Goal: Task Accomplishment & Management: Manage account settings

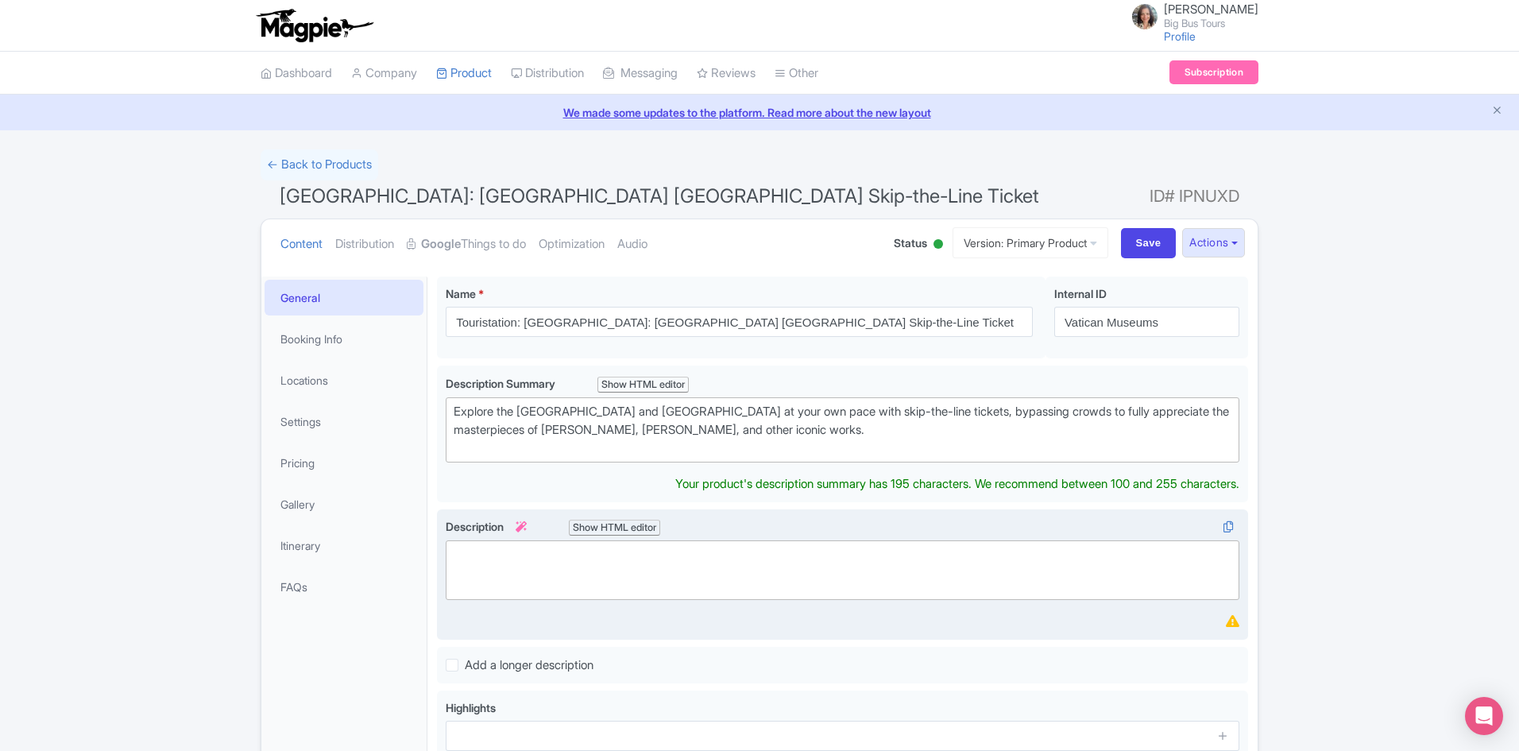
click at [726, 565] on trix-editor at bounding box center [843, 570] width 794 height 60
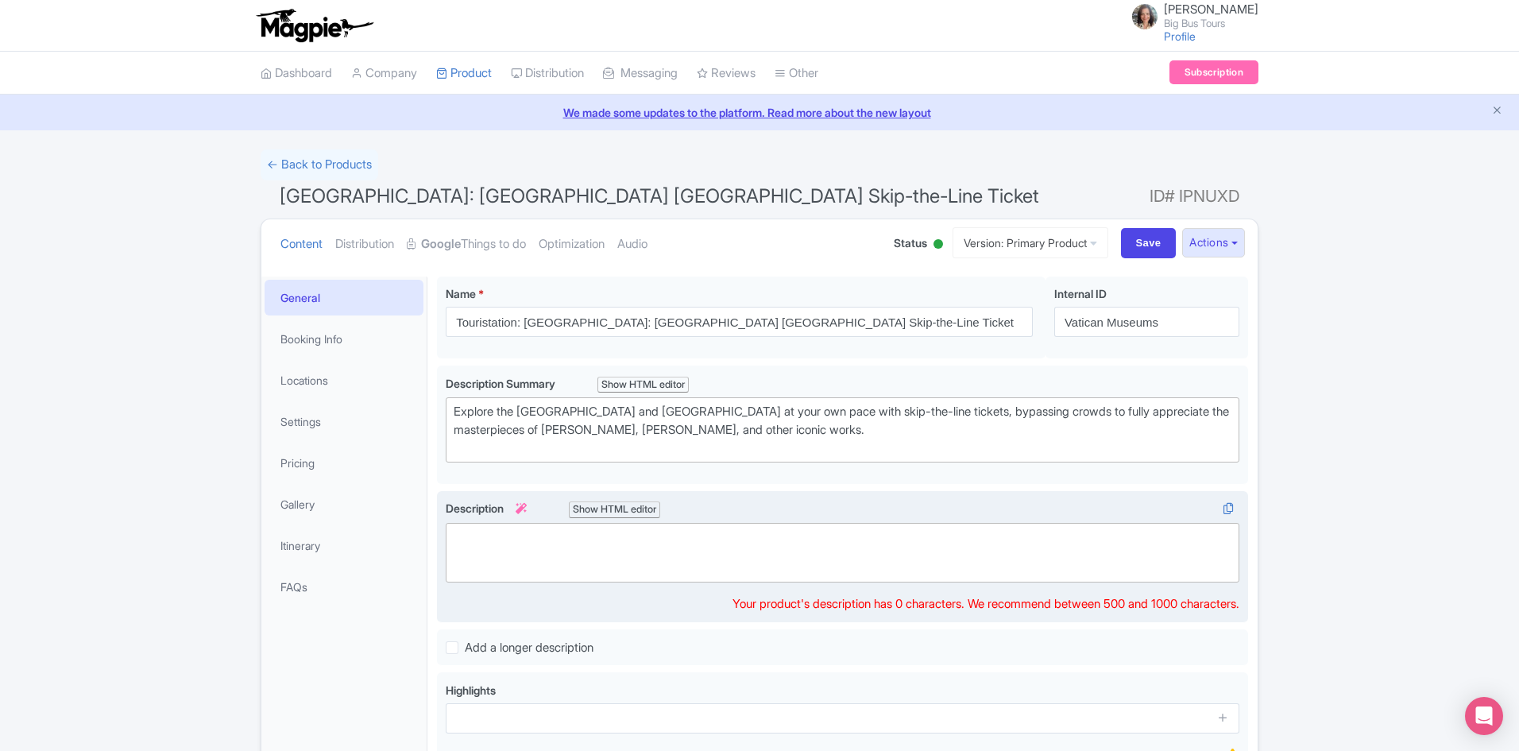
click at [497, 530] on trix-editor at bounding box center [843, 553] width 794 height 60
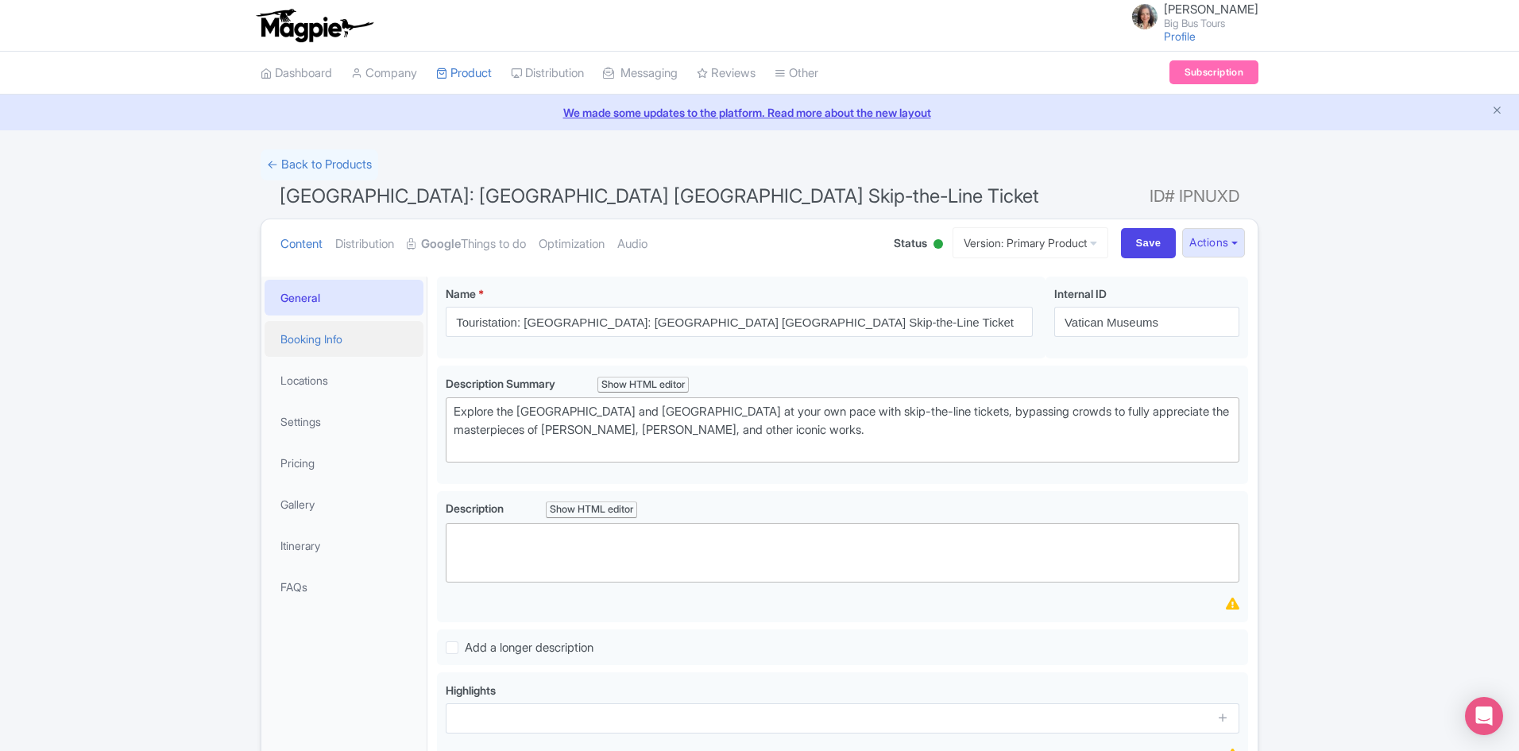
click at [315, 338] on link "Booking Info" at bounding box center [344, 339] width 159 height 36
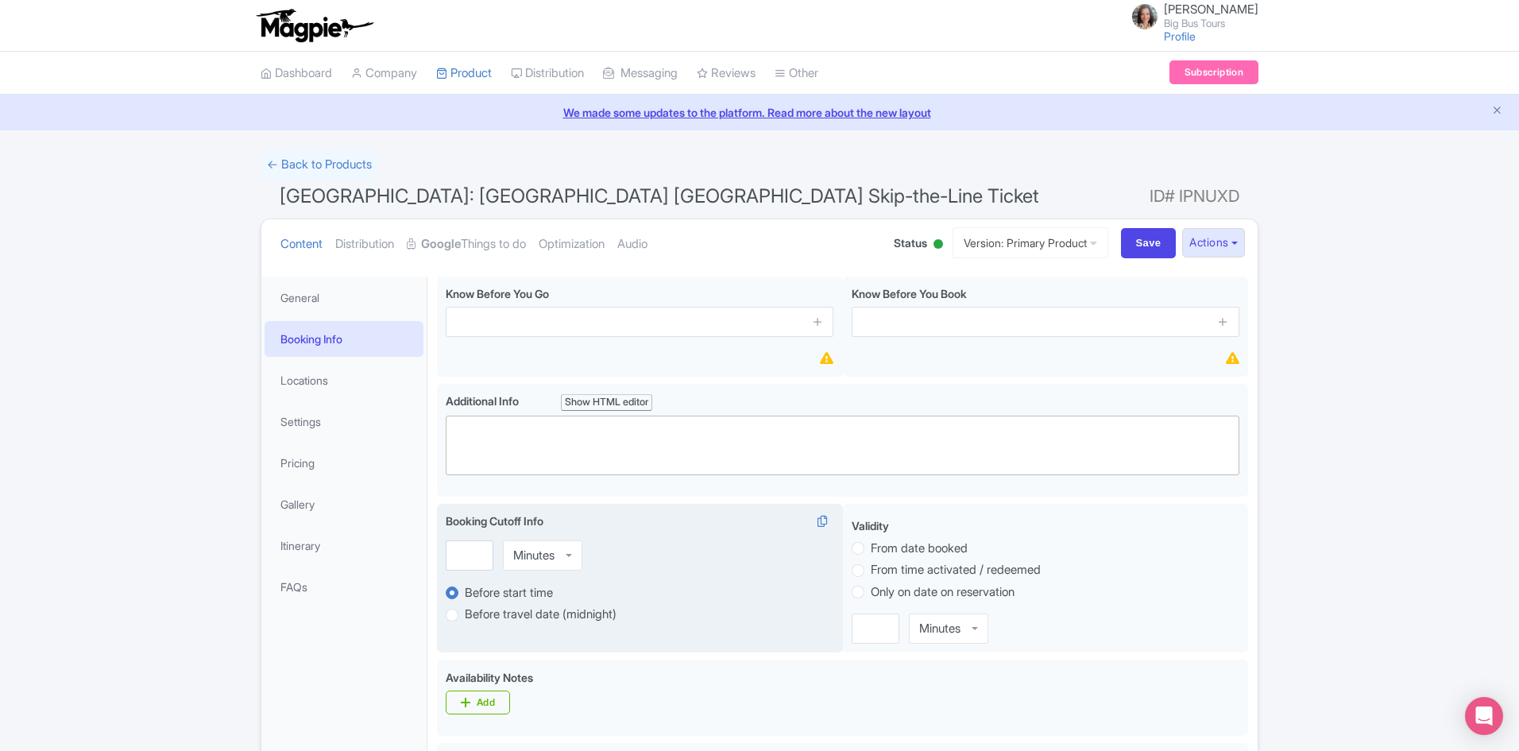
scroll to position [318, 0]
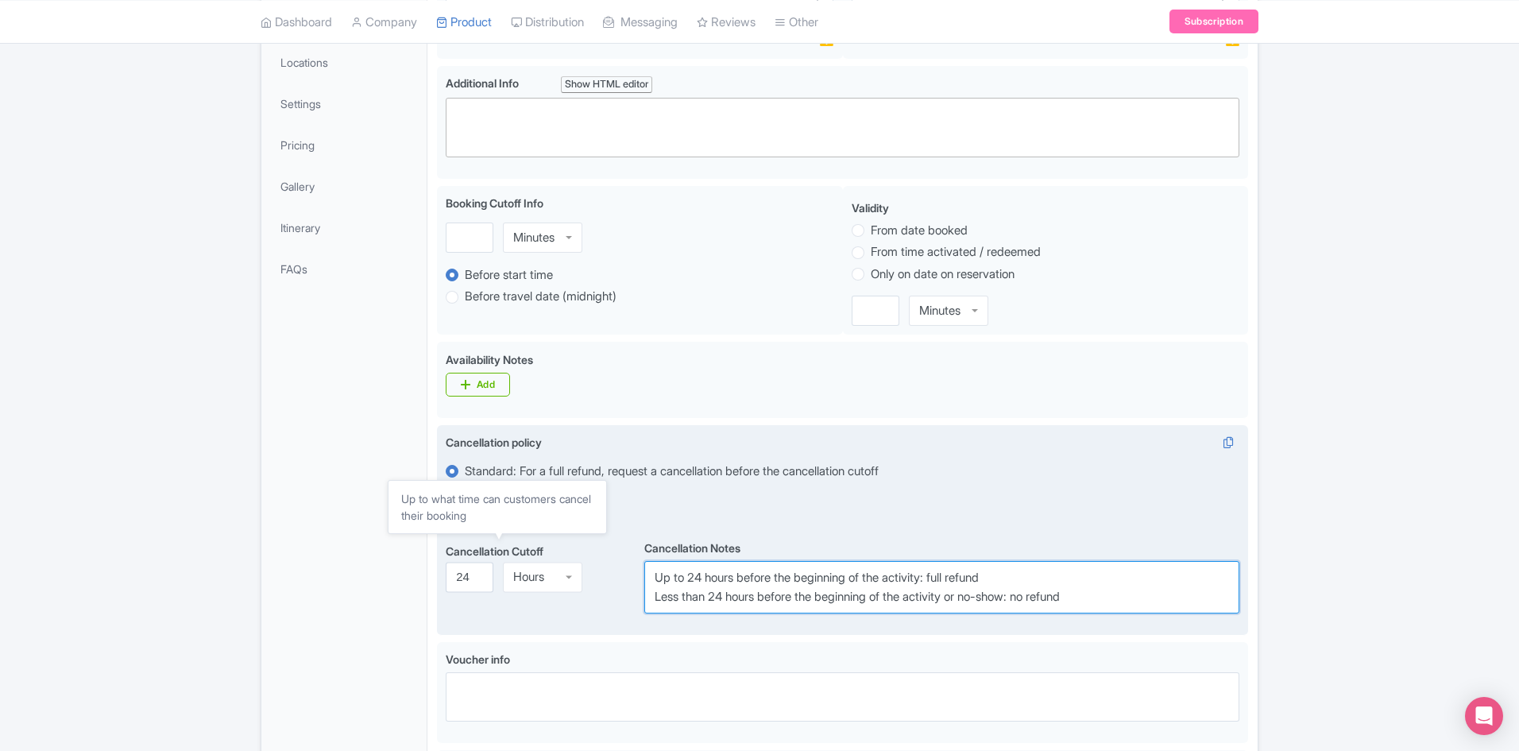
drag, startPoint x: 769, startPoint y: 596, endPoint x: 547, endPoint y: 550, distance: 227.2
click at [547, 550] on div "Cancellation Cutoff i 24 Hours Hours Cancellation Notes i Up to 24 hours before…" at bounding box center [843, 574] width 794 height 77
paste textarea "This activity is non-refundable"
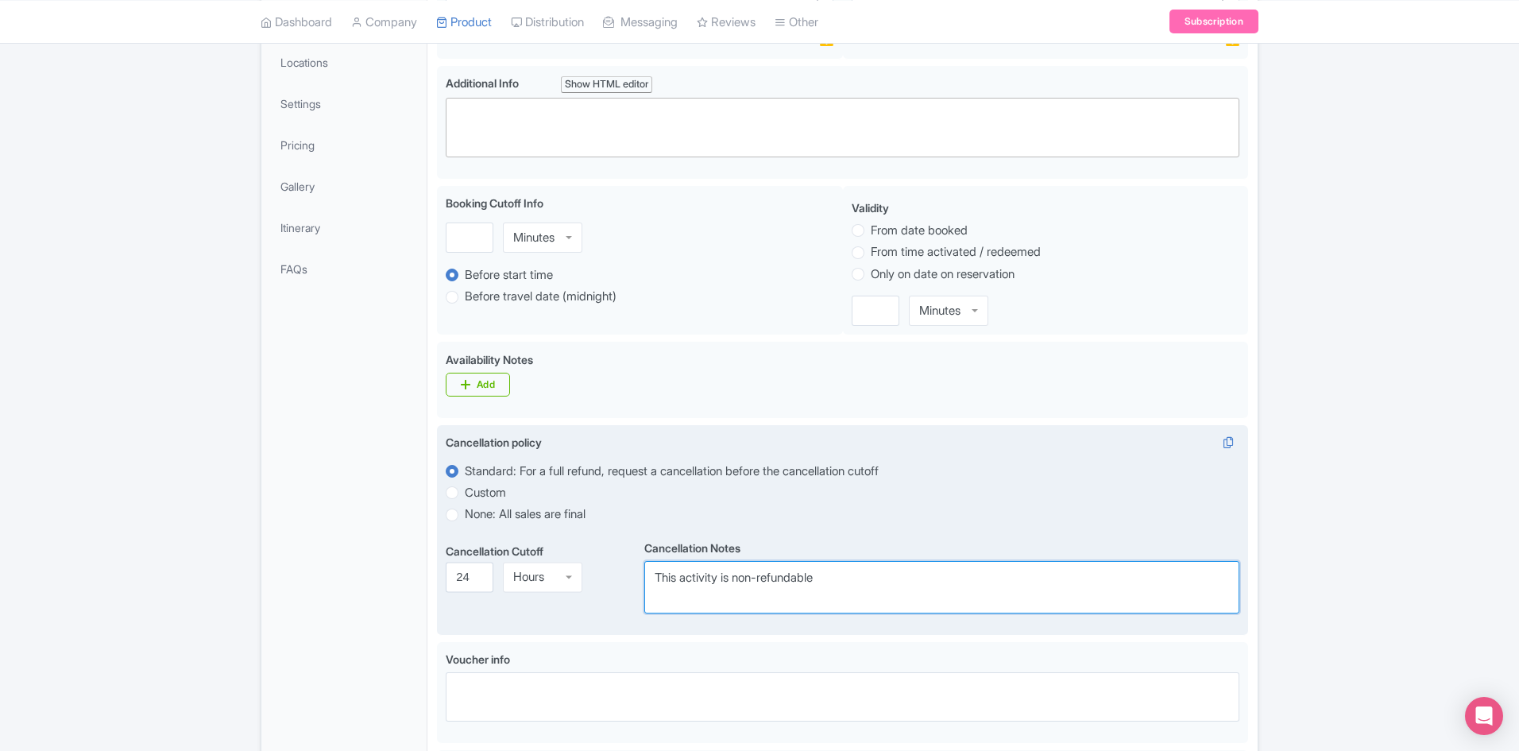
type textarea "This activity is non-refundable"
drag, startPoint x: 469, startPoint y: 570, endPoint x: 439, endPoint y: 578, distance: 31.2
click at [439, 578] on div "Cancellation policy i Standard: For a full refund, request a cancellation befor…" at bounding box center [842, 530] width 811 height 211
type input "0"
click at [595, 612] on div "Cancellation Cutoff i 0 Hours Hours" at bounding box center [545, 574] width 199 height 77
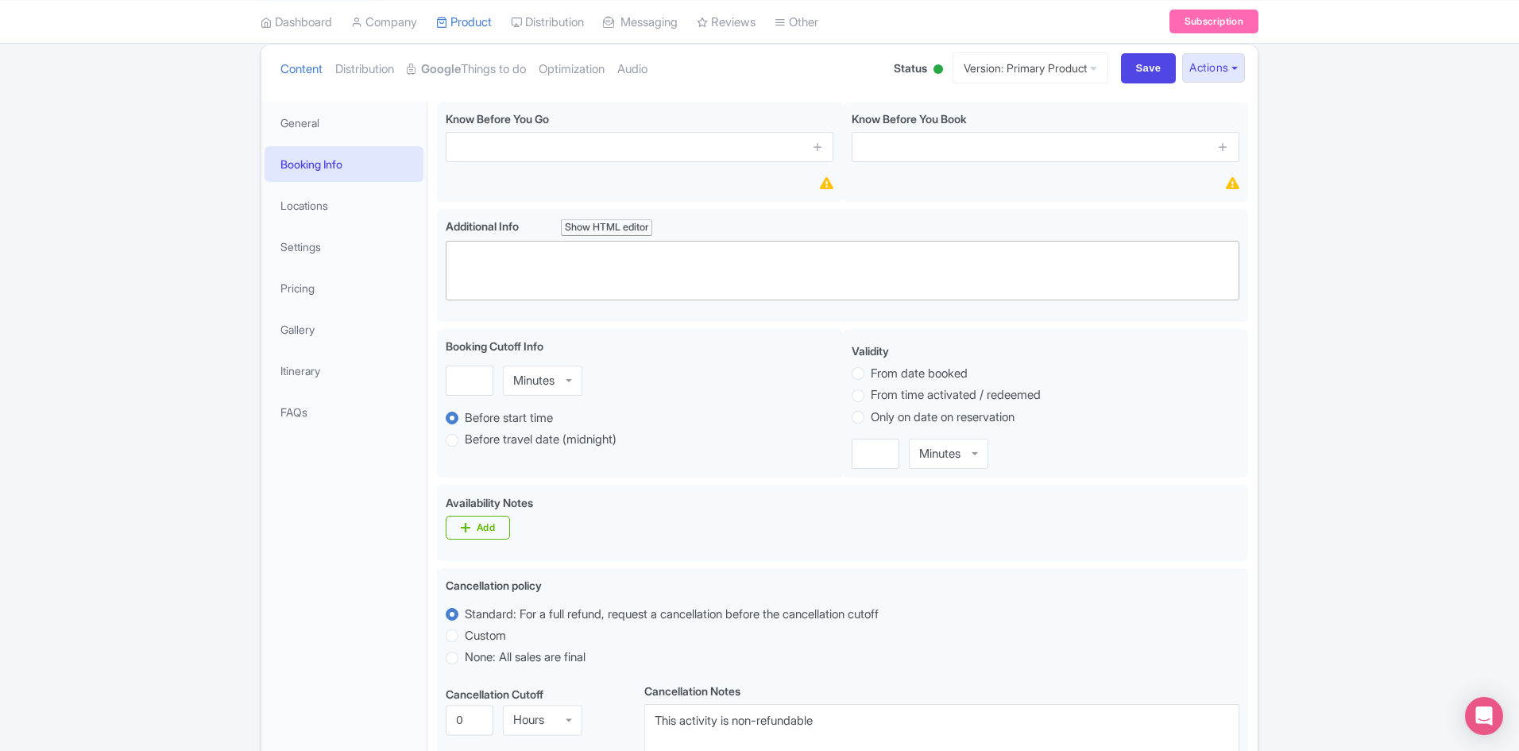
scroll to position [0, 0]
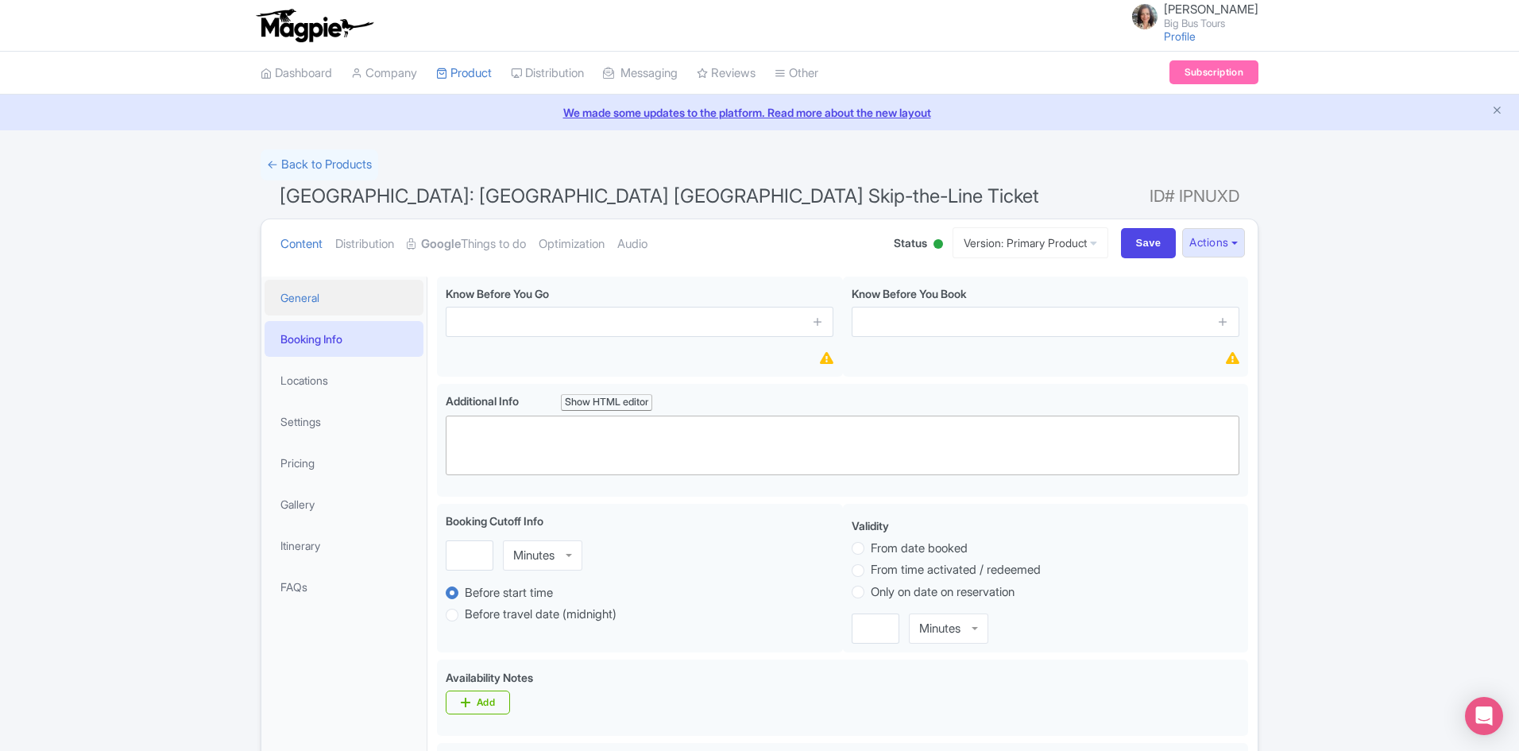
click at [311, 299] on link "General" at bounding box center [344, 298] width 159 height 36
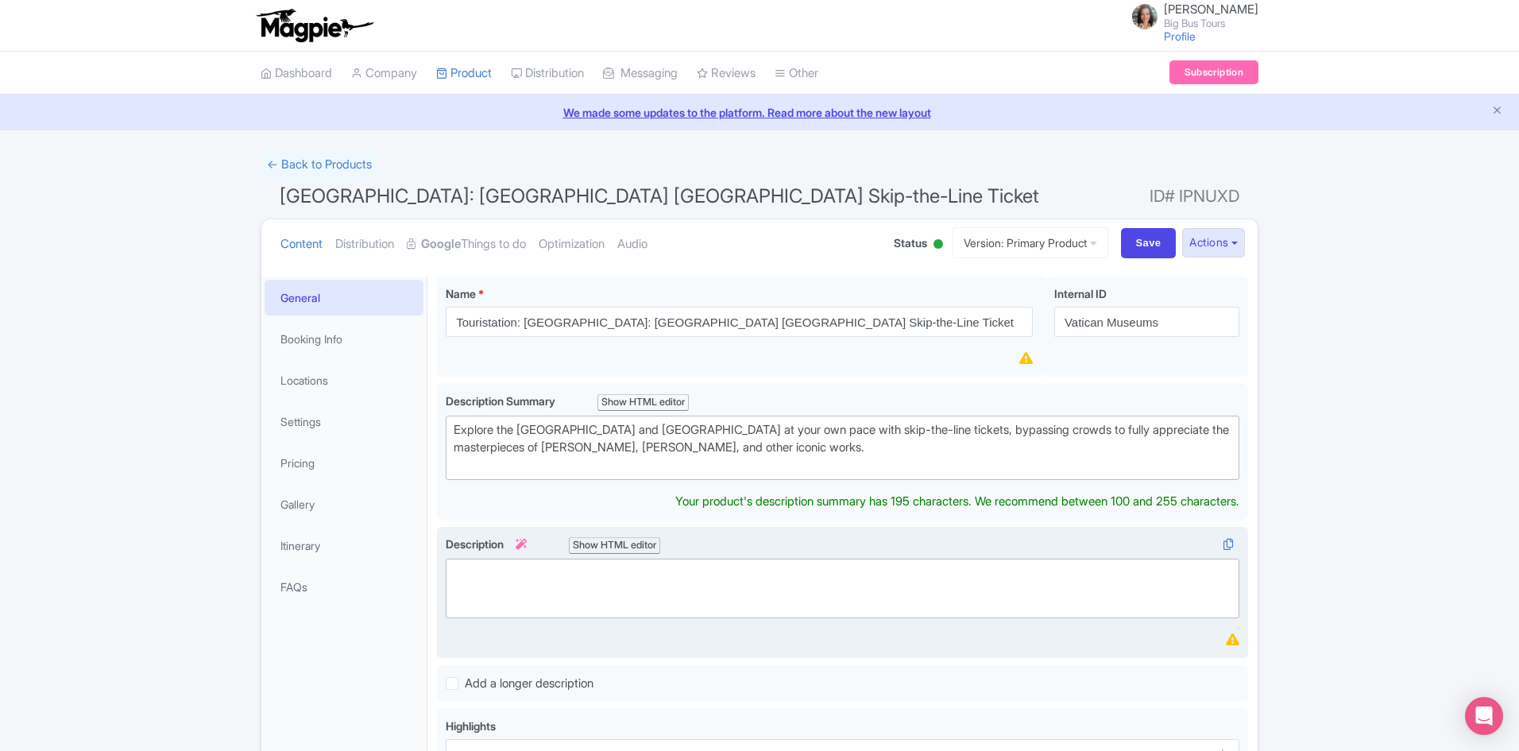
click at [659, 569] on trix-editor at bounding box center [843, 588] width 794 height 60
paste trix-editor "<div>The <strong>Vatican Museums</strong> are a must-see for art lovers, histor…"
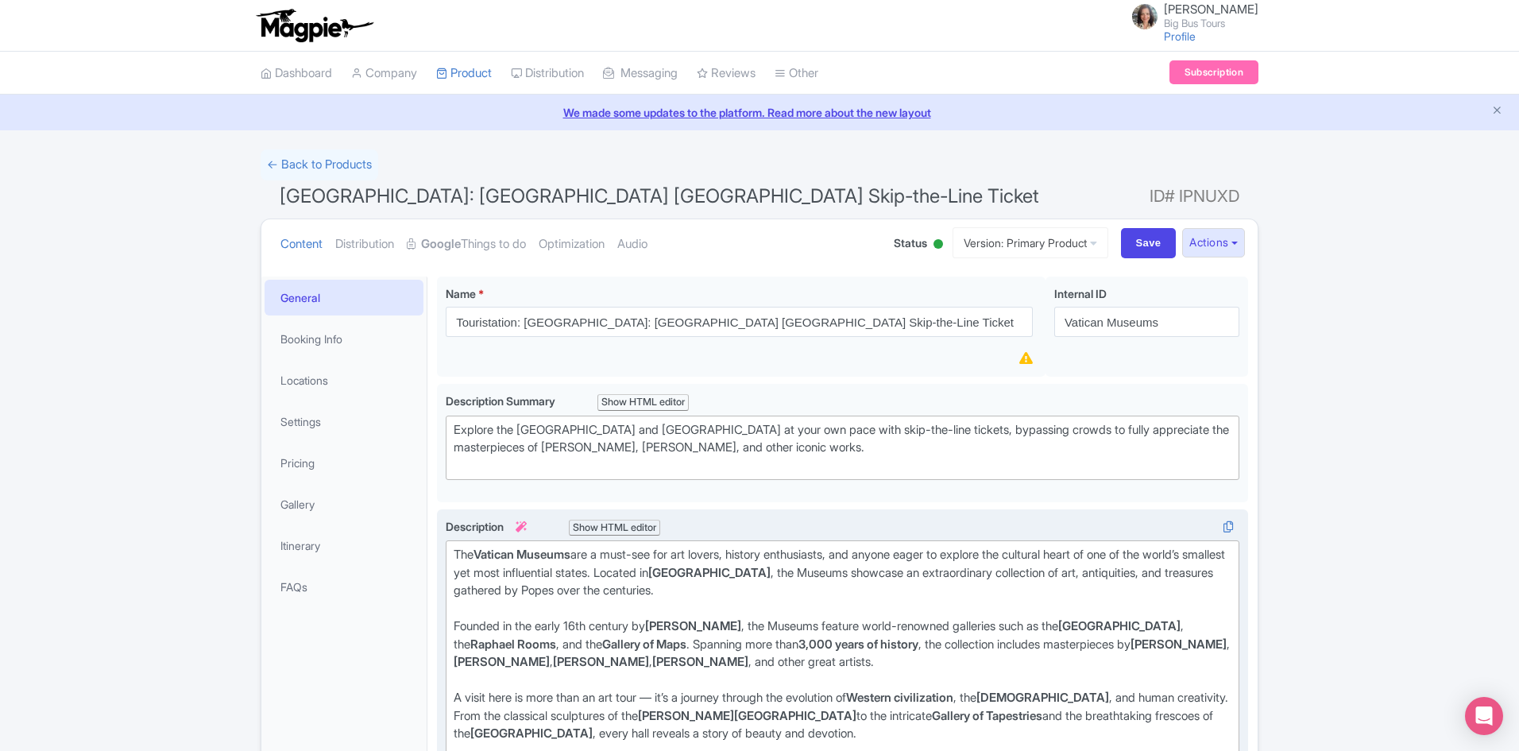
scroll to position [79, 0]
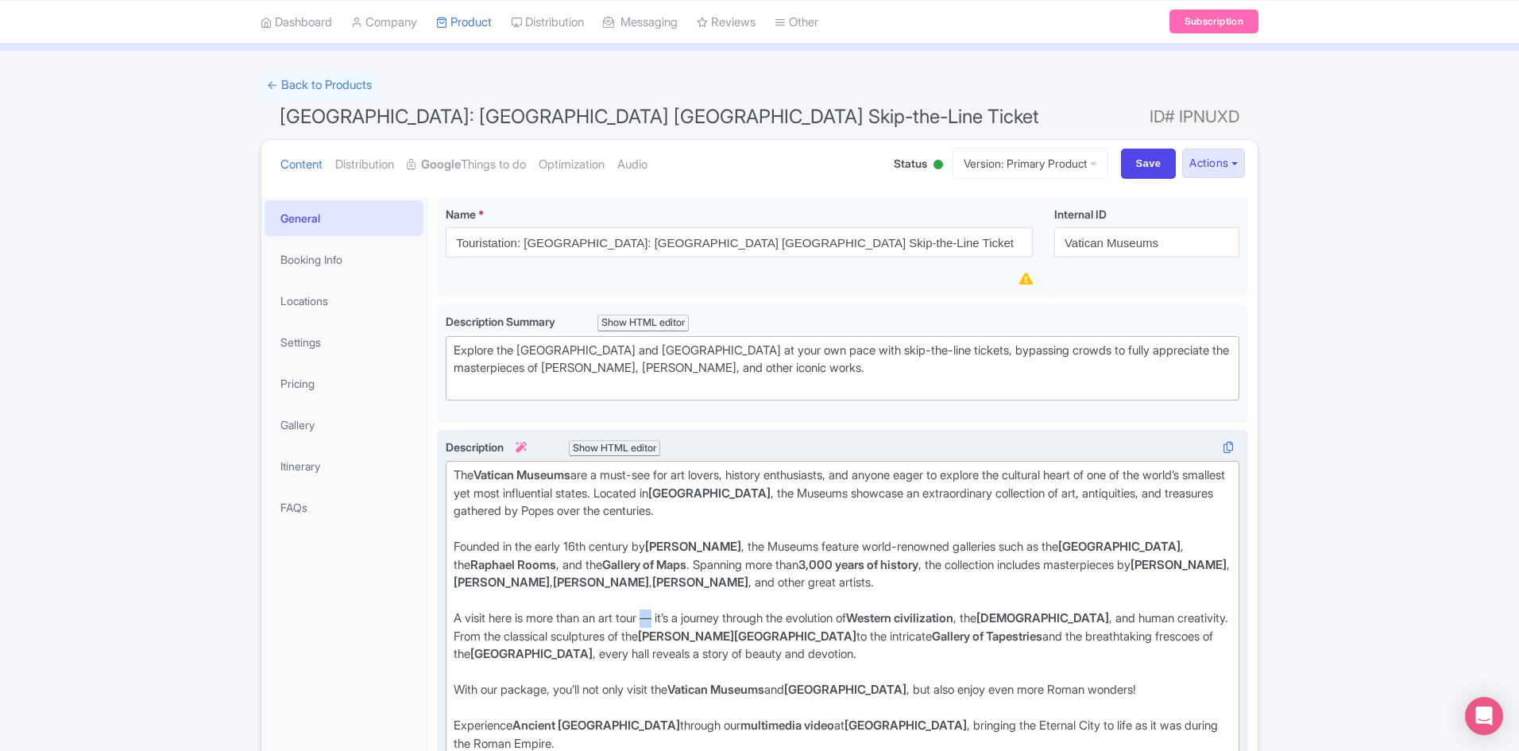
drag, startPoint x: 665, startPoint y: 619, endPoint x: 656, endPoint y: 618, distance: 8.8
click at [656, 618] on div "A visit here is more than an art tour — it’s a journey through the evolution of…" at bounding box center [843, 644] width 778 height 71
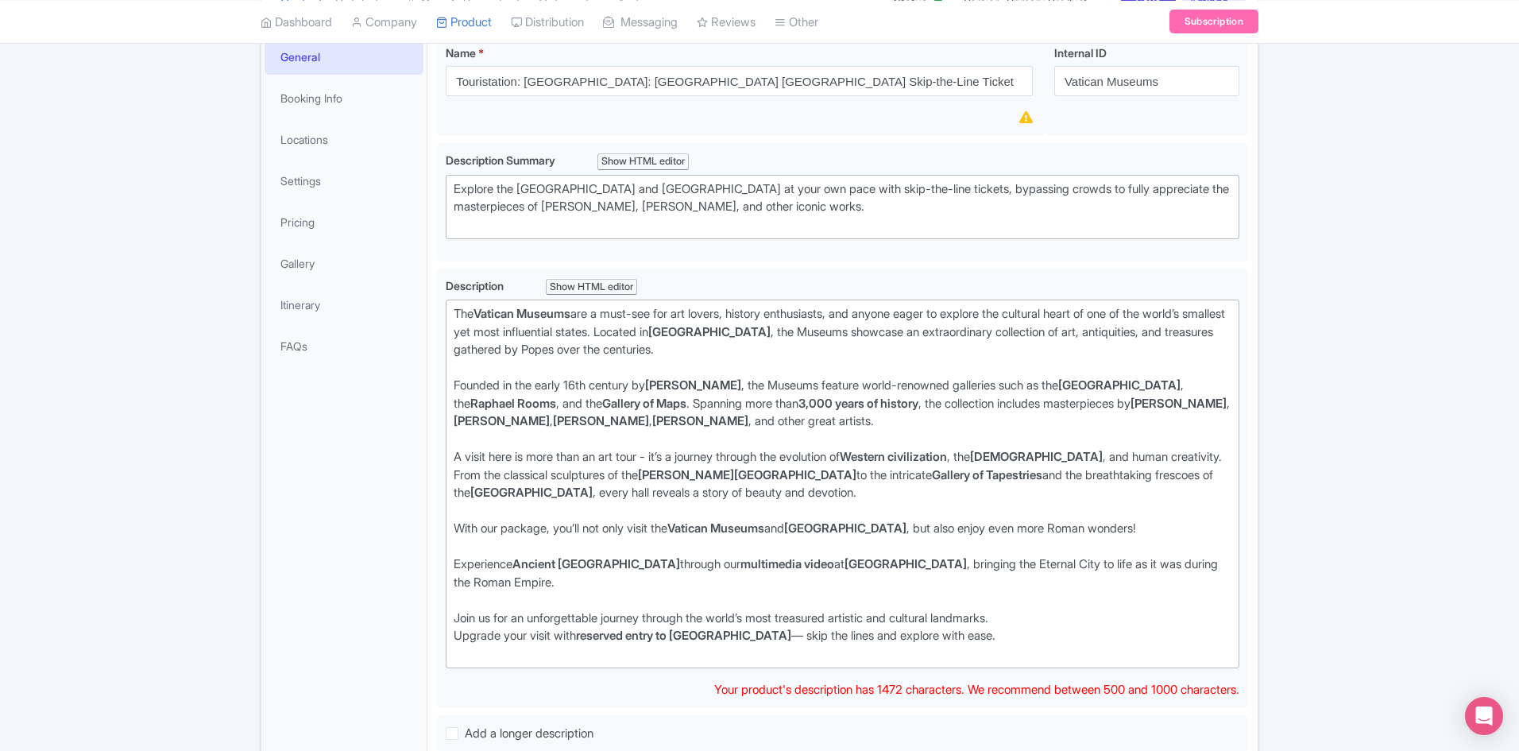
scroll to position [318, 0]
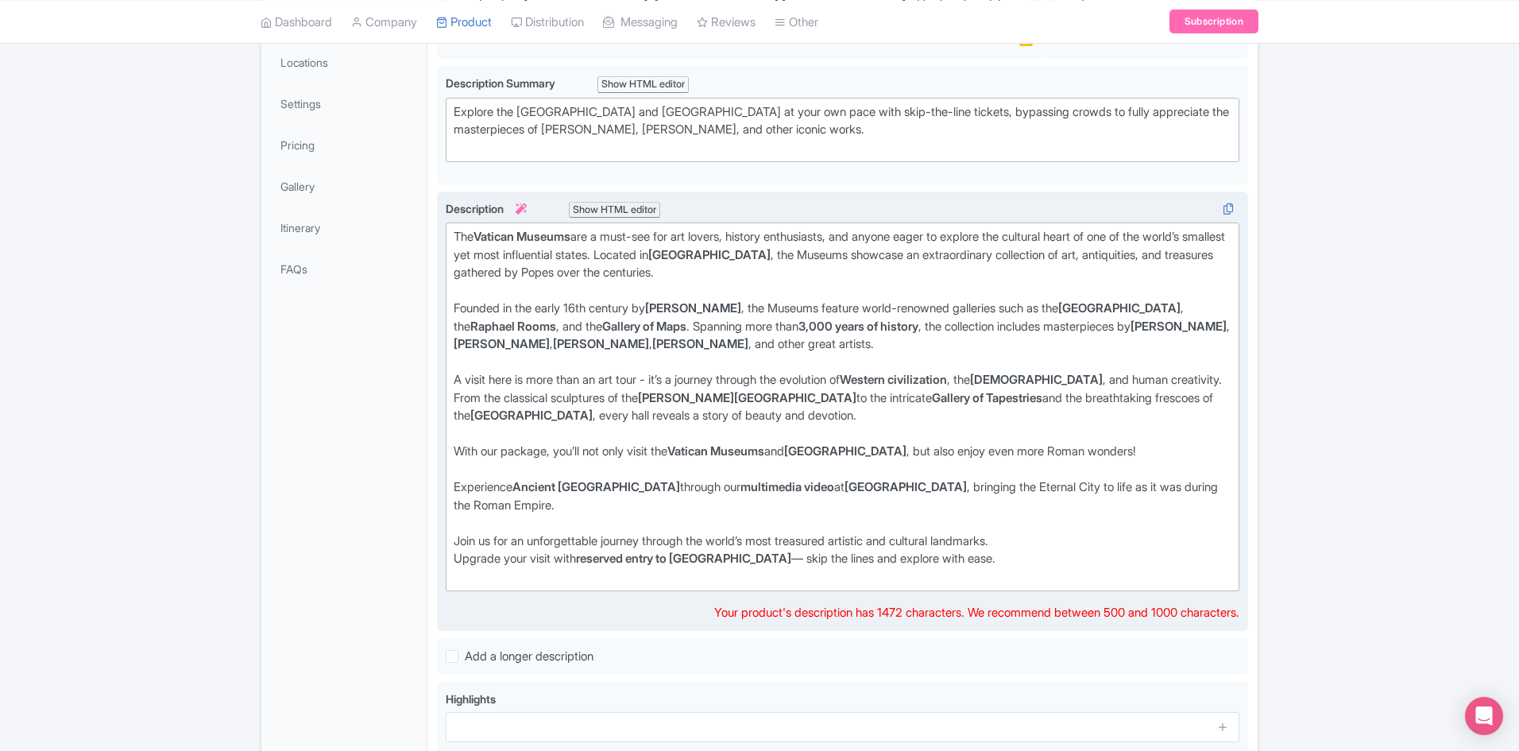
click at [806, 558] on div "Join us for an unforgettable journey through the world’s most treasured artisti…" at bounding box center [843, 559] width 778 height 54
click at [458, 559] on div "Join us for an unforgettable journey through the world’s most treasured artisti…" at bounding box center [843, 559] width 778 height 54
type trix-editor "<div>The <strong>Vatican Museums</strong> are a must-see for art lovers, histor…"
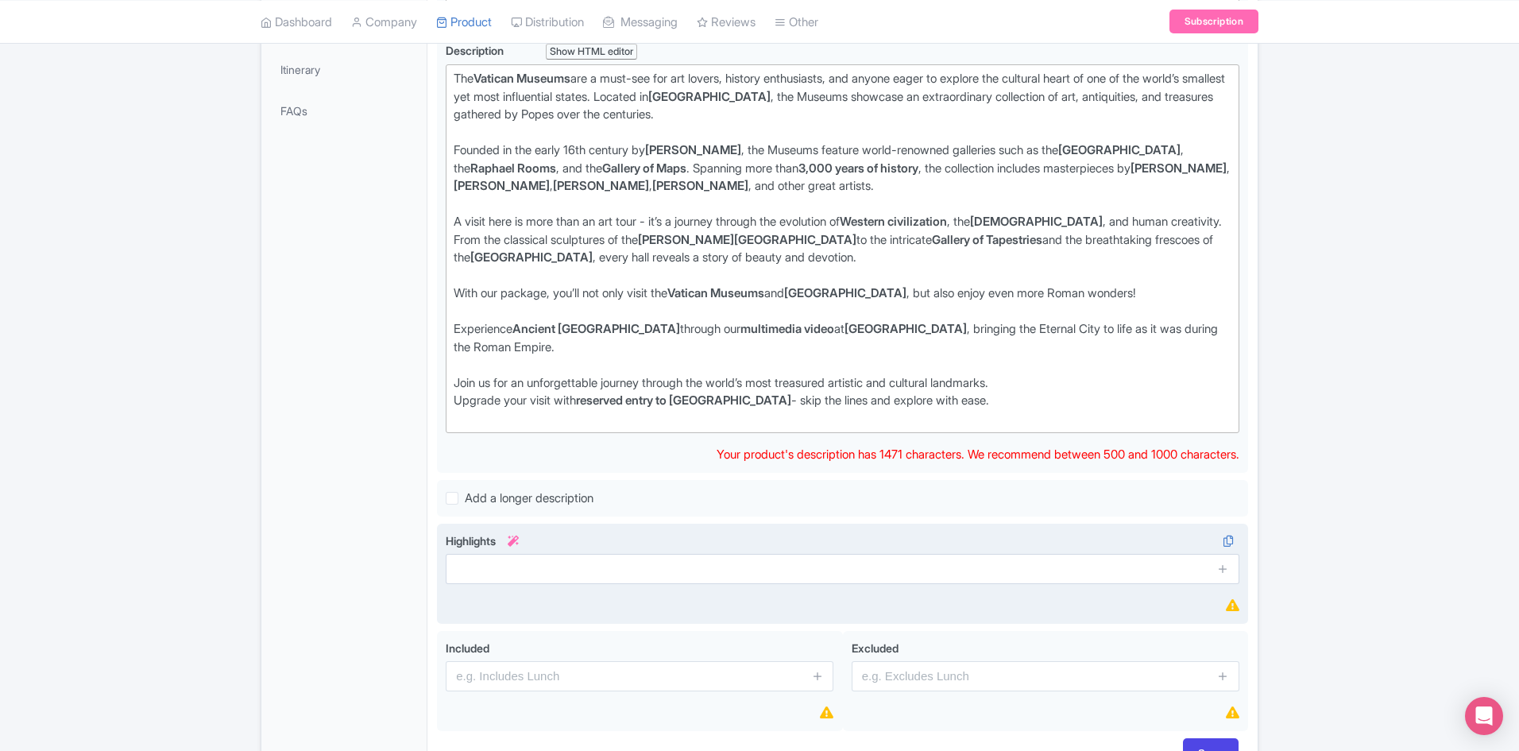
scroll to position [477, 0]
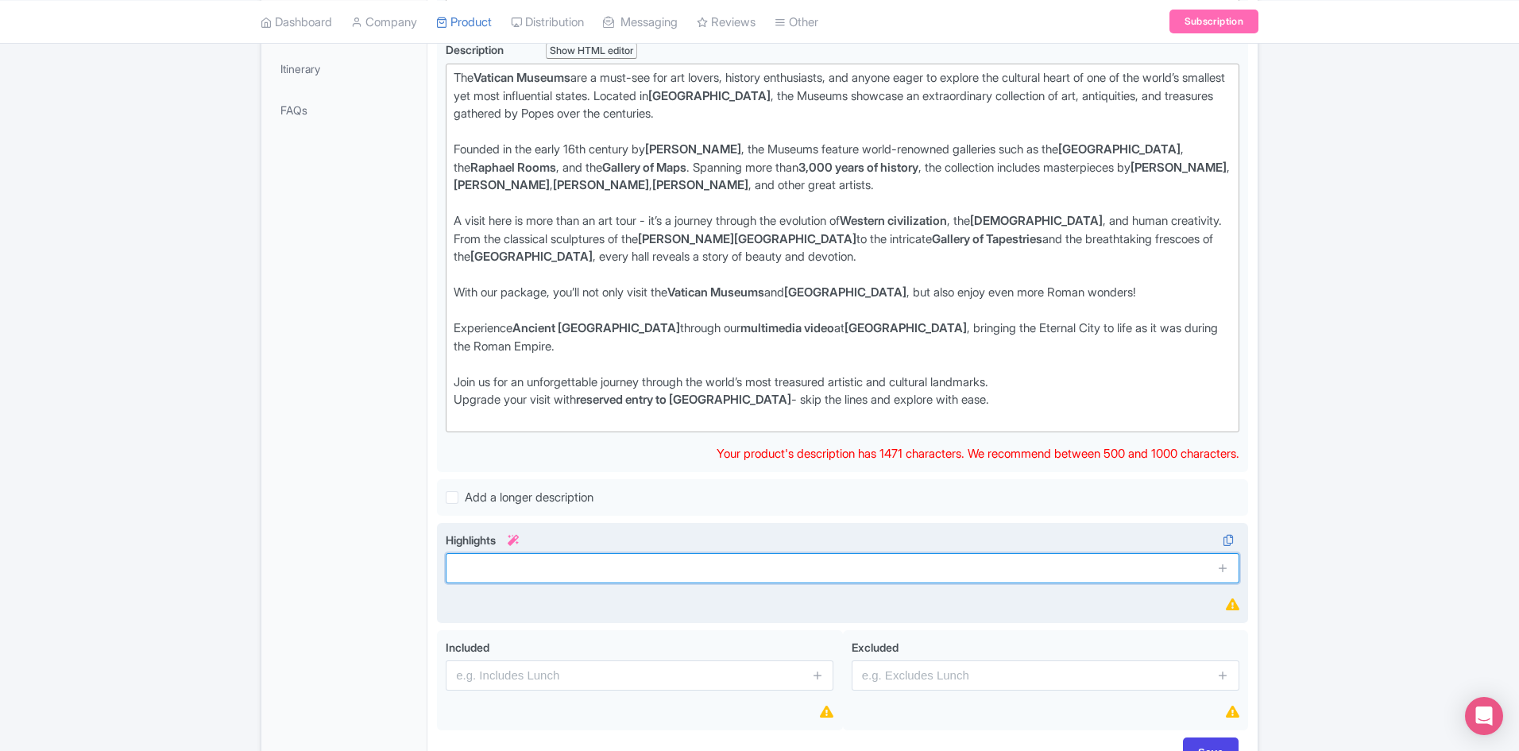
click at [586, 562] on input "text" at bounding box center [843, 568] width 794 height 30
click at [528, 562] on input "text" at bounding box center [843, 568] width 794 height 30
paste input "Skip the lines with fast-track entry to the Vatican Museums"
type input "Skip the lines with fast-track entry to the Vatican Museums"
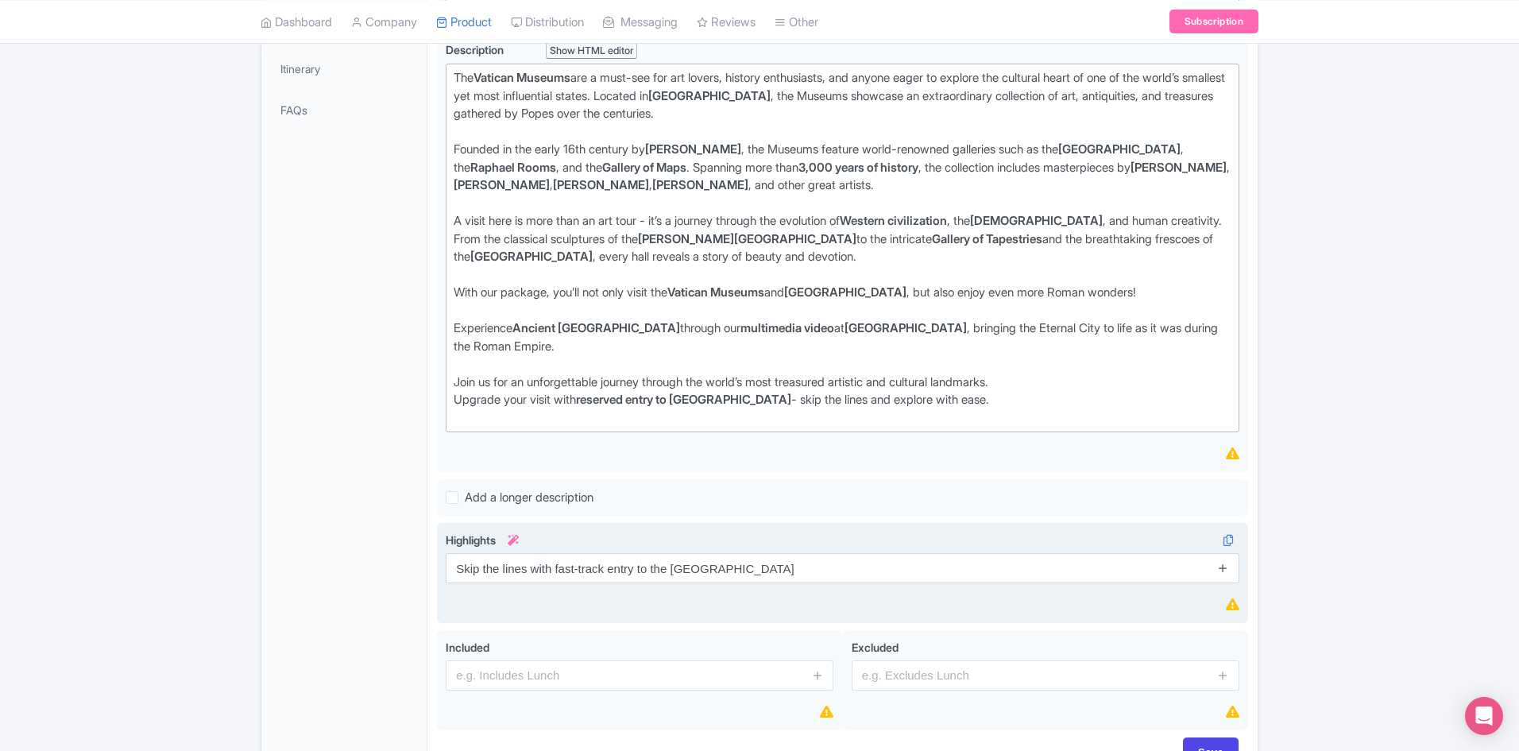
click at [1225, 569] on icon at bounding box center [1223, 568] width 12 height 12
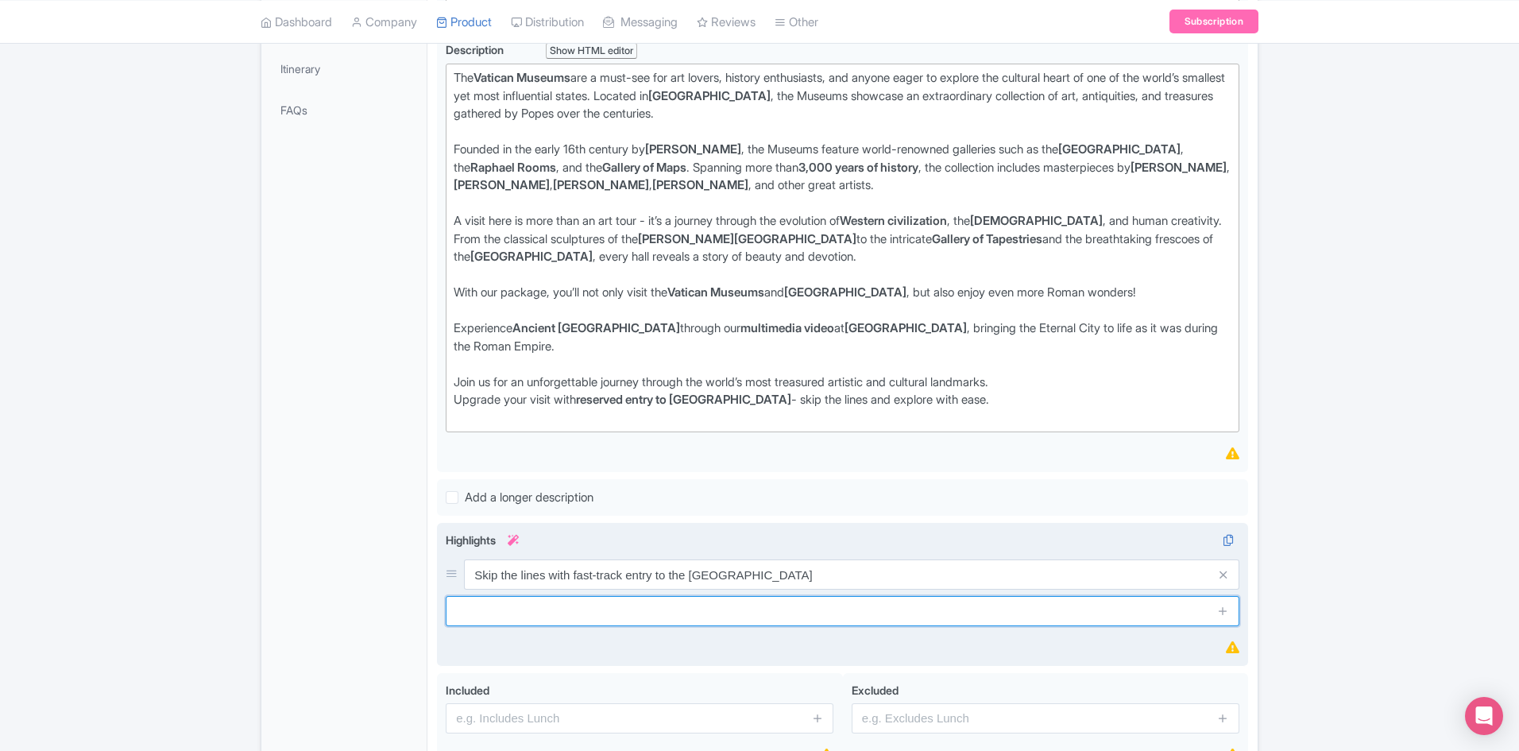
click at [765, 605] on input "text" at bounding box center [843, 611] width 794 height 30
paste input "Explore at your own pace and visit at the time that suits you best"
type input "Explore at your own pace and visit at the time that suits you best"
click at [1228, 609] on icon at bounding box center [1223, 611] width 12 height 12
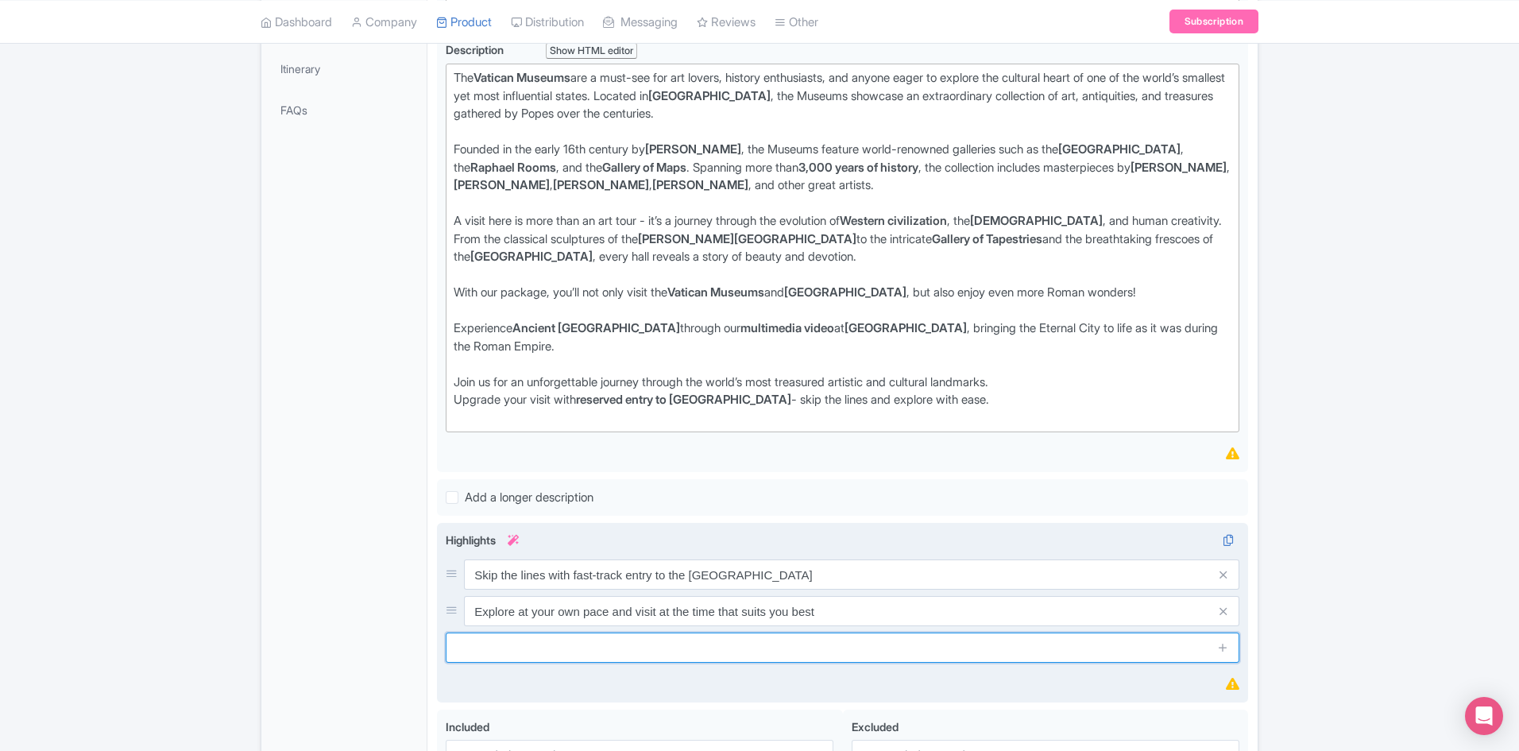
click at [676, 639] on input "text" at bounding box center [843, 647] width 794 height 30
paste input "Discover iconic galleries such as the Hall of Maps, Hall of Tapestries, and the…"
type input "Discover iconic galleries such as the Hall of Maps, Hall of Tapestries, and the…"
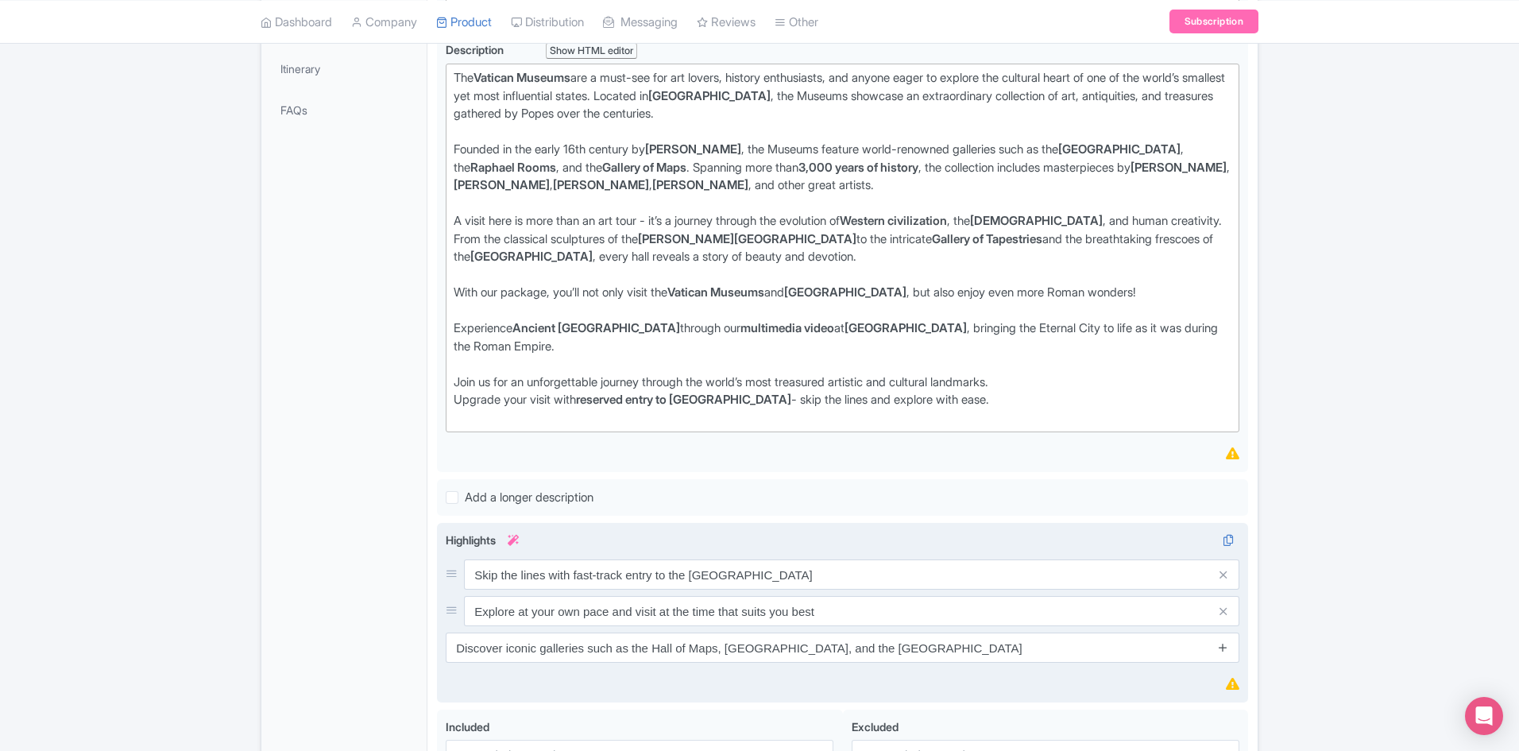
click at [1224, 648] on icon at bounding box center [1223, 647] width 12 height 12
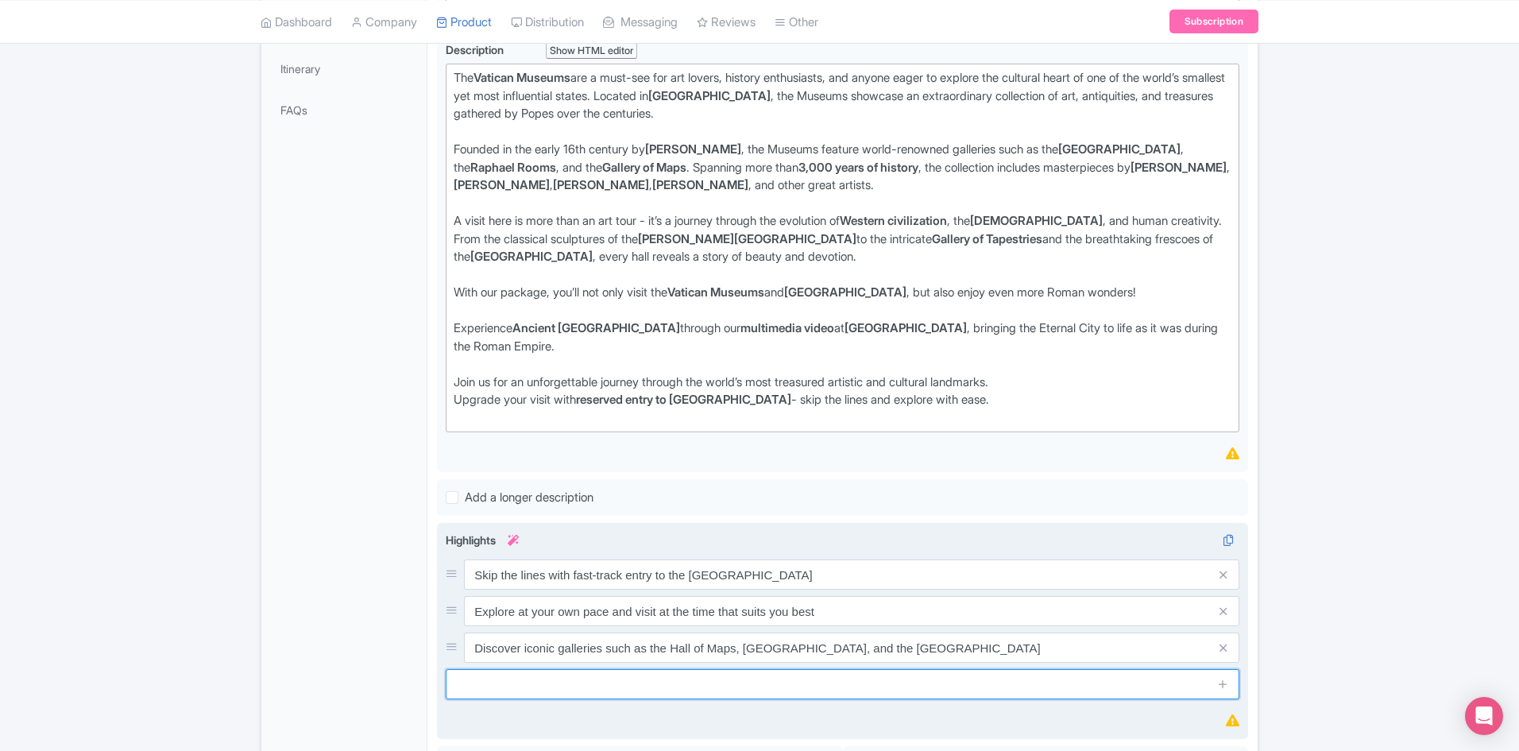
click at [689, 681] on input "text" at bounding box center [843, 684] width 794 height 30
paste input "Marvel at the breathtaking Sistine Chapel, one of the world’s most famous maste…"
type input "Marvel at the breathtaking Sistine Chapel, one of the world’s most famous maste…"
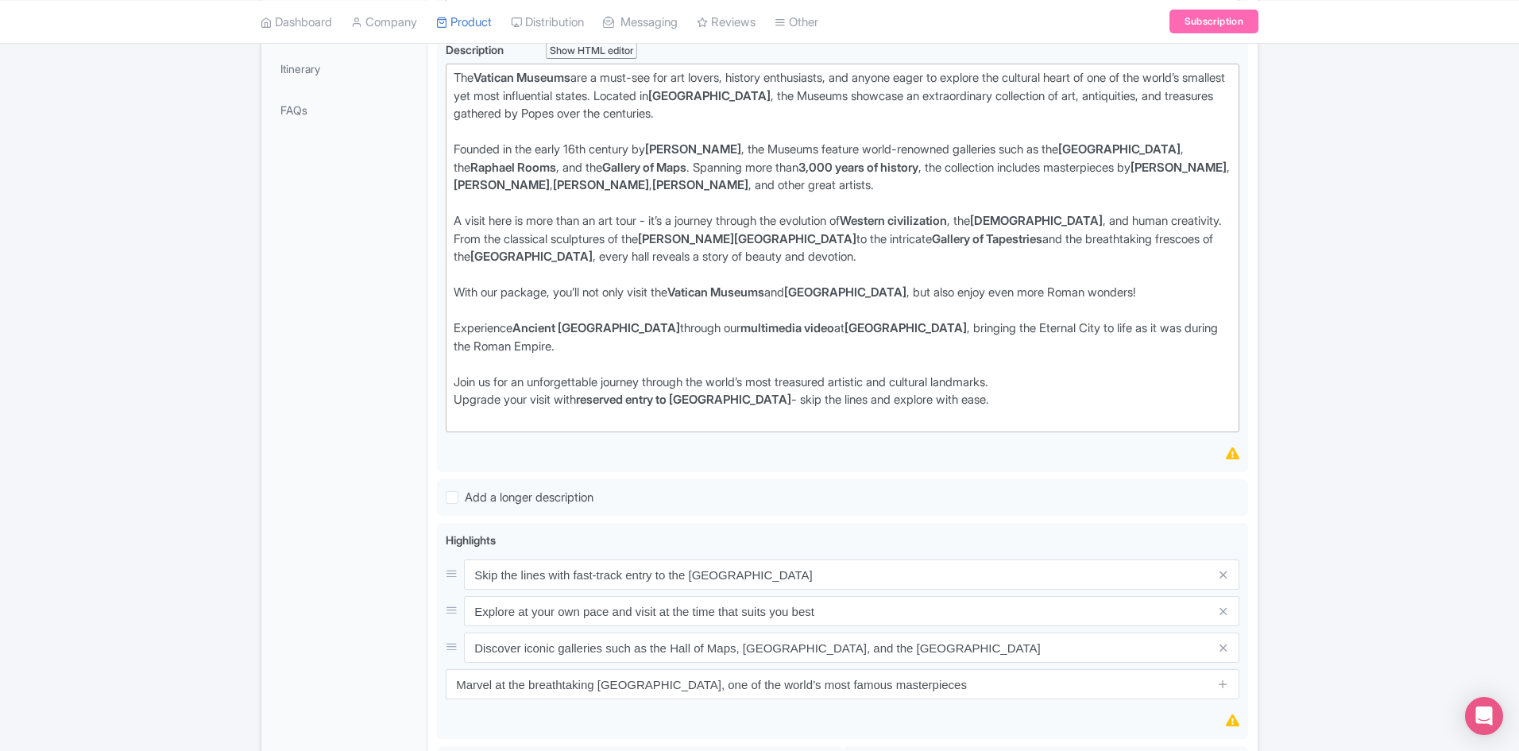
drag, startPoint x: 1224, startPoint y: 684, endPoint x: 1500, endPoint y: 646, distance: 278.3
click at [1225, 684] on icon at bounding box center [1223, 684] width 12 height 12
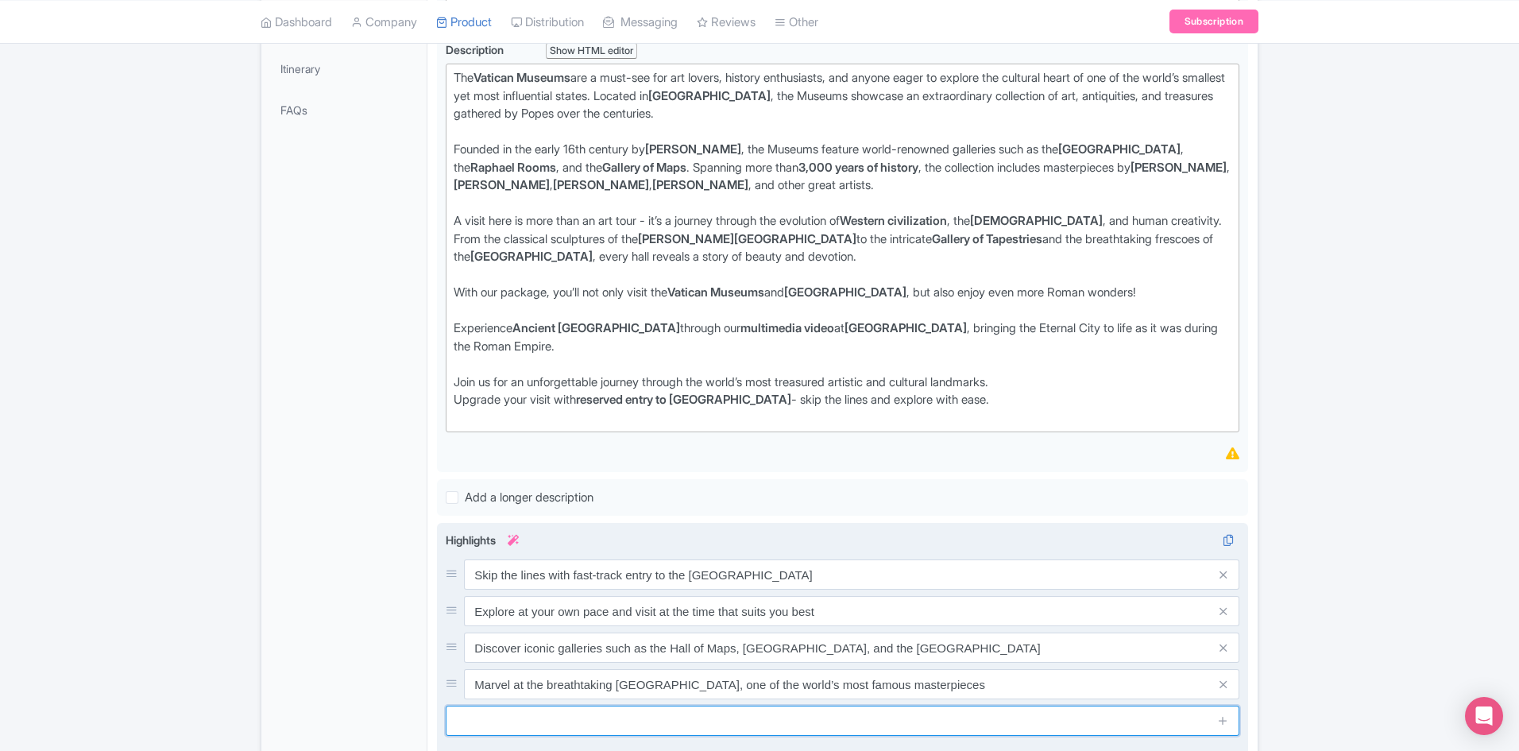
click at [528, 718] on input "text" at bounding box center [843, 720] width 794 height 30
paste input "Enjoy reserved access to St. Peter’s Basilica for a seamless experience"
type input "Enjoy reserved access to St. Peter’s Basilica for a seamless experience"
click at [1222, 721] on icon at bounding box center [1223, 720] width 12 height 12
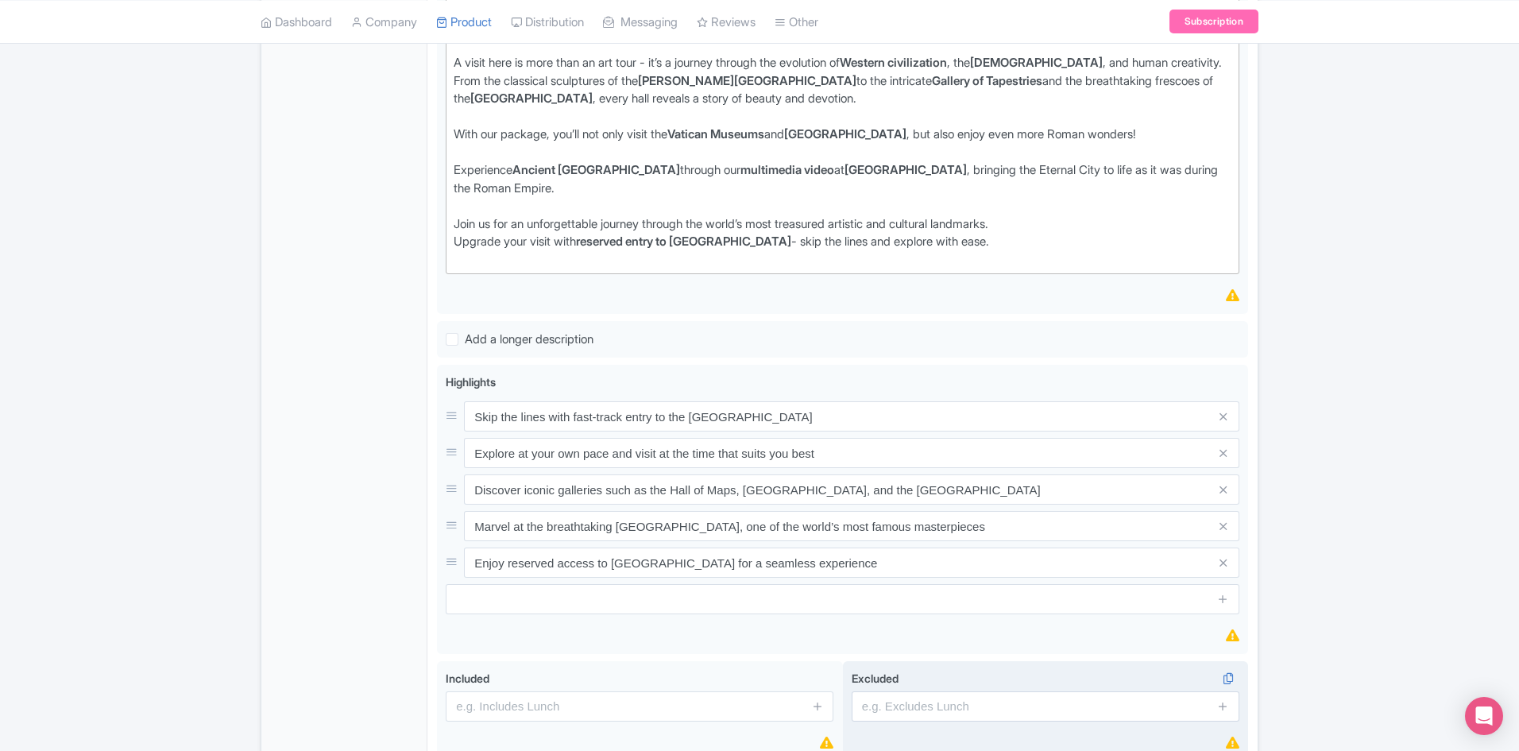
scroll to position [636, 0]
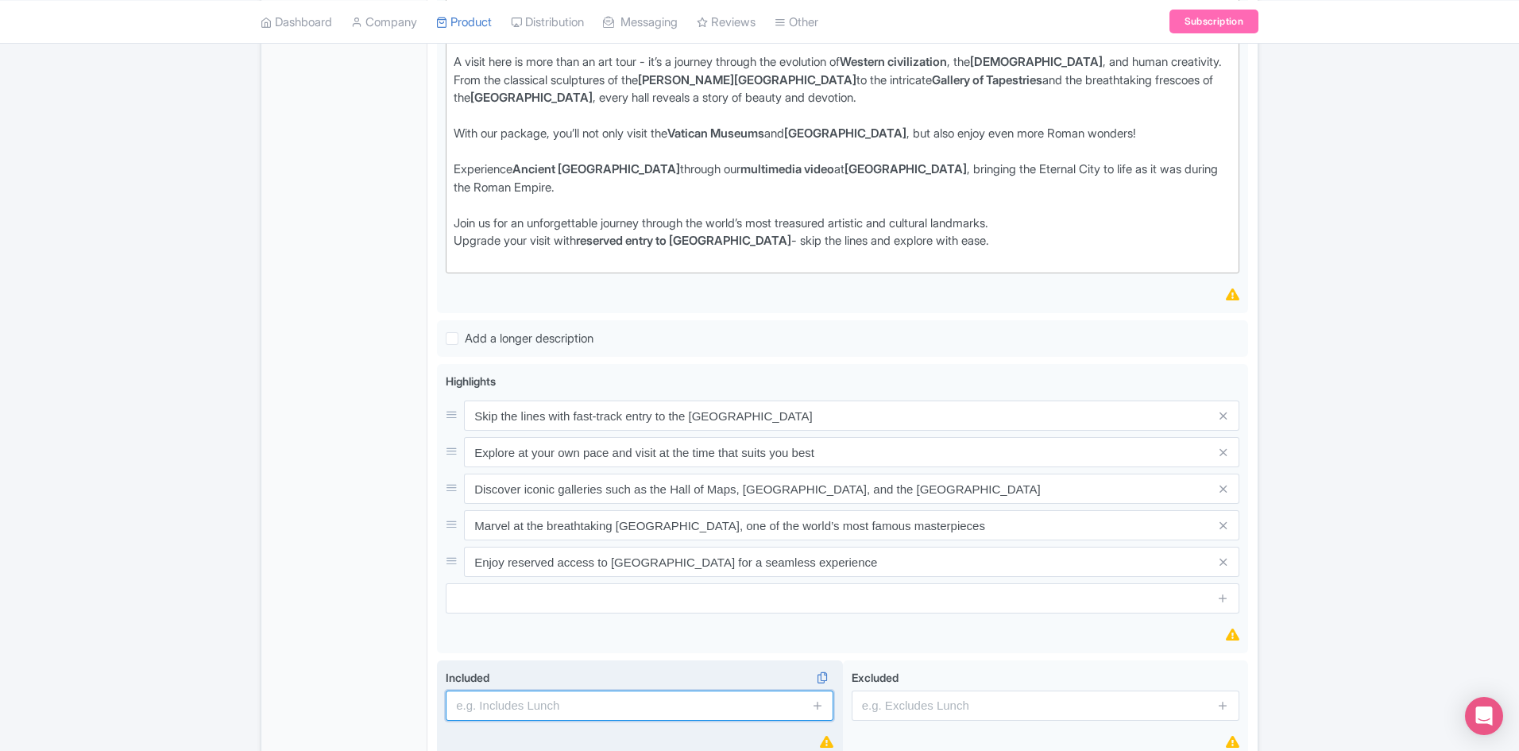
click at [528, 708] on input "text" at bounding box center [640, 705] width 388 height 30
paste input "Assistance available at the Touristation Vatican Office"
type input "Assistance available at the Touristation Vatican Office"
click at [816, 701] on icon at bounding box center [818, 705] width 12 height 12
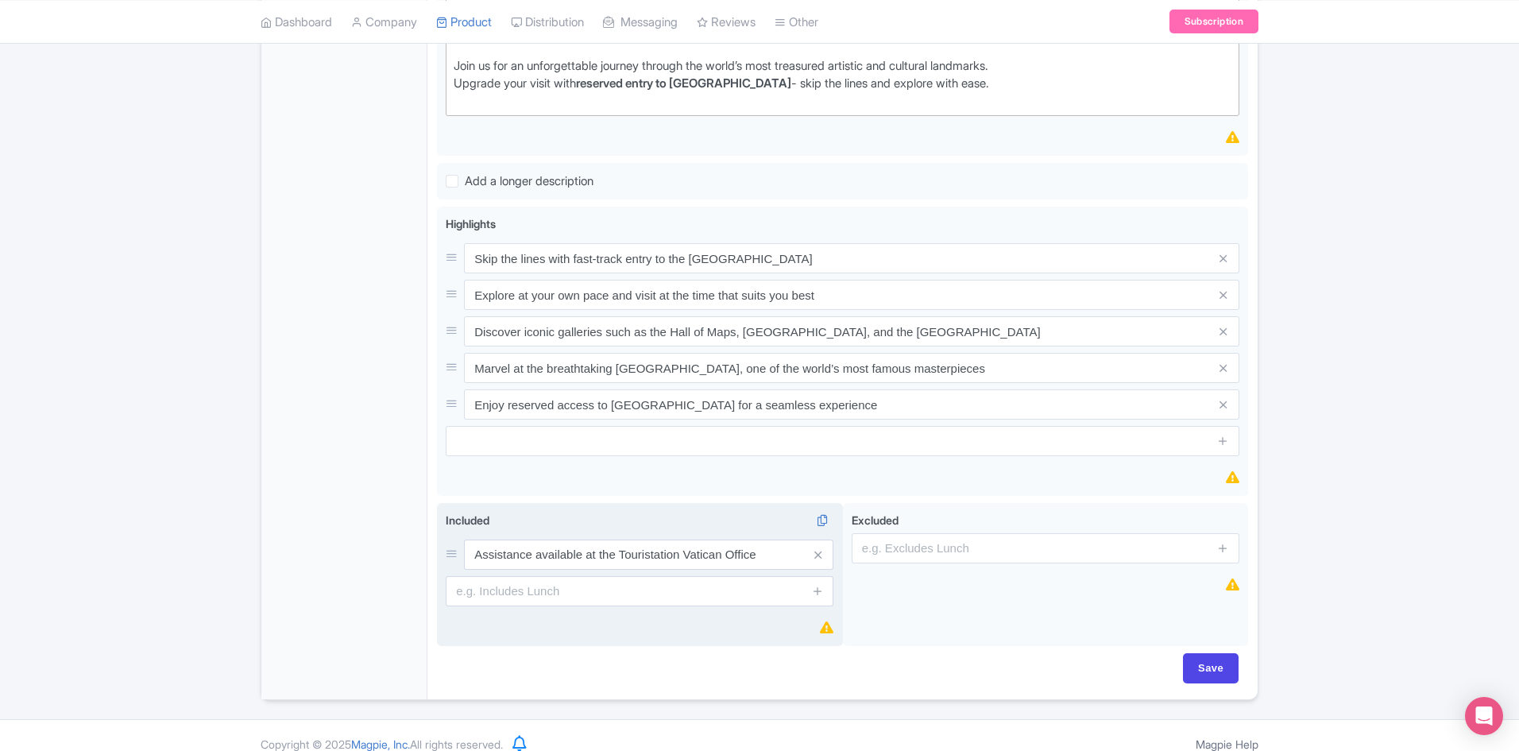
scroll to position [794, 0]
click at [617, 593] on input "text" at bounding box center [640, 589] width 388 height 30
paste input "Skip-the-line entry to the Vatican Museums"
type input "Skip-the-line entry to the Vatican Museums"
click at [821, 584] on icon at bounding box center [818, 589] width 12 height 12
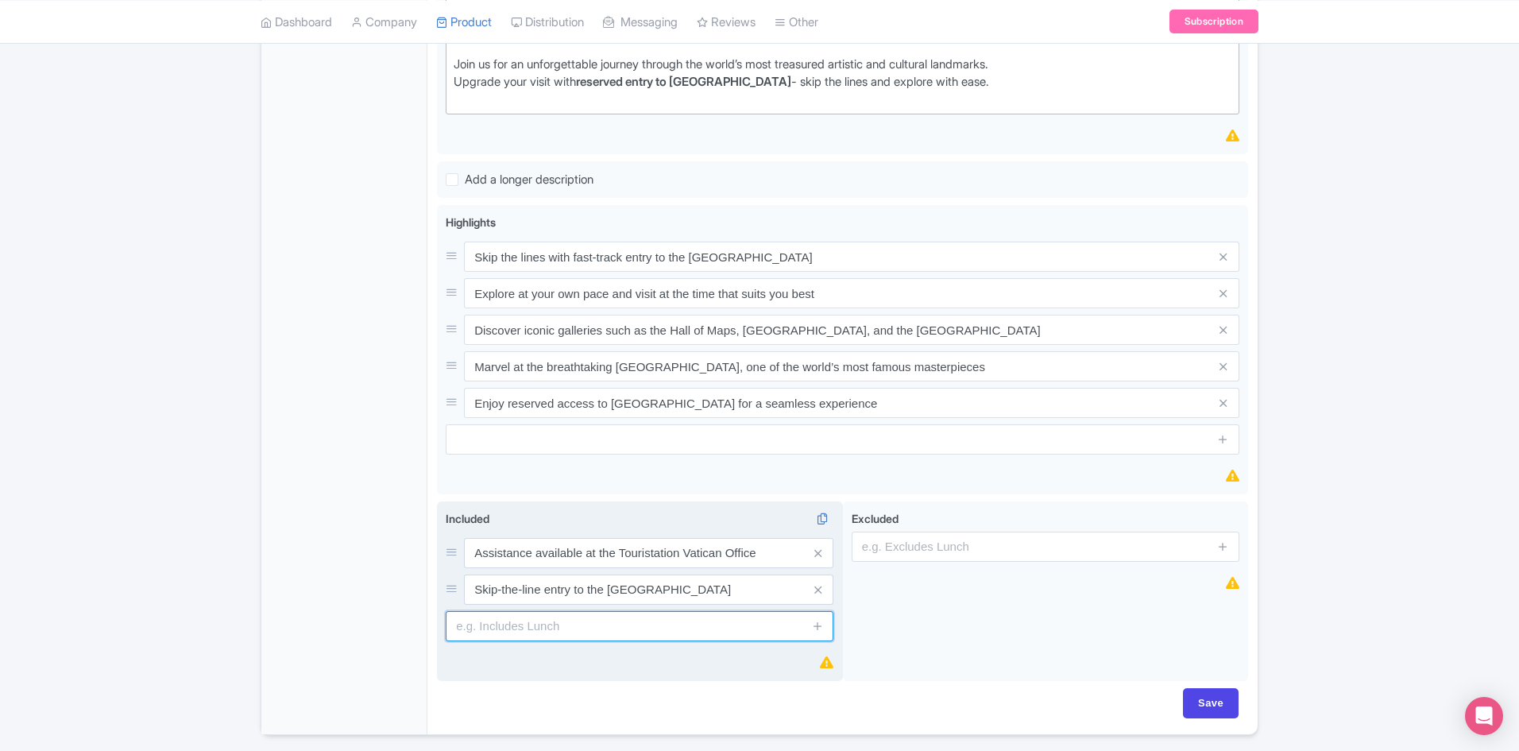
click at [558, 611] on input "text" at bounding box center [640, 626] width 388 height 30
paste input "Skip-the-line access to the Sistine Chapel"
type input "Skip-the-line access to the Sistine Chapel"
click at [820, 620] on icon at bounding box center [818, 626] width 12 height 12
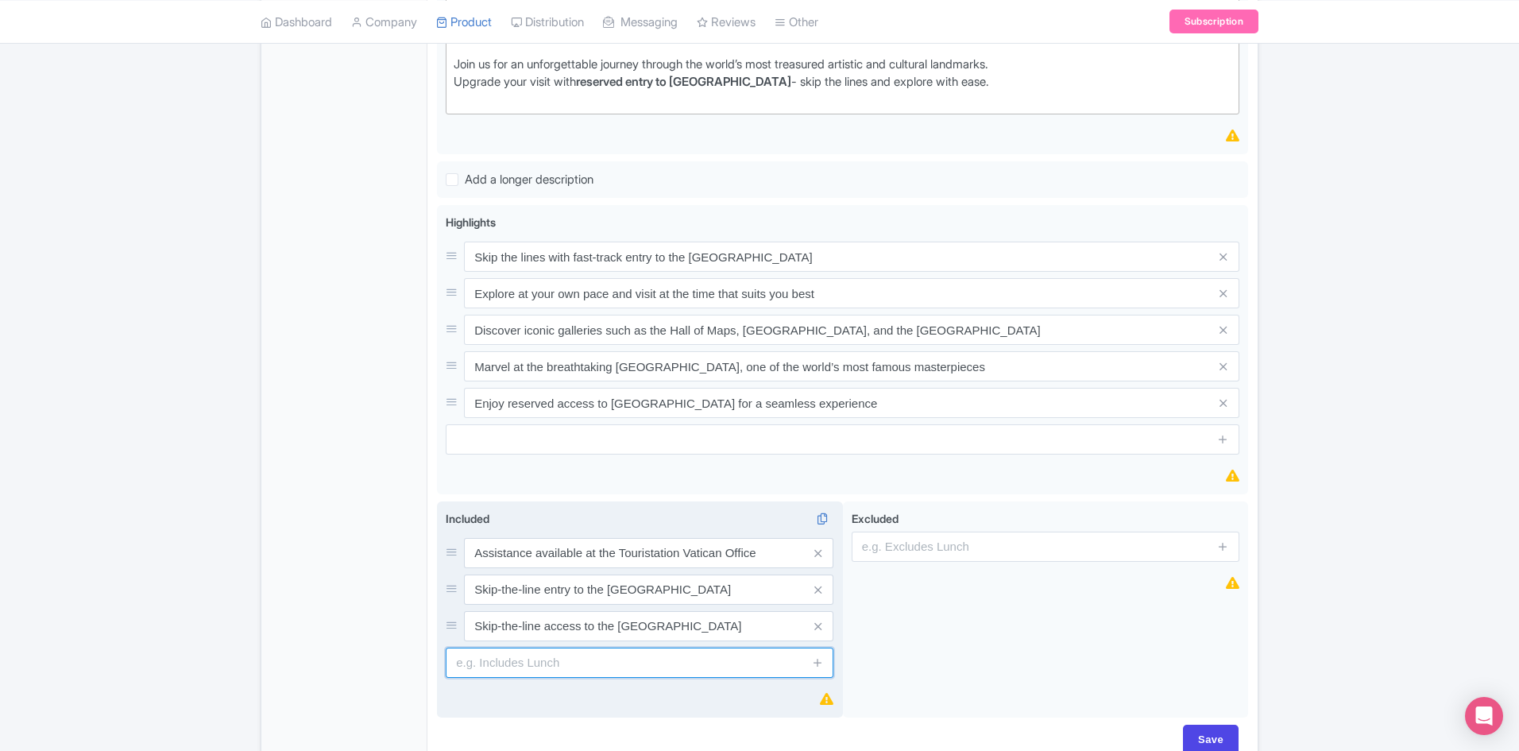
click at [637, 666] on input "text" at bounding box center [640, 662] width 388 height 30
paste input "Ancient Rome multimedia experience included"
type input "Ancient Rome multimedia experience included"
click at [821, 662] on icon at bounding box center [818, 662] width 12 height 12
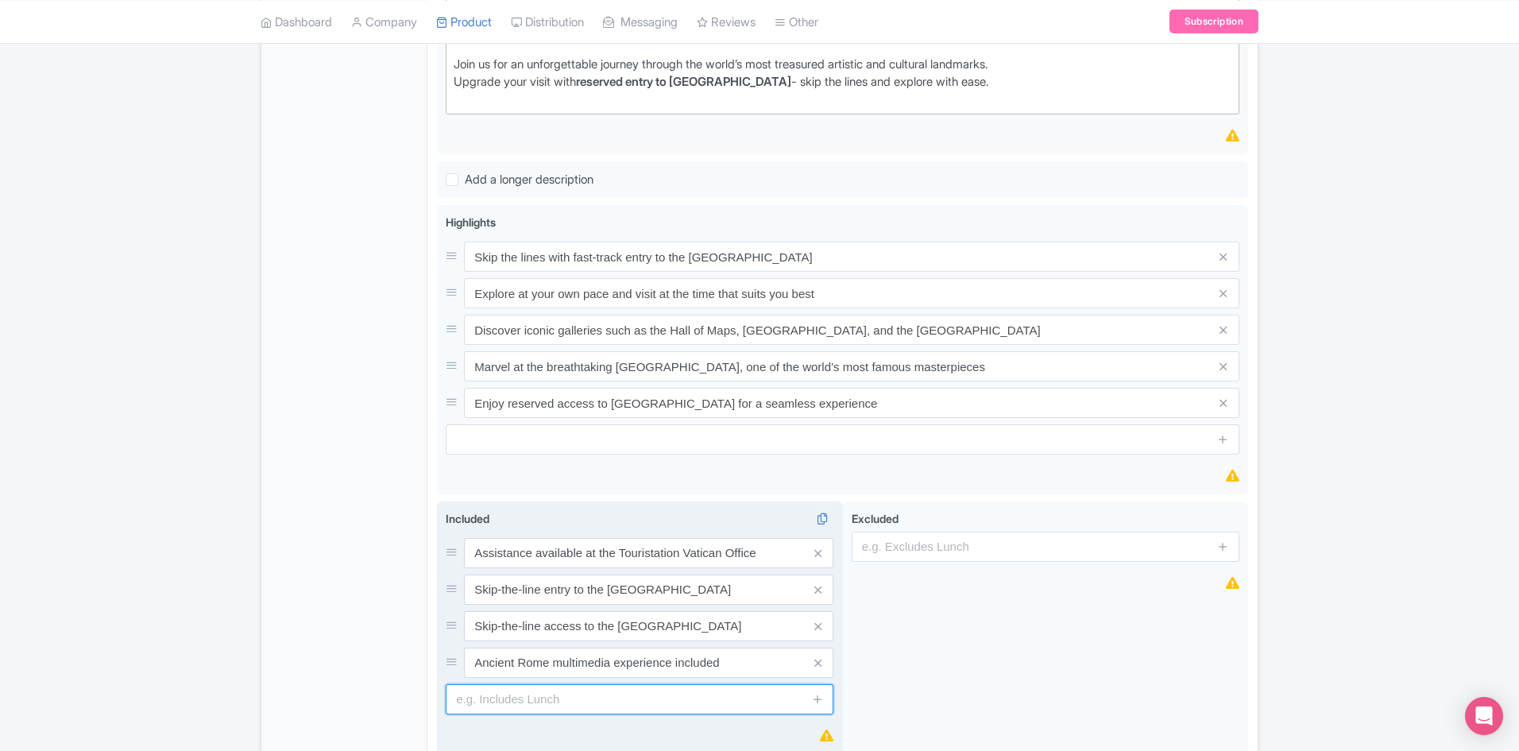
click at [614, 695] on input "text" at bounding box center [640, 699] width 388 height 30
paste input "Reserved entrance to St. Peter’s Basilica (if option selected)"
type input "Reserved entrance to St. Peter’s Basilica (if option selected)"
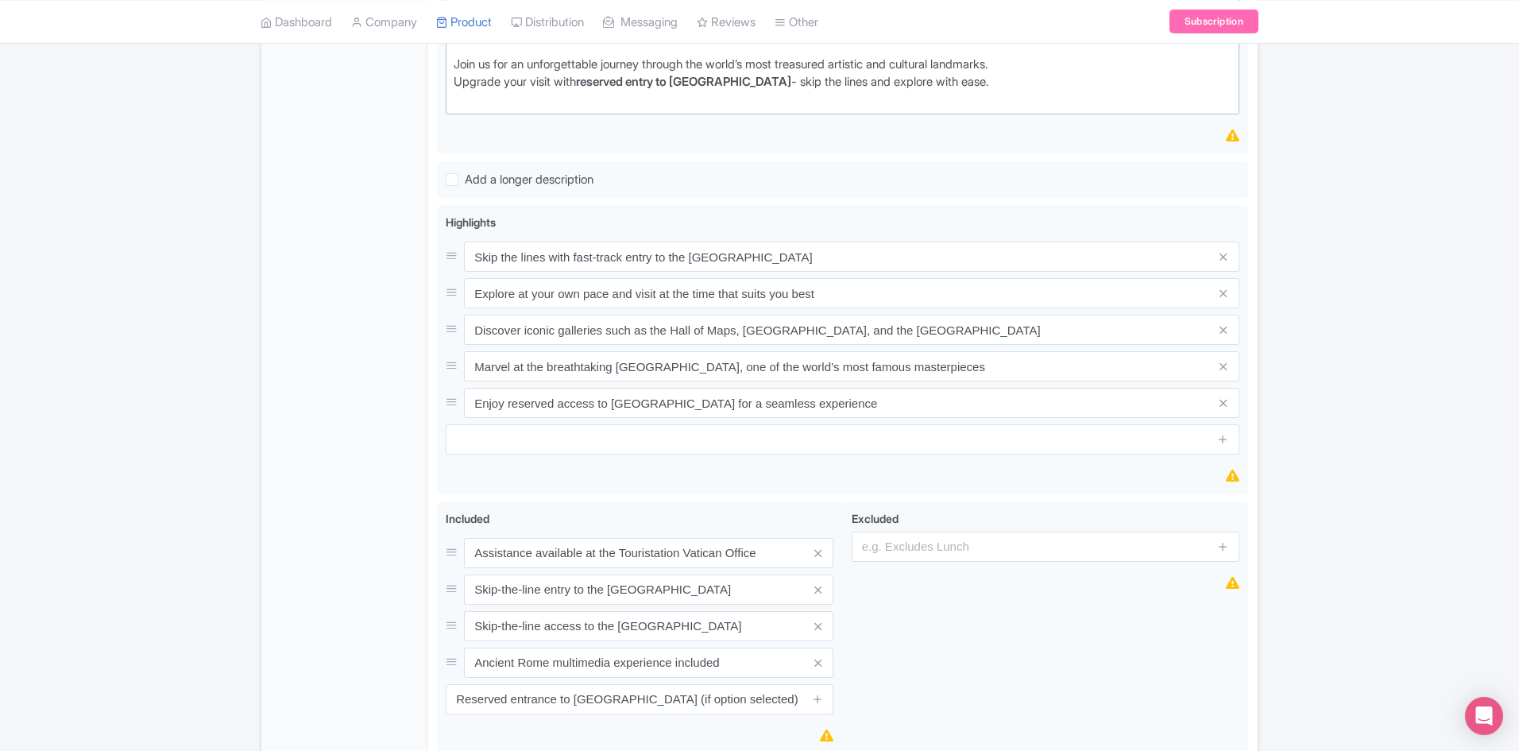
drag, startPoint x: 817, startPoint y: 695, endPoint x: 1481, endPoint y: 531, distance: 683.4
click at [819, 693] on icon at bounding box center [818, 699] width 12 height 12
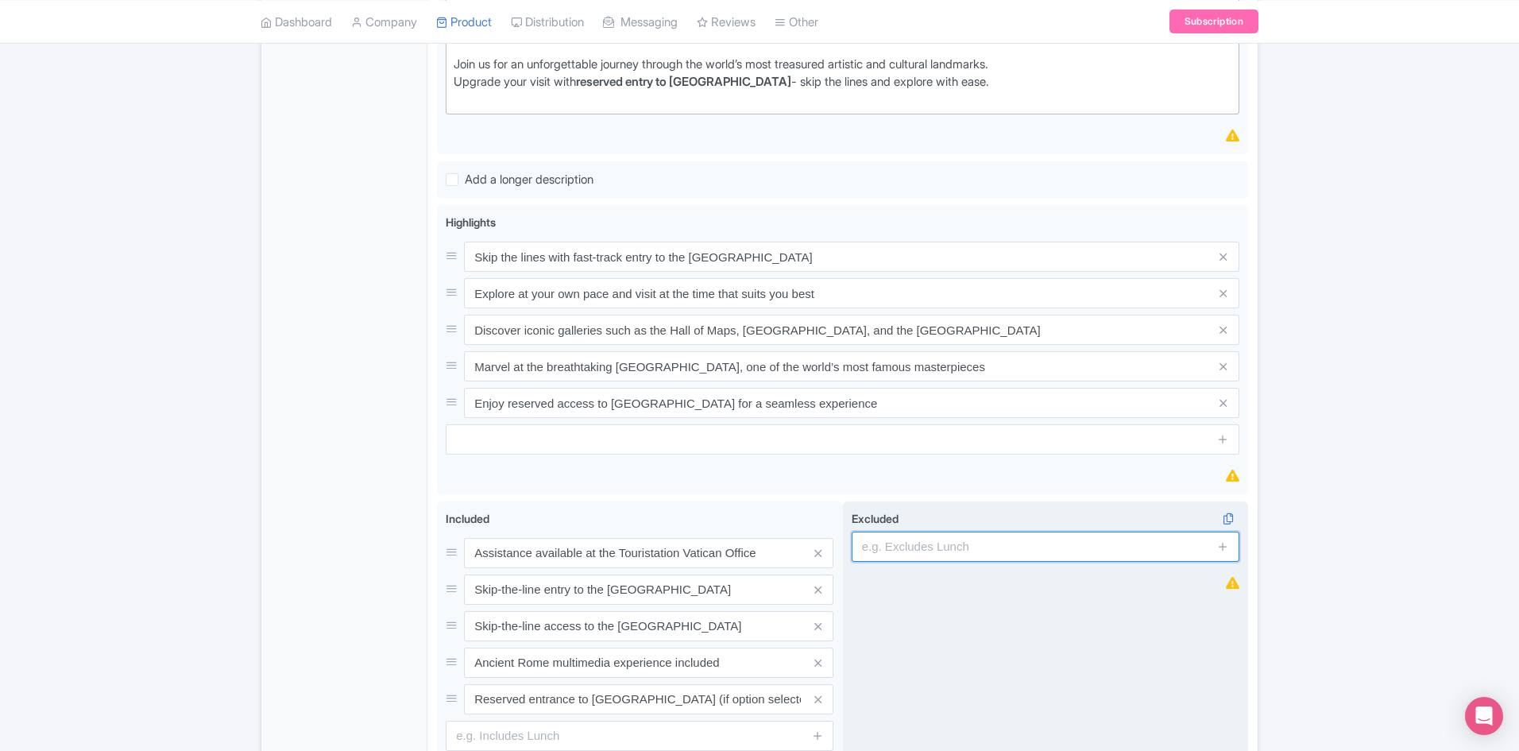
click at [1011, 553] on input "text" at bounding box center [1046, 546] width 388 height 30
paste input "Guided tour"
type input "Guided tour"
click at [1223, 541] on icon at bounding box center [1223, 546] width 12 height 12
drag, startPoint x: 968, startPoint y: 590, endPoint x: 987, endPoint y: 590, distance: 19.9
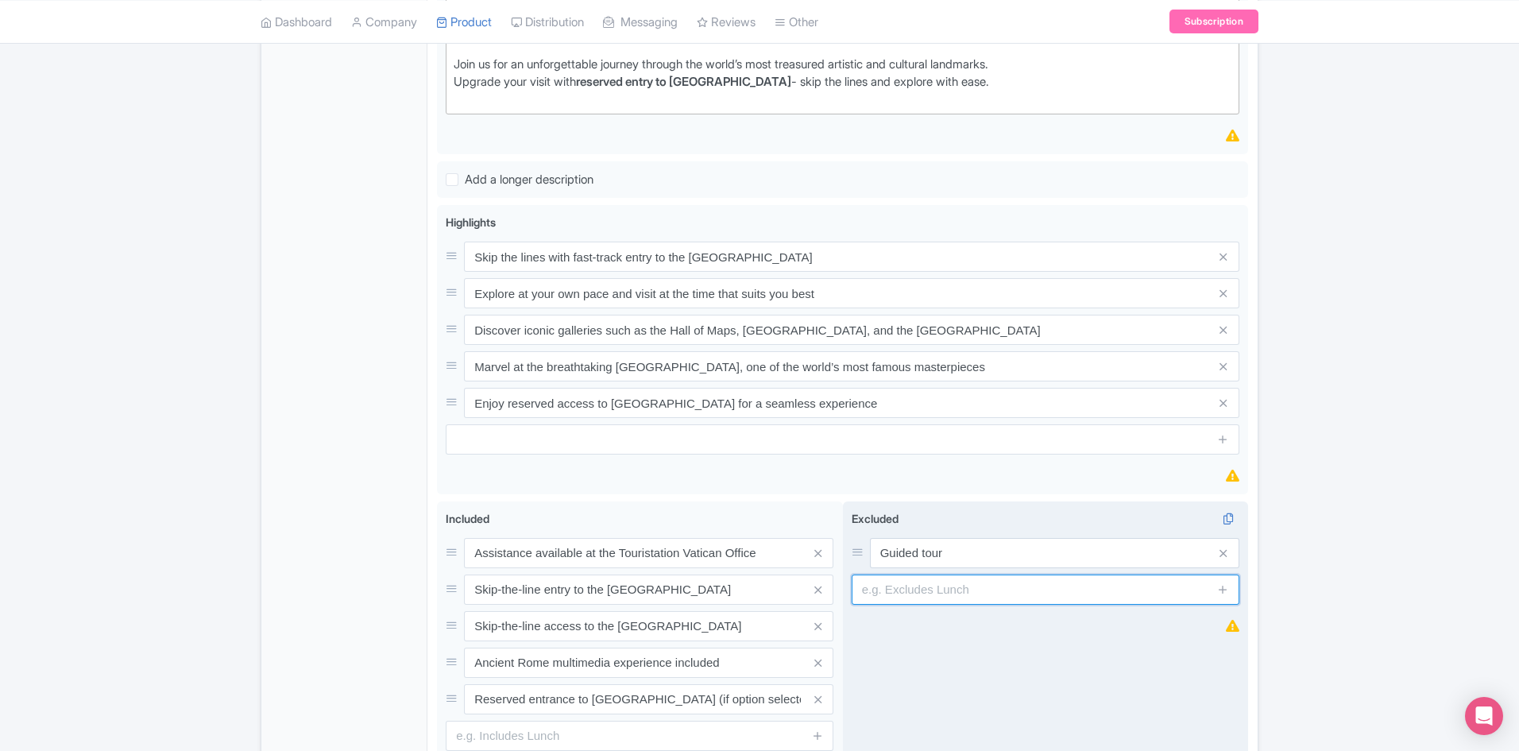
click at [968, 590] on input "text" at bounding box center [1046, 589] width 388 height 30
paste input "Food and drinks"
type input "Food and drinks"
click at [1223, 588] on icon at bounding box center [1223, 589] width 12 height 12
drag, startPoint x: 924, startPoint y: 636, endPoint x: 937, endPoint y: 640, distance: 14.1
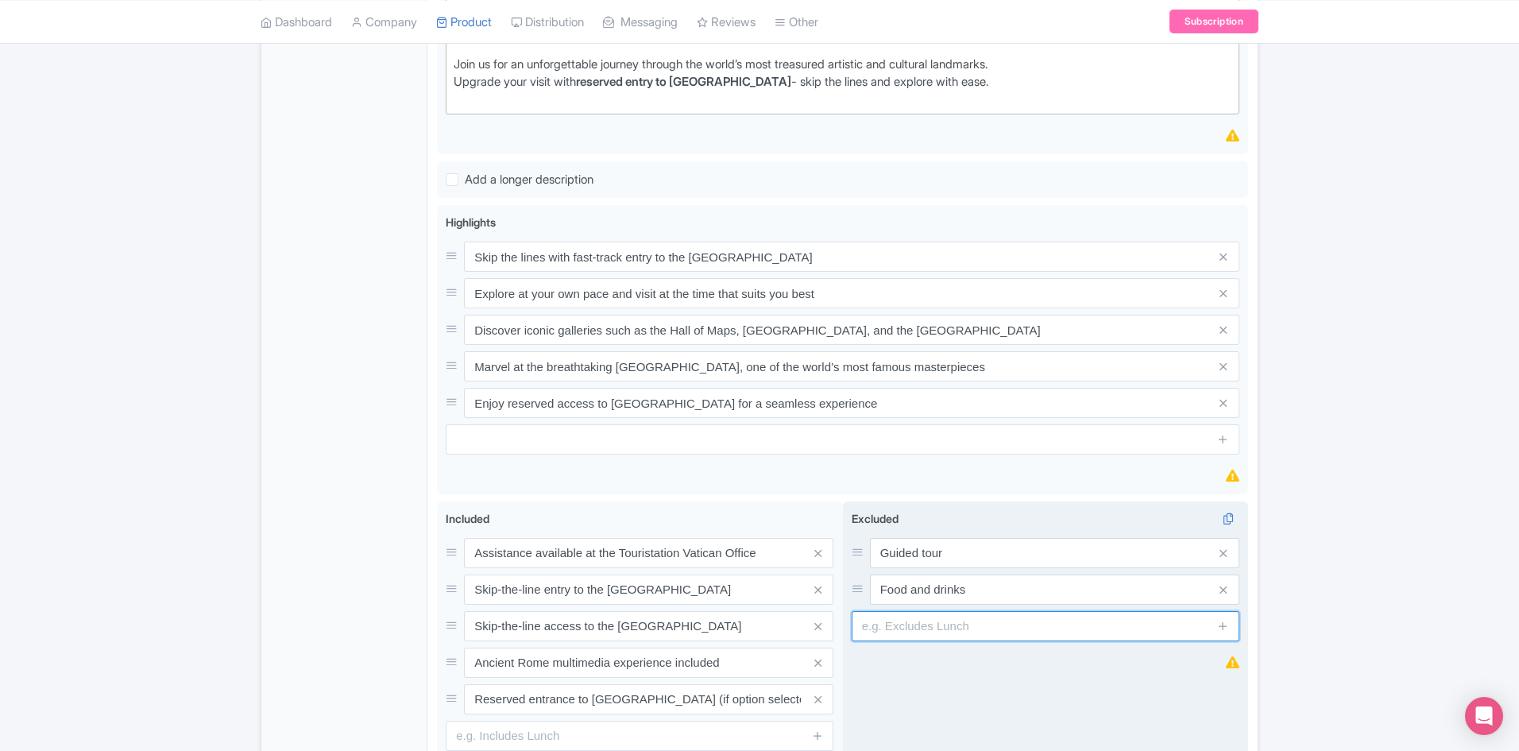
click at [924, 636] on input "text" at bounding box center [1046, 626] width 388 height 30
paste input "Hotel pickup and drop-off"
type input "Hotel pickup and drop-off"
click at [1069, 675] on div "Excluded i Guided tour Food and drinks Hotel pickup and drop-off" at bounding box center [1046, 646] width 406 height 290
click at [1223, 628] on icon at bounding box center [1223, 626] width 12 height 12
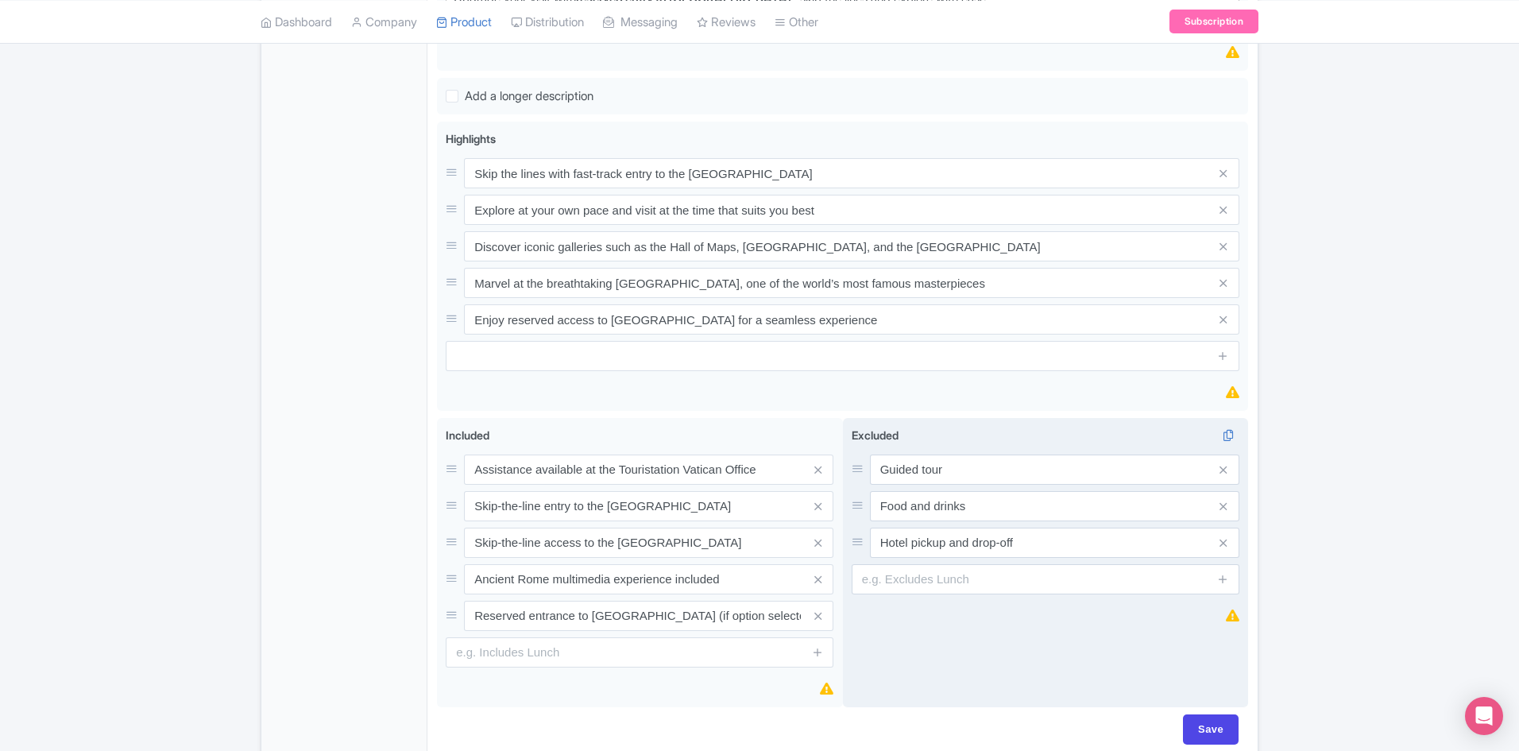
scroll to position [956, 0]
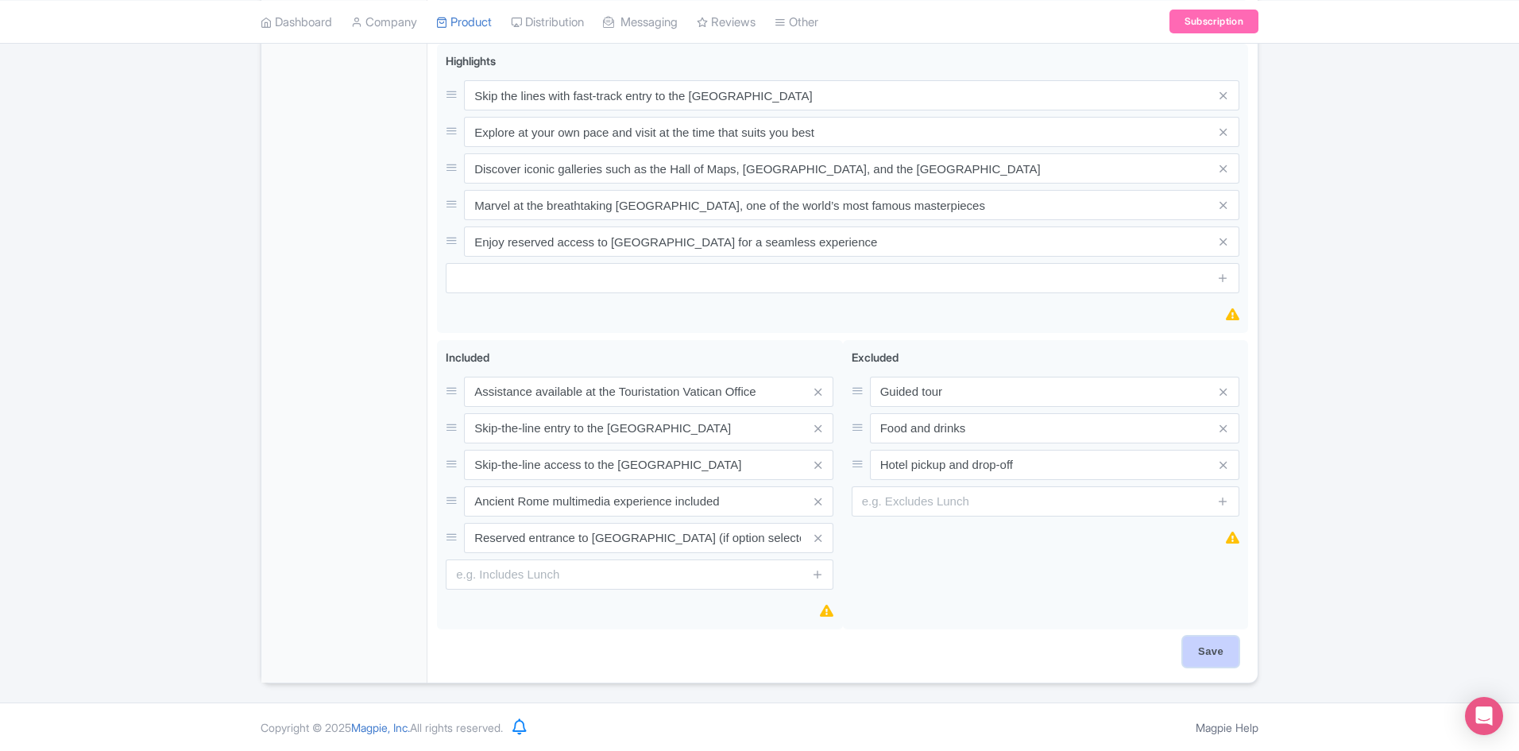
click at [1218, 648] on input "Save" at bounding box center [1211, 651] width 56 height 30
type input "Saving..."
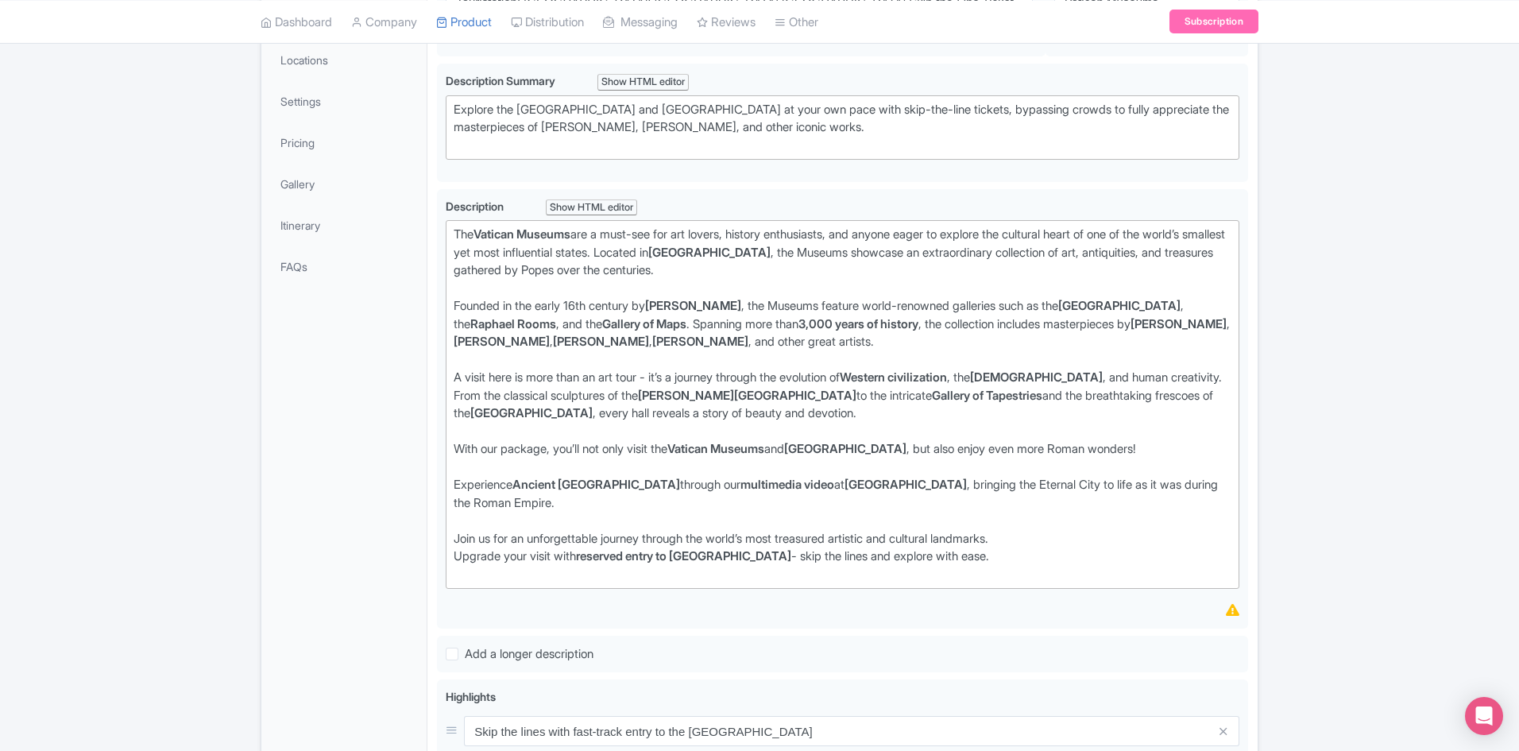
scroll to position [0, 0]
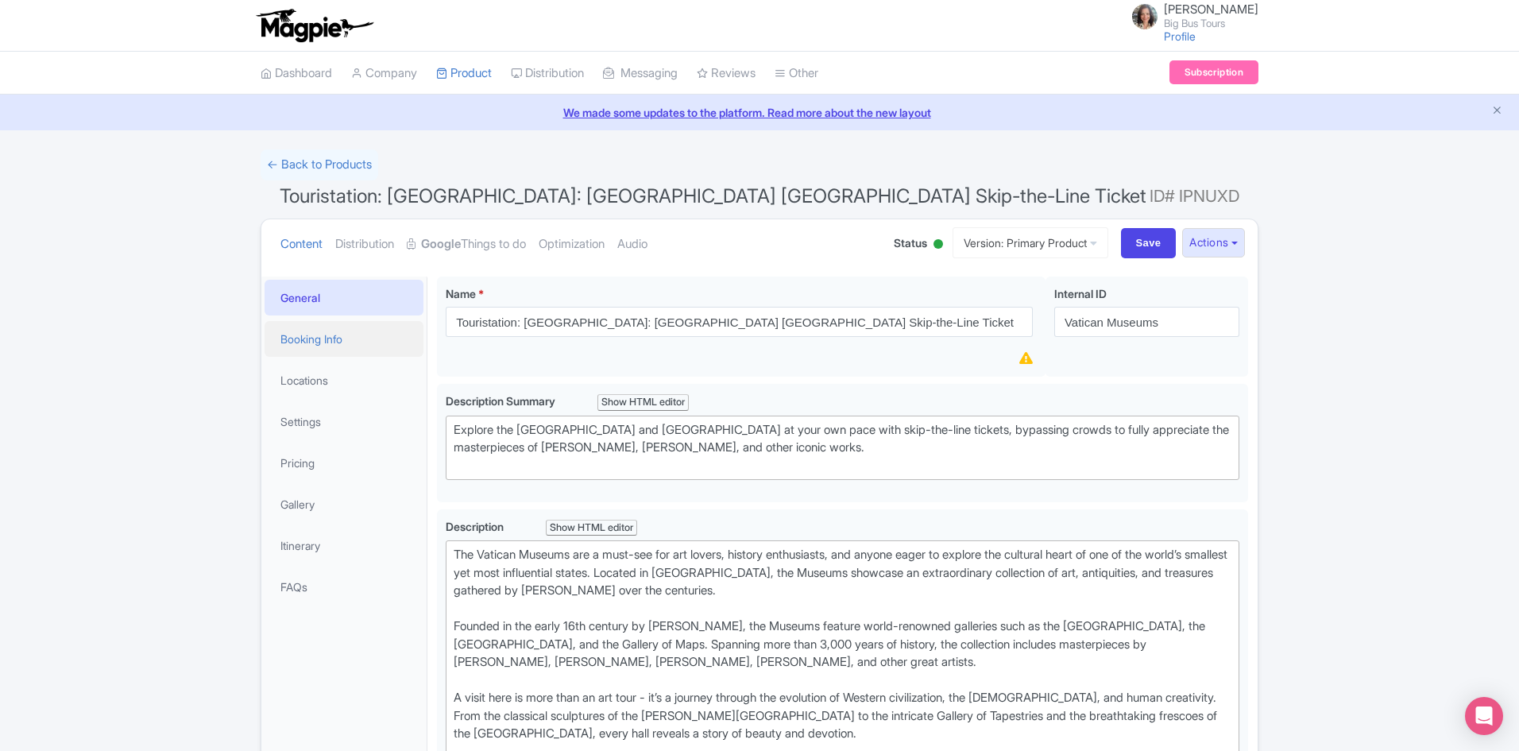
click at [305, 338] on link "Booking Info" at bounding box center [344, 339] width 159 height 36
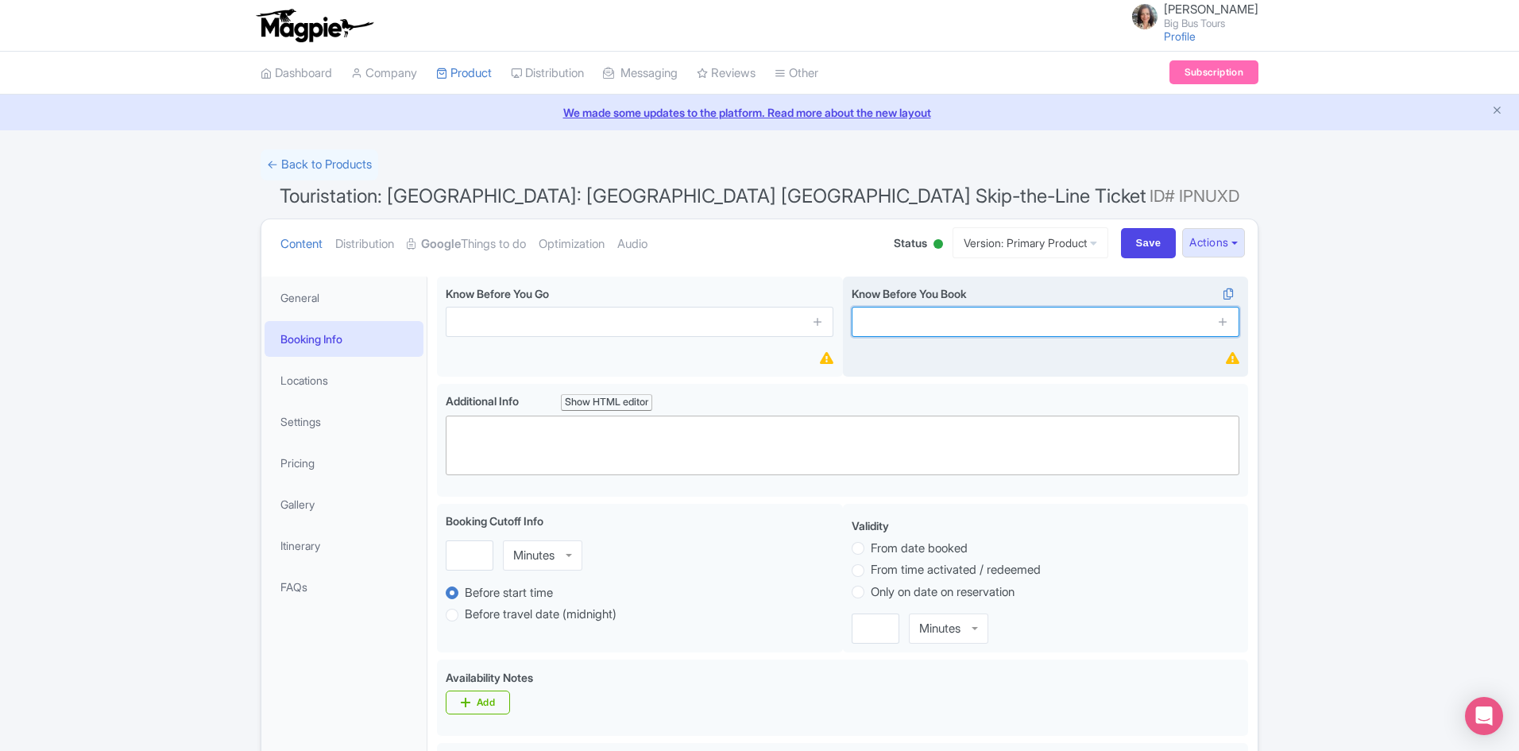
click at [968, 326] on input "text" at bounding box center [1046, 322] width 388 height 30
paste input "The time you select is the meeting time with your host at the activity provider…"
type input "The time you select is the meeting time with your host at the activity provider…"
click at [1226, 319] on icon at bounding box center [1223, 321] width 12 height 12
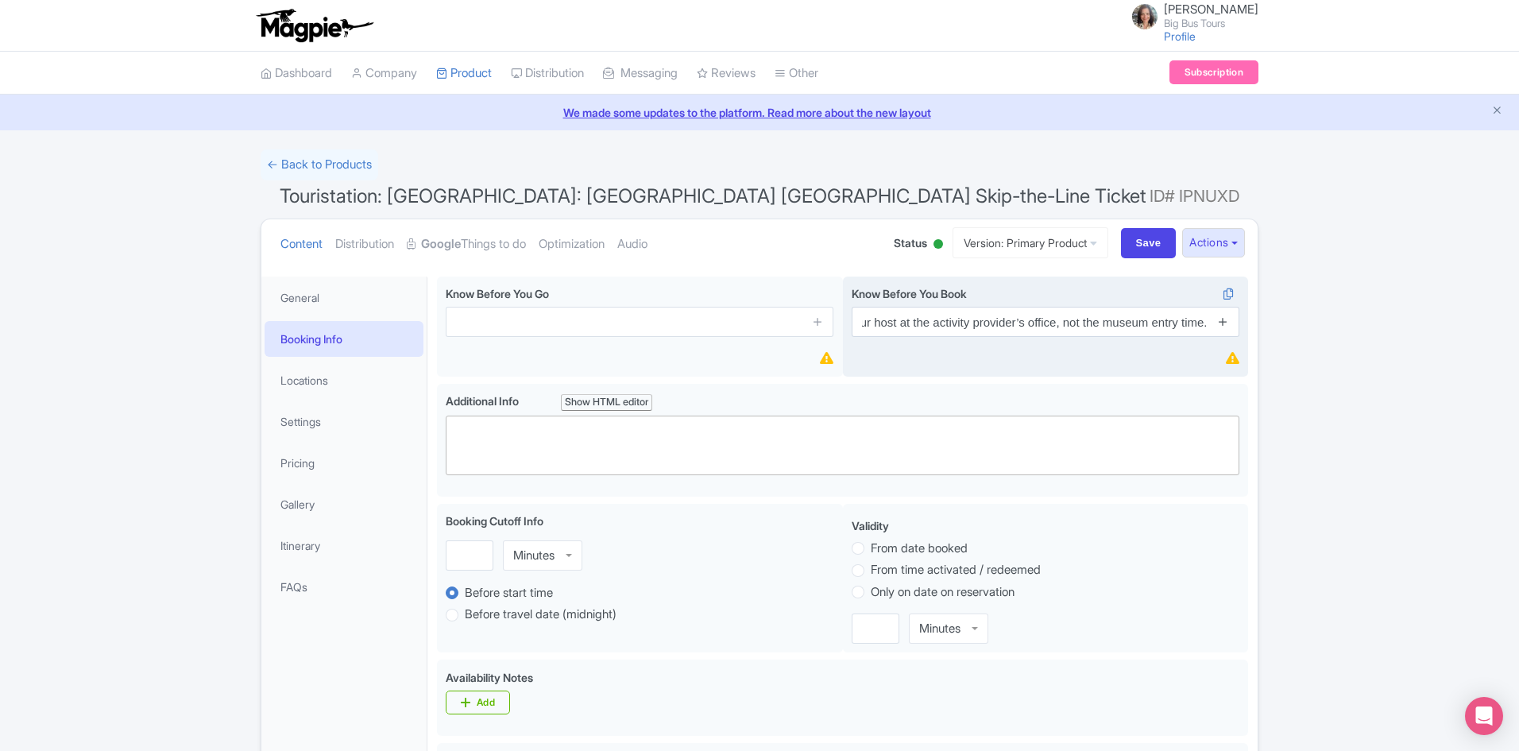
scroll to position [0, 0]
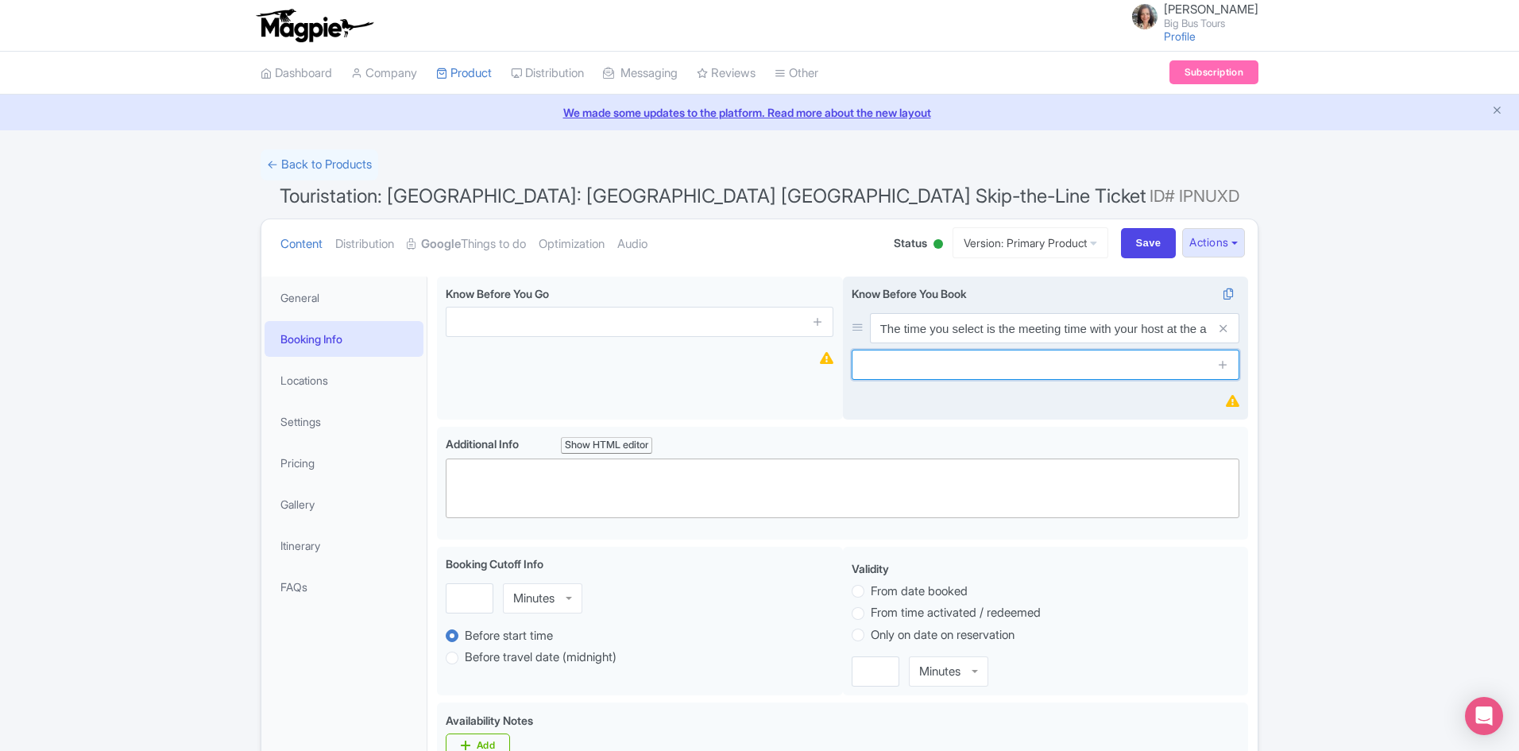
click at [959, 366] on input "text" at bounding box center [1046, 365] width 388 height 30
paste input "You will receive a voucher to exchange at the meeting point at your scheduled t…"
type input "You will receive a voucher to exchange at the meeting point at your scheduled t…"
click at [1223, 363] on icon at bounding box center [1223, 364] width 12 height 12
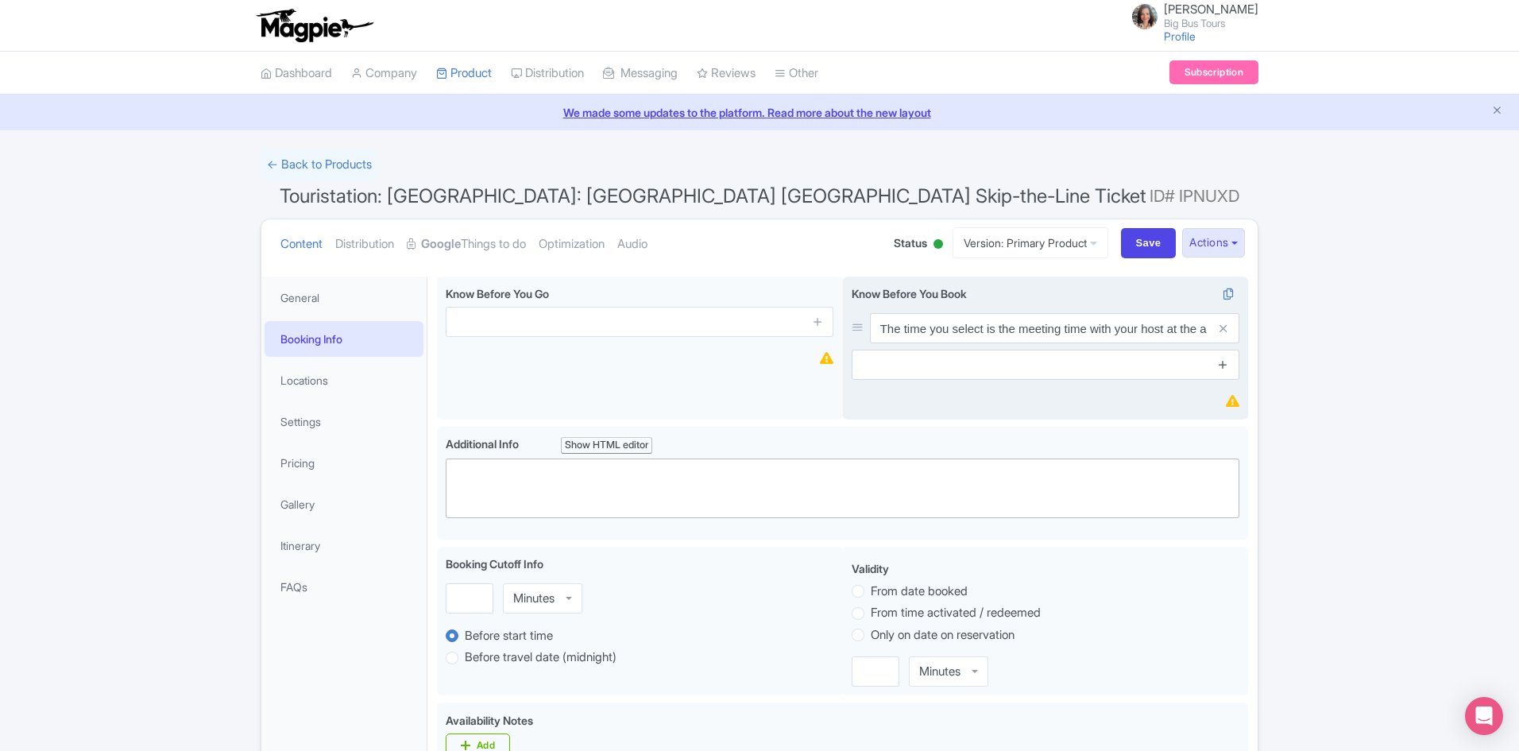
scroll to position [0, 0]
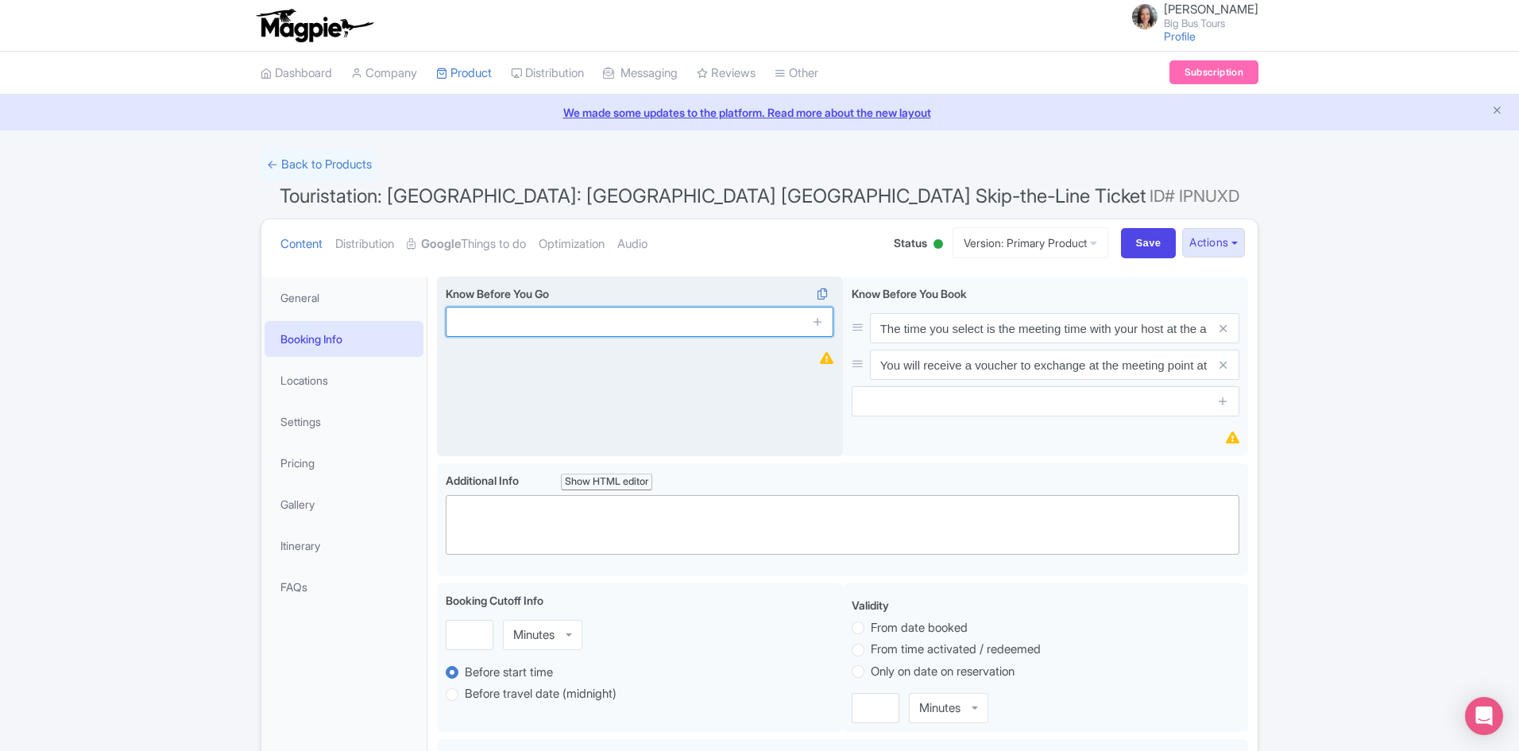
click at [501, 319] on input "text" at bounding box center [640, 322] width 388 height 30
paste input "Please ensure shoulders and knees are covered — shorts and sleeveless tops are …"
type input "Please ensure shoulders and knees are covered — shorts and sleeveless tops are …"
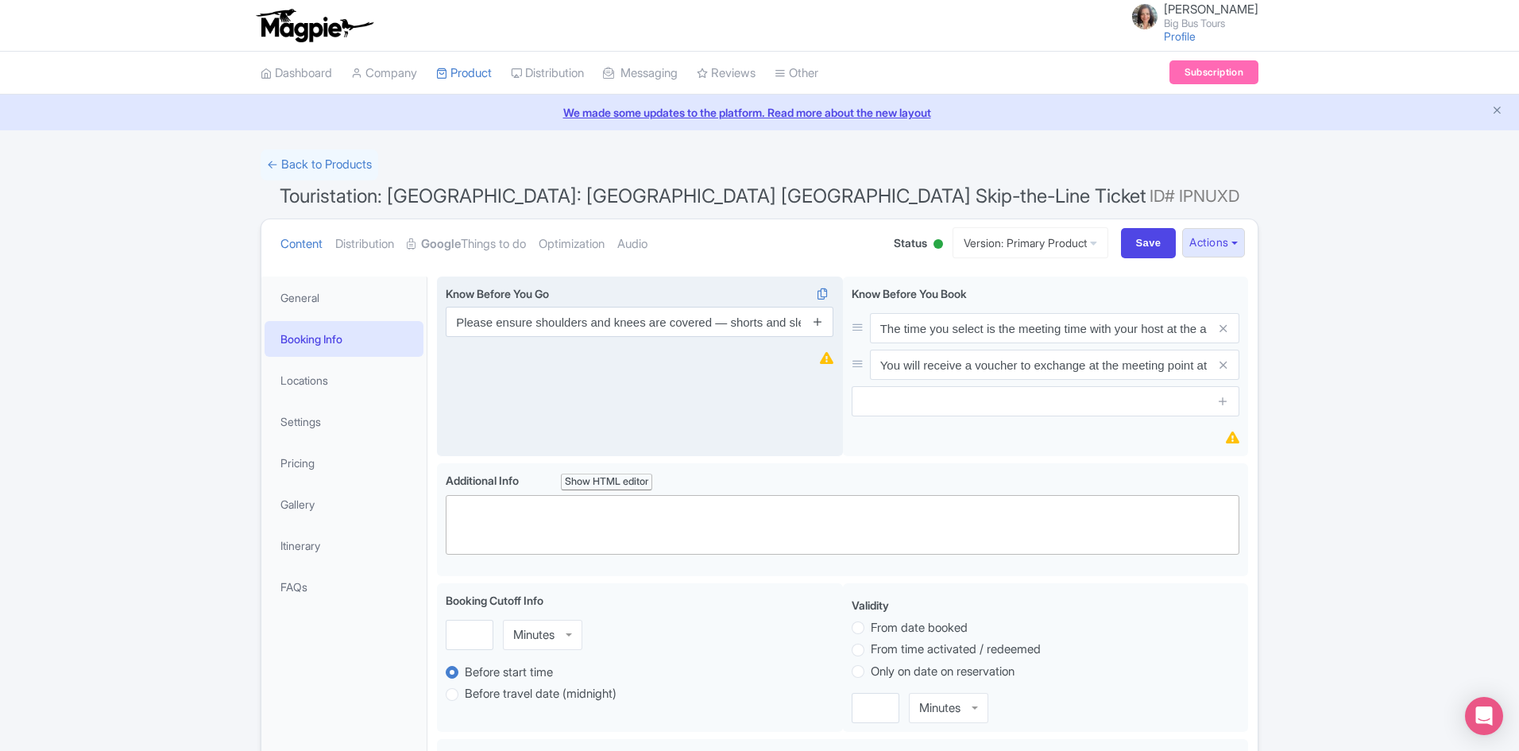
click at [813, 321] on icon at bounding box center [818, 321] width 12 height 12
click at [542, 362] on input "text" at bounding box center [640, 365] width 388 height 30
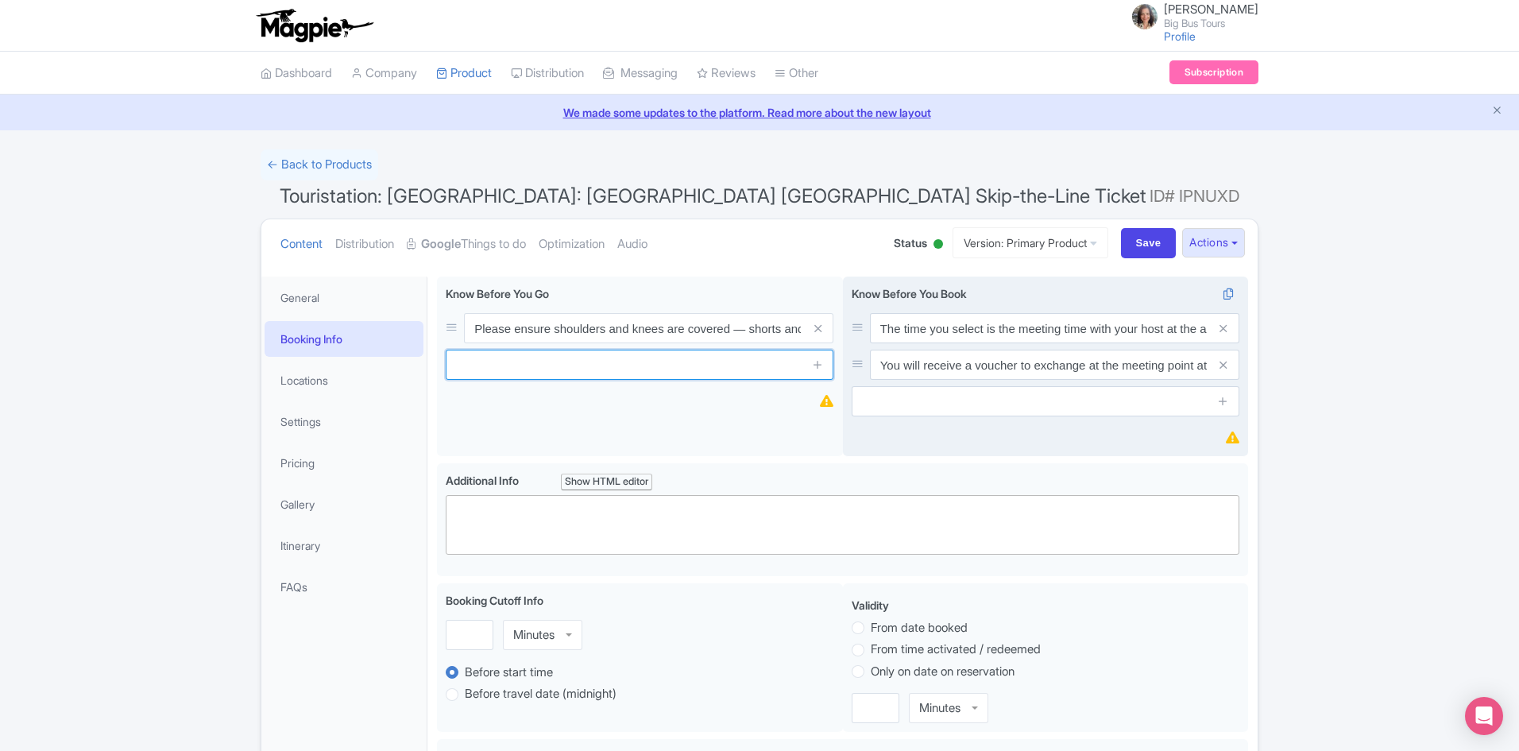
paste input "The Vatican Museums offer free admission to visitors with a certified disabilit…"
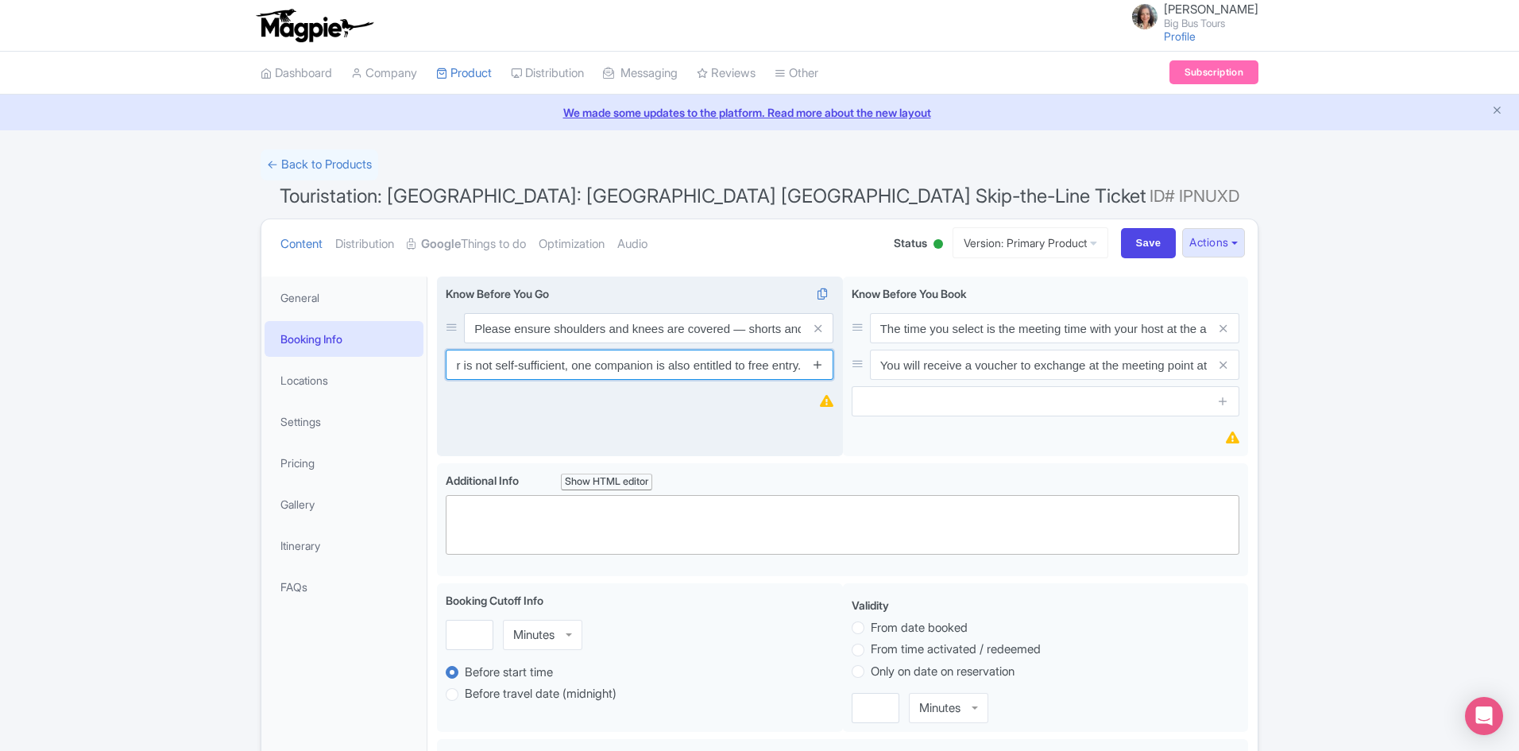
type input "The Vatican Museums offer free admission to visitors with a certified disabilit…"
click at [821, 365] on icon at bounding box center [818, 364] width 12 height 12
click at [607, 400] on input "text" at bounding box center [640, 401] width 388 height 30
paste input "Entry to the Vatican Museums is only permitted at the time stated on your ticke…"
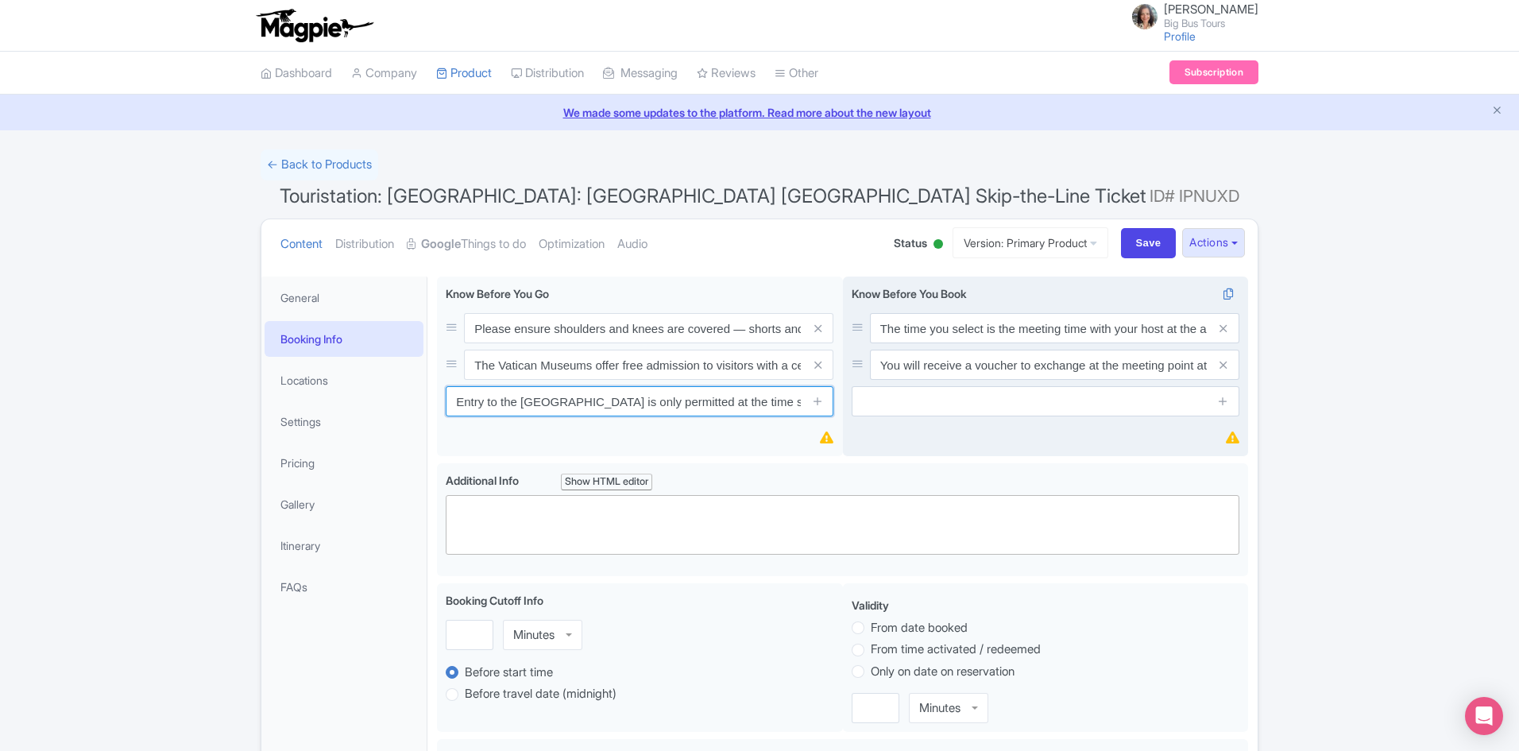
scroll to position [0, 288]
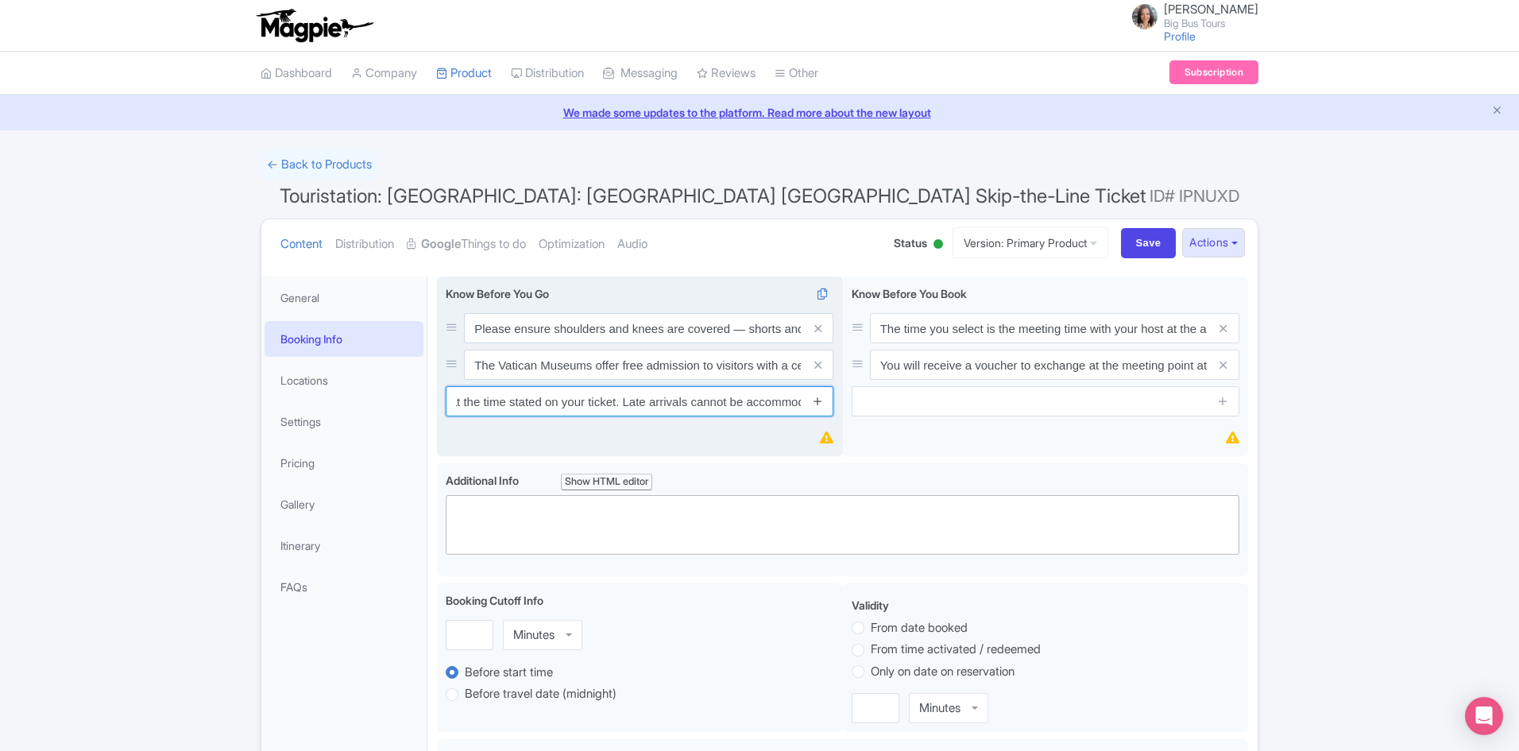
type input "Entry to the Vatican Museums is only permitted at the time stated on your ticke…"
click at [821, 400] on icon at bounding box center [818, 401] width 12 height 12
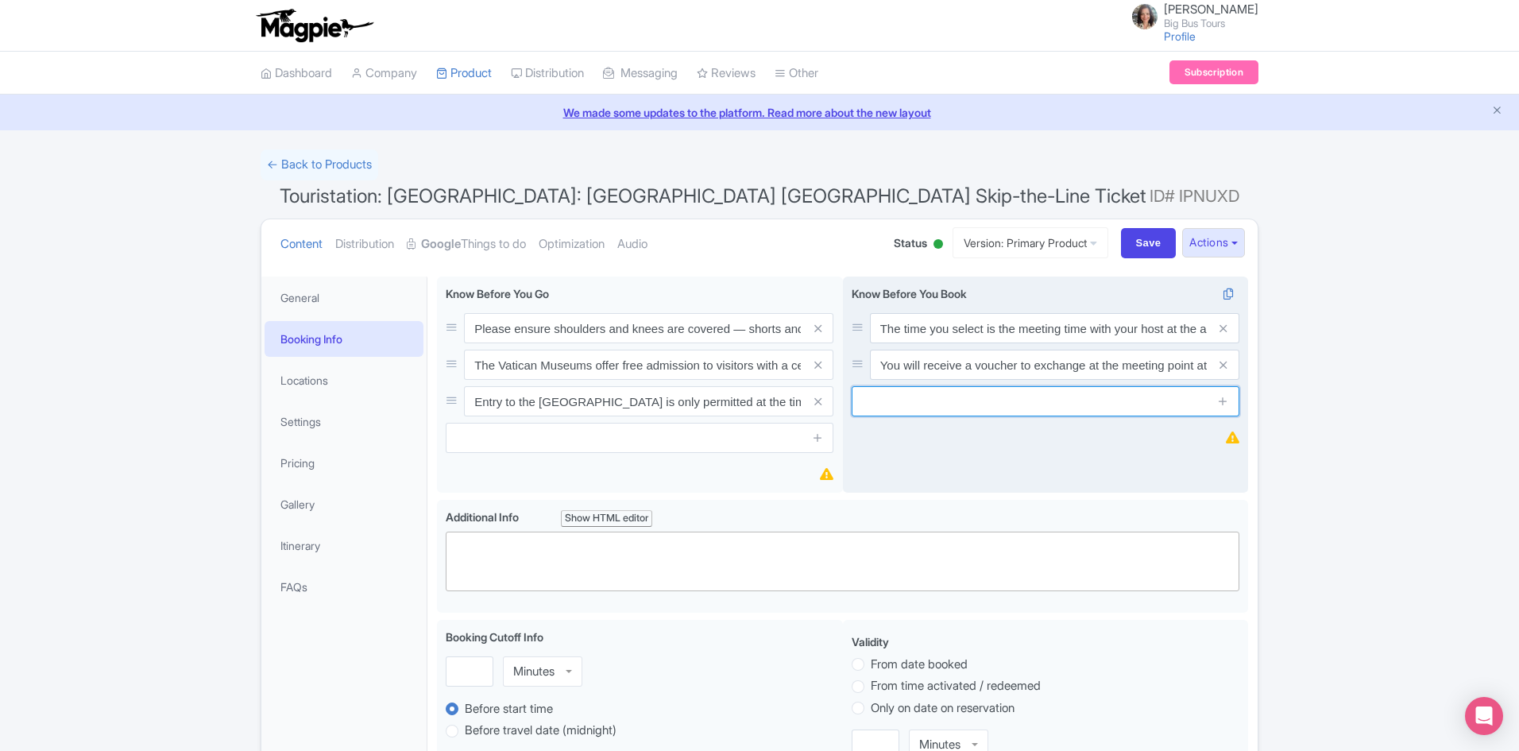
click at [1011, 404] on input "text" at bounding box center [1046, 401] width 388 height 30
paste input "The Vatican Museums reserve the right to close certain areas, including the Sis…"
type input "The Vatican Museums reserve the right to close certain areas, including the Sis…"
click at [1225, 400] on icon at bounding box center [1223, 401] width 12 height 12
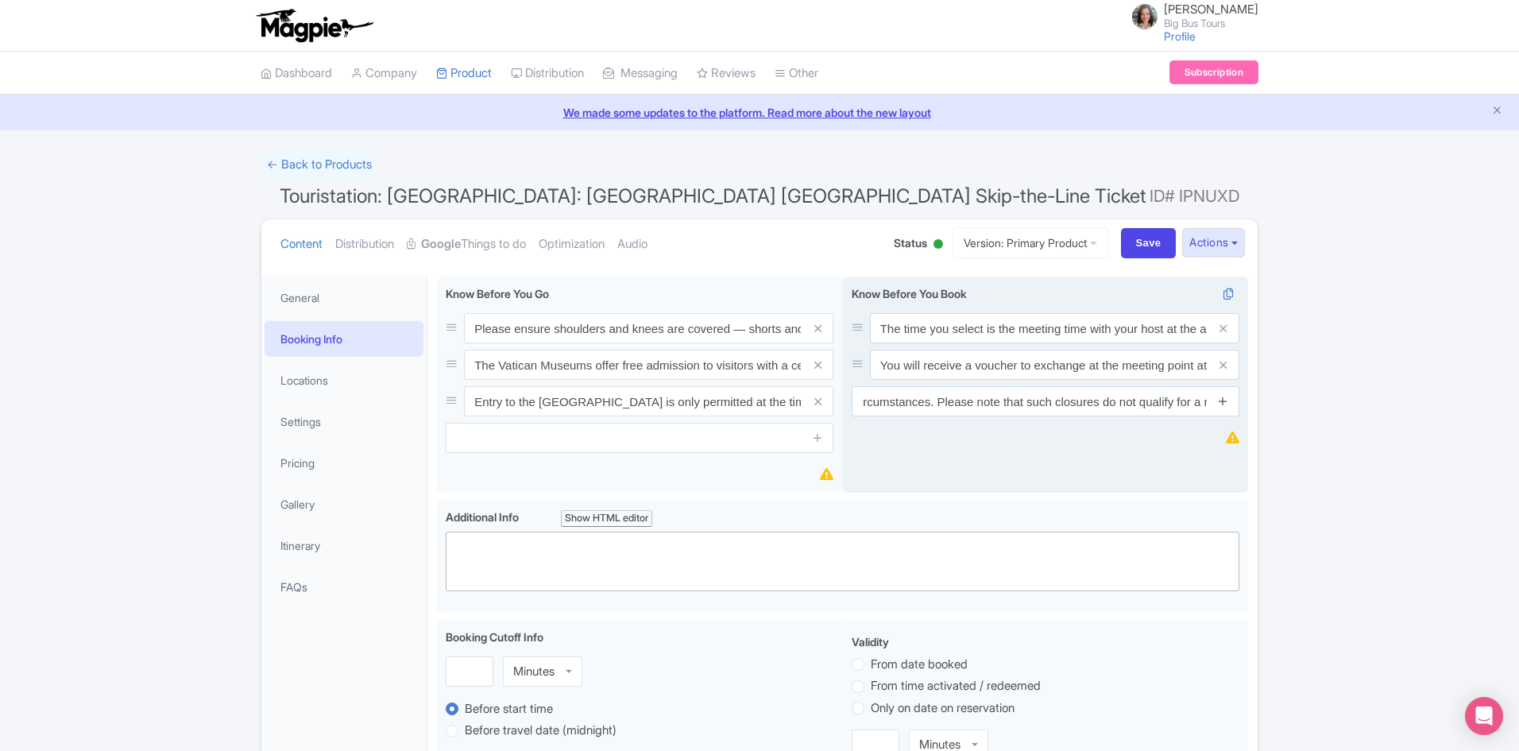
scroll to position [0, 0]
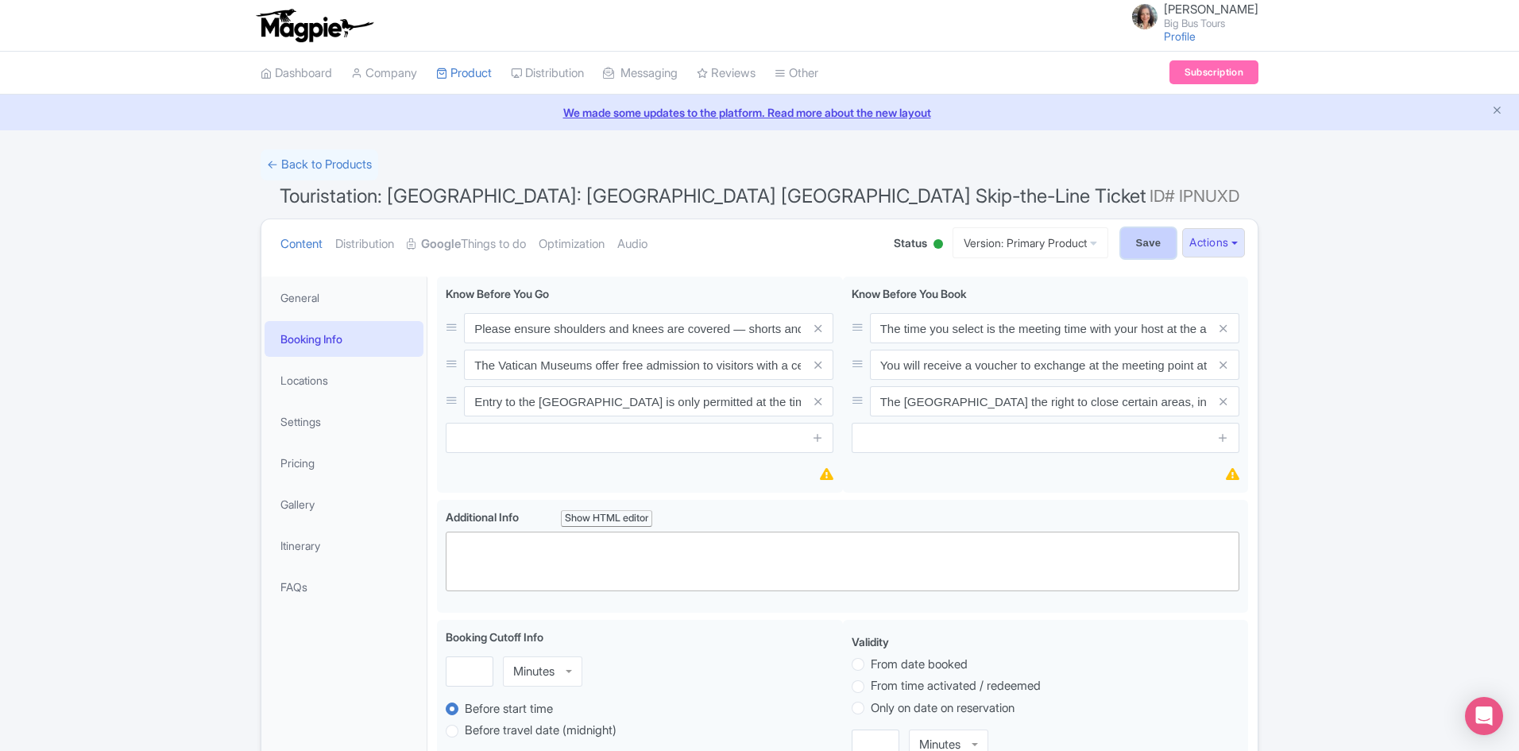
click at [1138, 240] on input "Save" at bounding box center [1149, 243] width 56 height 30
type input "Saving..."
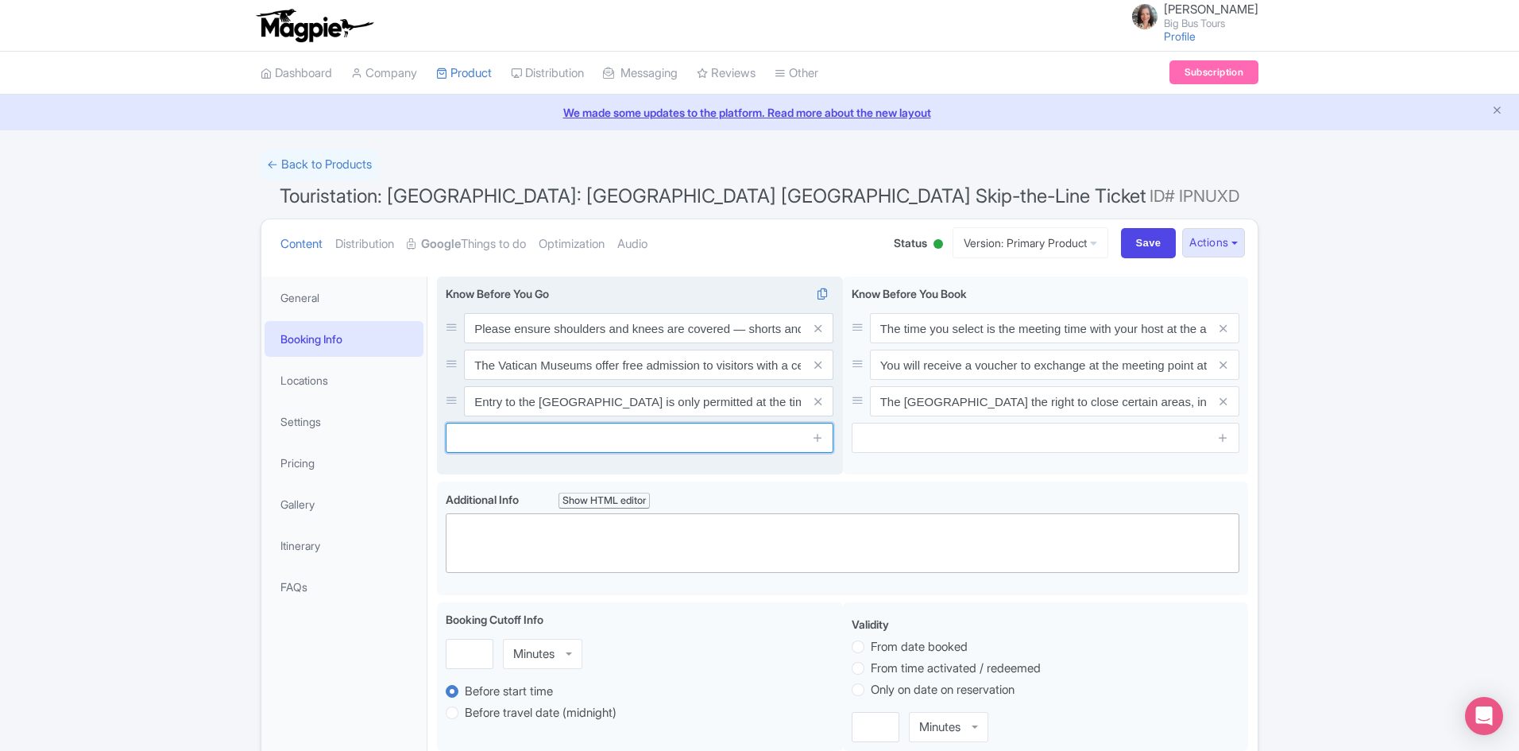
click at [536, 440] on input "text" at bounding box center [640, 438] width 388 height 30
paste input "To ensure everyone’s comfort and safety, please note that pets, large bags, alc…"
type input "To ensure everyone’s comfort and safety, please note that pets, large bags, alc…"
click at [818, 438] on icon at bounding box center [818, 437] width 12 height 12
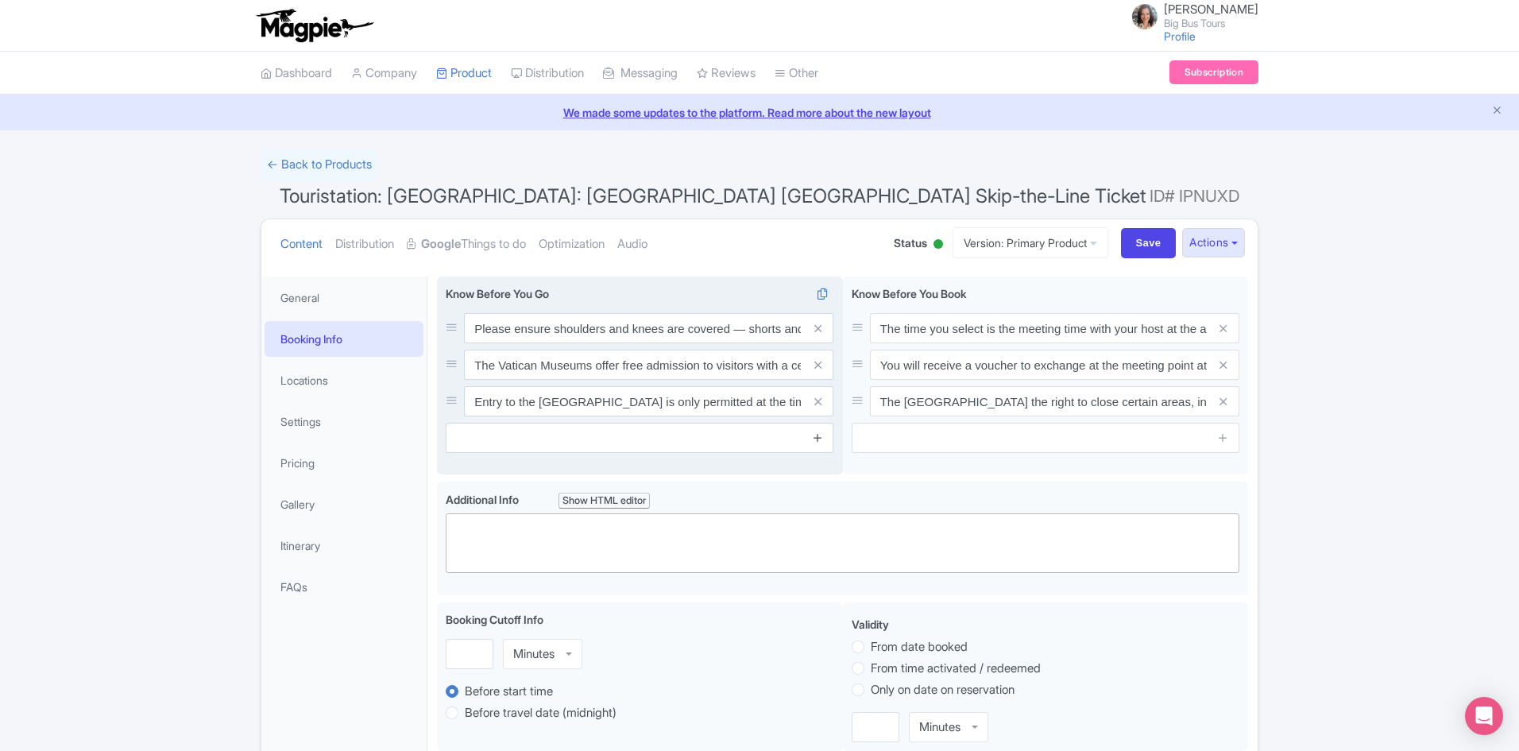
scroll to position [0, 0]
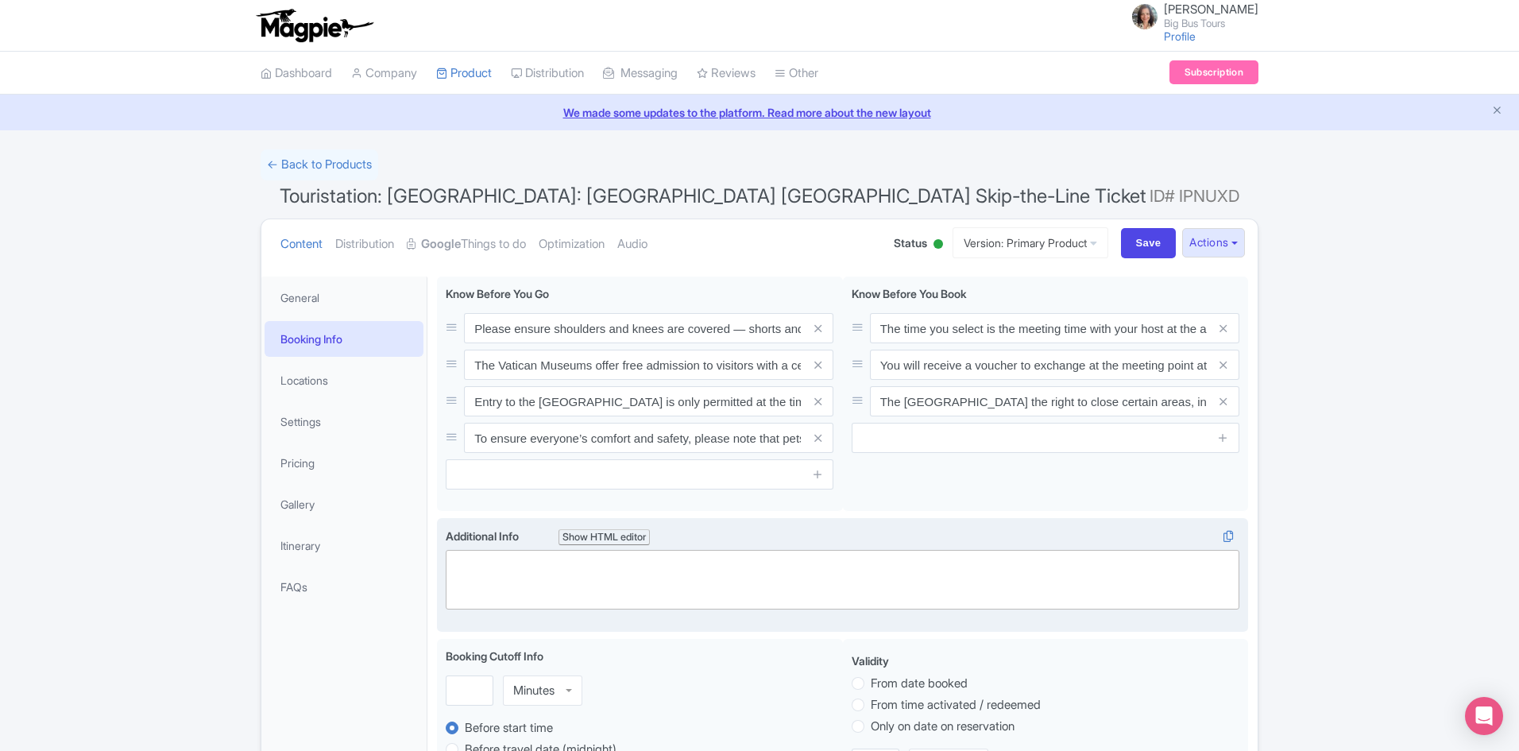
click at [590, 566] on trix-editor at bounding box center [843, 580] width 794 height 60
paste trix-editor "<div>The duration of this tour is approximately 3 hours<br>The tour departs eve…"
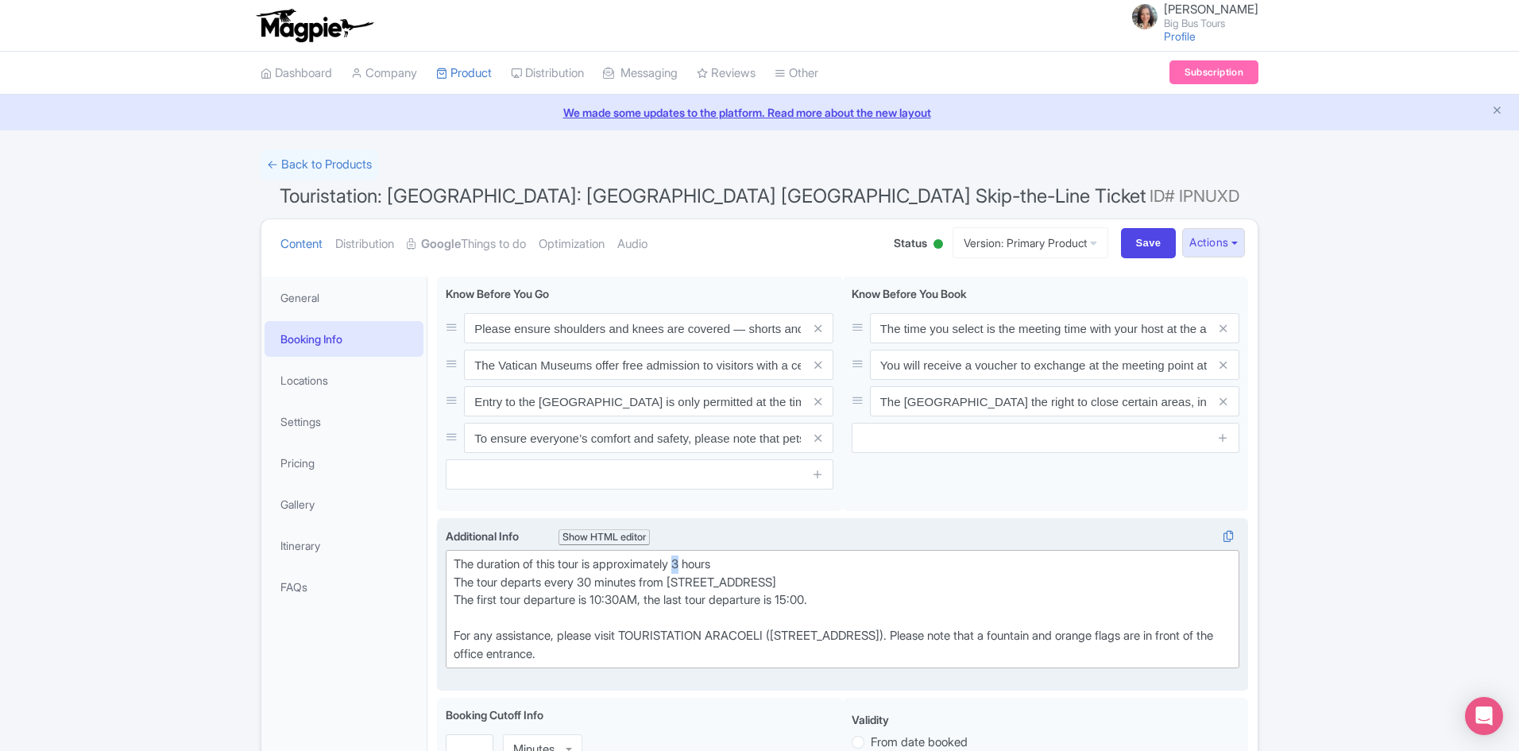
click at [690, 565] on div "The duration of this tour is approximately 3 hours The tour departs every 30 mi…" at bounding box center [843, 608] width 778 height 107
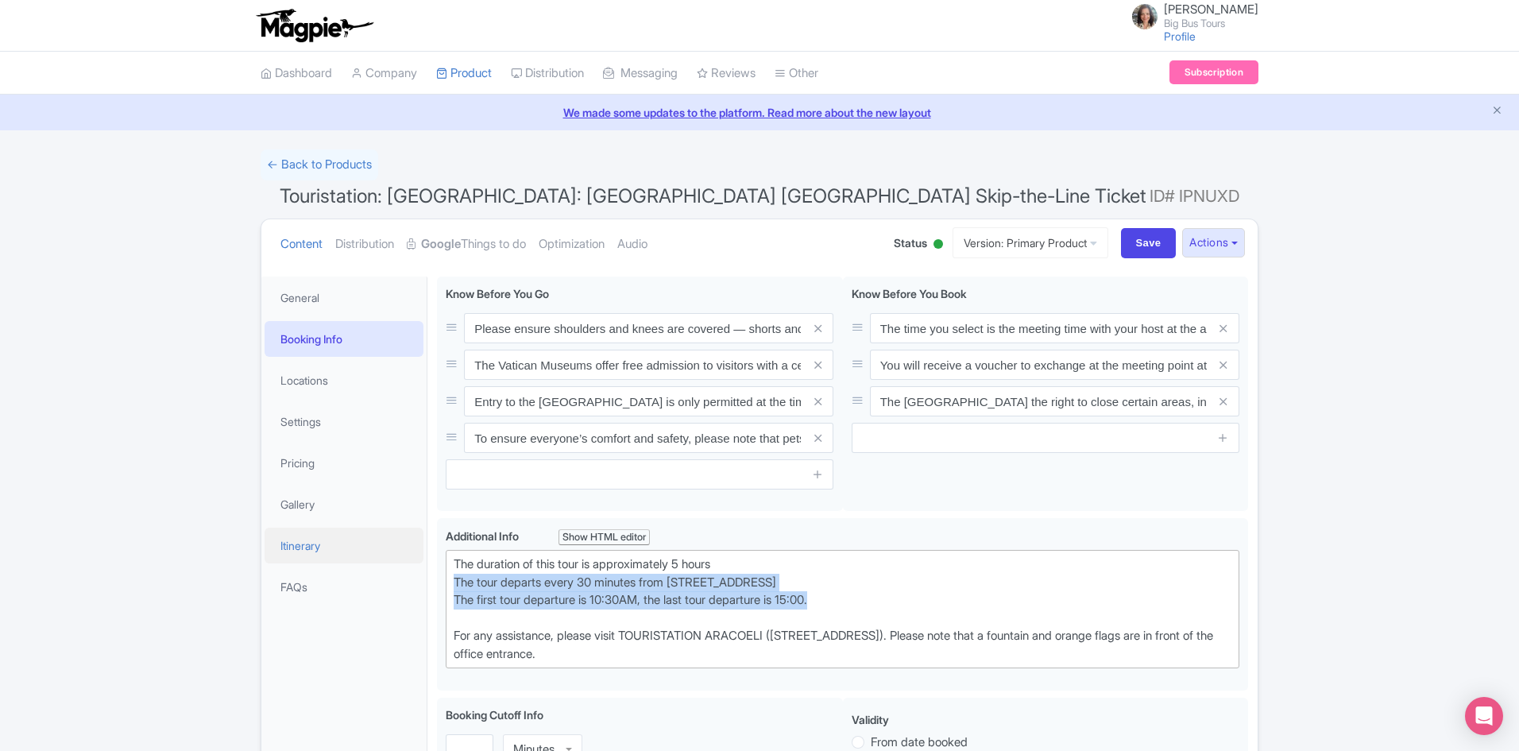
drag, startPoint x: 842, startPoint y: 597, endPoint x: 411, endPoint y: 558, distance: 433.1
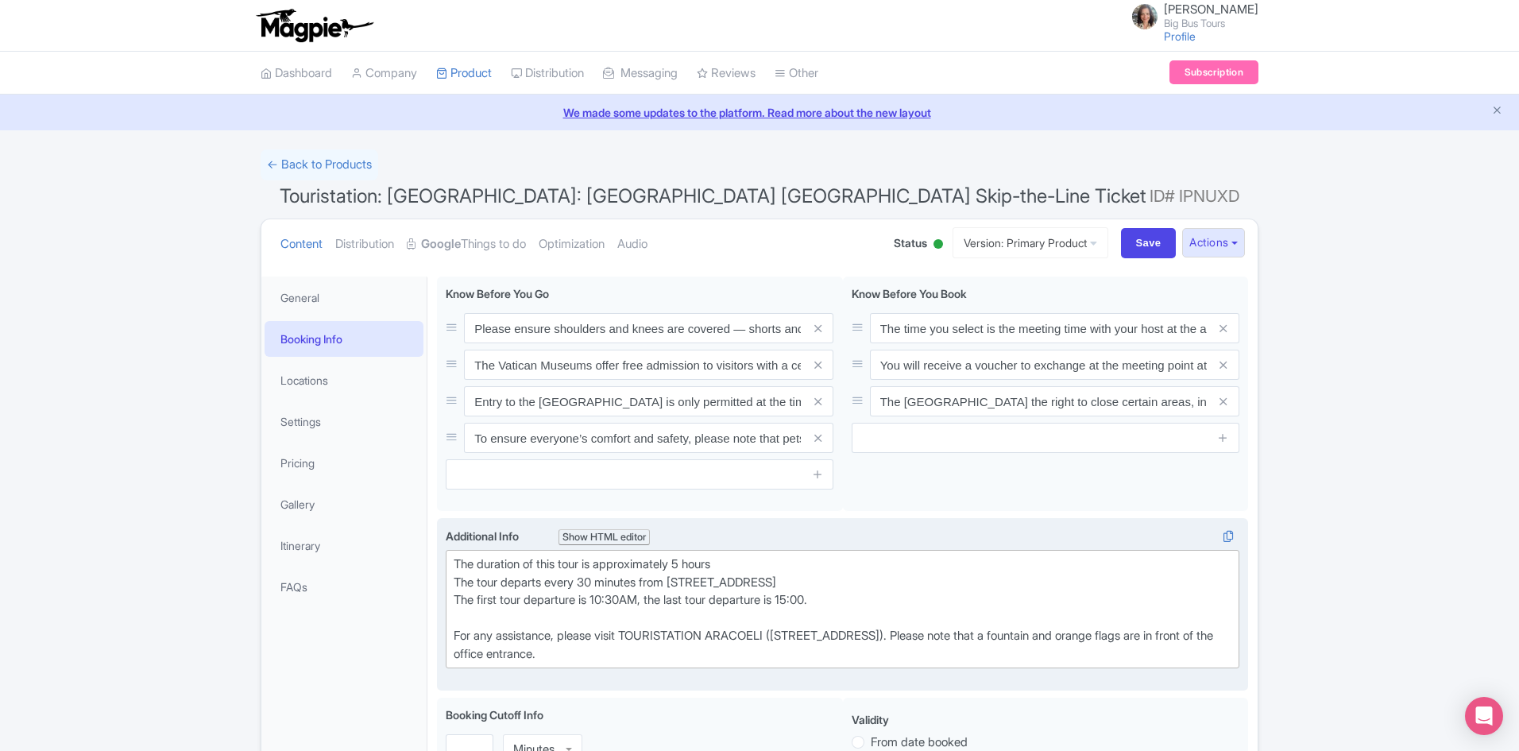
click at [923, 594] on div "The duration of this tour is approximately 5 hours The tour departs every 30 mi…" at bounding box center [843, 608] width 778 height 107
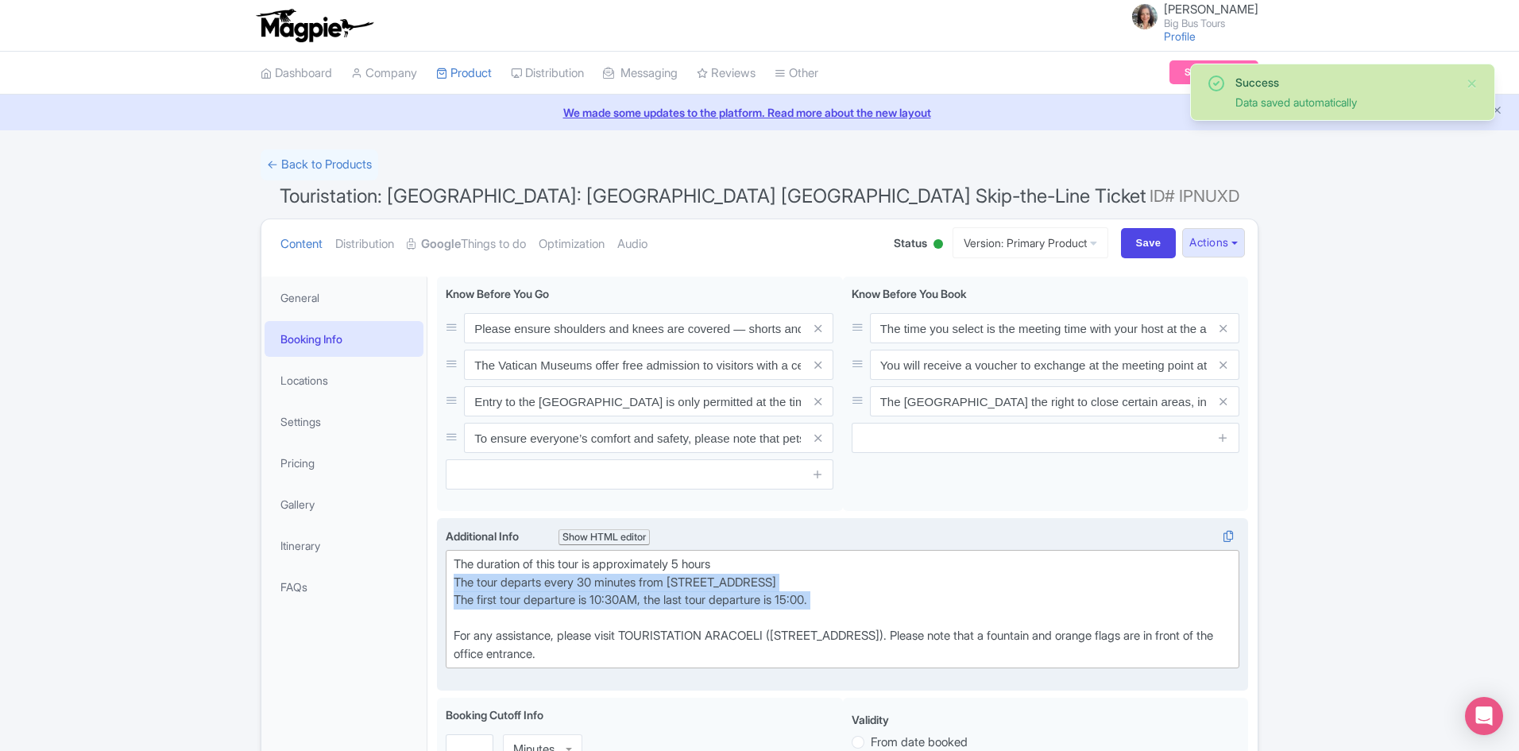
drag, startPoint x: 830, startPoint y: 611, endPoint x: 457, endPoint y: 575, distance: 375.1
click at [440, 579] on div "Additional Info Show HTML editor Bold Italic Strikethrough Link Heading Quote C…" at bounding box center [842, 604] width 811 height 172
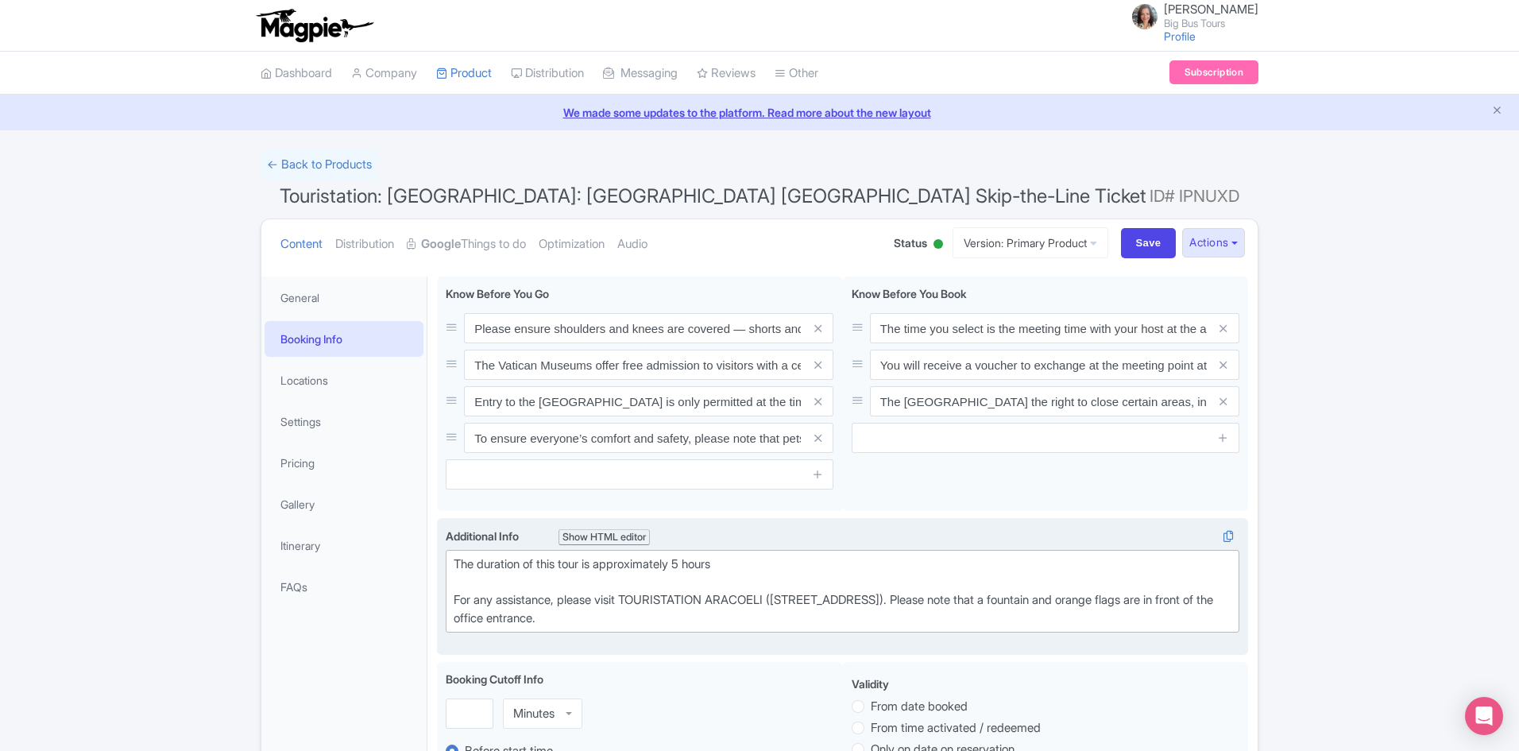
drag, startPoint x: 604, startPoint y: 618, endPoint x: 630, endPoint y: 598, distance: 32.9
click at [630, 598] on div "The duration of this tour is approximately 5 hours For any assistance, please v…" at bounding box center [843, 590] width 778 height 71
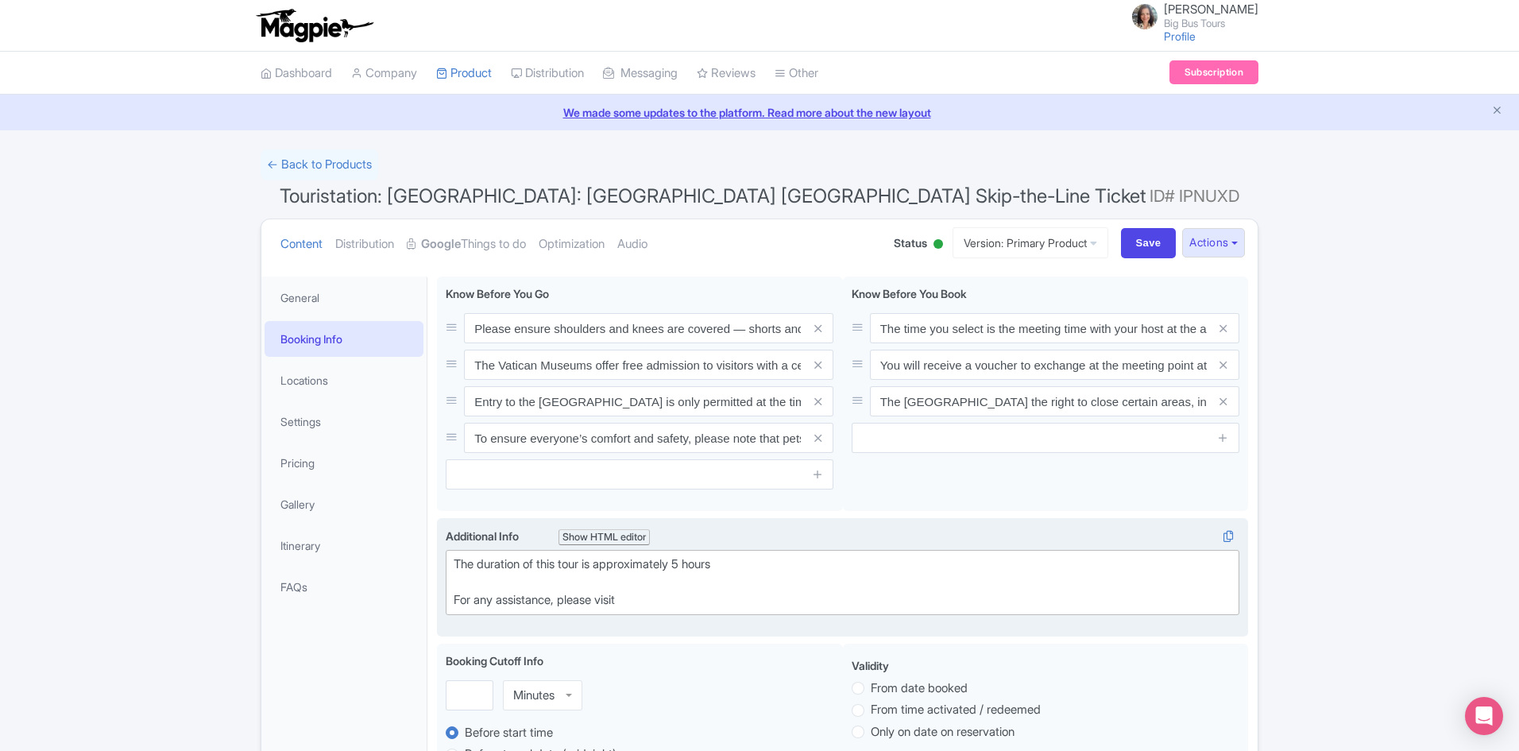
click at [750, 562] on div "The duration of this tour is approximately 5 hours For any assistance, please v…" at bounding box center [843, 582] width 778 height 54
drag, startPoint x: 657, startPoint y: 601, endPoint x: 365, endPoint y: 559, distance: 294.6
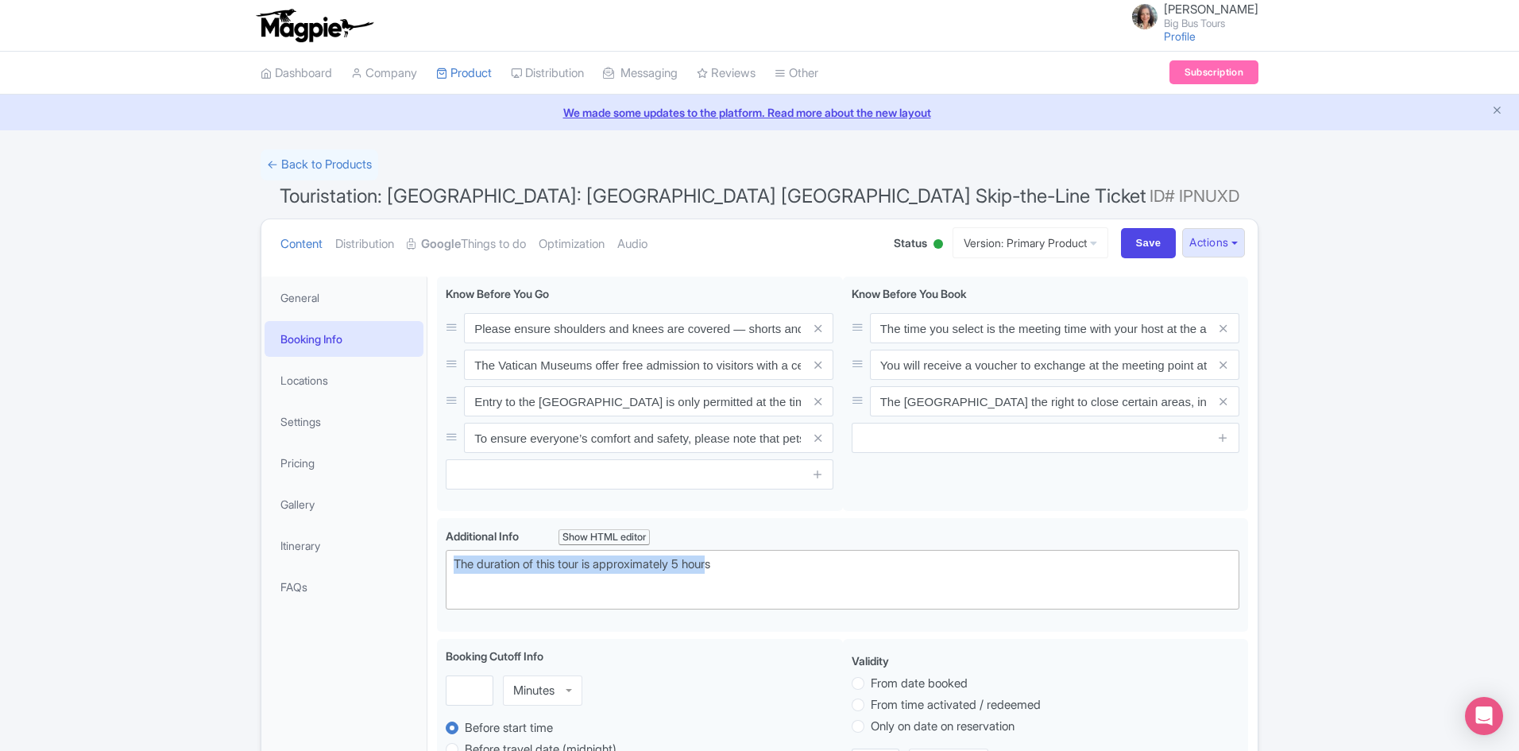
drag, startPoint x: 552, startPoint y: 567, endPoint x: 424, endPoint y: 566, distance: 127.9
copy div "The duration of this tour is approximately 5 hour"
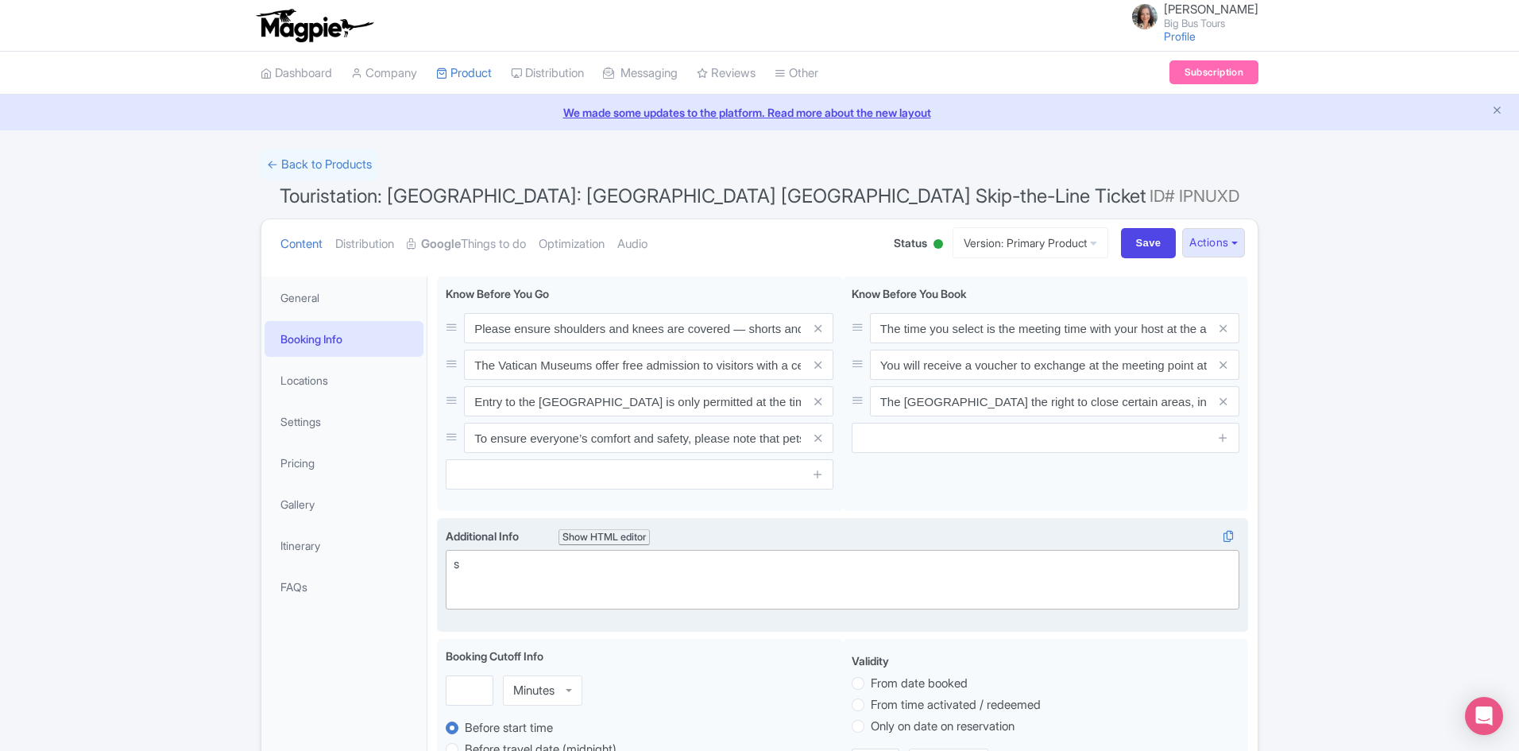
type trix-editor "<div><br><br></div>"
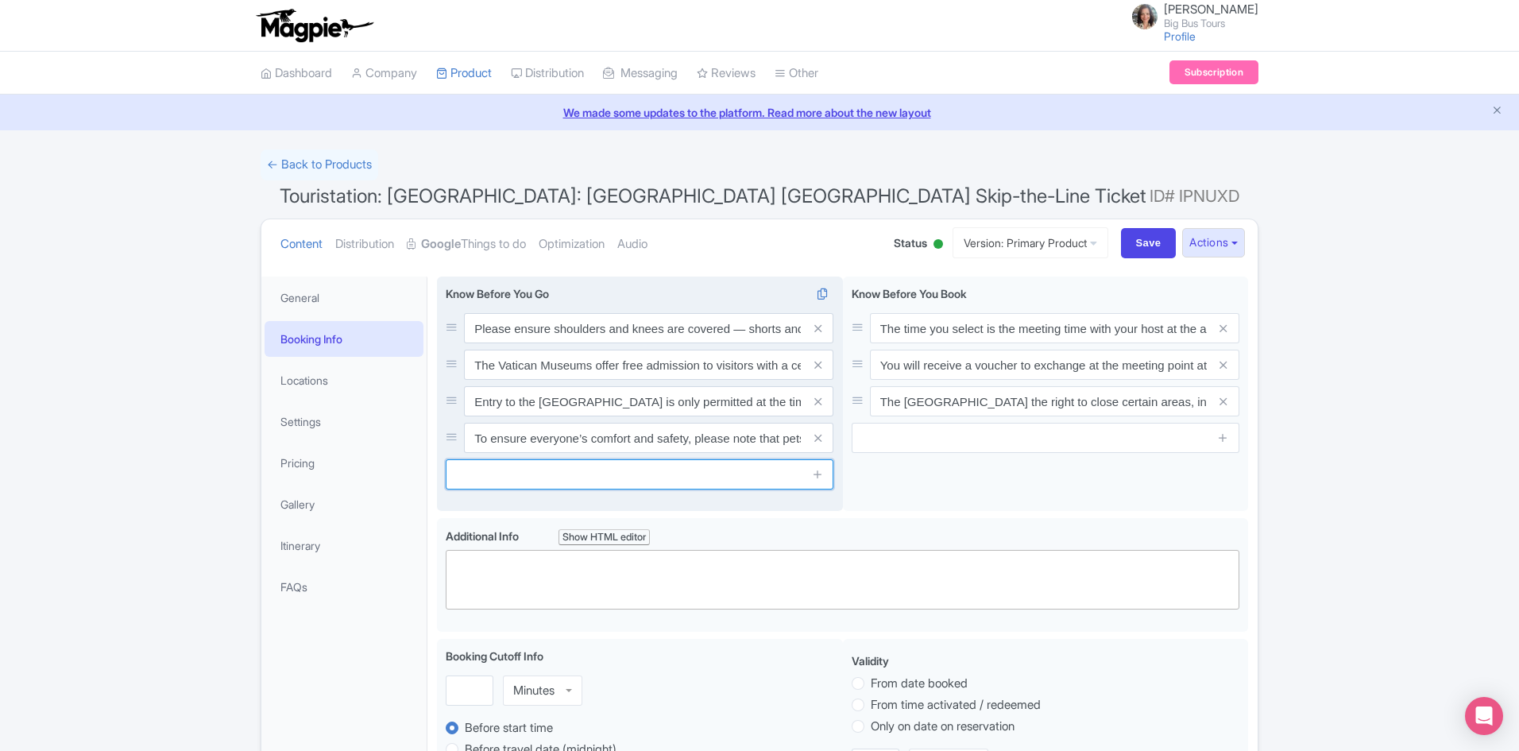
click at [581, 472] on input "text" at bounding box center [640, 474] width 388 height 30
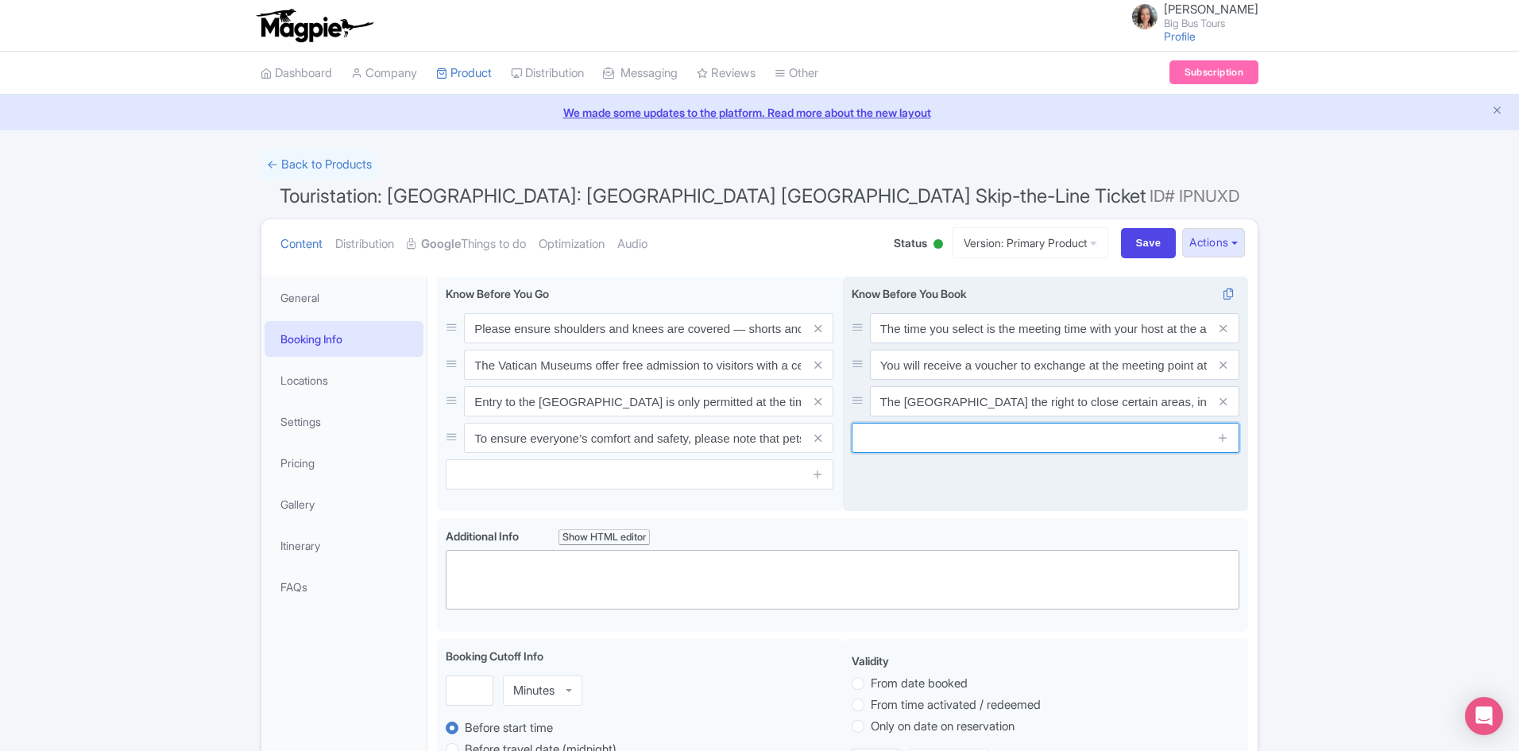
click at [1041, 436] on input "text" at bounding box center [1046, 438] width 388 height 30
paste input "The duration of this tour is approximately 5 hour"
type input "The duration of this tour is approximately 5 hour"
click at [1220, 438] on icon at bounding box center [1223, 437] width 12 height 12
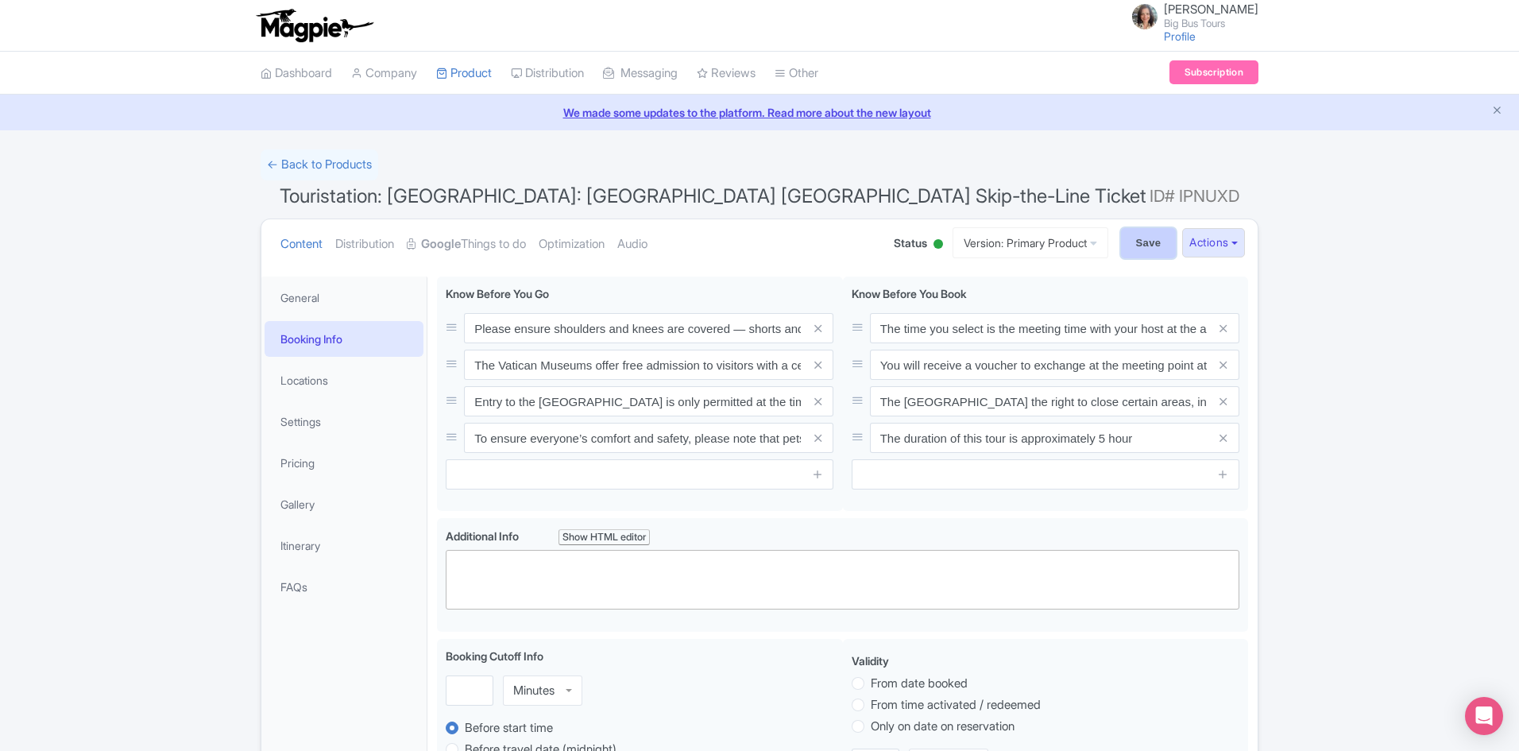
click at [1142, 233] on input "Save" at bounding box center [1149, 243] width 56 height 30
type input "Saving..."
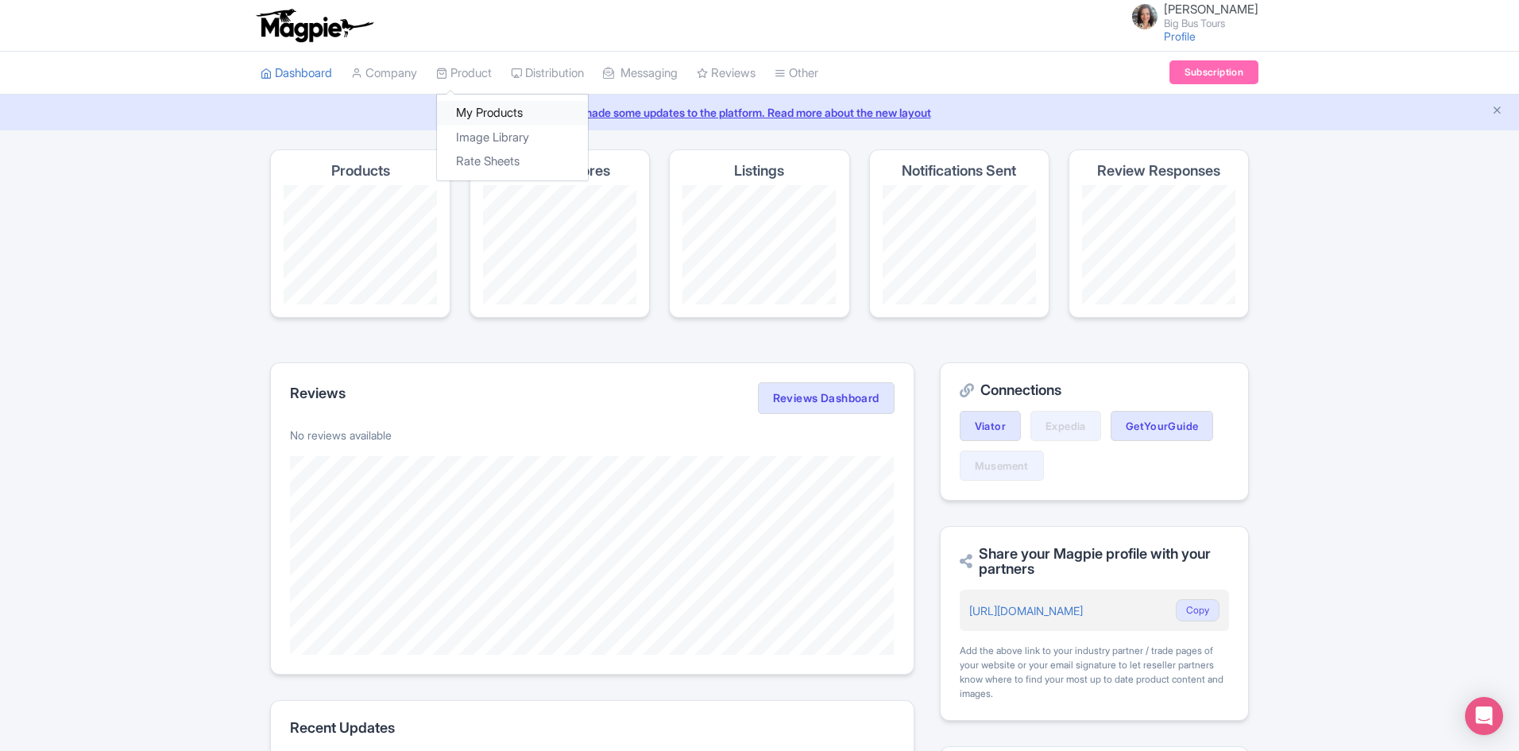
click at [488, 108] on link "My Products" at bounding box center [512, 113] width 151 height 25
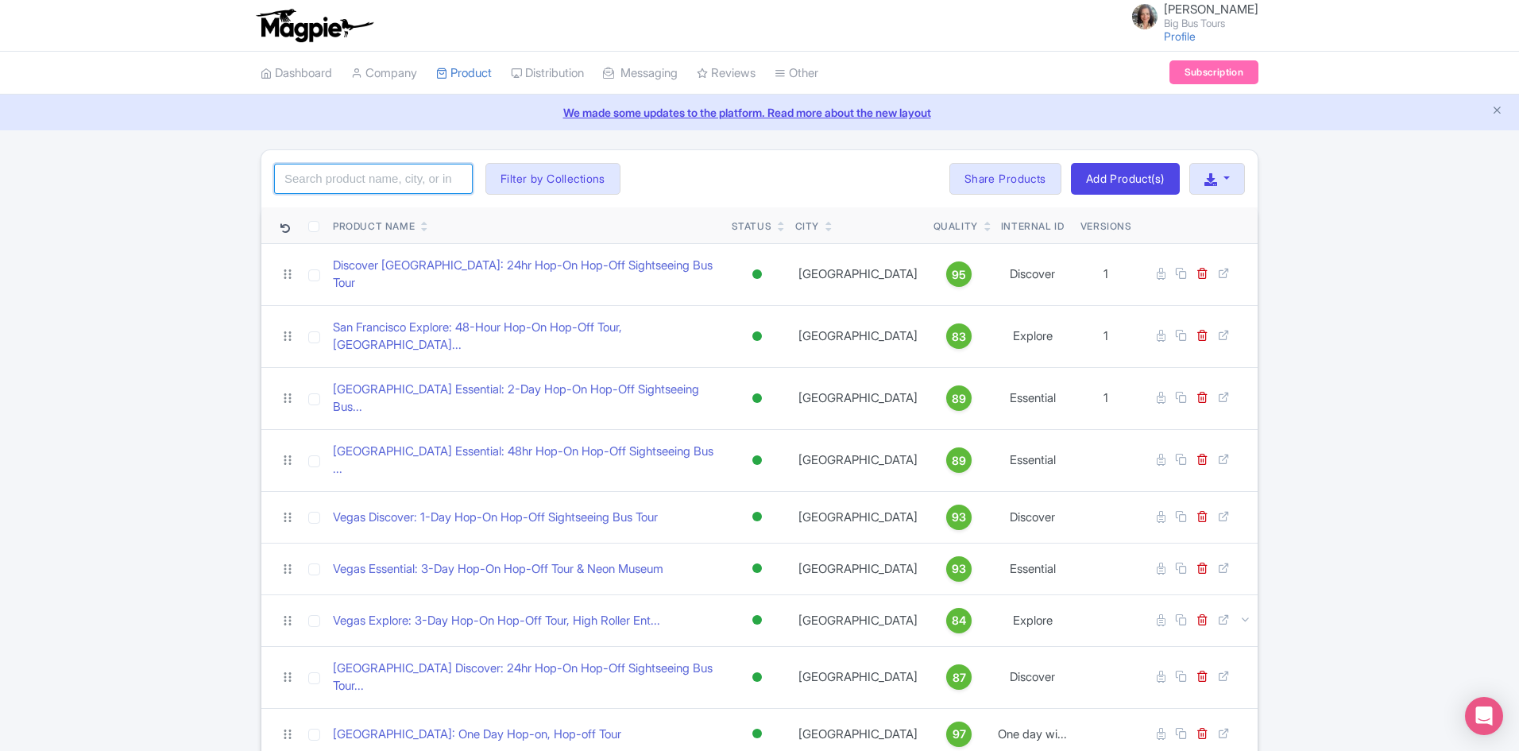
click at [367, 176] on input "search" at bounding box center [373, 179] width 199 height 30
type input "touristation"
click button "Search" at bounding box center [0, 0] width 0 height 0
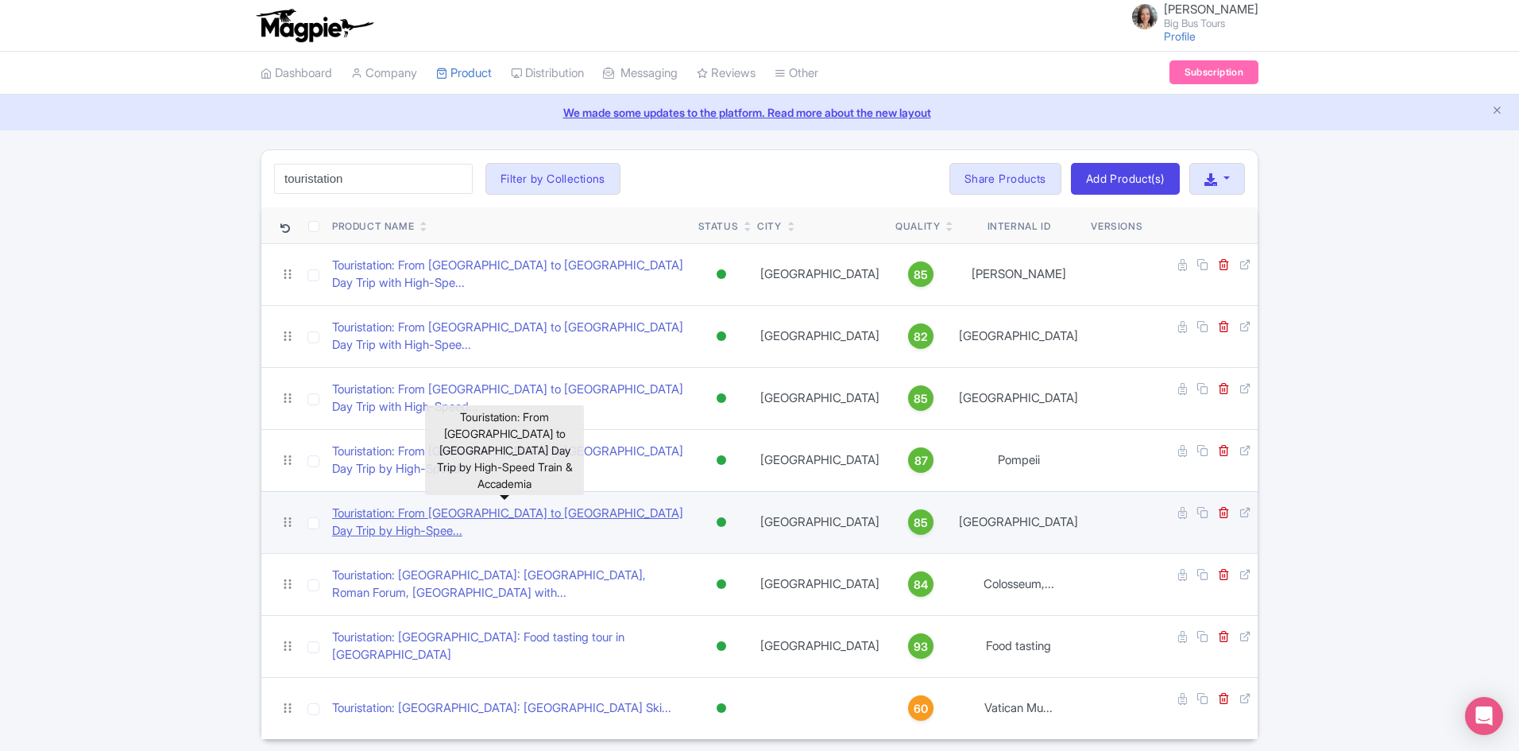
click at [527, 504] on link "Touristation: From Rome to Florence Day Trip by High-Spee..." at bounding box center [509, 522] width 354 height 36
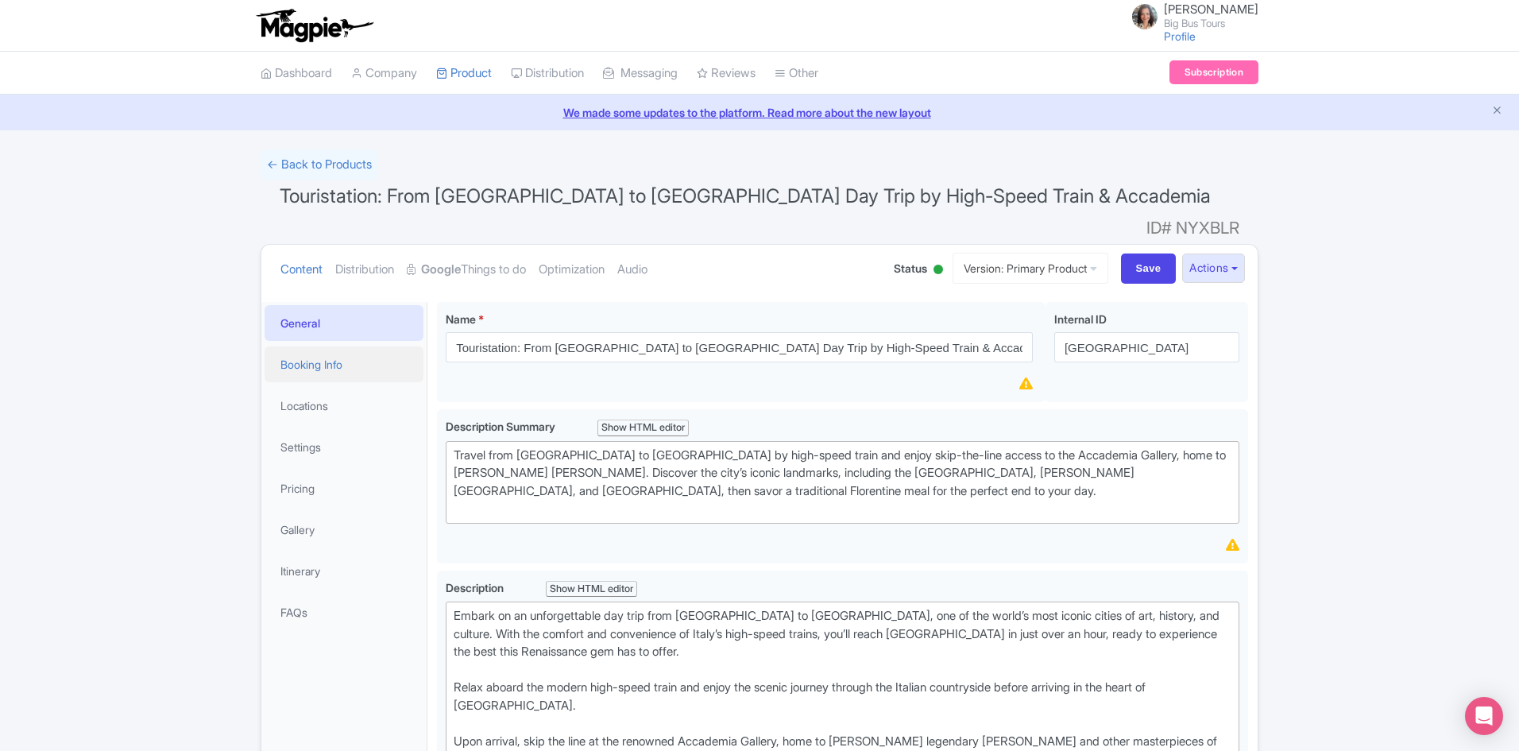
click at [327, 346] on link "Booking Info" at bounding box center [344, 364] width 159 height 36
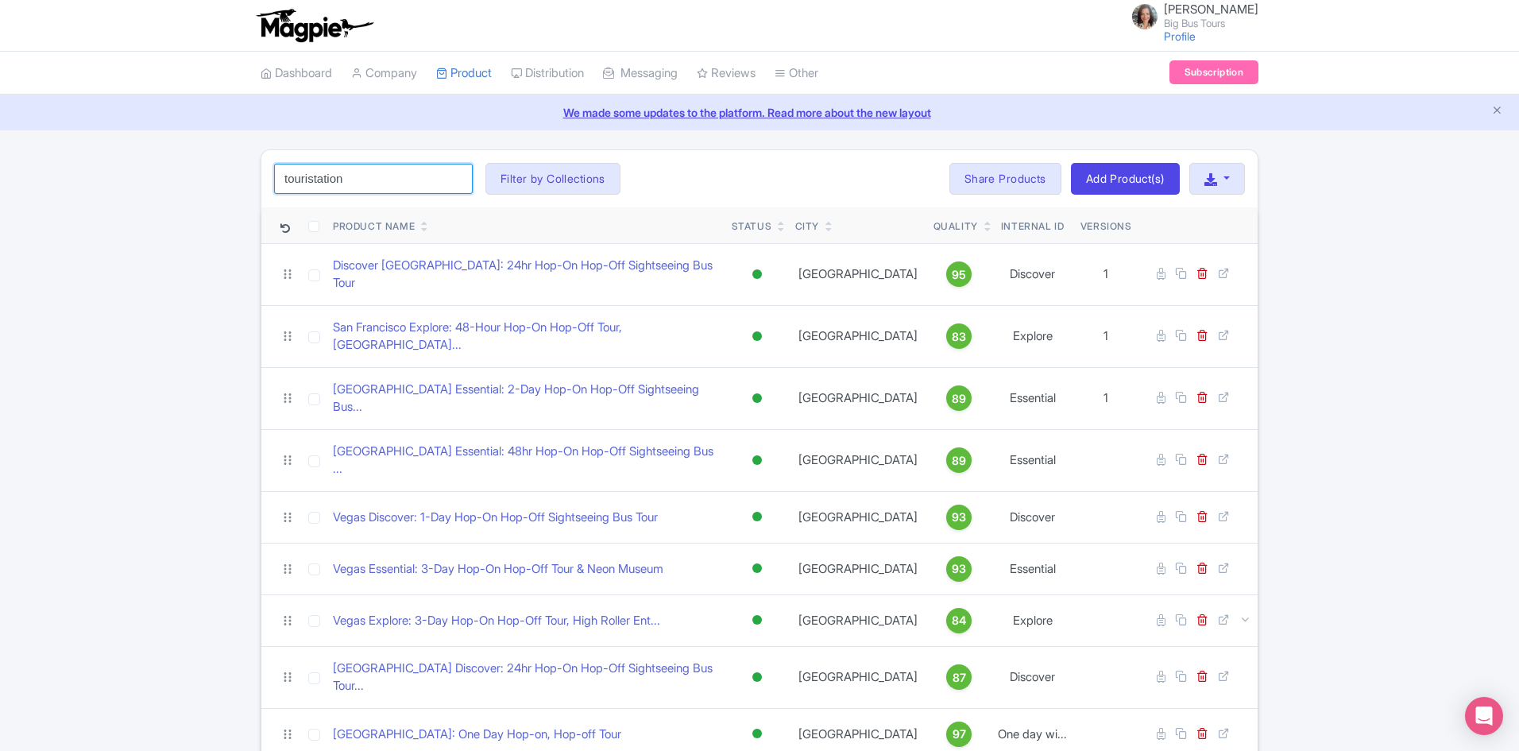
click at [365, 173] on input "touristation" at bounding box center [373, 179] width 199 height 30
click button "Search" at bounding box center [0, 0] width 0 height 0
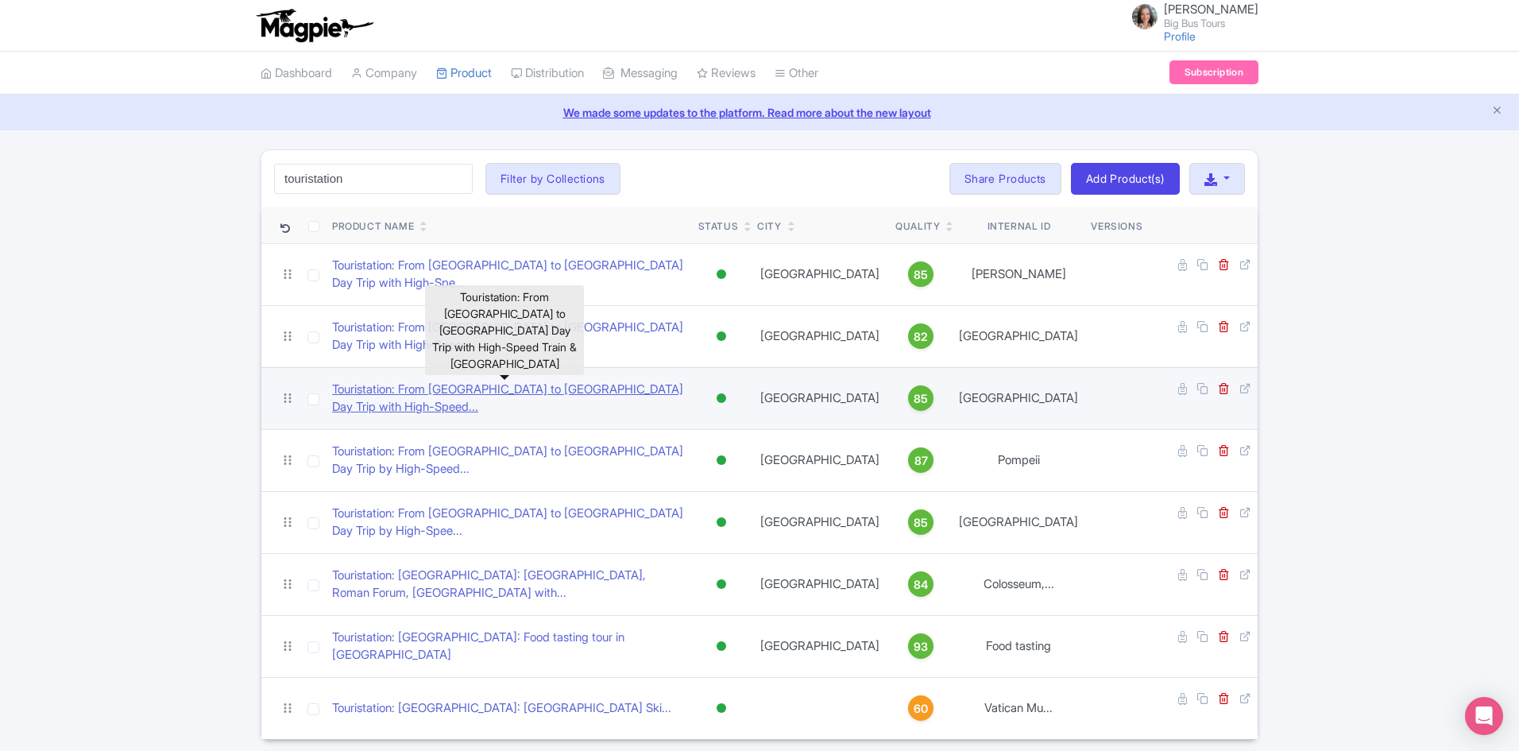
click at [490, 381] on link "Touristation: From [GEOGRAPHIC_DATA] to [GEOGRAPHIC_DATA] Day Trip with High-Sp…" at bounding box center [509, 399] width 354 height 36
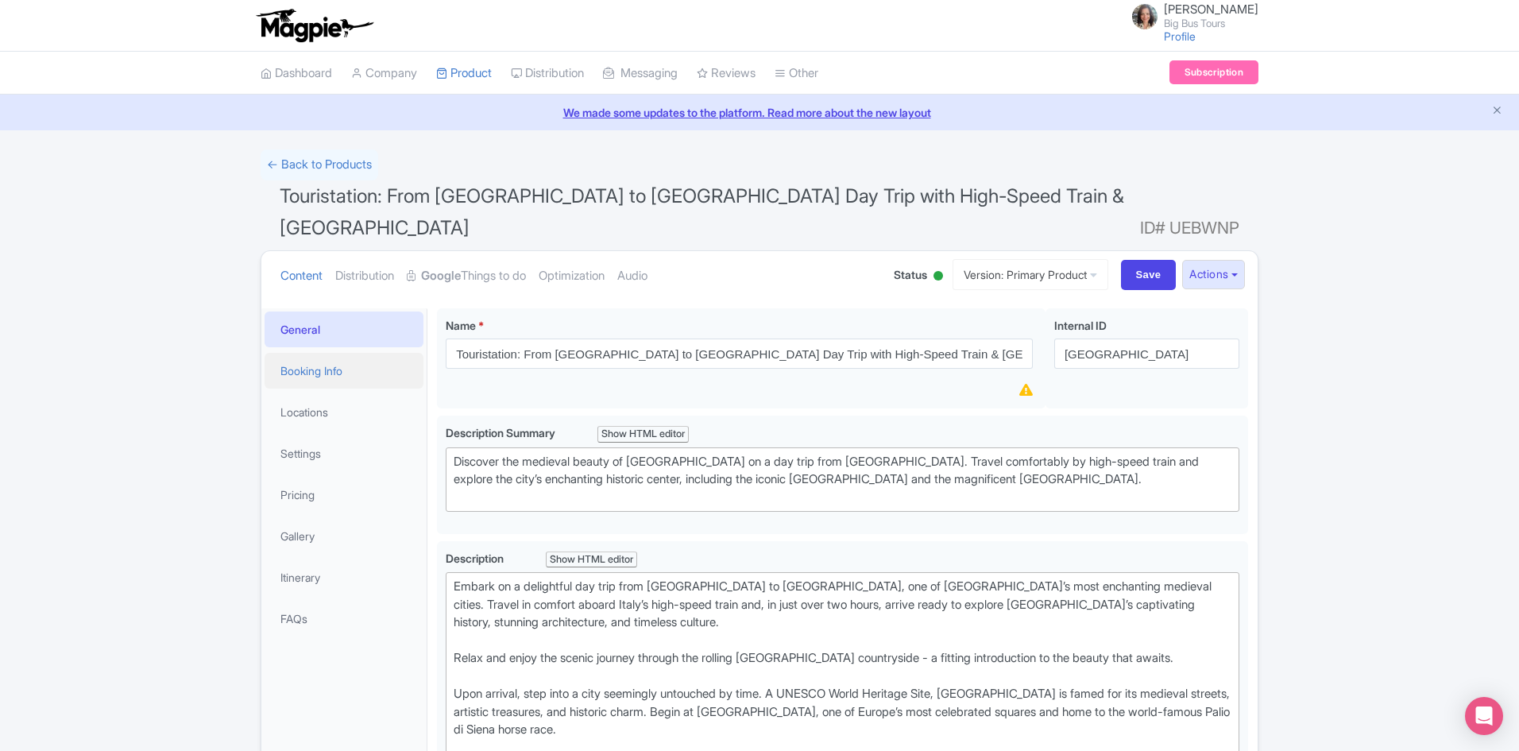
click at [312, 353] on link "Booking Info" at bounding box center [344, 371] width 159 height 36
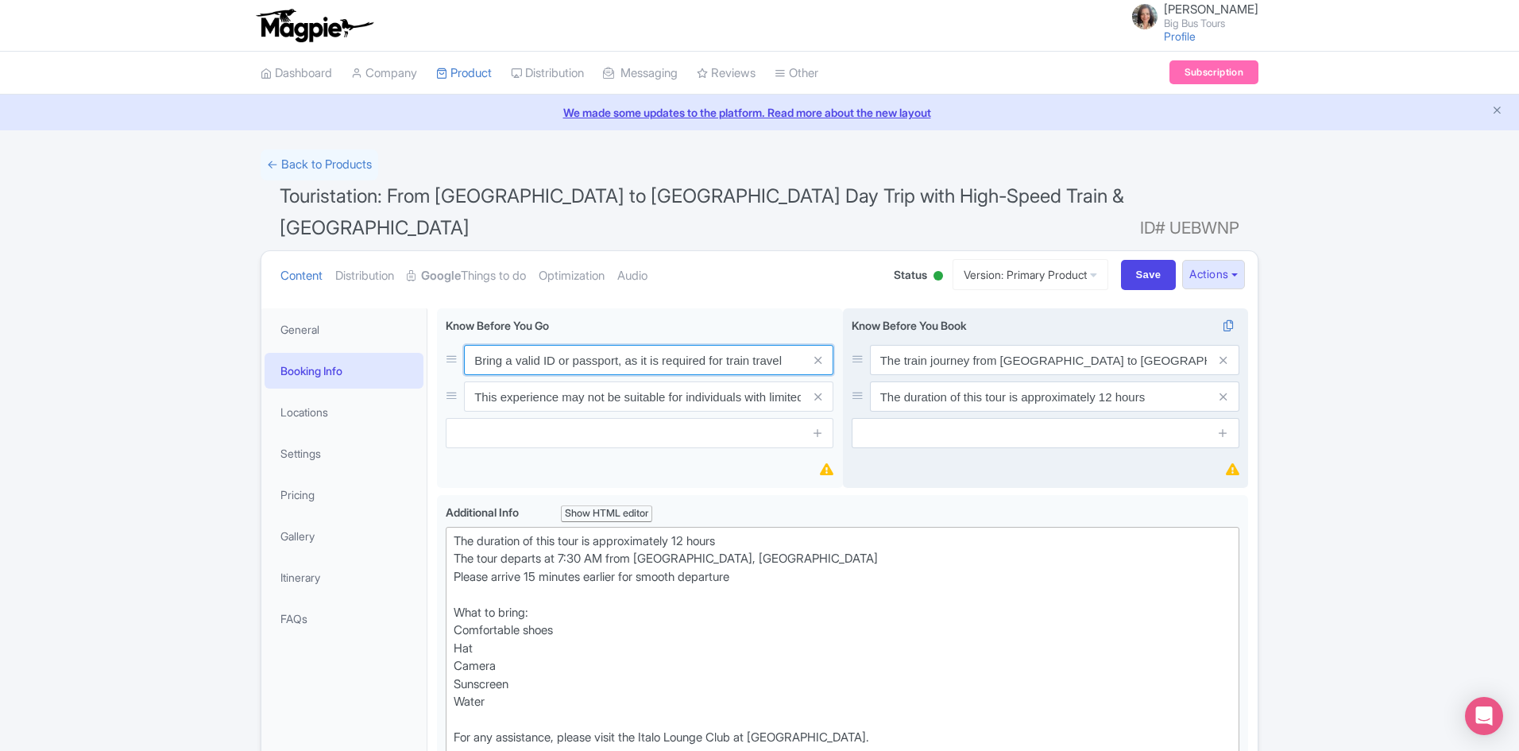
drag, startPoint x: 475, startPoint y: 324, endPoint x: 771, endPoint y: 439, distance: 317.2
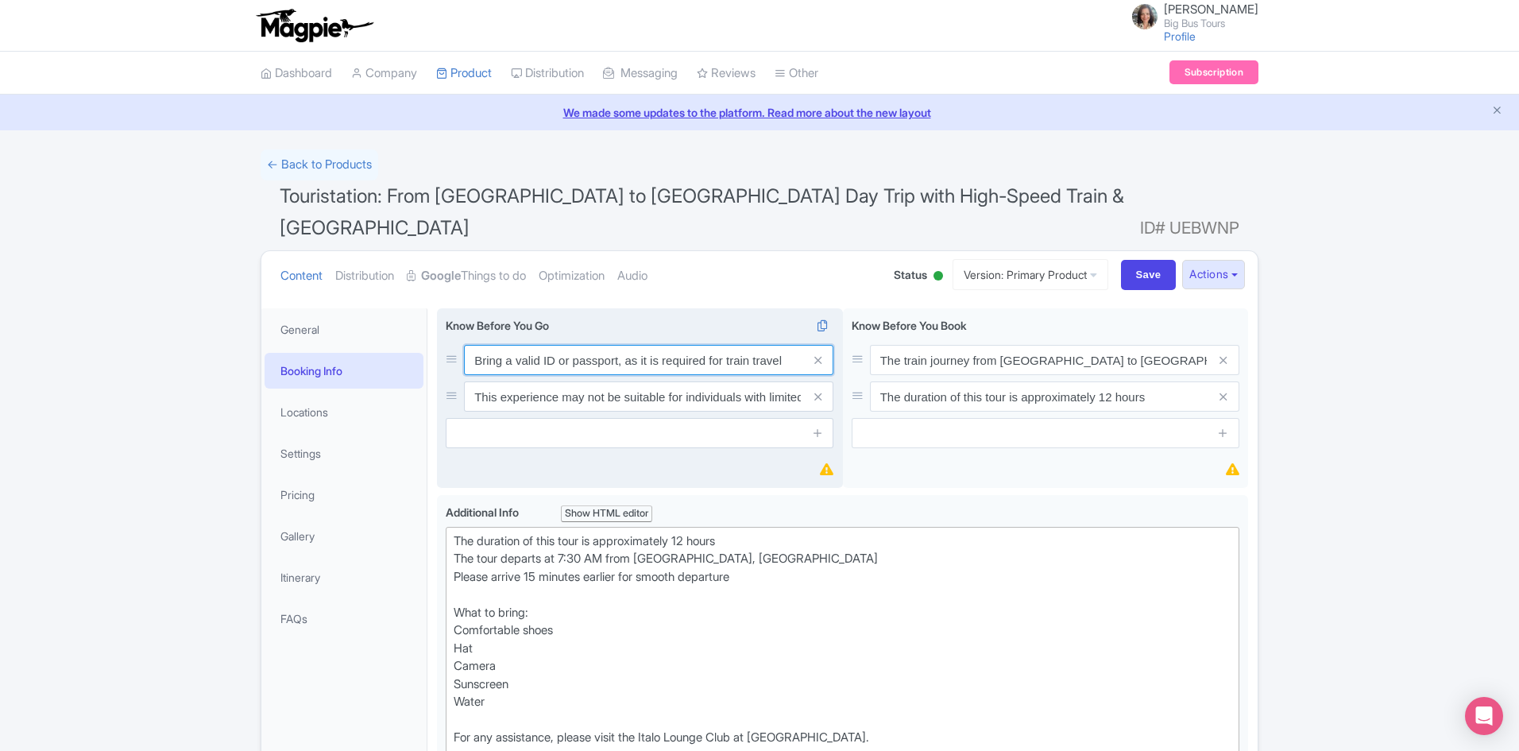
click at [886, 334] on div "Bring a valid ID or passport, as it is required for train travel This experienc…" at bounding box center [842, 401] width 811 height 187
drag, startPoint x: 541, startPoint y: 369, endPoint x: 696, endPoint y: 368, distance: 154.9
click at [704, 381] on input "This experience may not be suitable for individuals with limited mobility" at bounding box center [648, 396] width 369 height 30
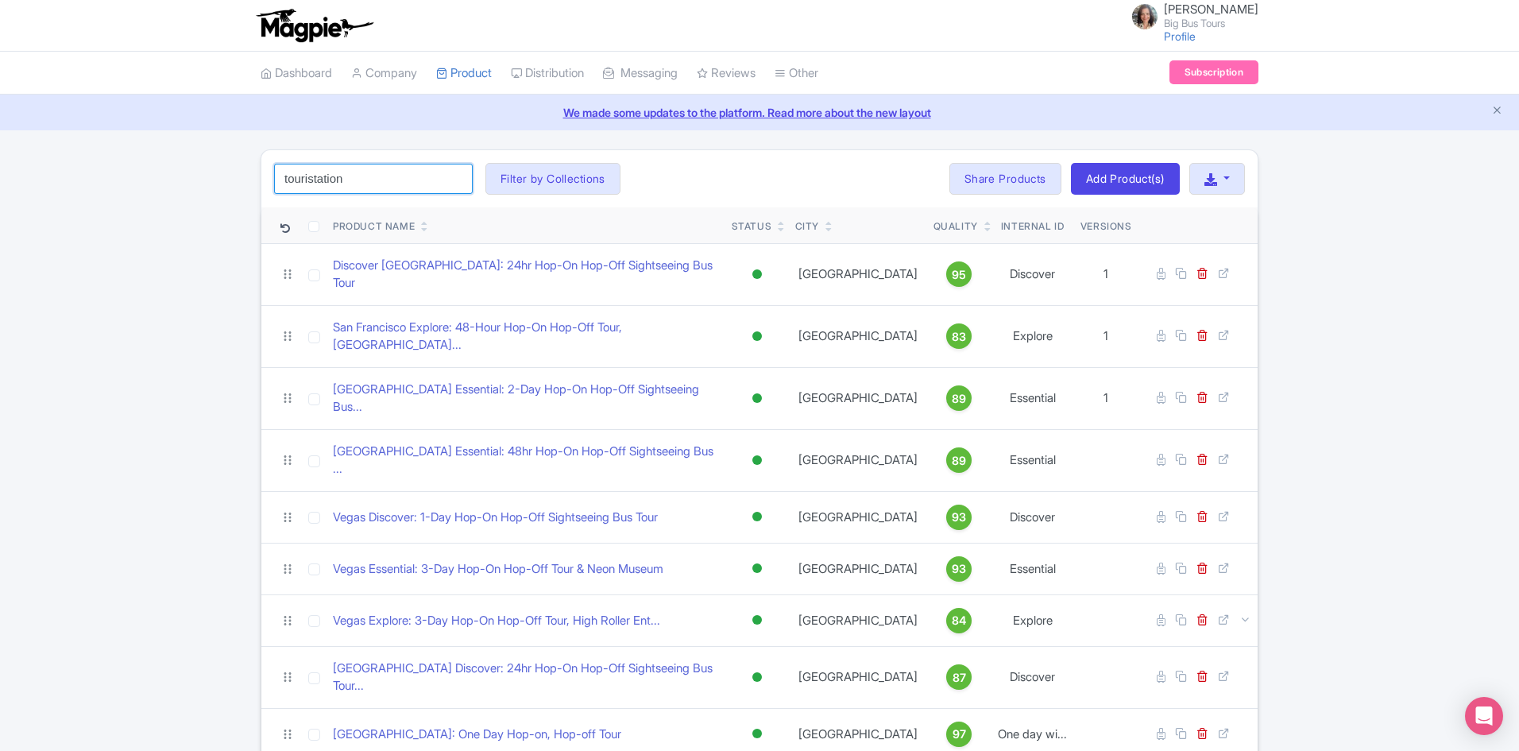
click at [377, 182] on input "touristation" at bounding box center [373, 179] width 199 height 30
click button "Search" at bounding box center [0, 0] width 0 height 0
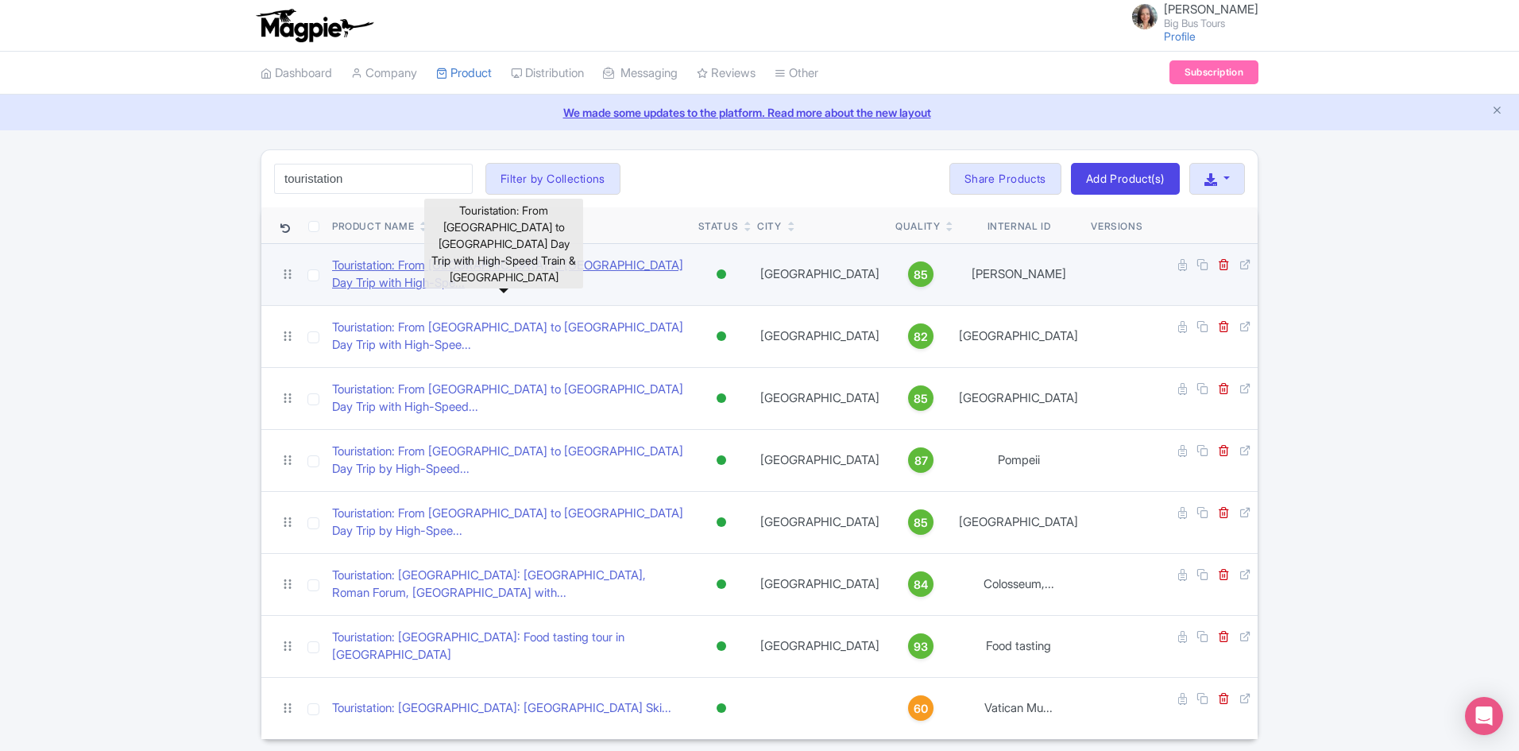
click at [527, 261] on link "Touristation: From [GEOGRAPHIC_DATA] to [GEOGRAPHIC_DATA] Day Trip with High-Sp…" at bounding box center [509, 275] width 354 height 36
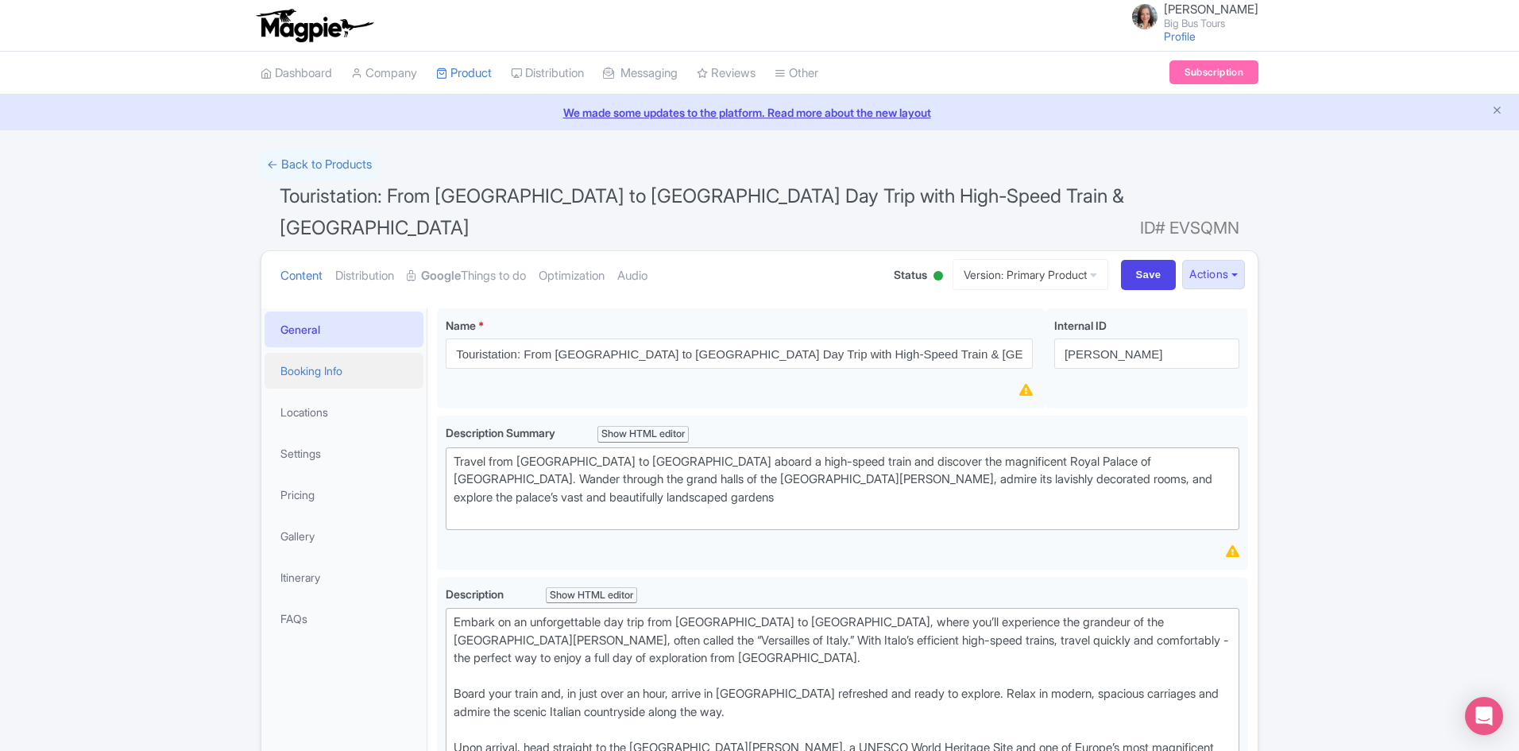
click at [303, 353] on link "Booking Info" at bounding box center [344, 371] width 159 height 36
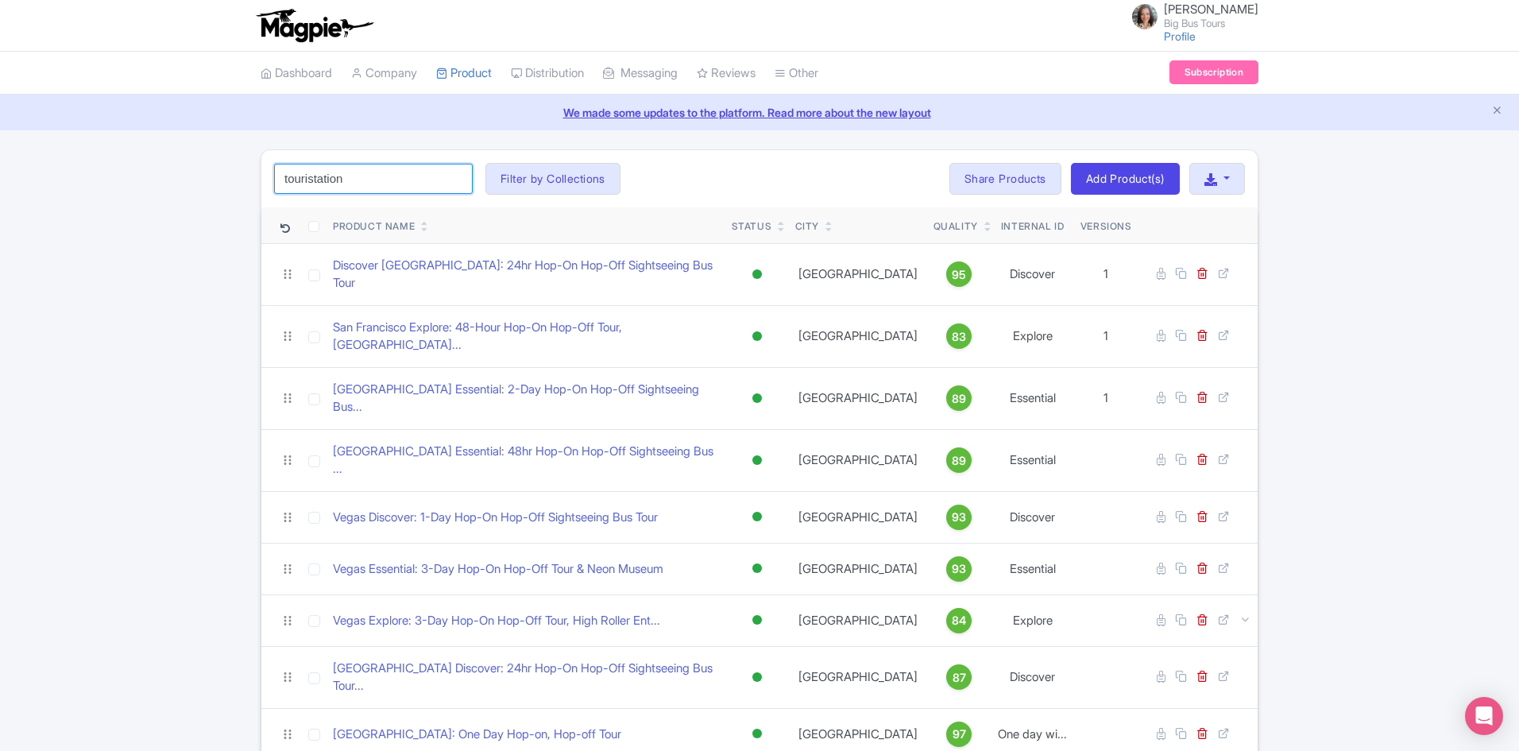
drag, startPoint x: 384, startPoint y: 182, endPoint x: 377, endPoint y: 176, distance: 9.0
click at [382, 179] on input "touristation" at bounding box center [373, 179] width 199 height 30
click button "Search" at bounding box center [0, 0] width 0 height 0
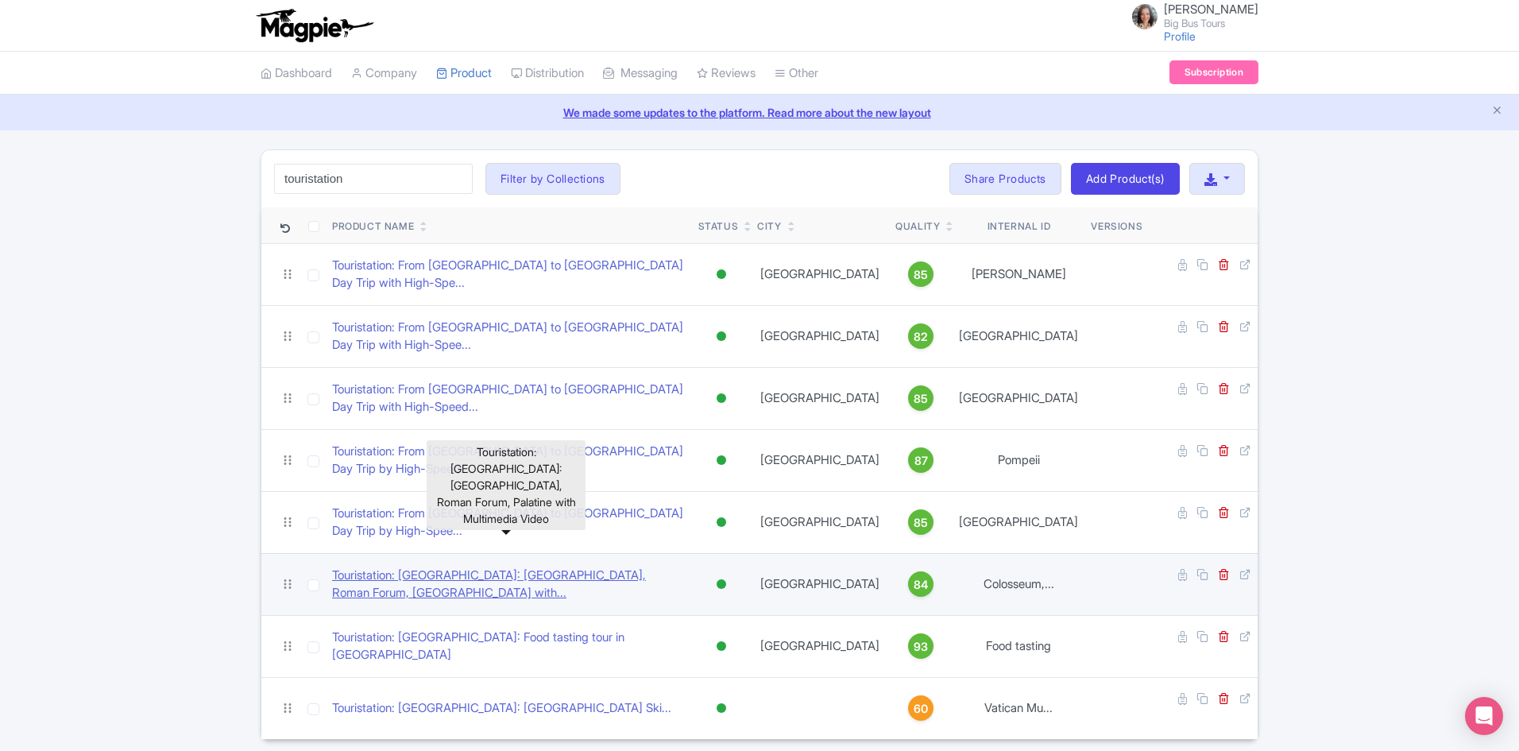
click at [575, 566] on link "Touristation: [GEOGRAPHIC_DATA]: [GEOGRAPHIC_DATA], Roman Forum, [GEOGRAPHIC_DA…" at bounding box center [509, 584] width 354 height 36
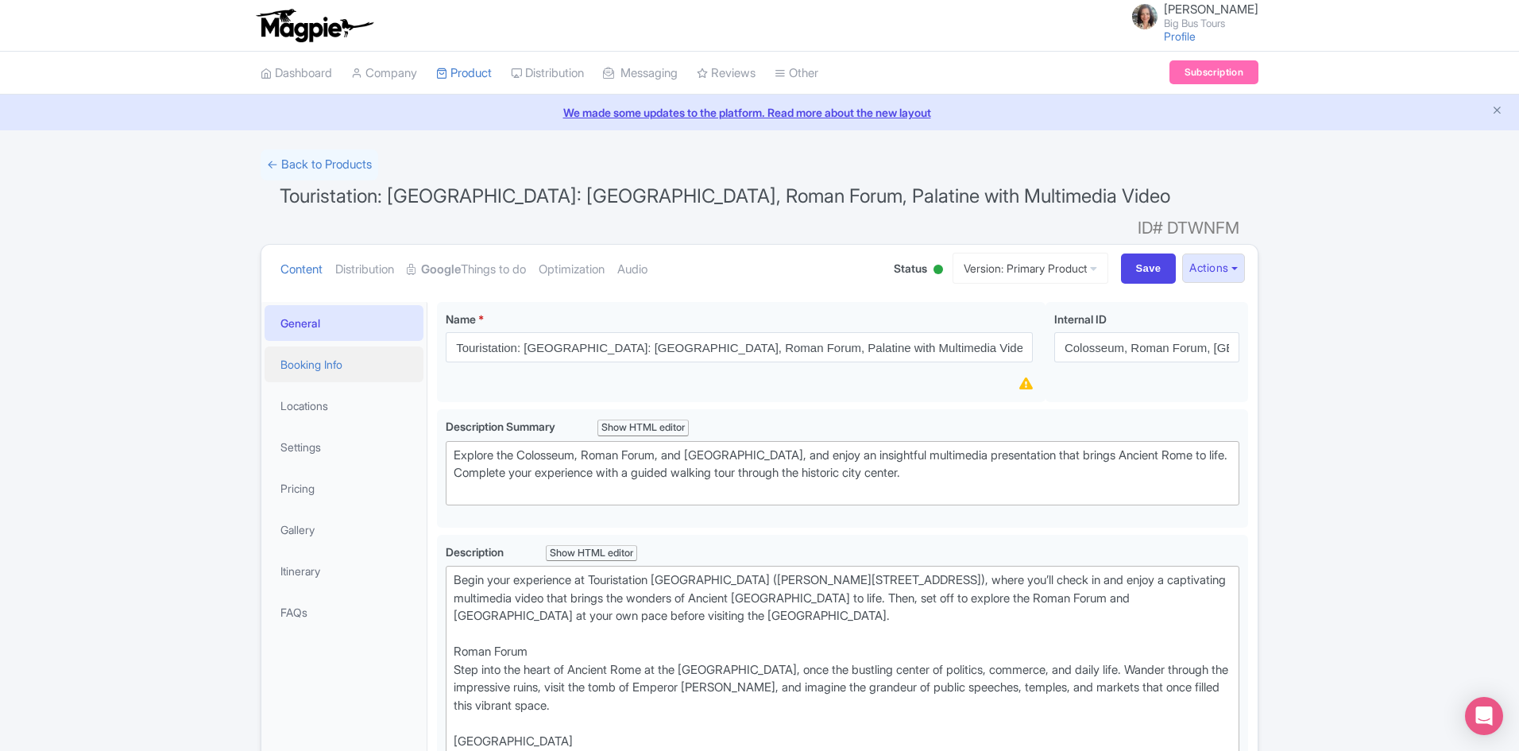
click at [303, 346] on link "Booking Info" at bounding box center [344, 364] width 159 height 36
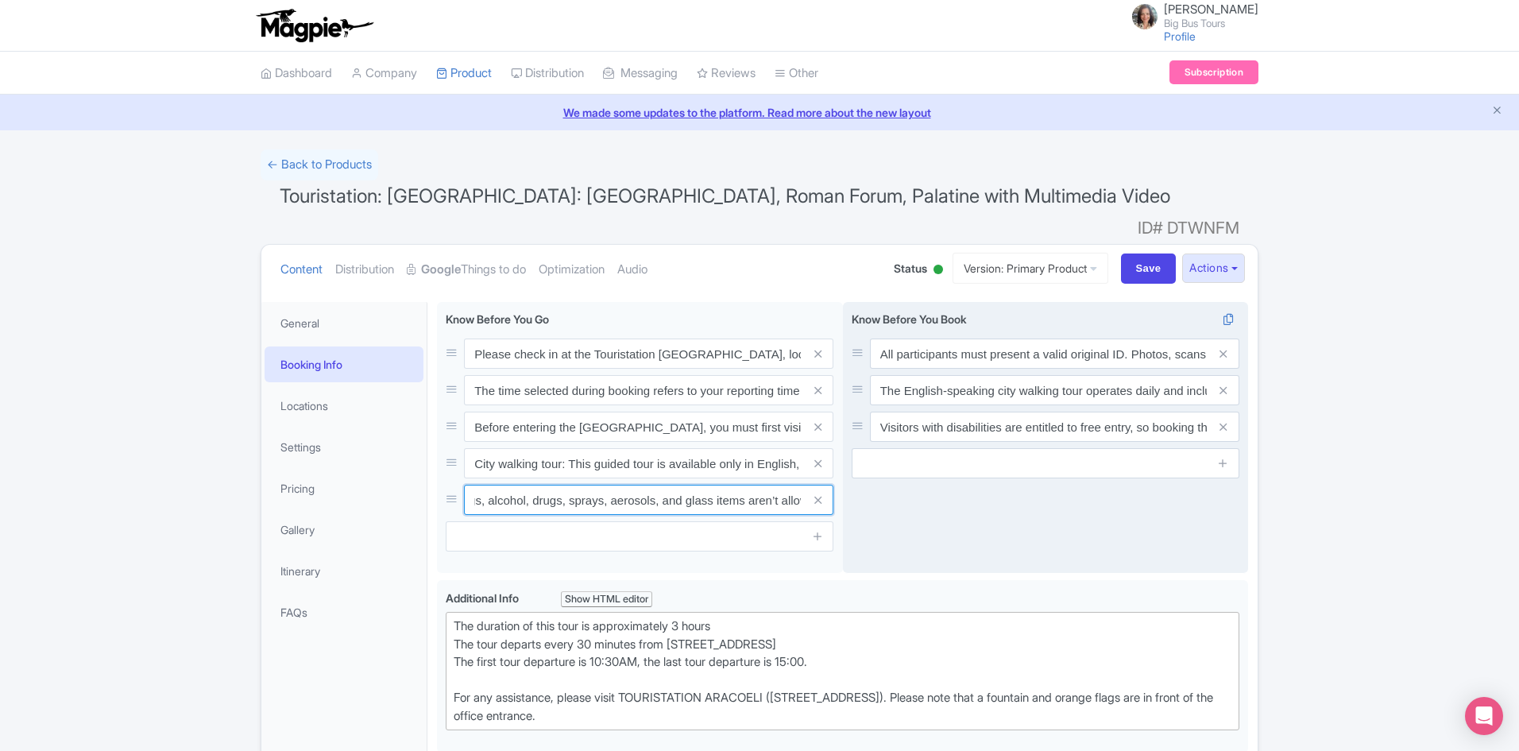
scroll to position [0, 470]
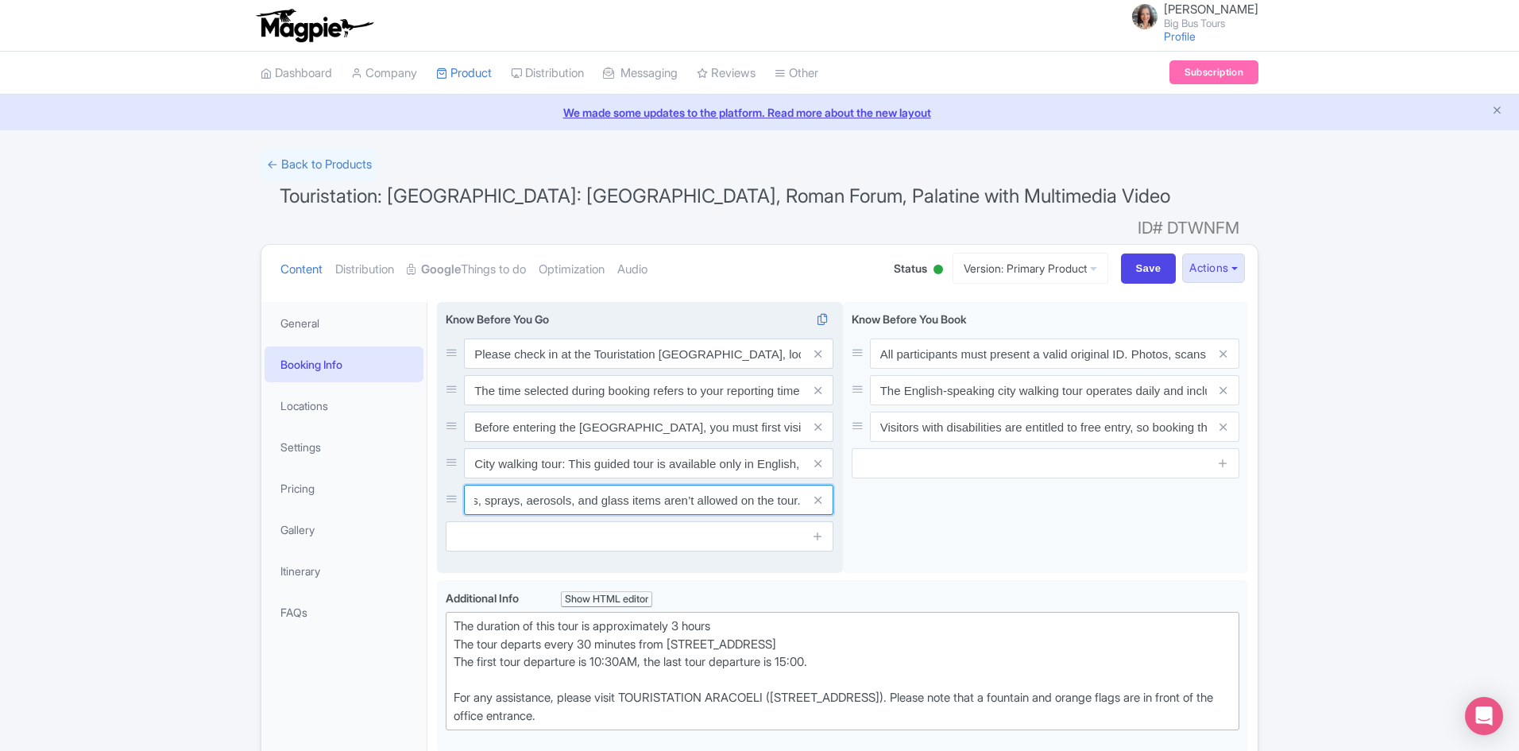
drag, startPoint x: 475, startPoint y: 473, endPoint x: 821, endPoint y: 493, distance: 346.1
click at [850, 477] on div "Please check in at the Touristation [GEOGRAPHIC_DATA], located at [PERSON_NAME]…" at bounding box center [842, 441] width 811 height 278
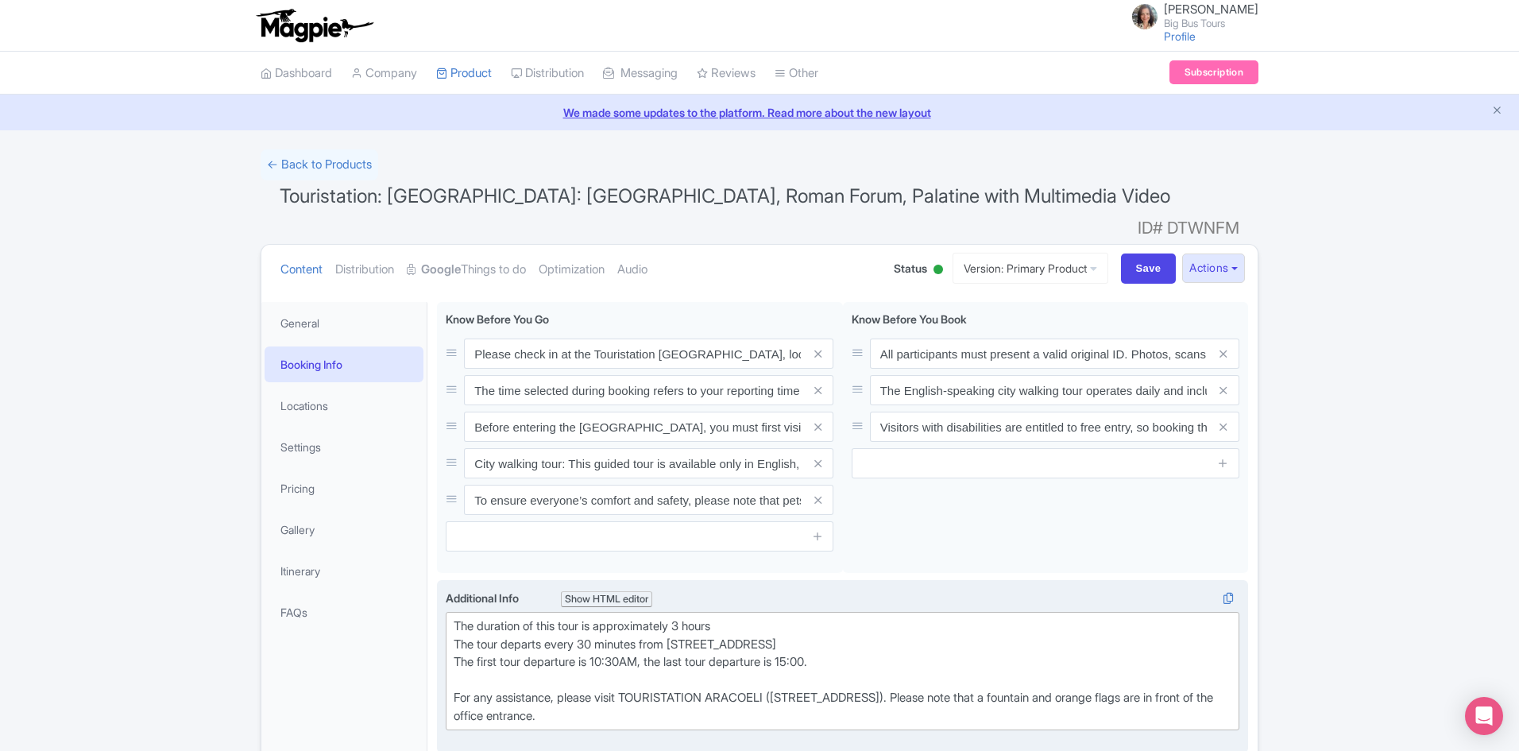
drag, startPoint x: 454, startPoint y: 596, endPoint x: 647, endPoint y: 693, distance: 216.0
click at [643, 693] on div "The duration of this tour is approximately 3 hours The tour departs every 30 mi…" at bounding box center [843, 670] width 778 height 107
type trix-editor "<div>The duration of this tour is approximately 3 hours<br>The tour departs eve…"
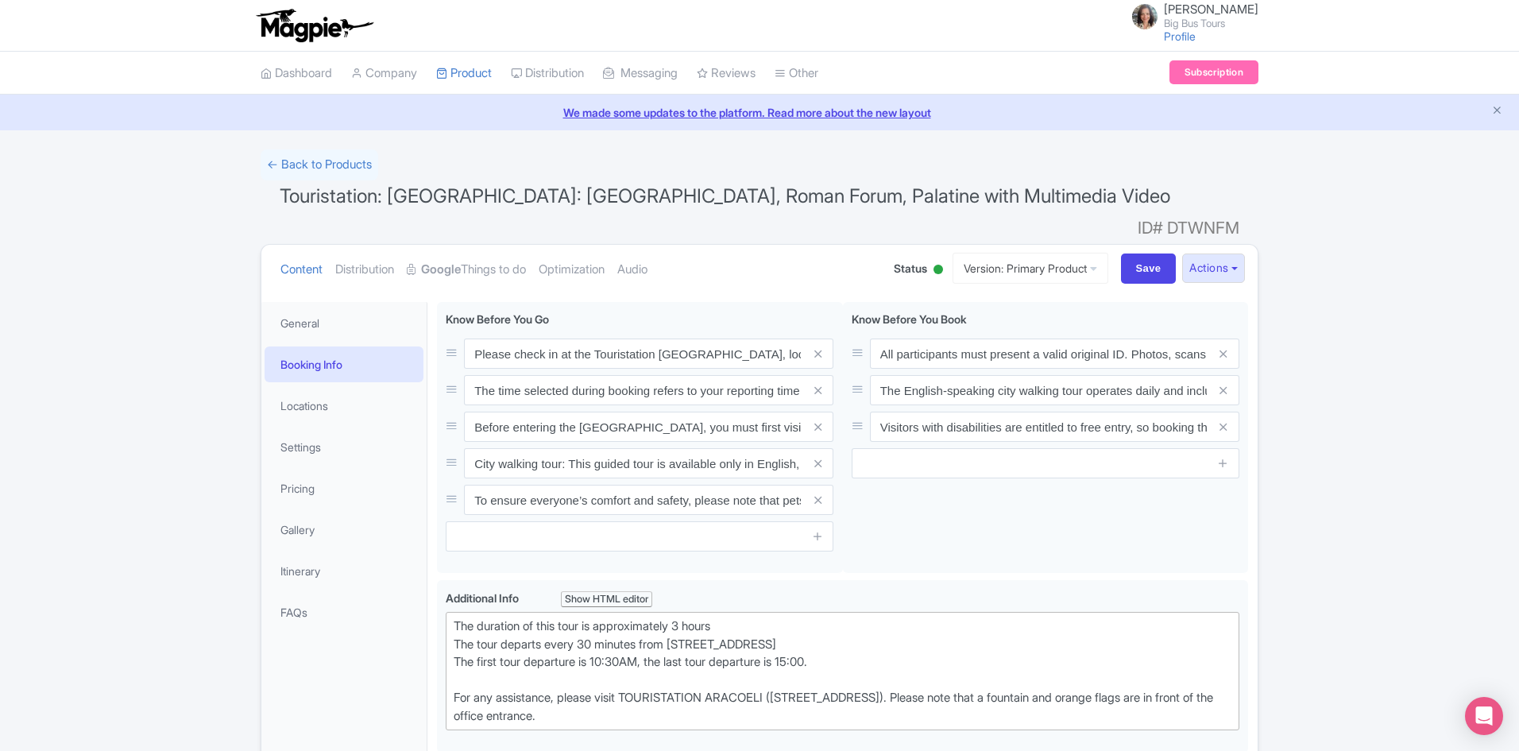
copy div "The duration of this tour is approximately 3 hours The tour departs every 30 mi…"
click at [1142, 253] on input "Save" at bounding box center [1149, 268] width 56 height 30
type input "Saving..."
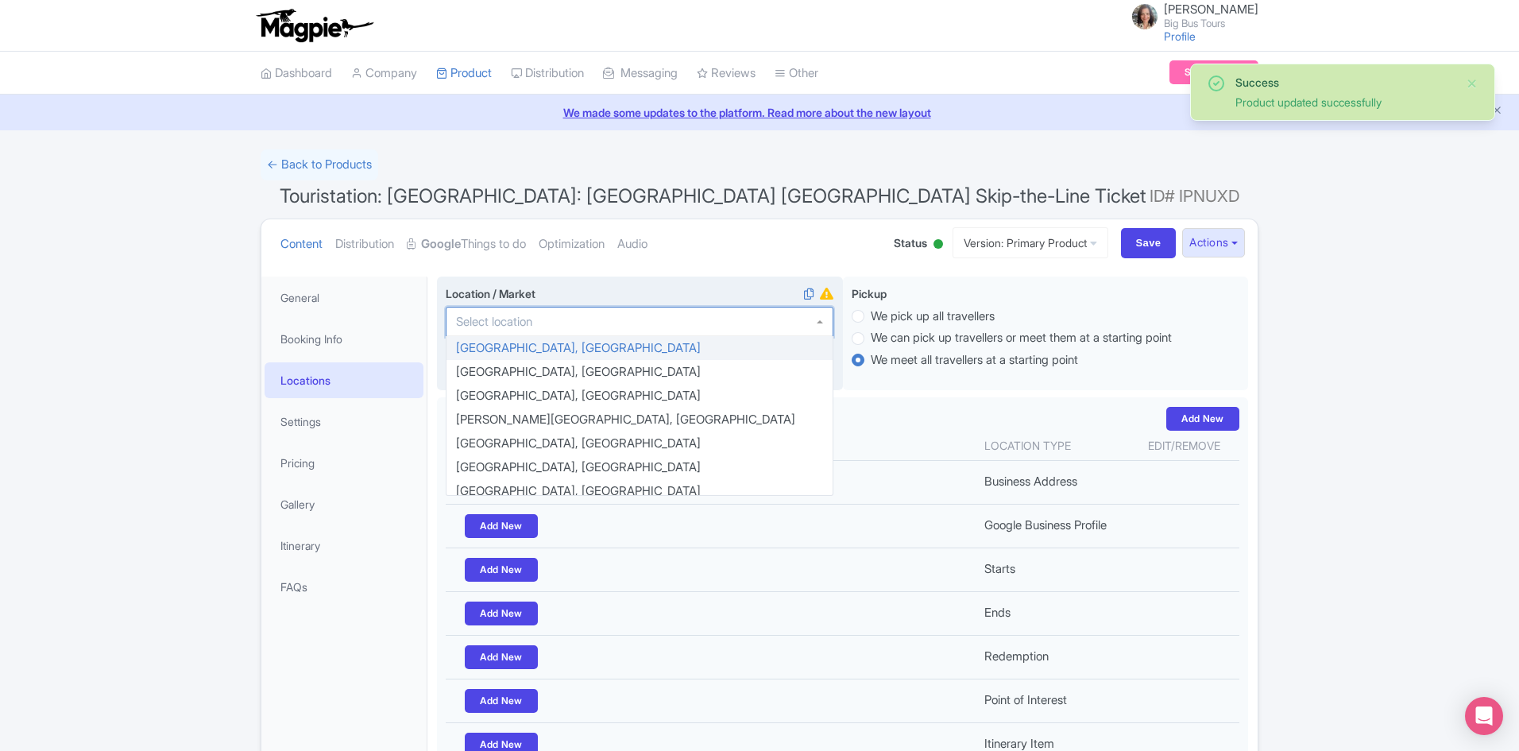
click at [524, 315] on input "Location / Market i" at bounding box center [499, 322] width 86 height 14
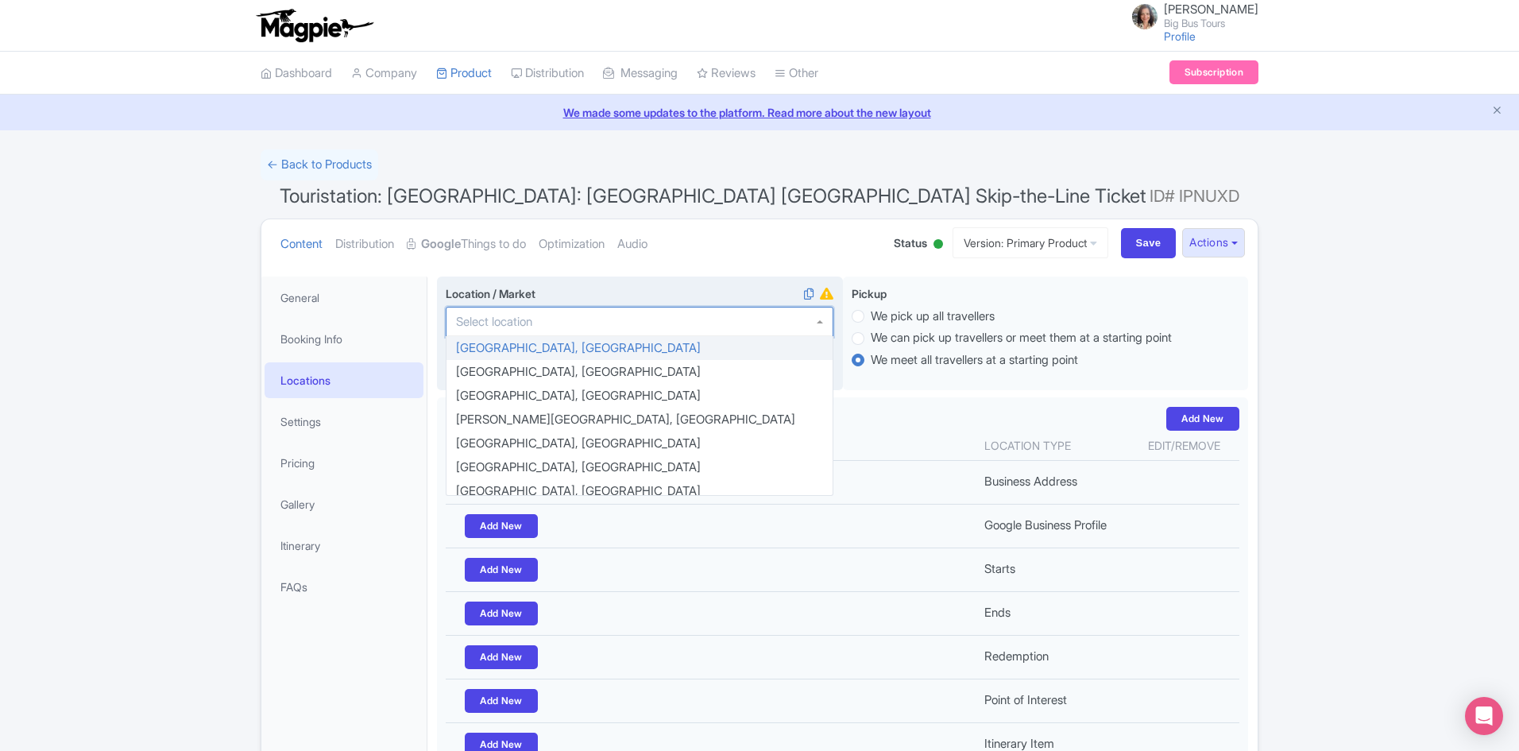
click at [564, 320] on div at bounding box center [640, 322] width 388 height 30
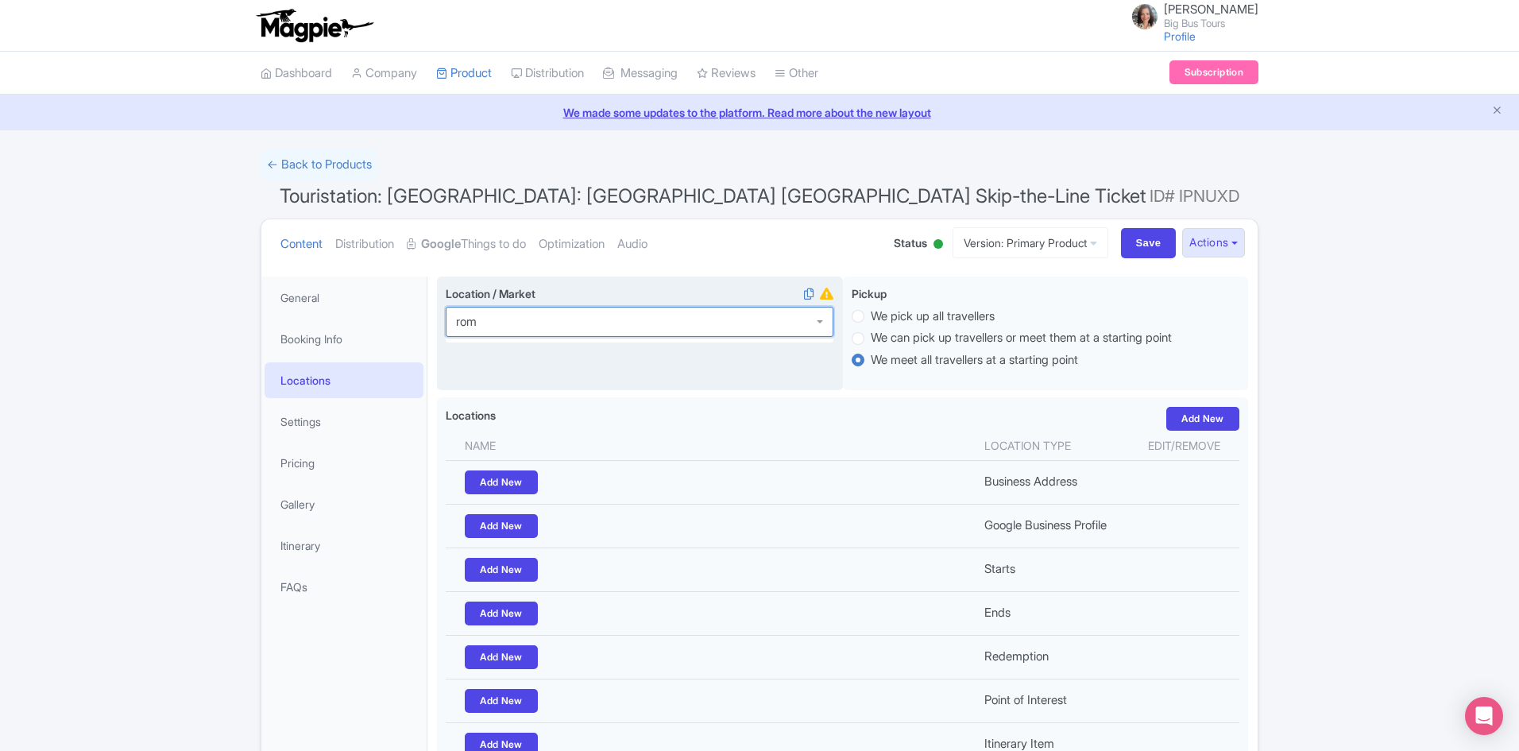
type input "[GEOGRAPHIC_DATA]"
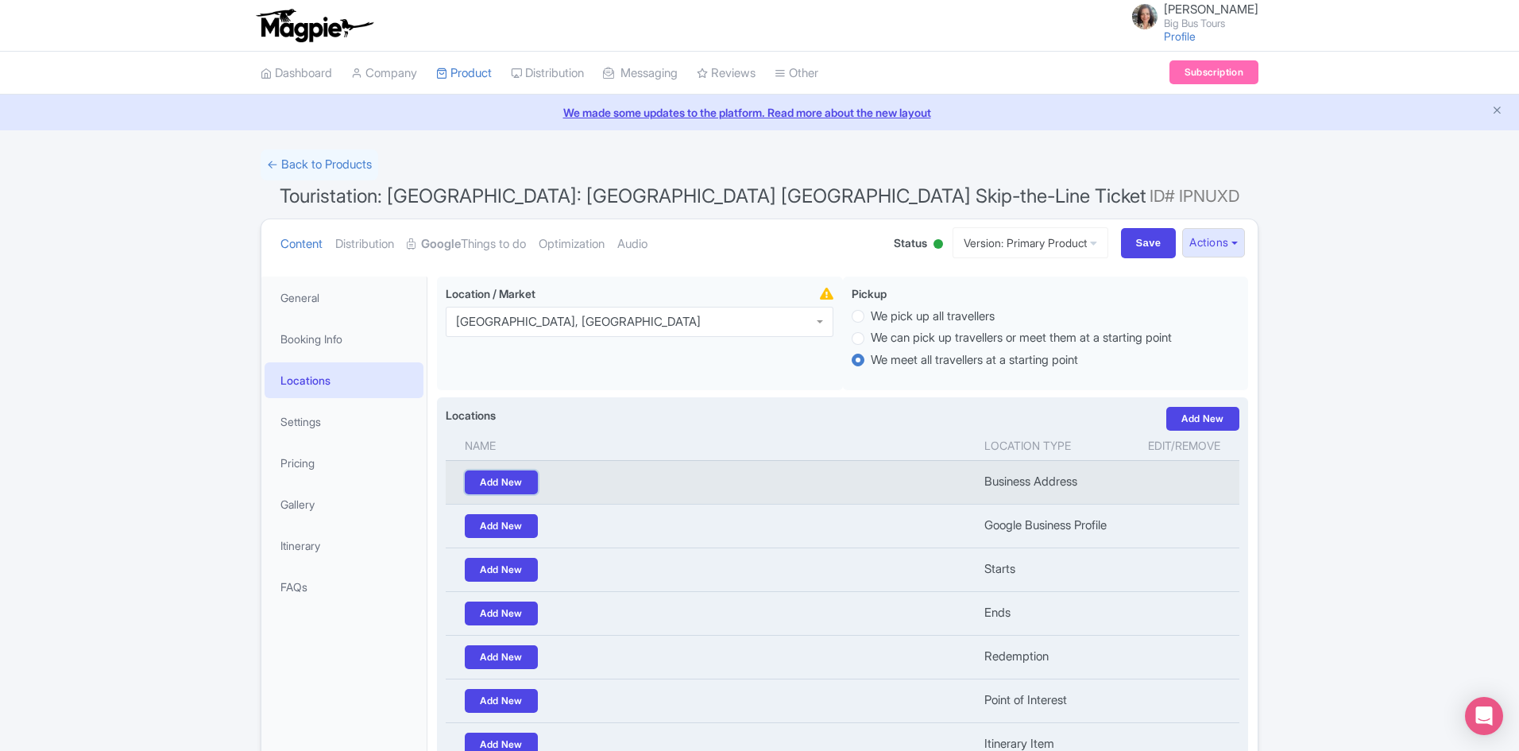
click at [520, 481] on link "Add New" at bounding box center [501, 482] width 73 height 24
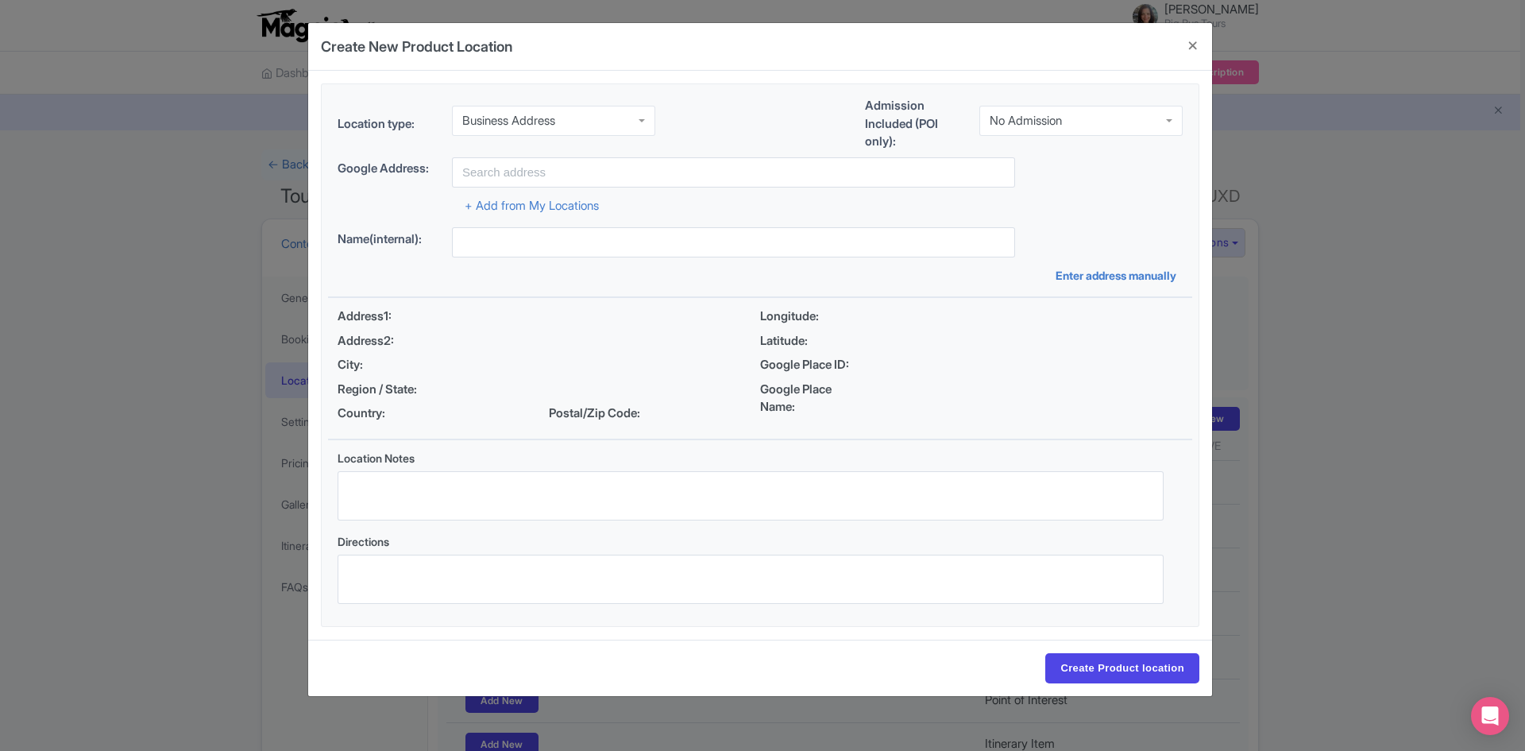
click at [555, 118] on div "Business Address" at bounding box center [508, 121] width 93 height 14
drag, startPoint x: 515, startPoint y: 191, endPoint x: 537, endPoint y: 208, distance: 27.8
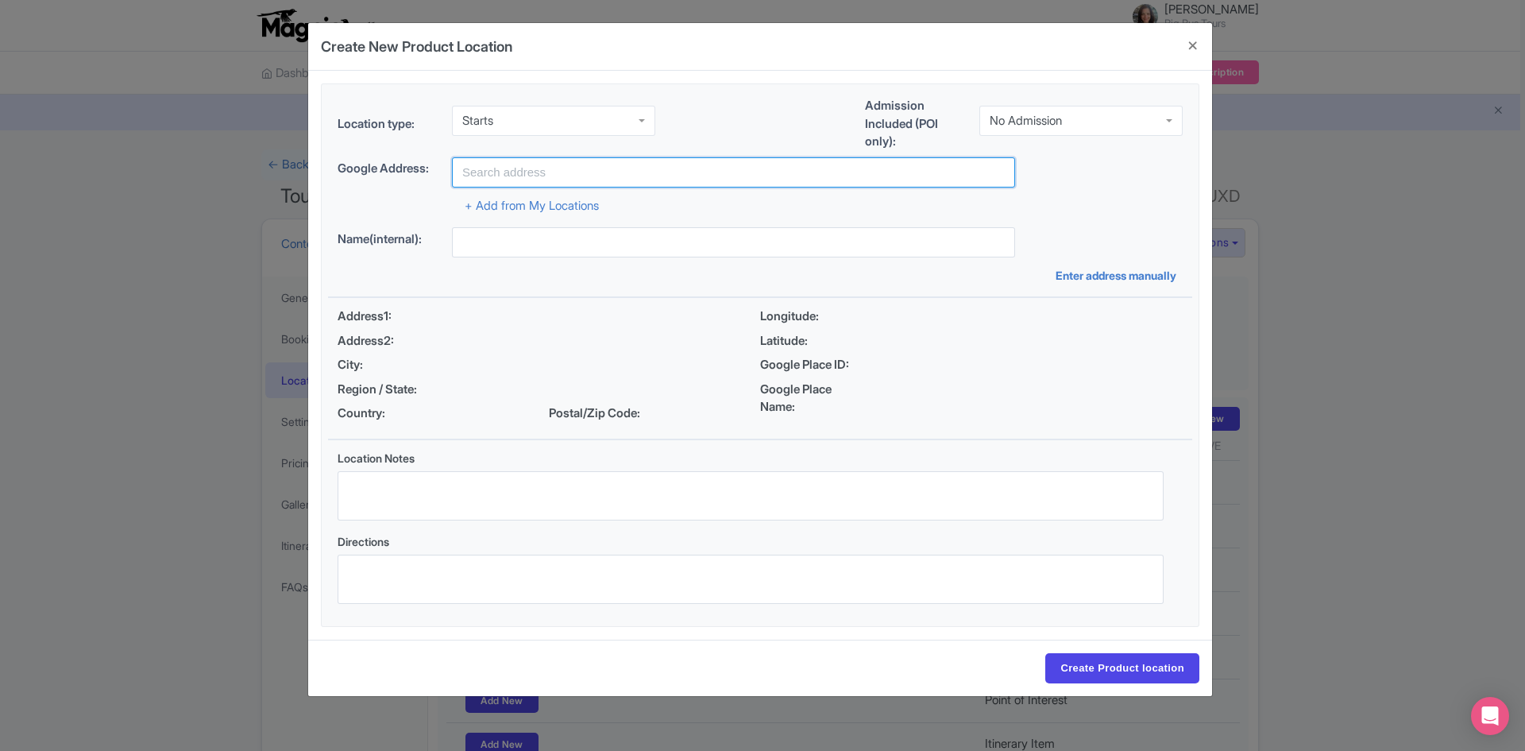
click at [540, 171] on input "text" at bounding box center [733, 172] width 563 height 30
paste input "Viale Vaticano, 97, 00192 Roma RM, Italy"
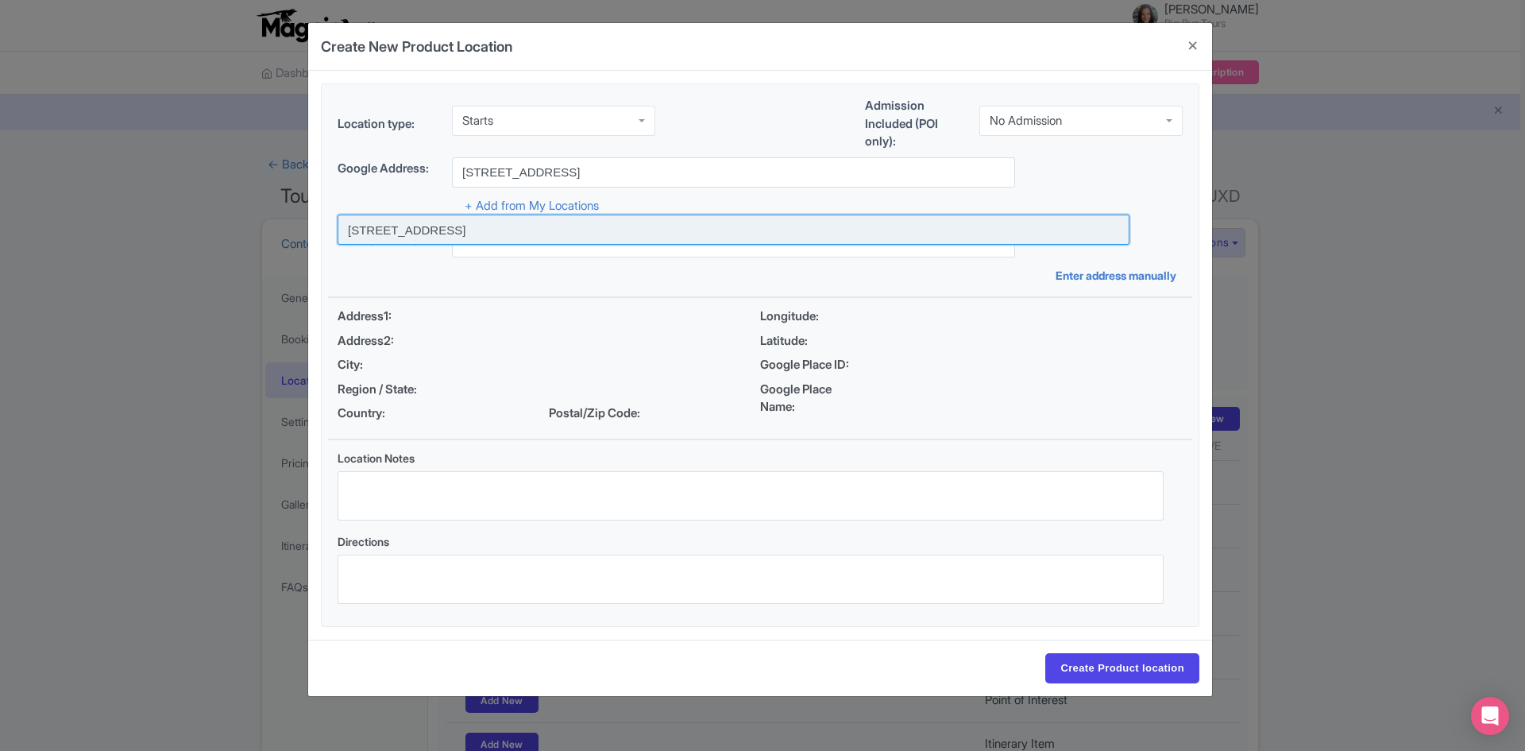
click at [508, 227] on input at bounding box center [734, 229] width 792 height 30
type input "[STREET_ADDRESS]"
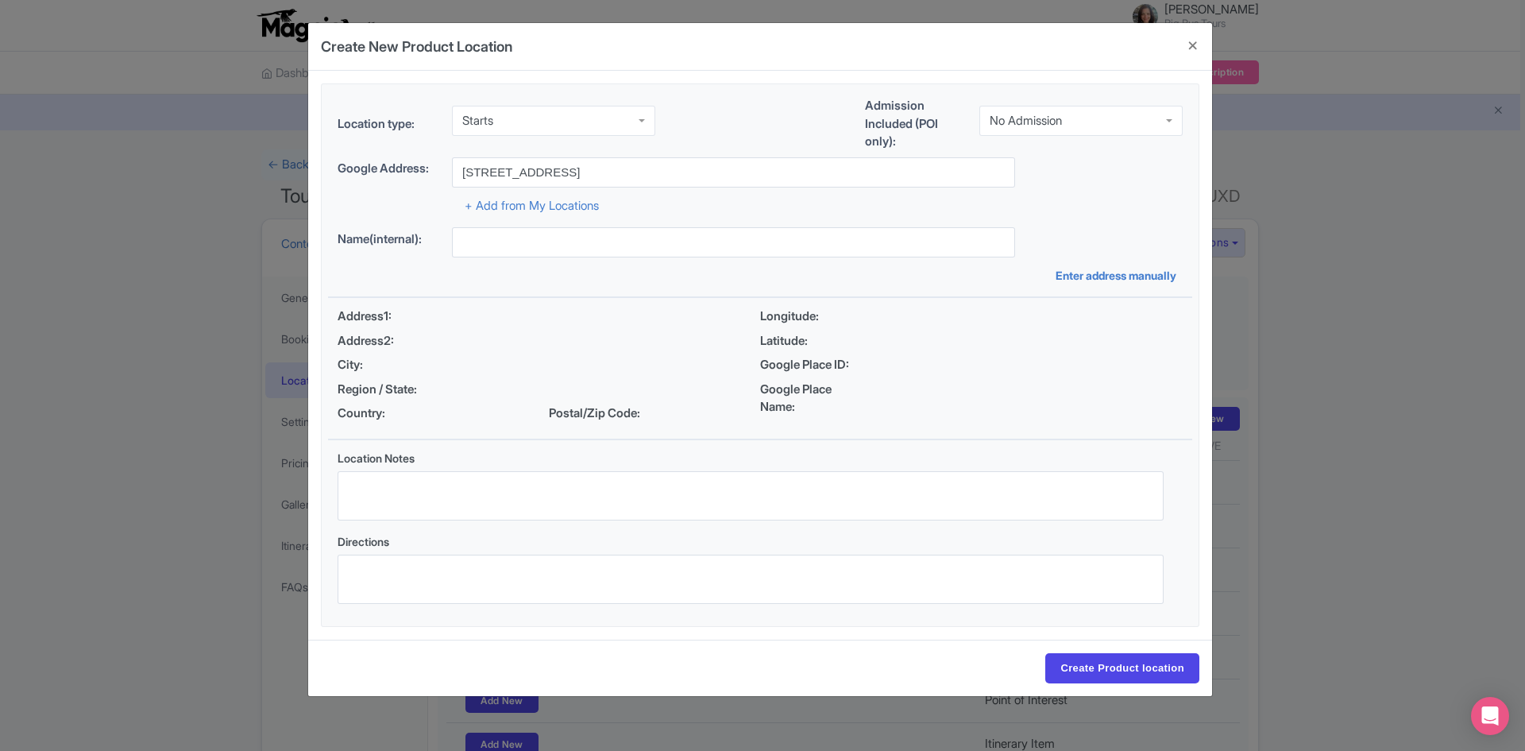
type input "[STREET_ADDRESS]"
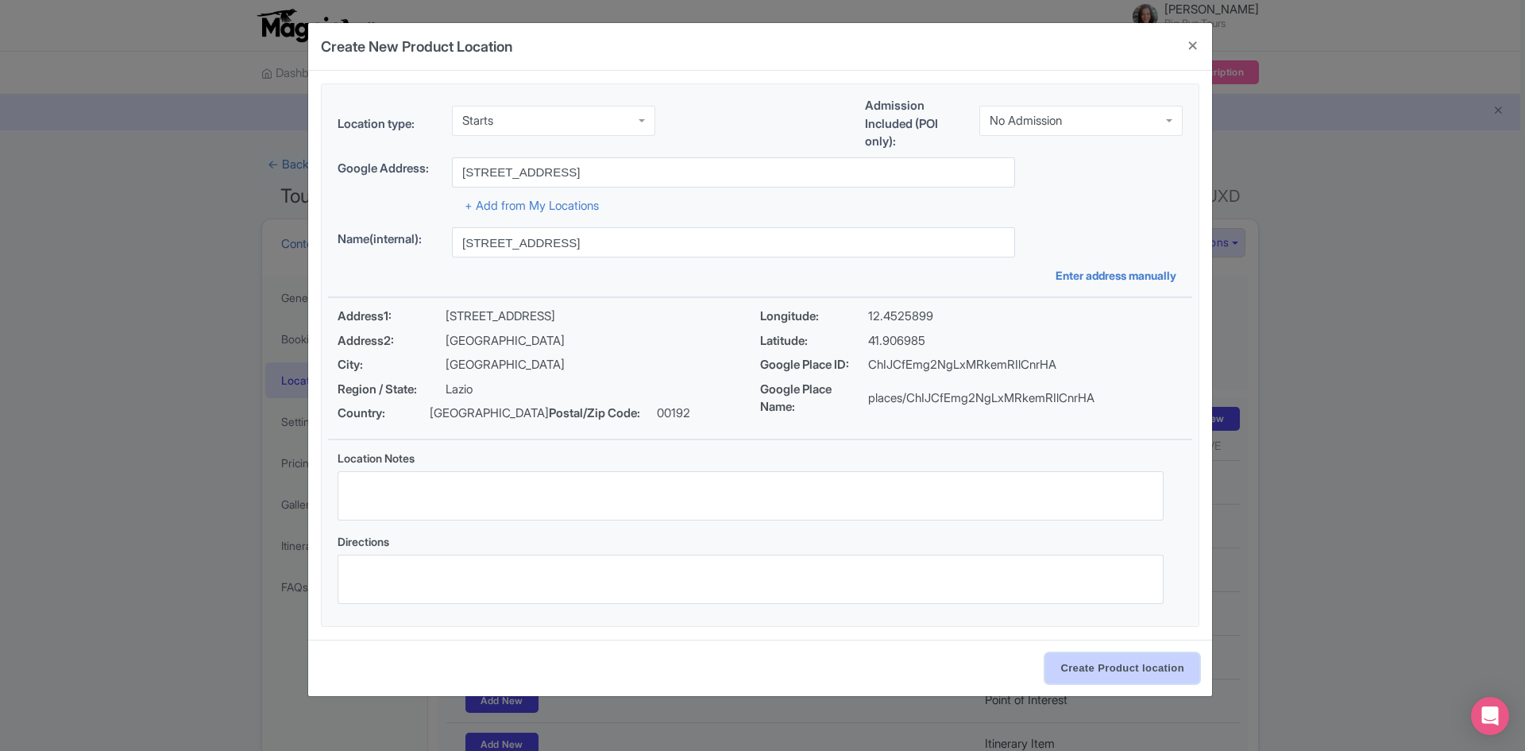
click at [1121, 662] on input "Create Product location" at bounding box center [1122, 668] width 154 height 30
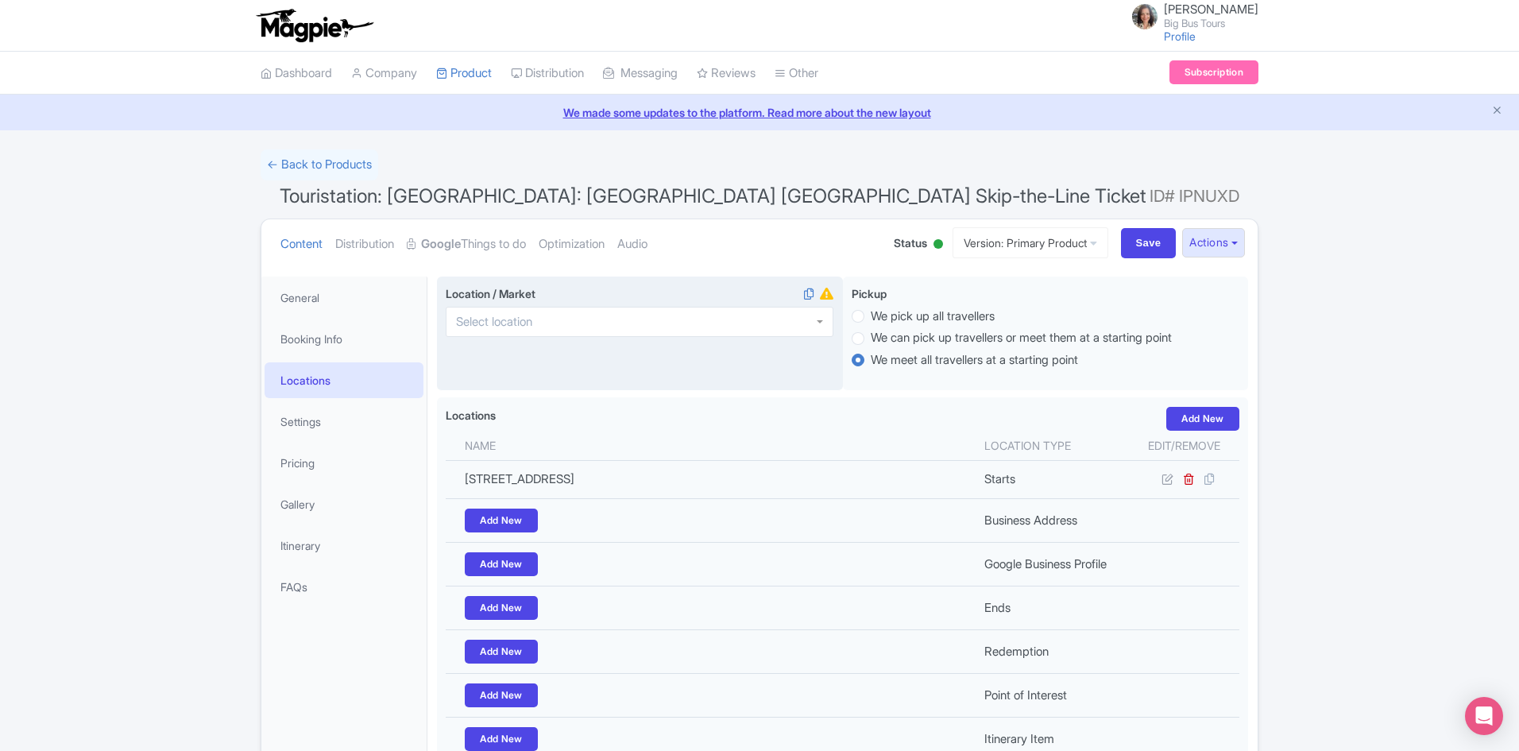
click at [508, 316] on input "Location / Market" at bounding box center [499, 322] width 86 height 14
type input "[GEOGRAPHIC_DATA]"
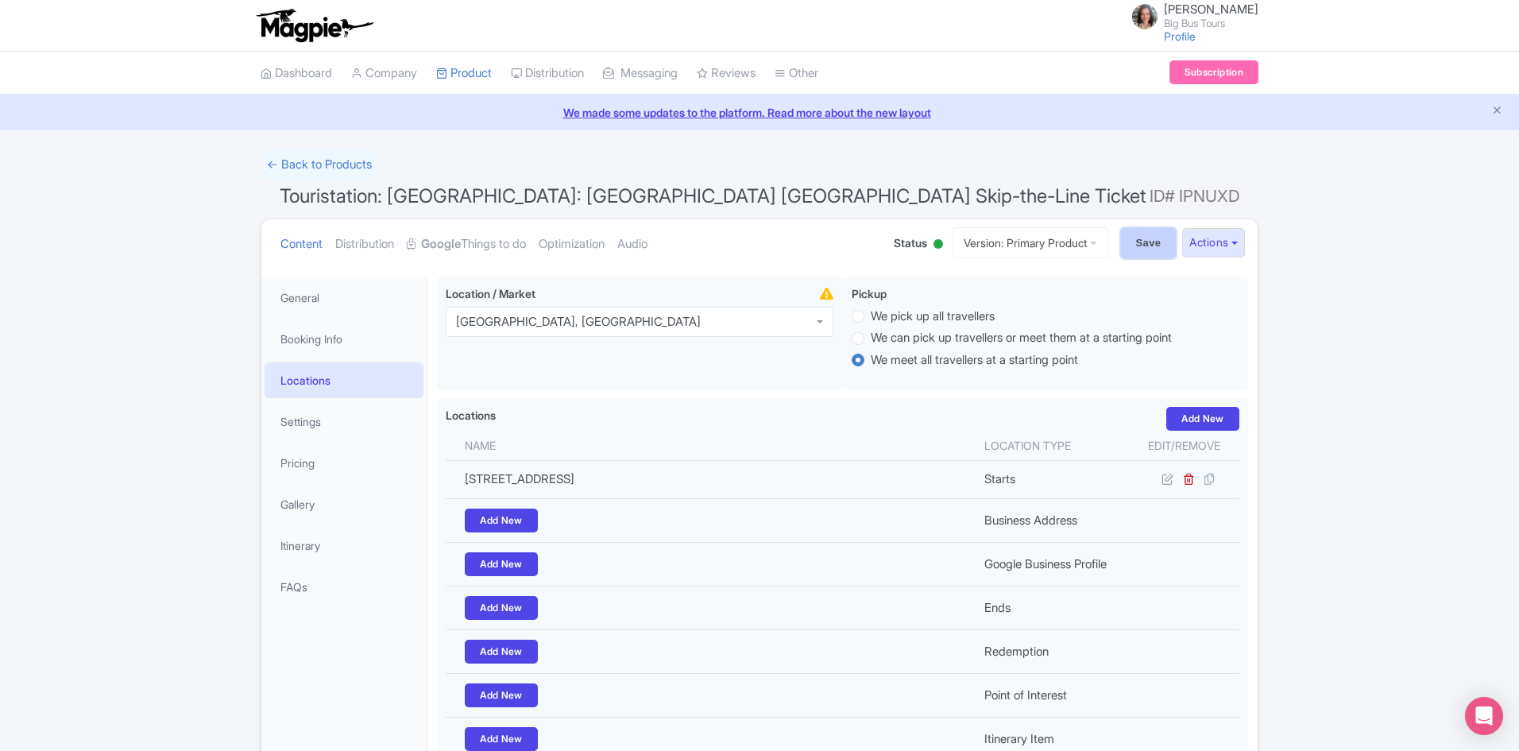
click at [1151, 239] on input "Save" at bounding box center [1149, 243] width 56 height 30
type input "Update Product"
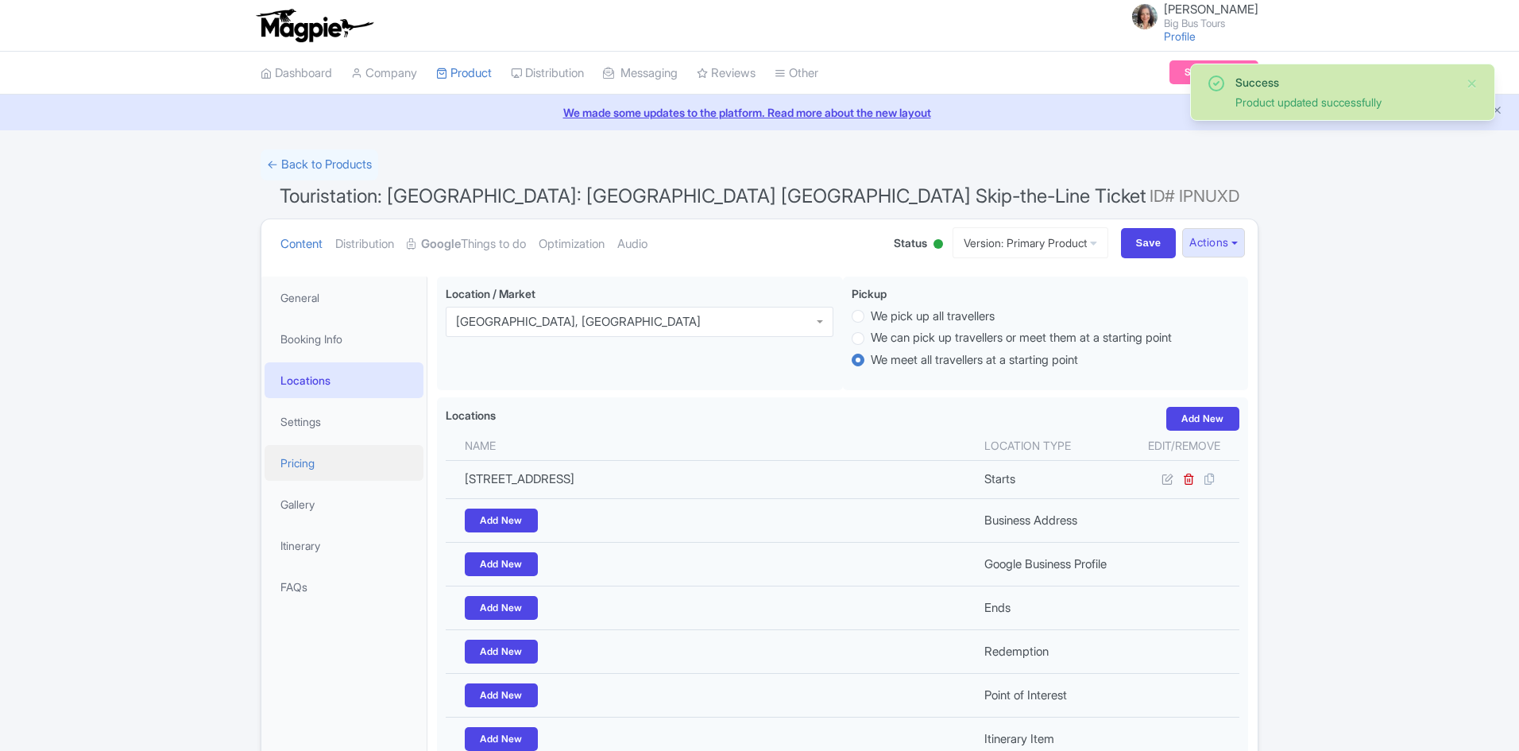
scroll to position [153, 0]
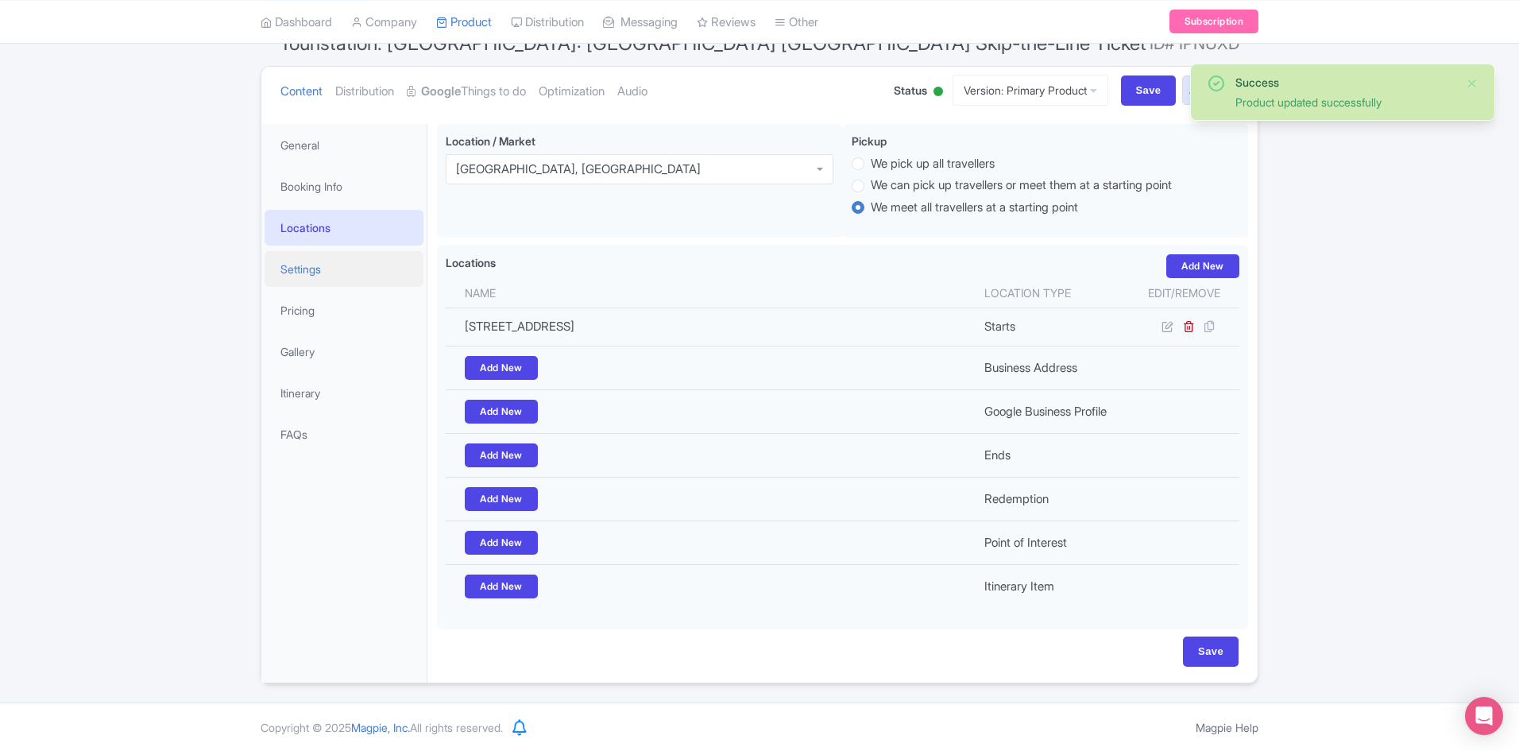
click at [317, 269] on link "Settings" at bounding box center [344, 269] width 159 height 36
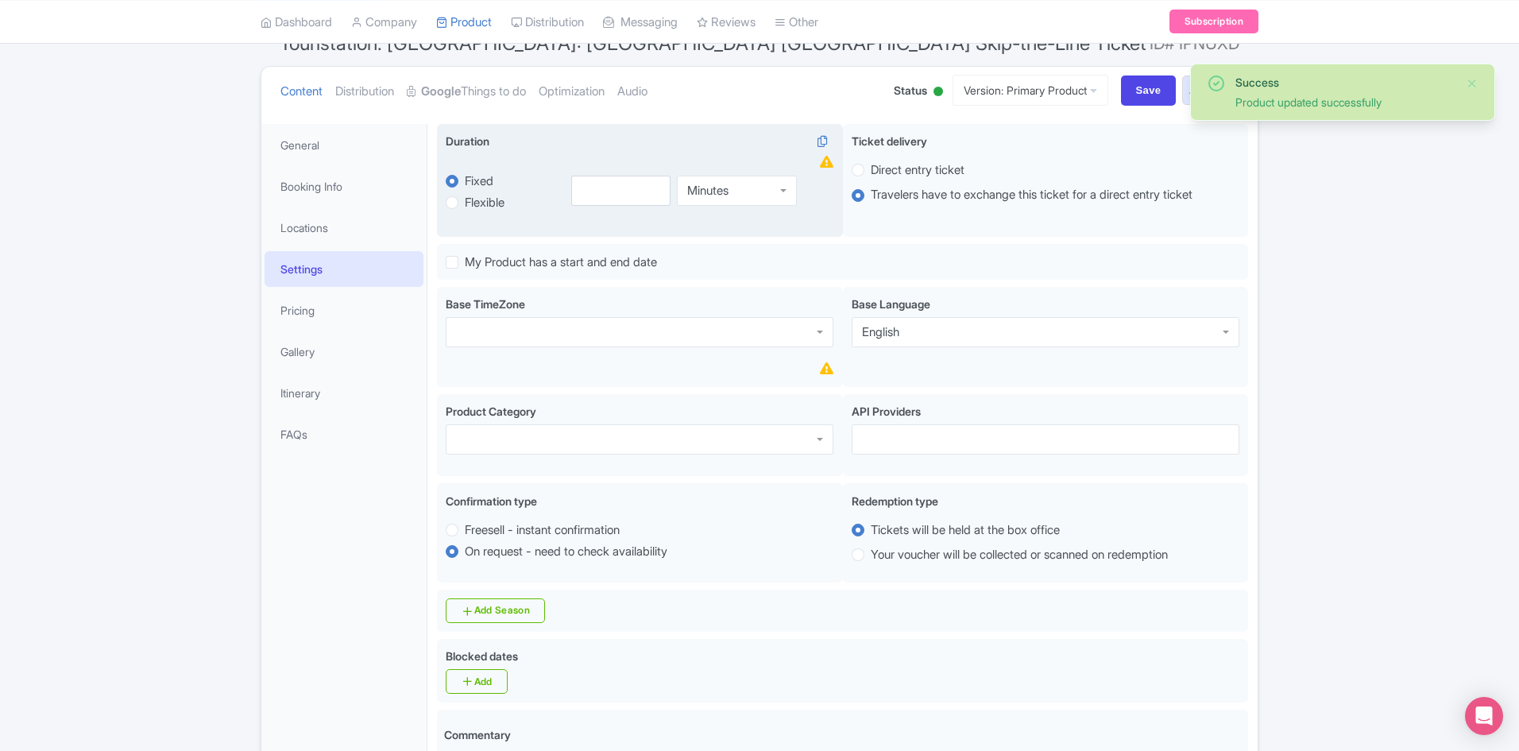
click at [777, 187] on div "Minutes" at bounding box center [737, 191] width 120 height 30
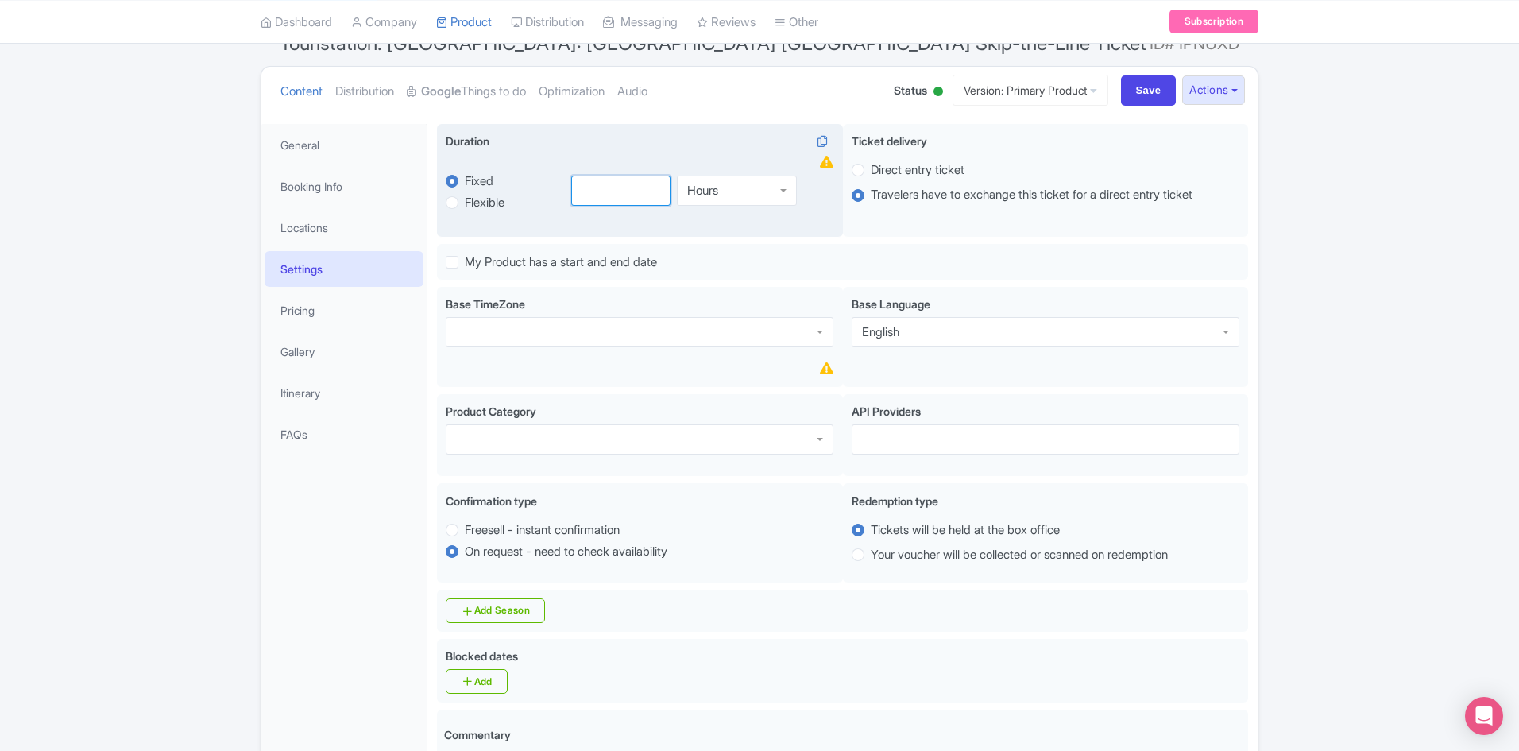
click at [634, 189] on input "number" at bounding box center [621, 191] width 100 height 30
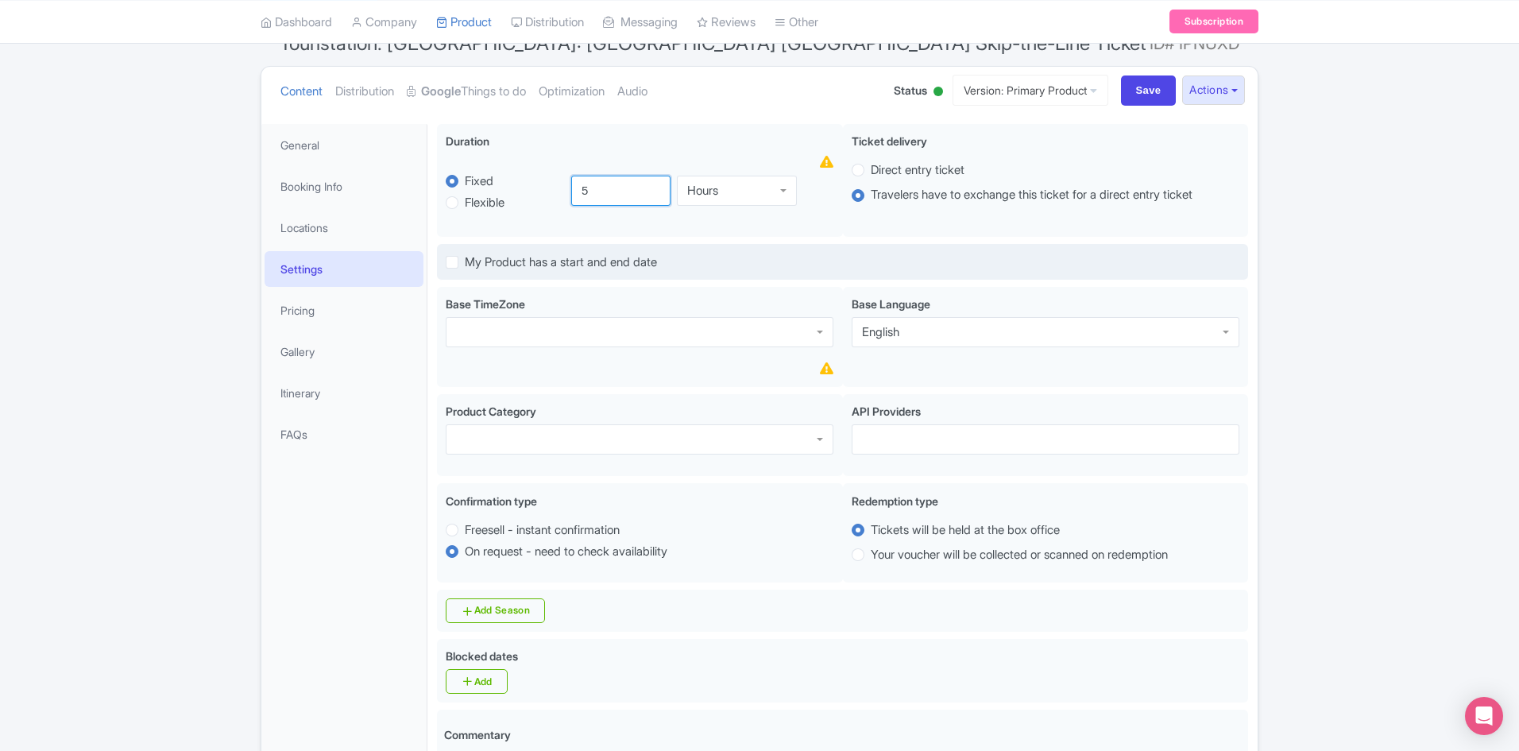
type input "5"
click at [984, 267] on div "My Product has a start and end date" at bounding box center [842, 262] width 811 height 37
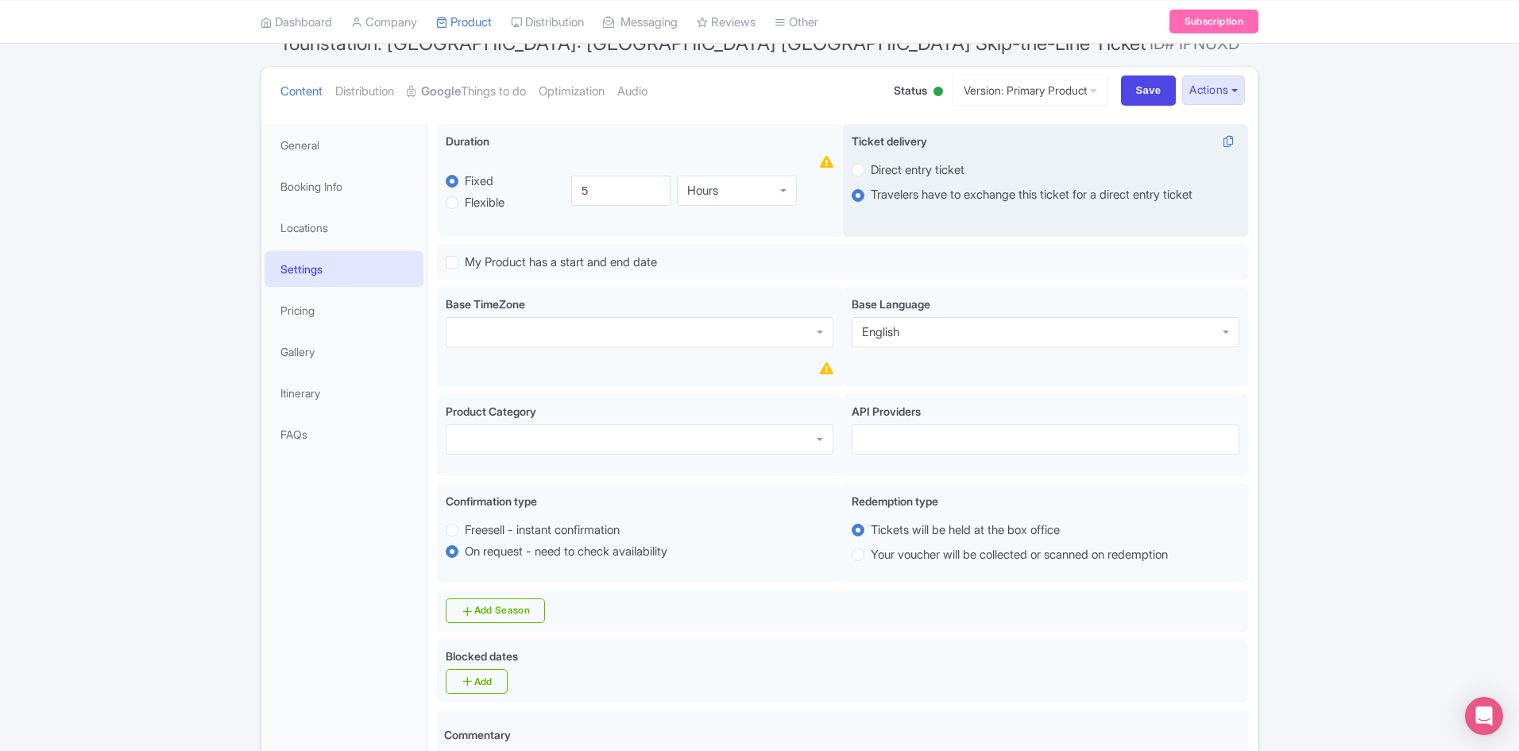
click at [850, 169] on div "Ticket delivery i Direct entry ticket Travelers have to exchange this ticket fo…" at bounding box center [1046, 181] width 406 height 114
click at [871, 165] on label "Direct entry ticket" at bounding box center [918, 170] width 94 height 18
click at [871, 165] on input "Direct entry ticket" at bounding box center [879, 168] width 16 height 16
radio input "true"
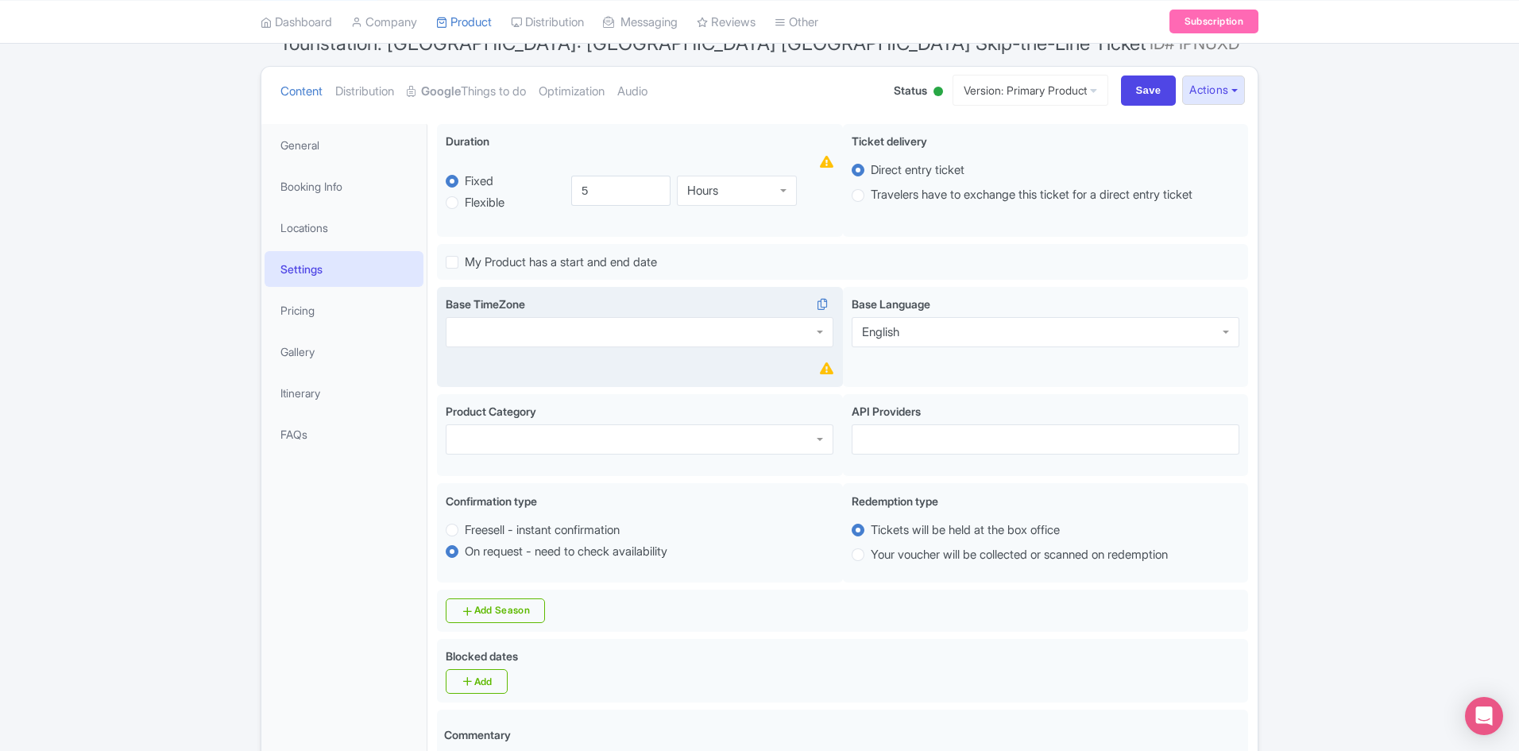
click at [677, 336] on div at bounding box center [640, 332] width 388 height 30
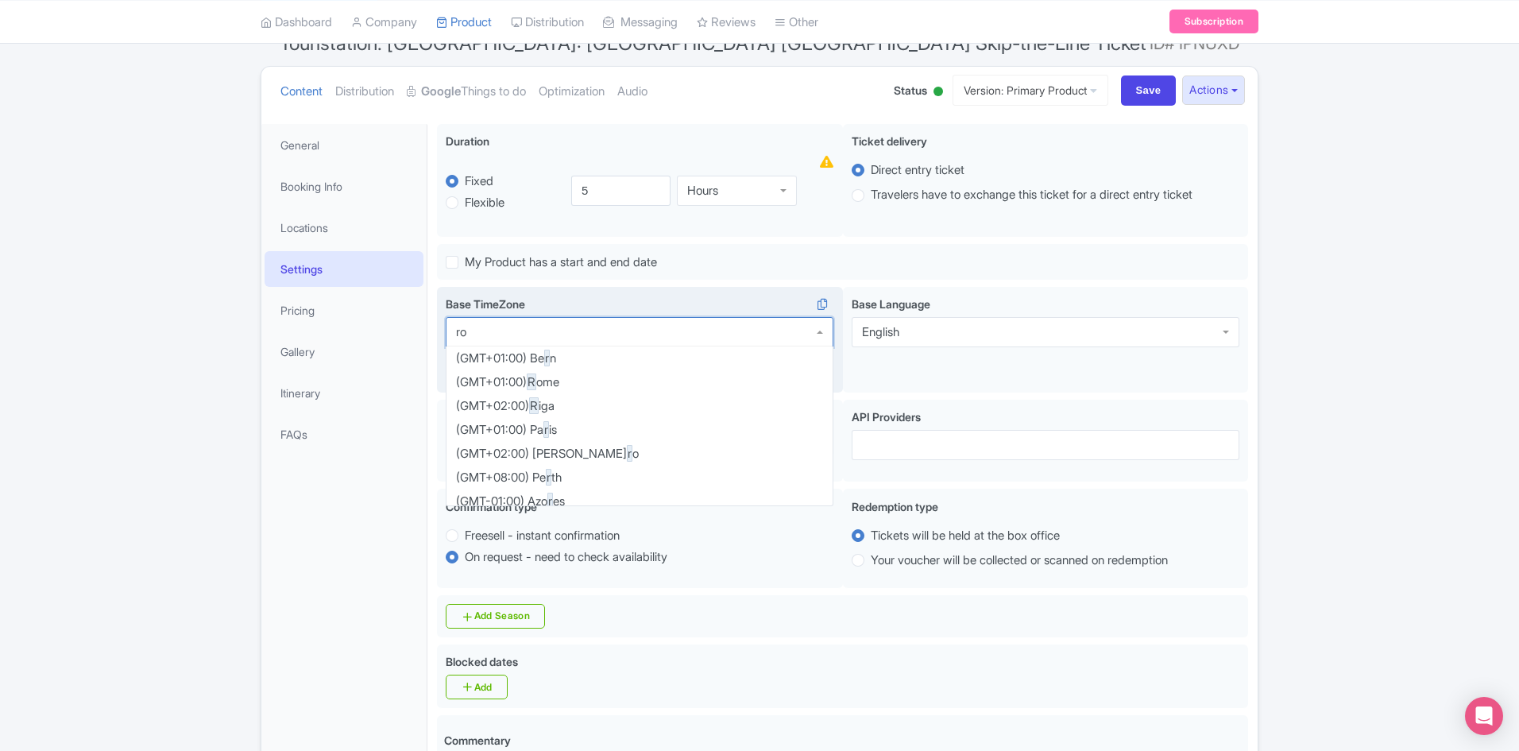
scroll to position [0, 0]
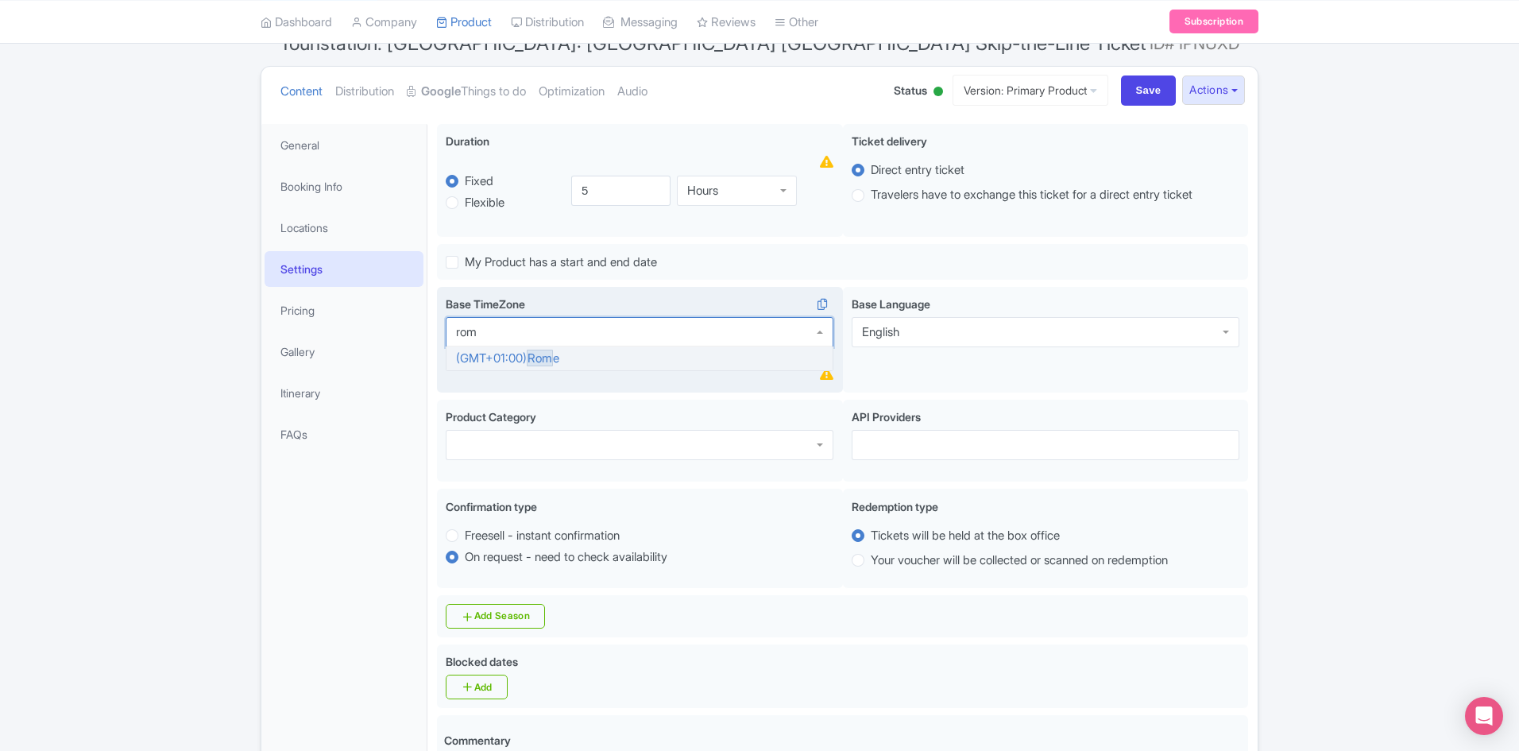
type input "[GEOGRAPHIC_DATA]"
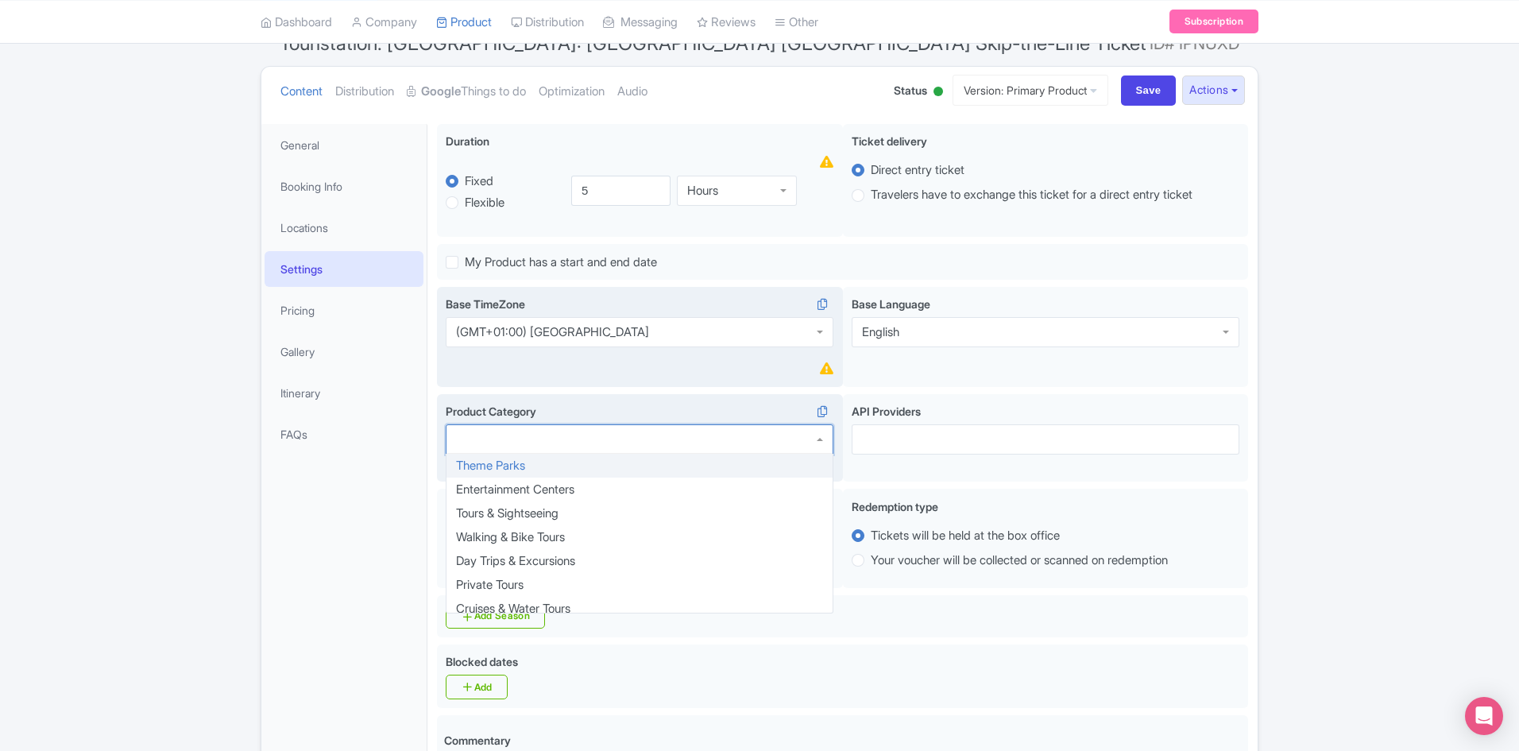
click at [588, 447] on div at bounding box center [640, 439] width 388 height 30
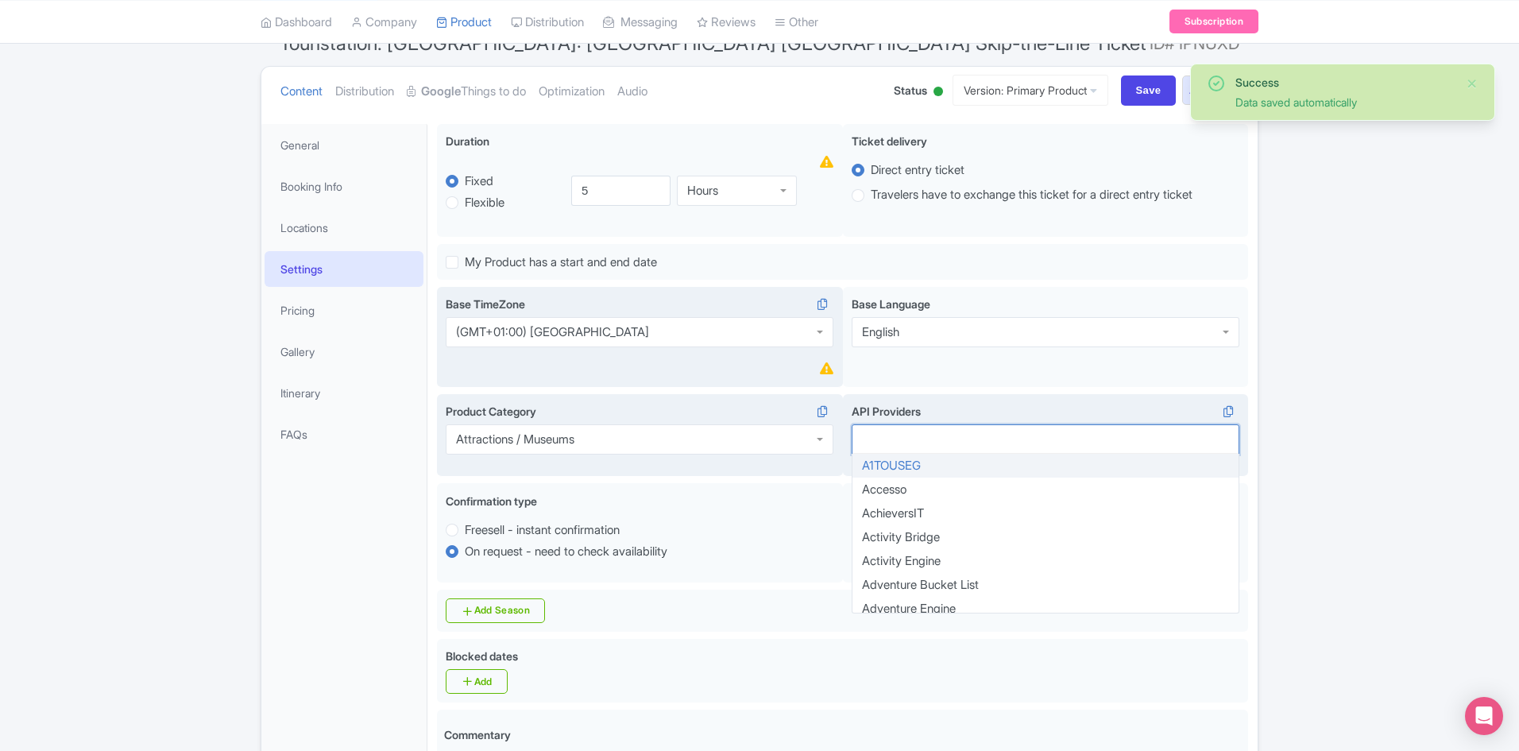
click at [933, 430] on div at bounding box center [1046, 439] width 388 height 30
type input "bo"
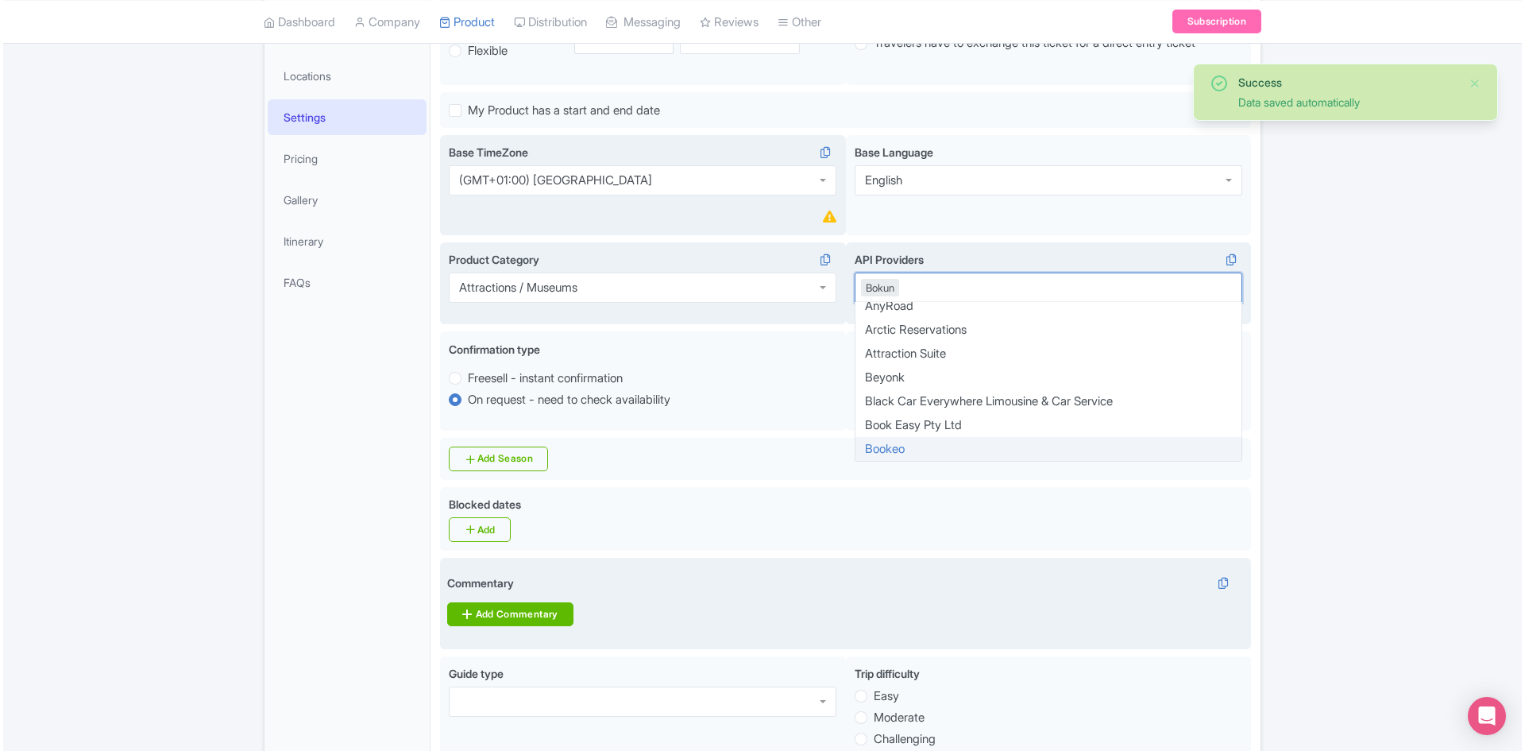
scroll to position [311, 0]
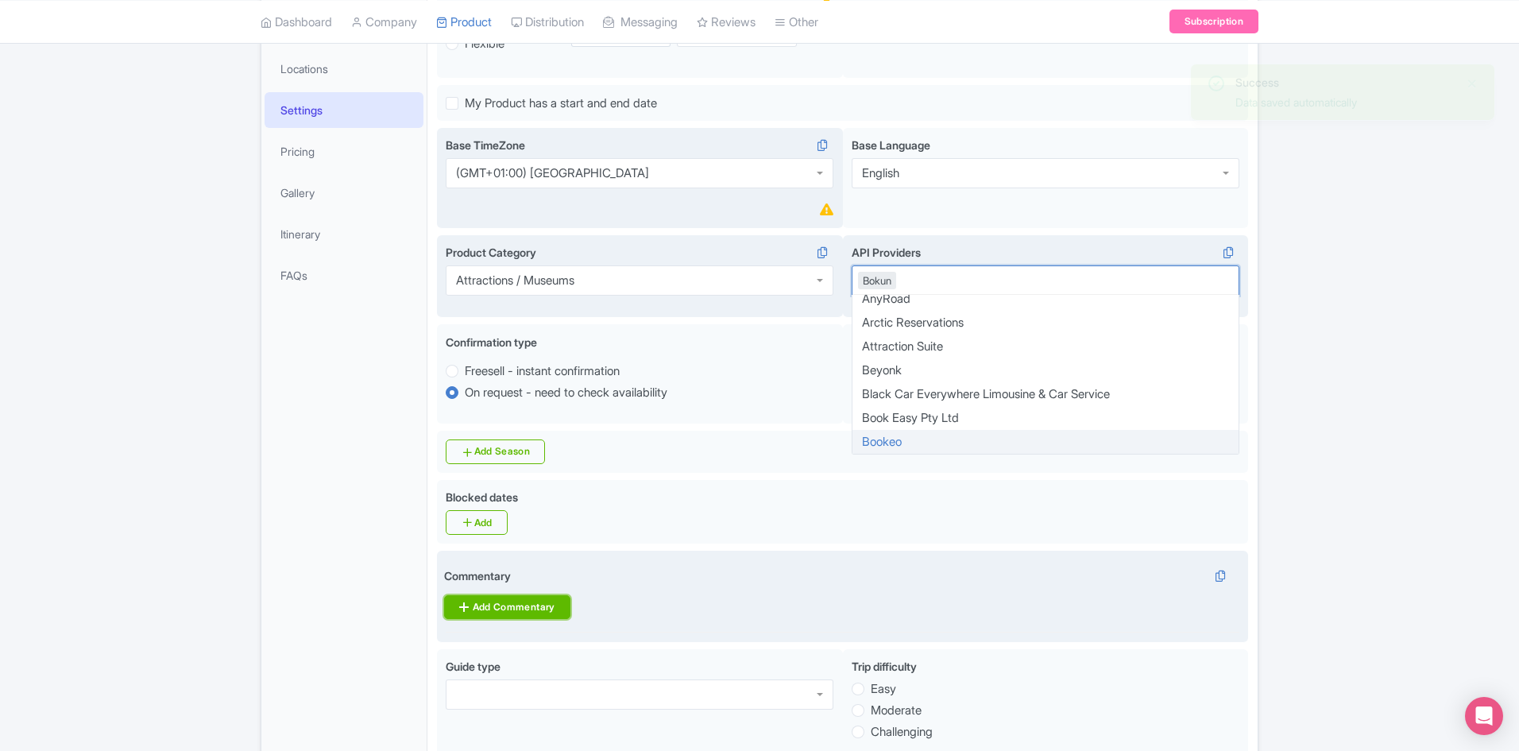
click at [519, 605] on link "Add Commentary" at bounding box center [507, 607] width 126 height 24
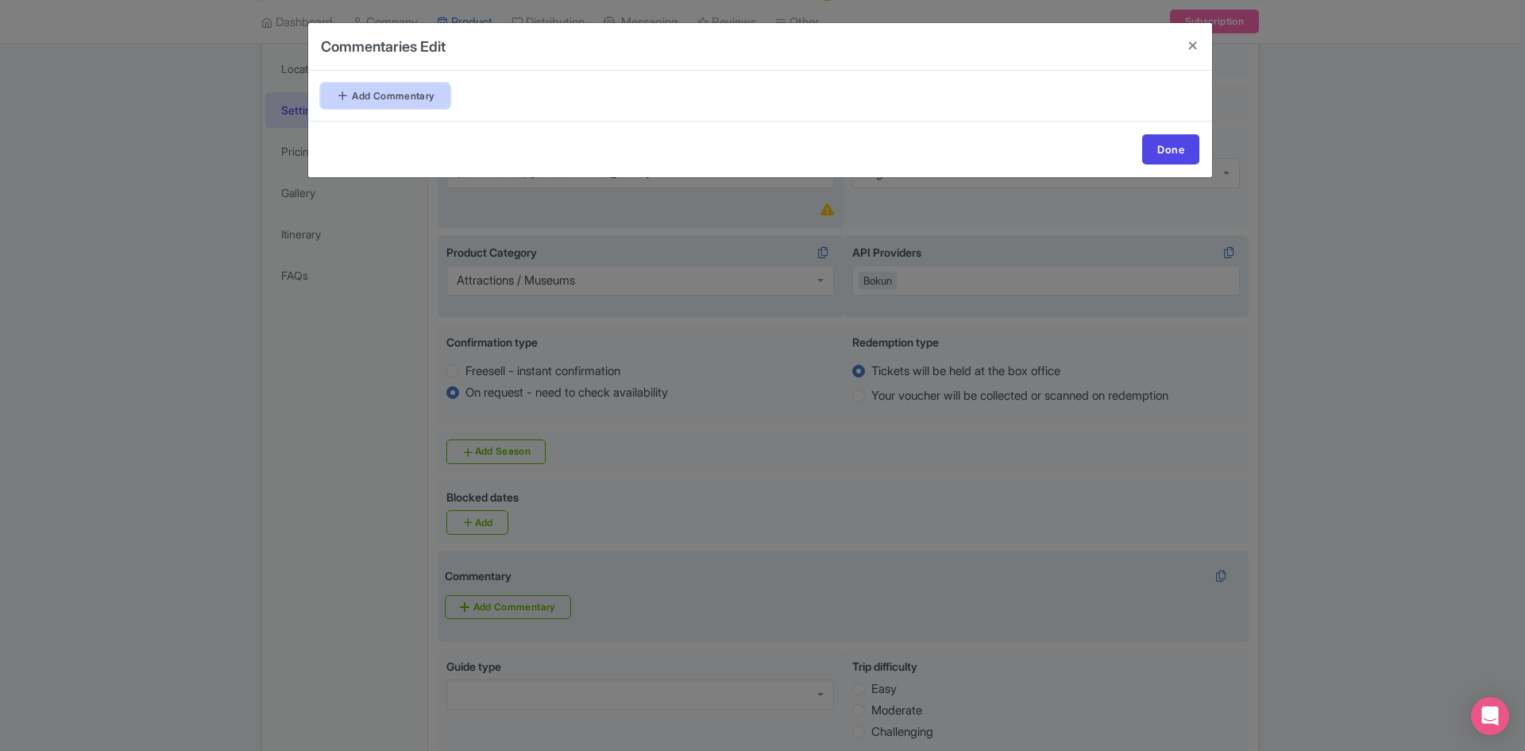
click at [418, 98] on link "Add Commentary" at bounding box center [385, 95] width 129 height 25
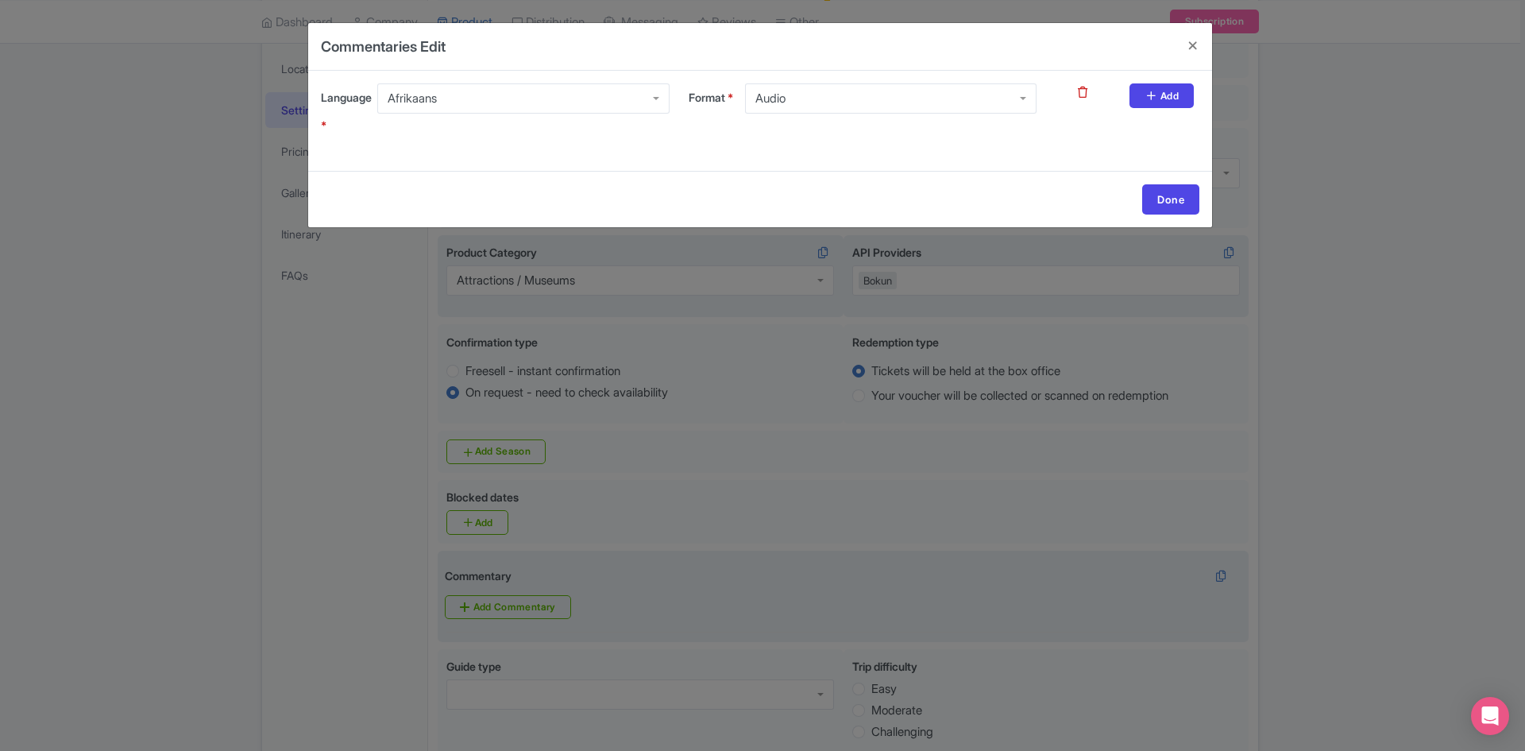
drag, startPoint x: 485, startPoint y: 94, endPoint x: 483, endPoint y: 106, distance: 12.8
click at [485, 95] on div "Afrikaans" at bounding box center [523, 98] width 292 height 30
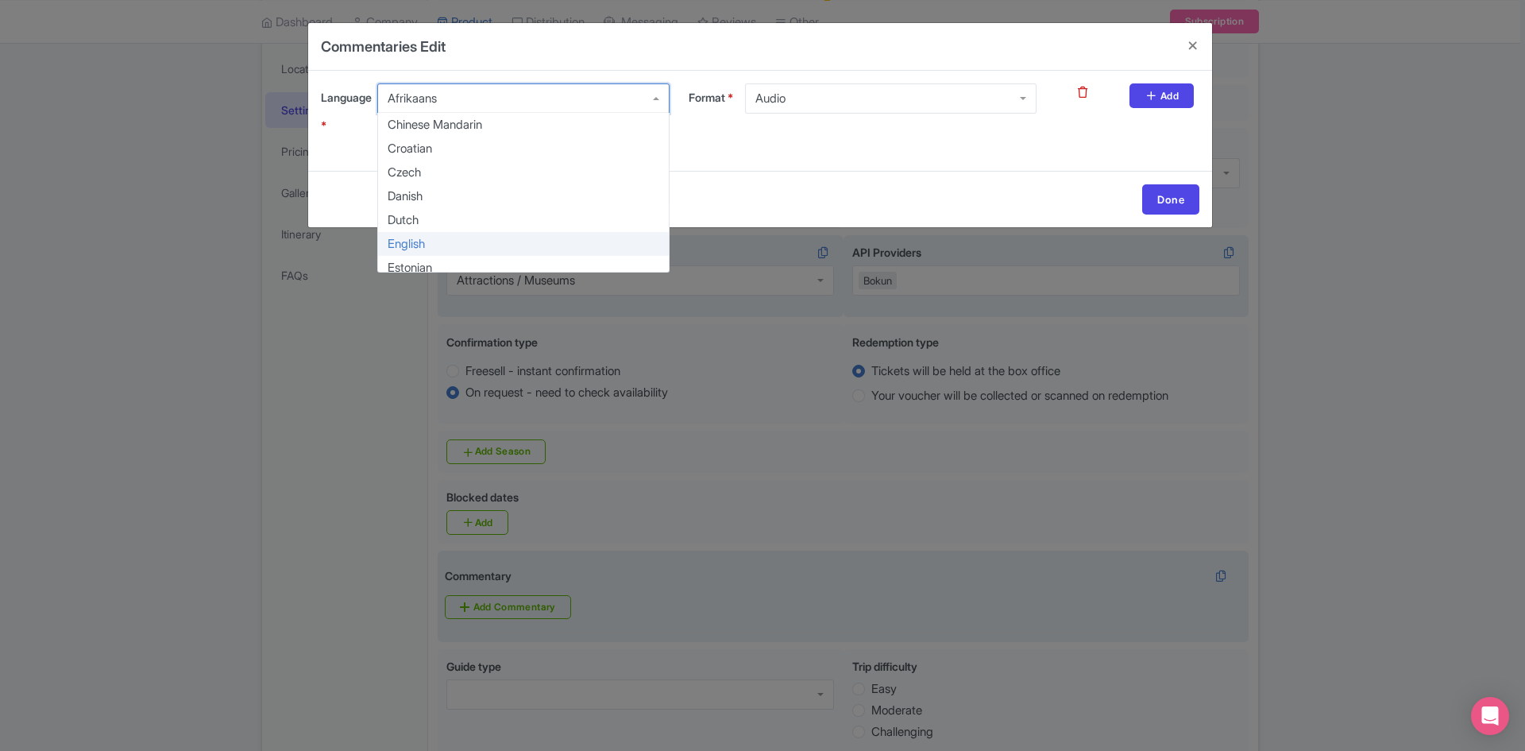
scroll to position [0, 0]
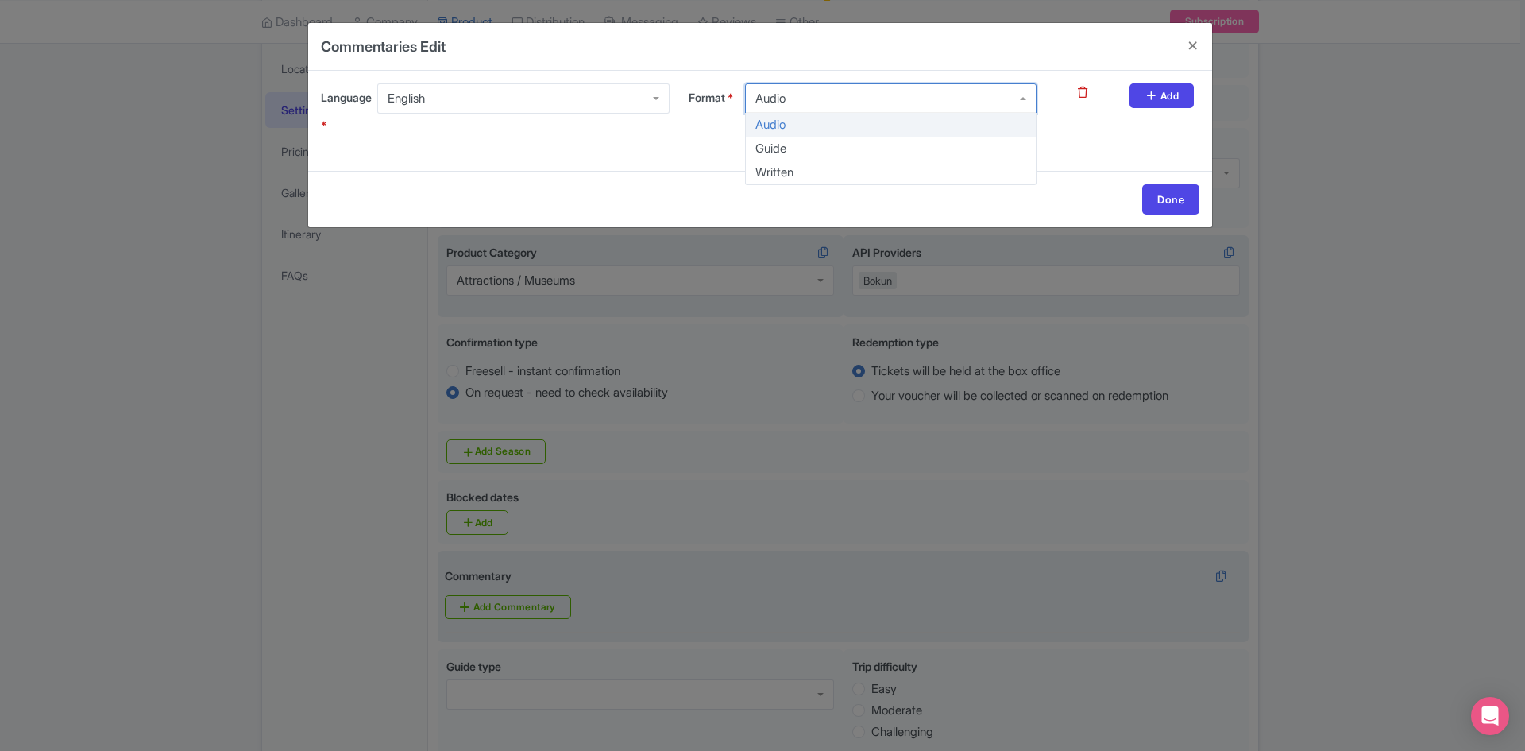
click at [818, 96] on div "Audio" at bounding box center [891, 98] width 292 height 30
click at [1168, 108] on link "Add" at bounding box center [1162, 95] width 64 height 25
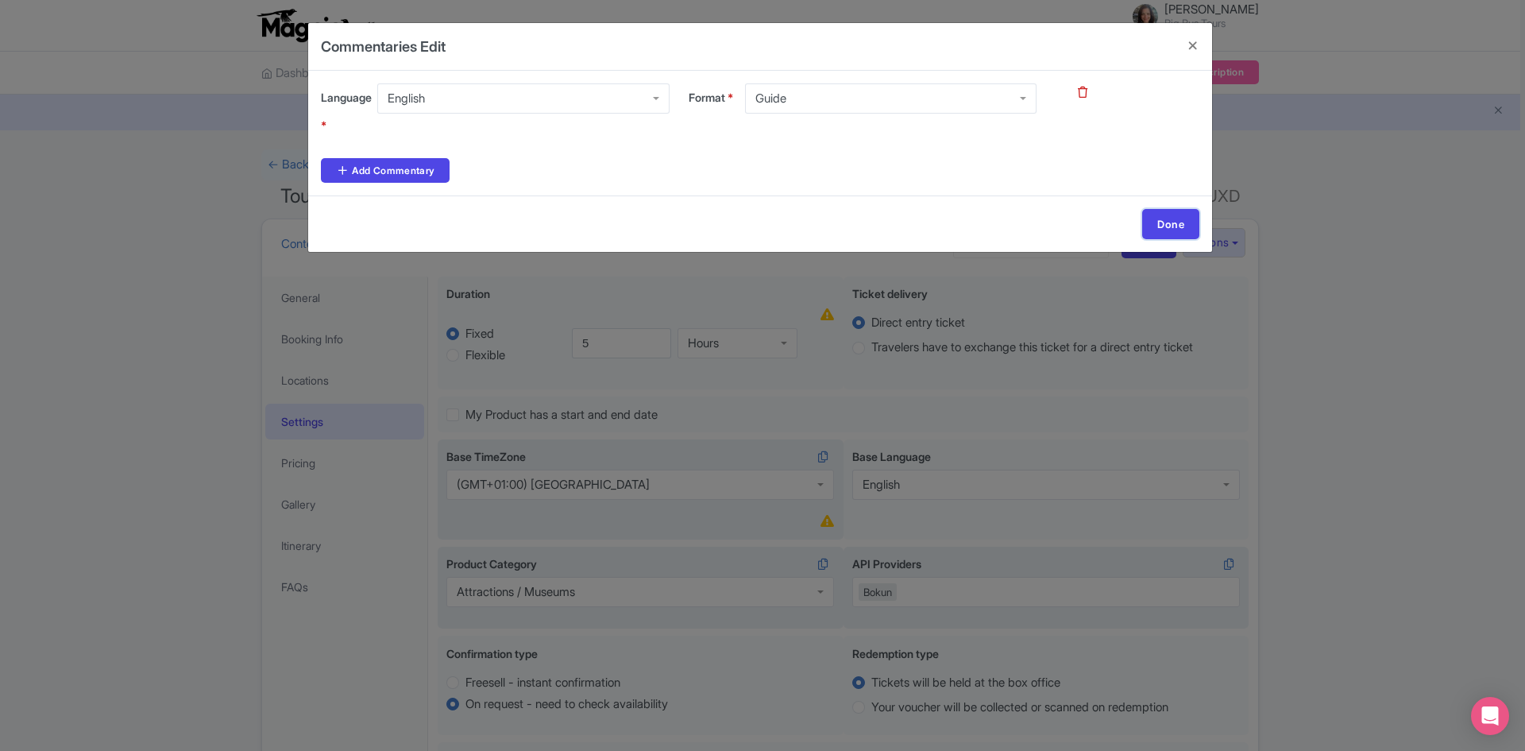
click at [1176, 220] on link "Done" at bounding box center [1170, 224] width 57 height 30
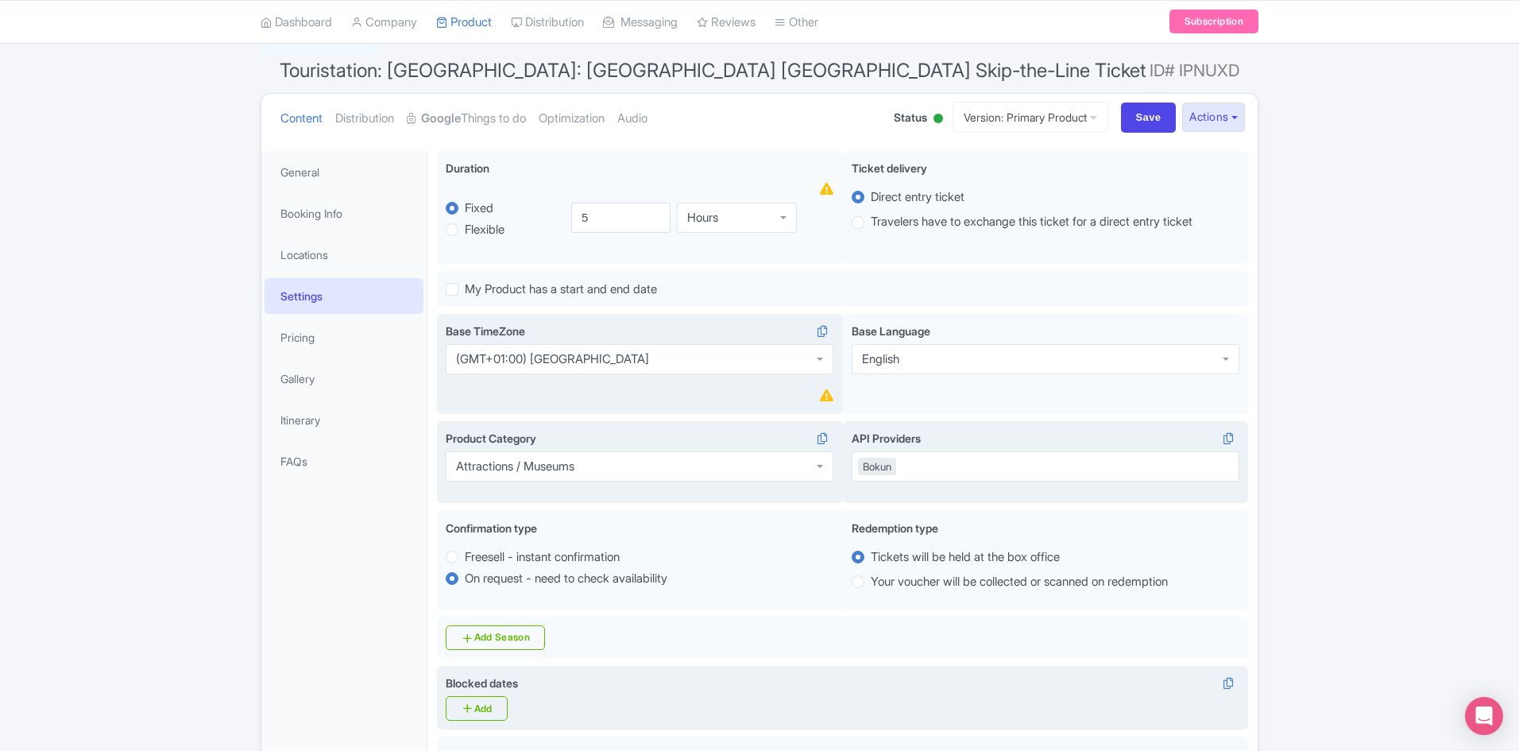
scroll to position [318, 0]
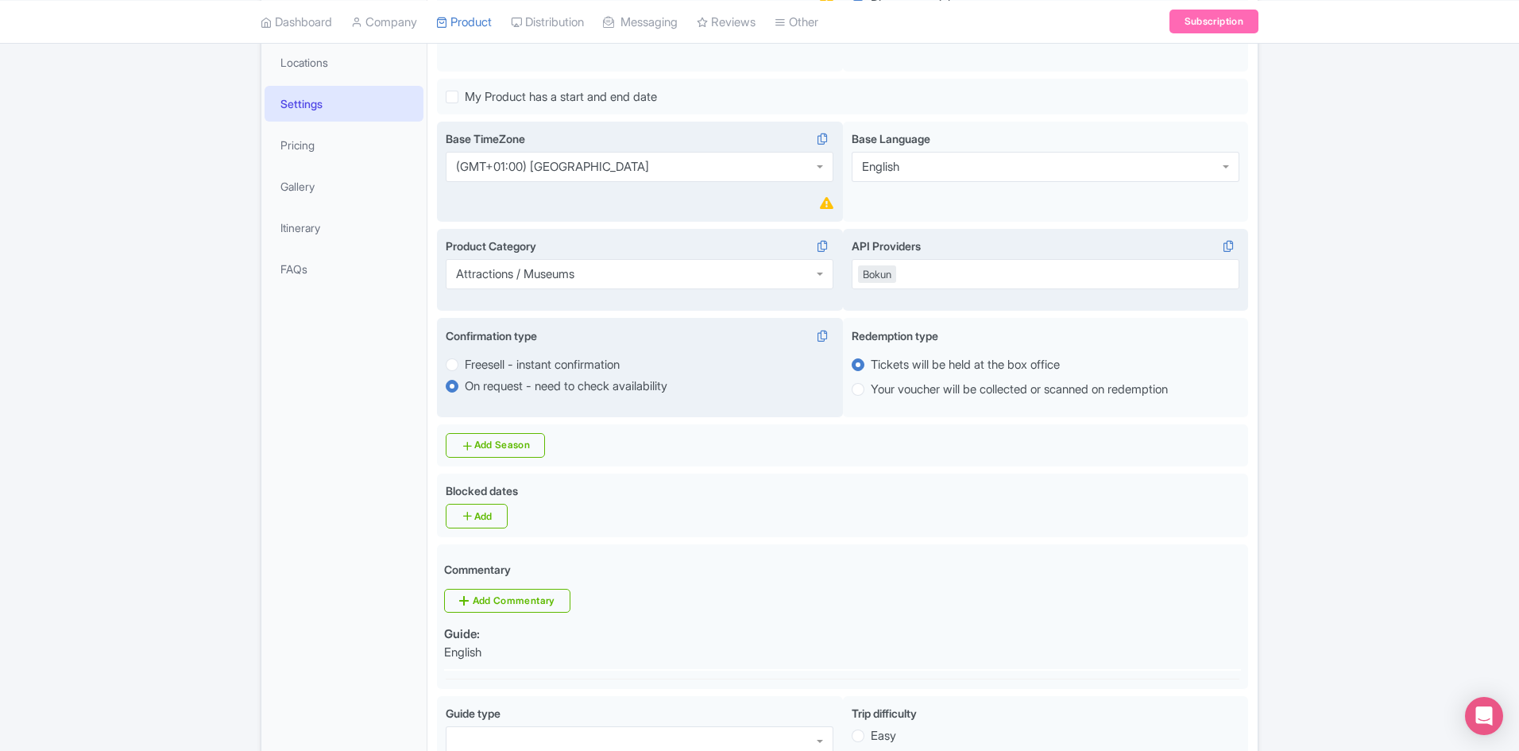
click at [465, 363] on label "Freesell - instant confirmation" at bounding box center [542, 365] width 155 height 18
click at [465, 363] on input "Freesell - instant confirmation" at bounding box center [473, 363] width 16 height 16
radio input "true"
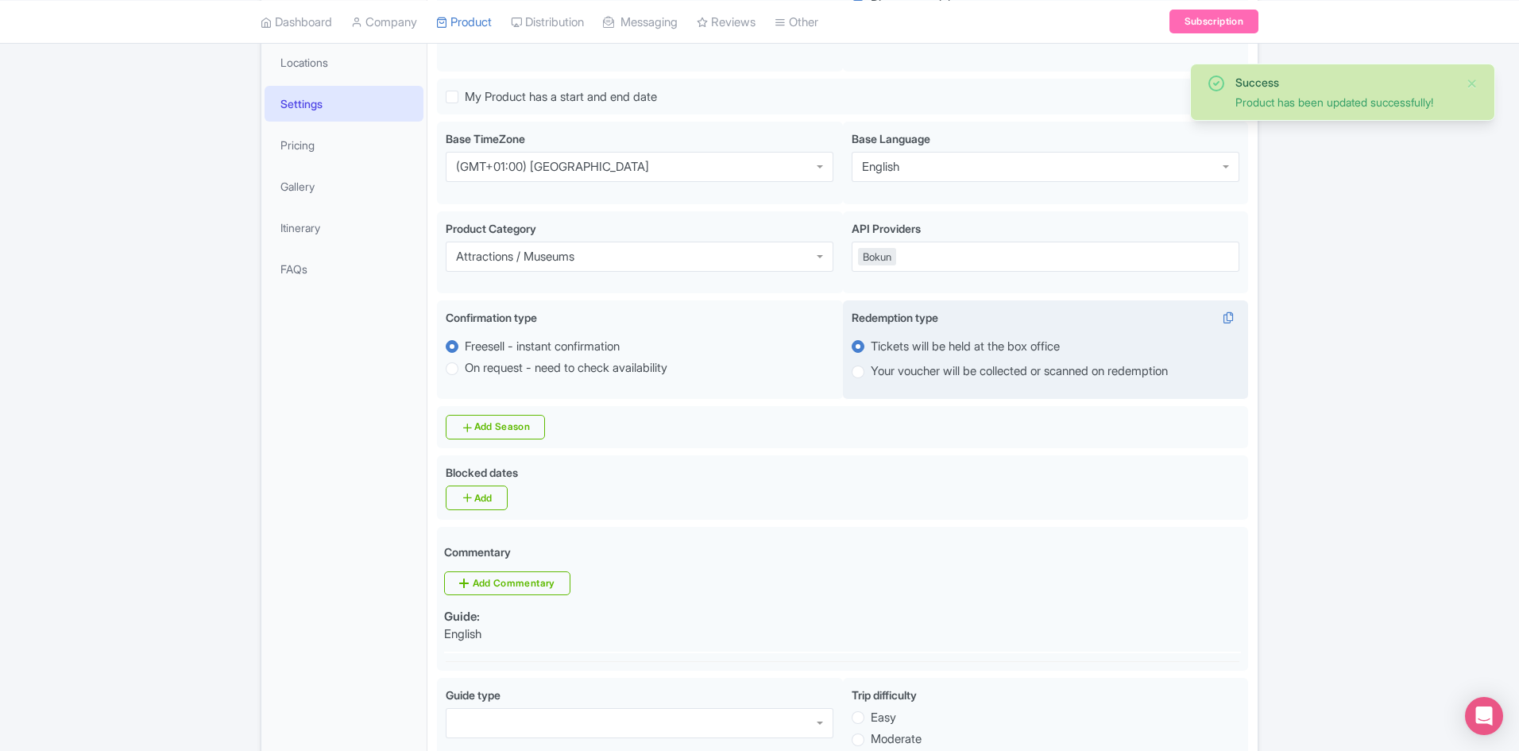
click at [871, 371] on label "Your voucher will be collected or scanned on redemption" at bounding box center [1019, 371] width 297 height 18
click at [871, 371] on input "Your voucher will be collected or scanned on redemption" at bounding box center [879, 370] width 16 height 16
radio input "true"
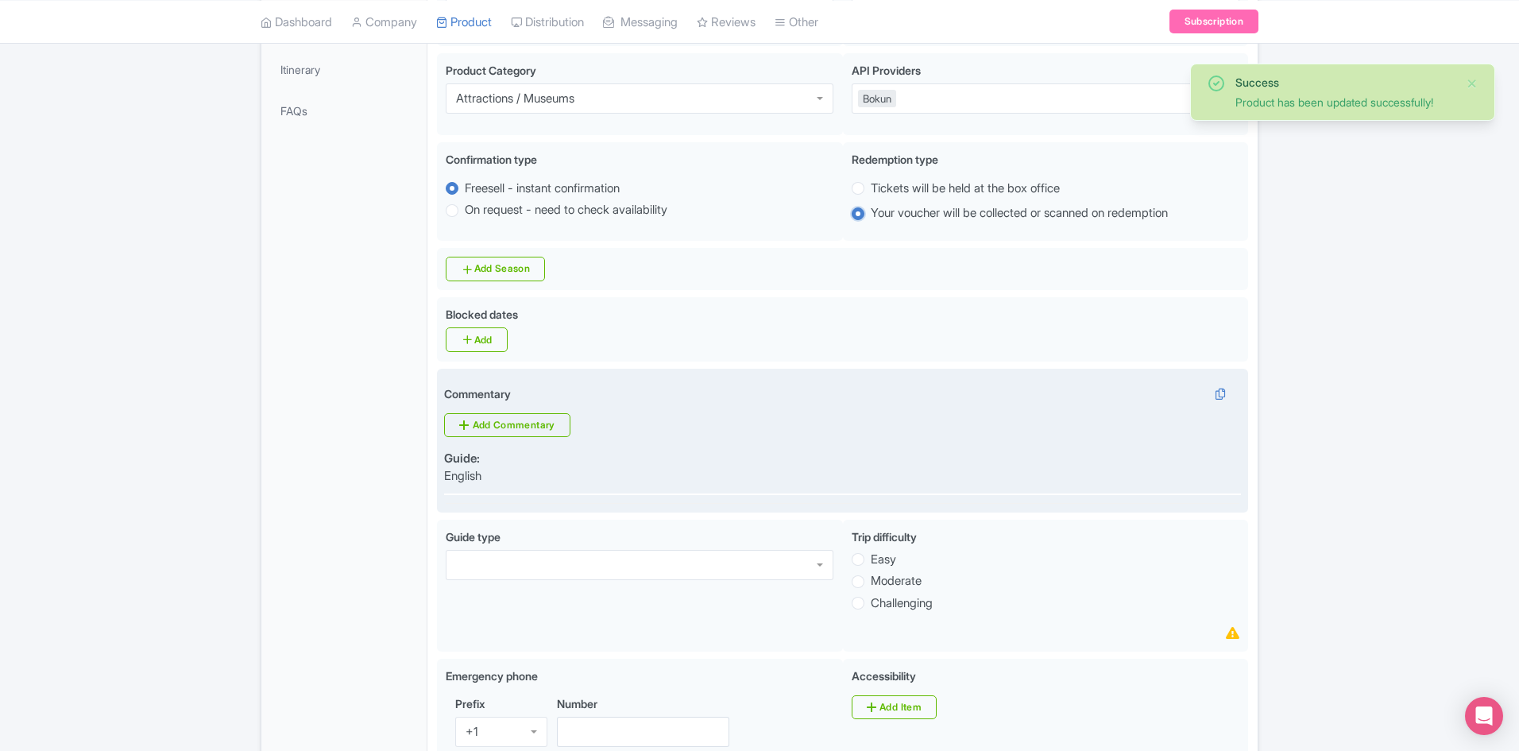
scroll to position [477, 0]
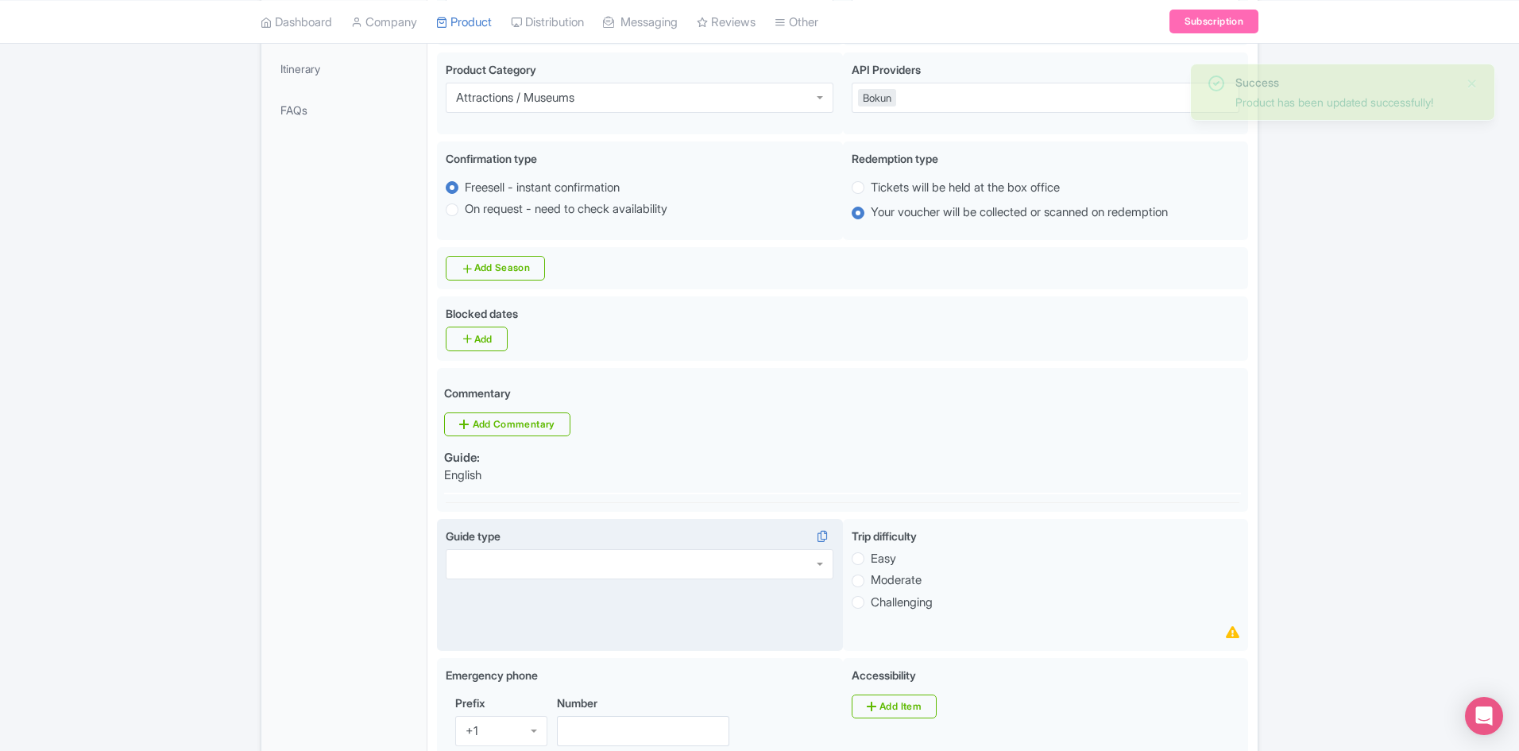
click at [524, 558] on div at bounding box center [640, 564] width 388 height 30
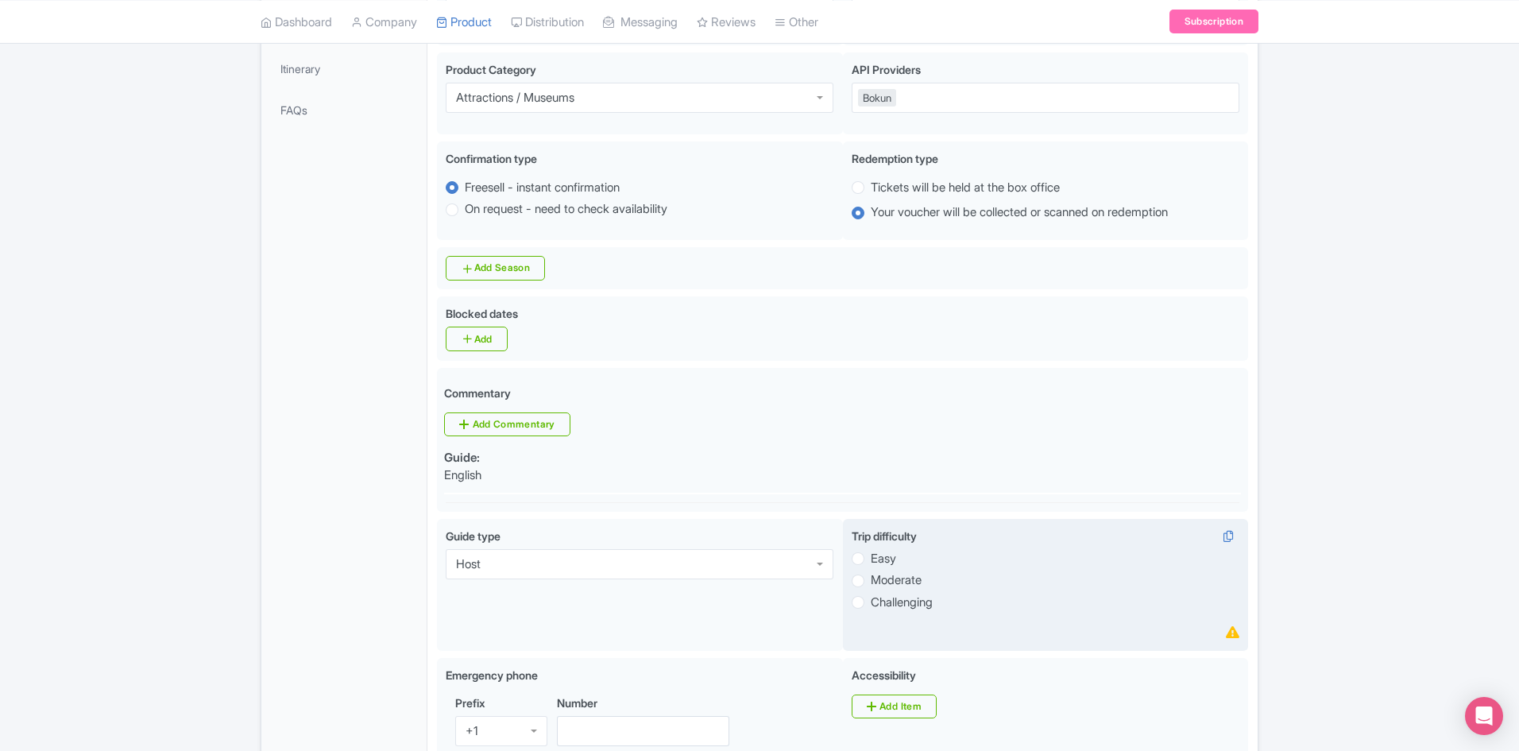
click at [871, 558] on label "Easy" at bounding box center [883, 559] width 25 height 18
click at [871, 558] on input "Easy" at bounding box center [879, 557] width 16 height 16
radio input "true"
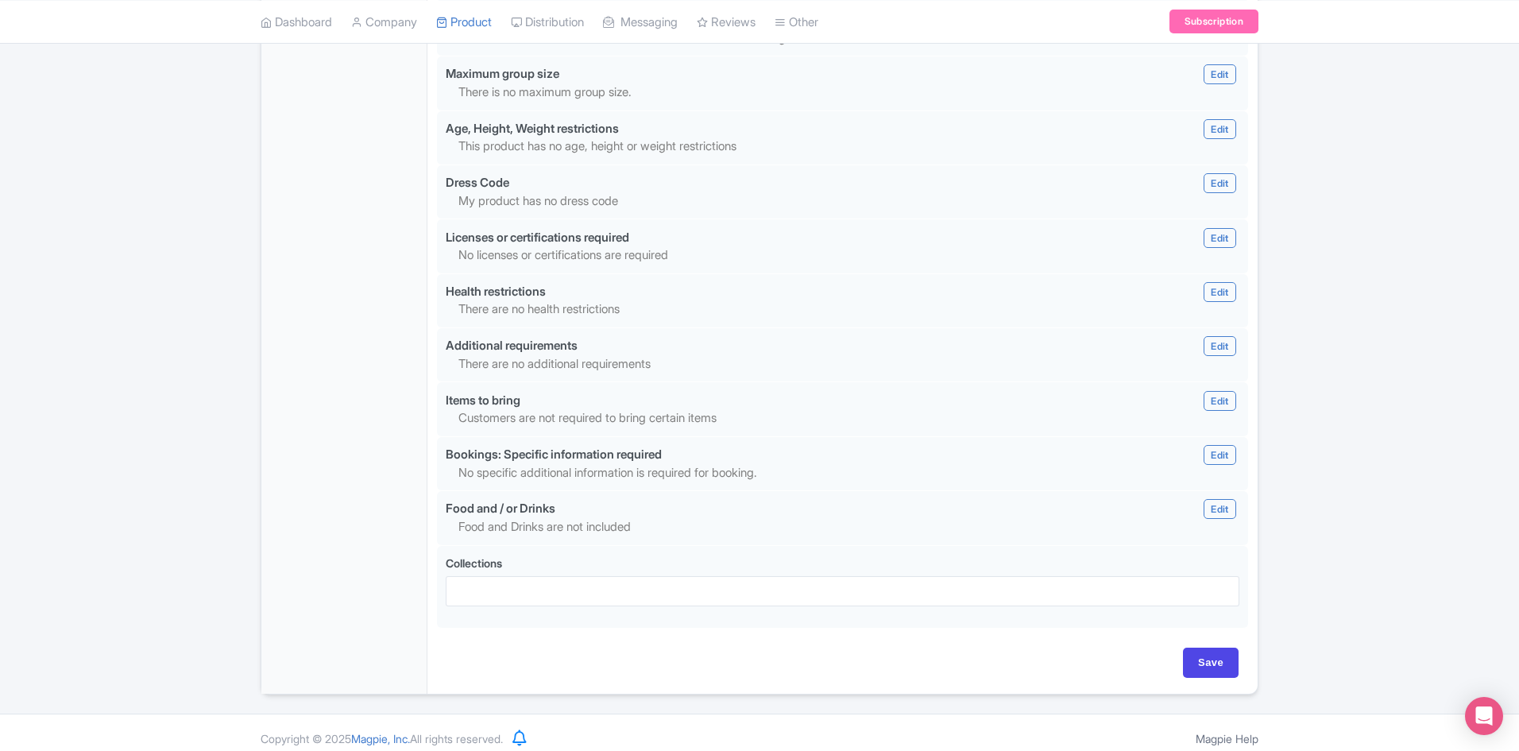
scroll to position [1389, 0]
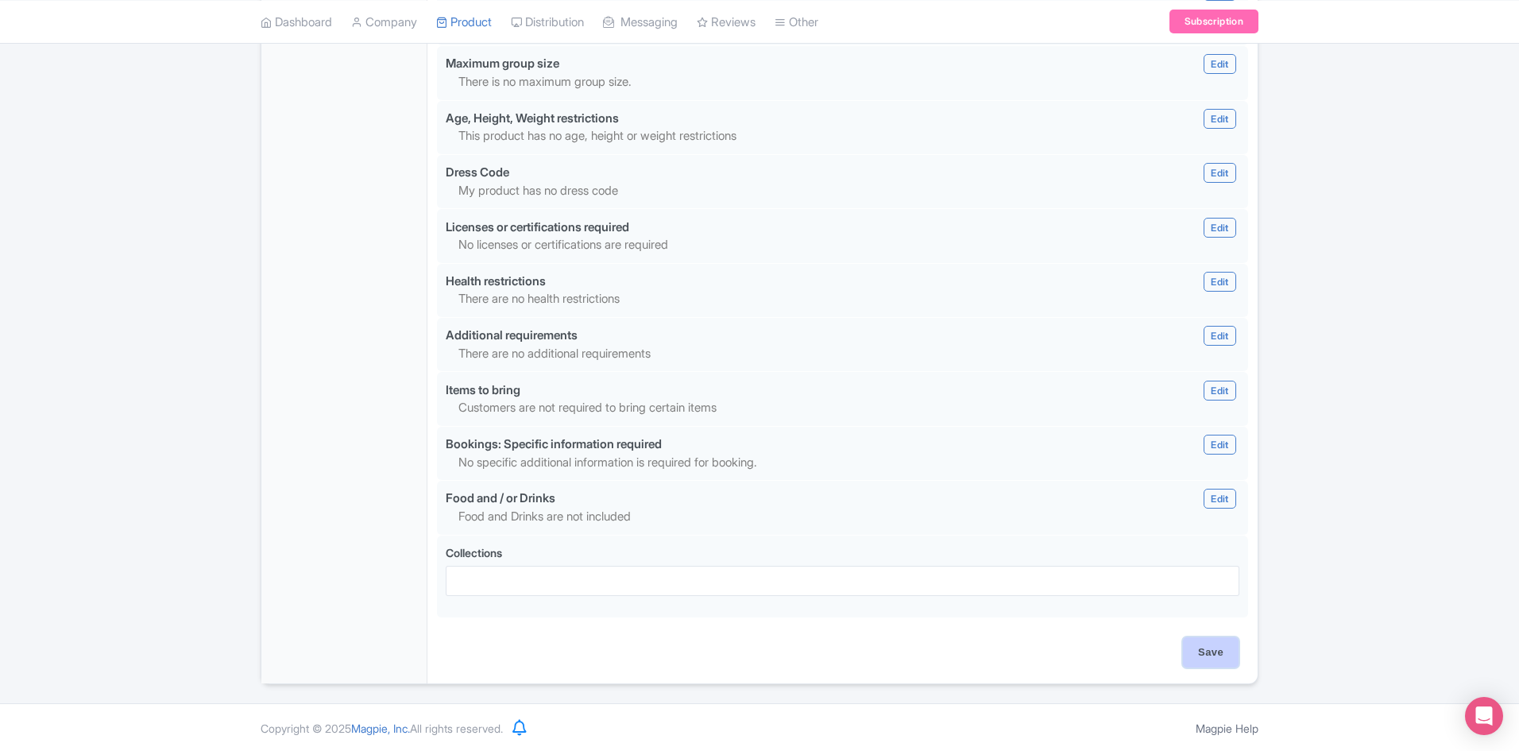
click at [1199, 643] on input "Save" at bounding box center [1211, 652] width 56 height 30
type input "Update Product"
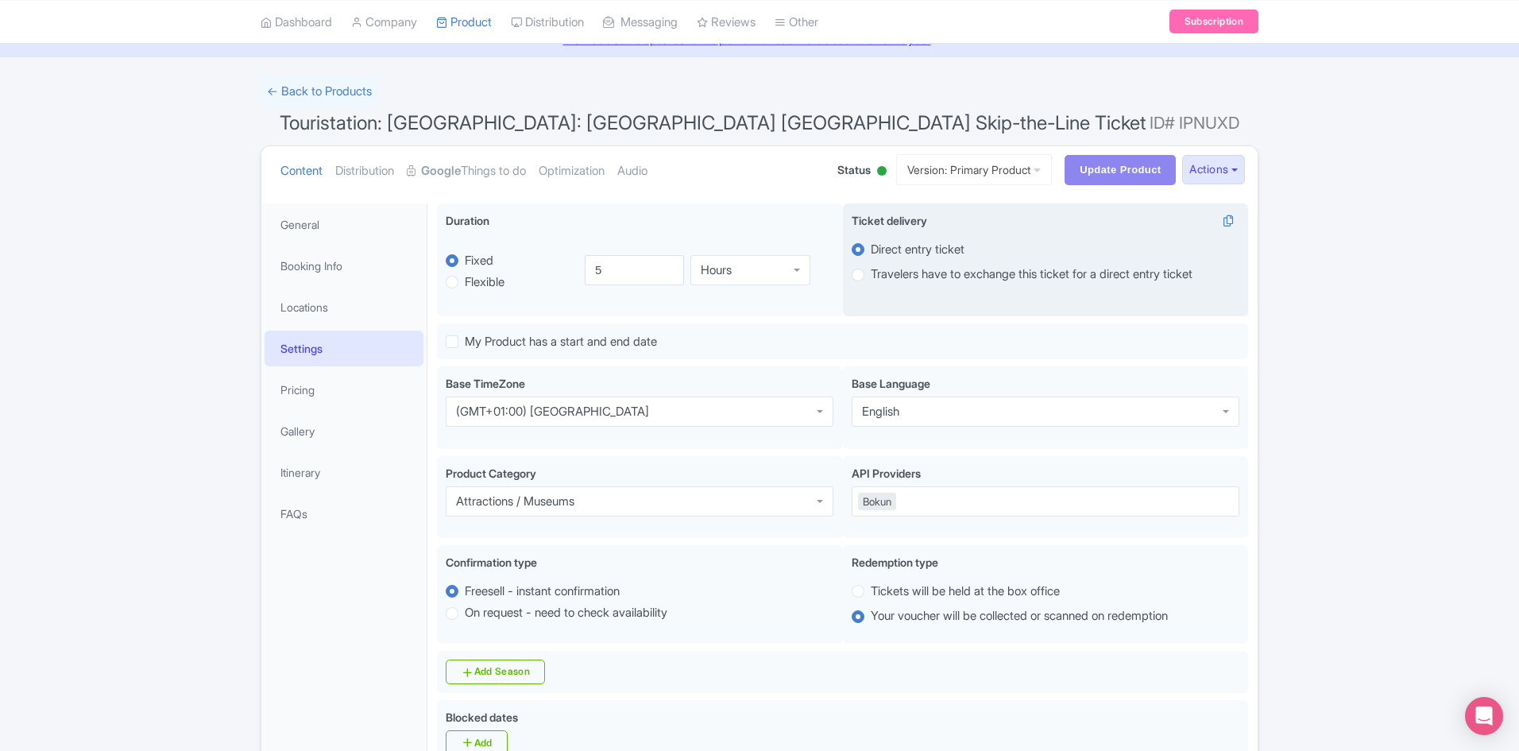
scroll to position [0, 0]
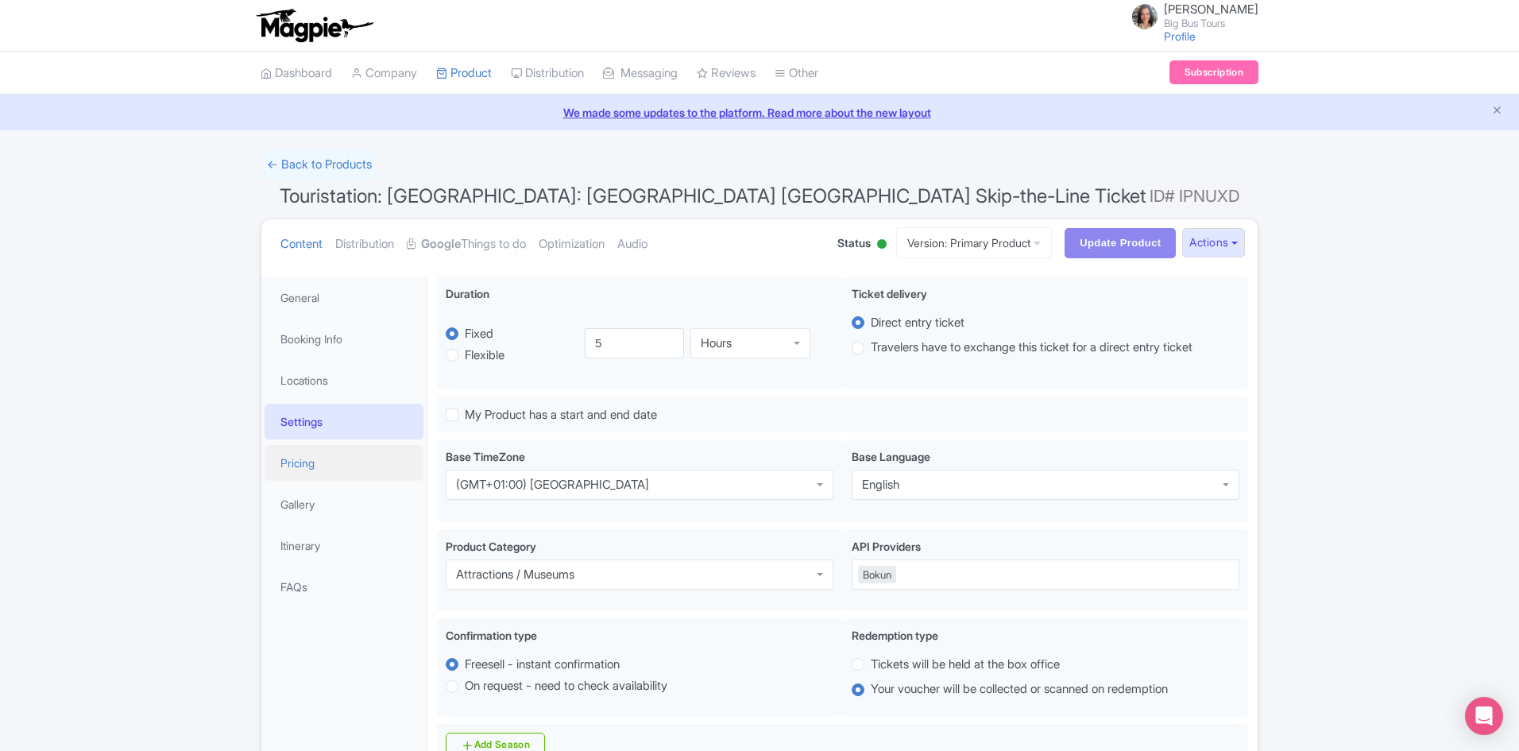
click at [311, 463] on link "Pricing" at bounding box center [344, 463] width 159 height 36
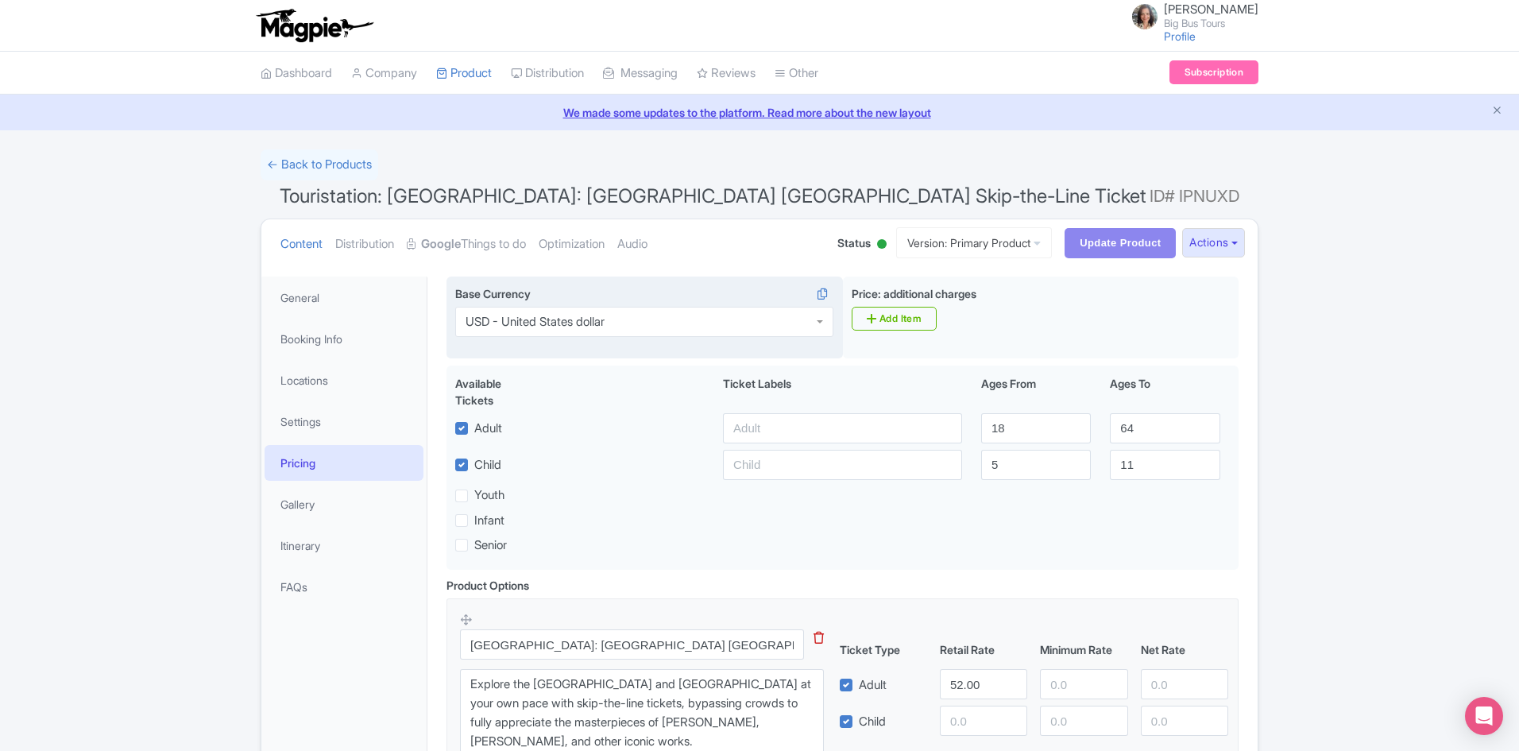
click at [562, 323] on div "USD - United States dollar" at bounding box center [535, 322] width 139 height 14
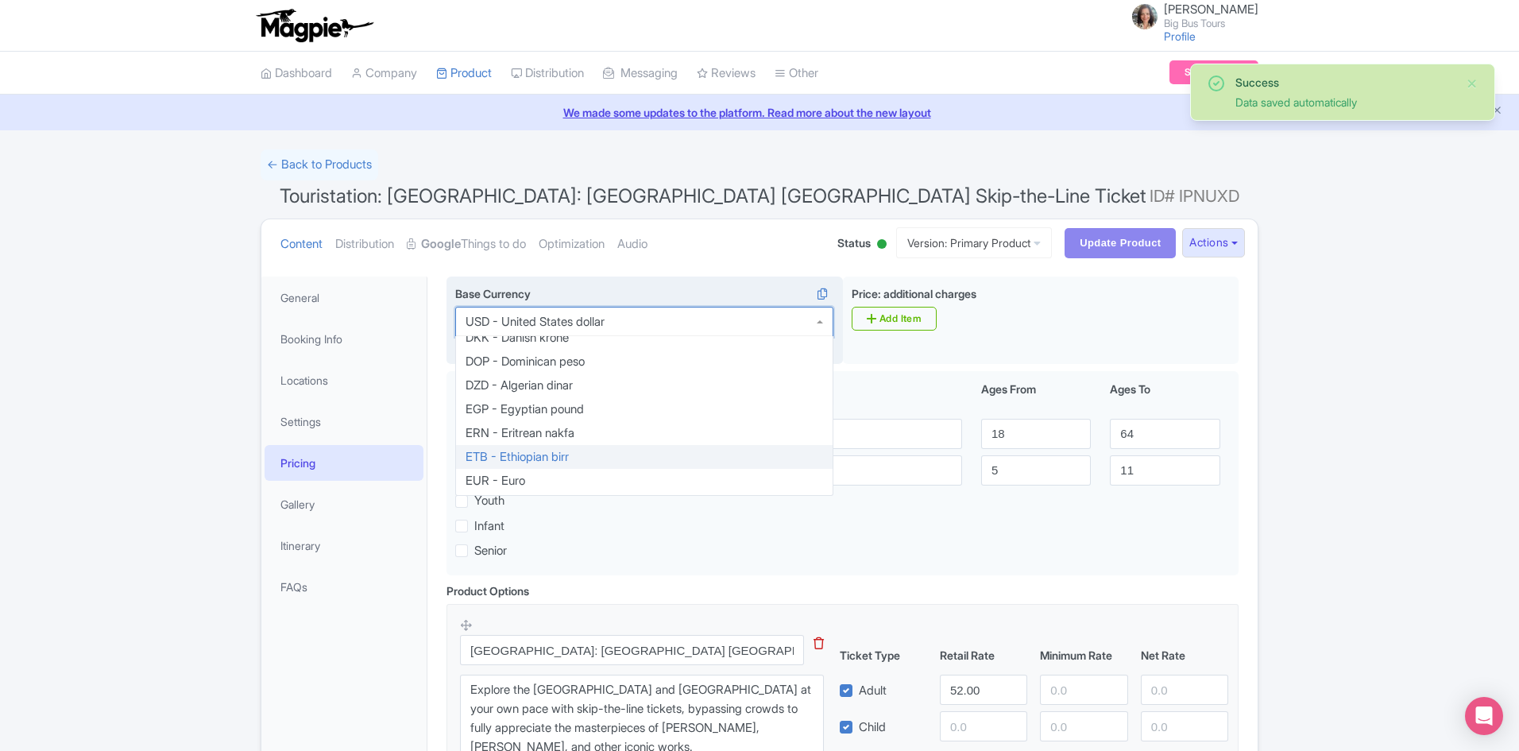
scroll to position [1017, 0]
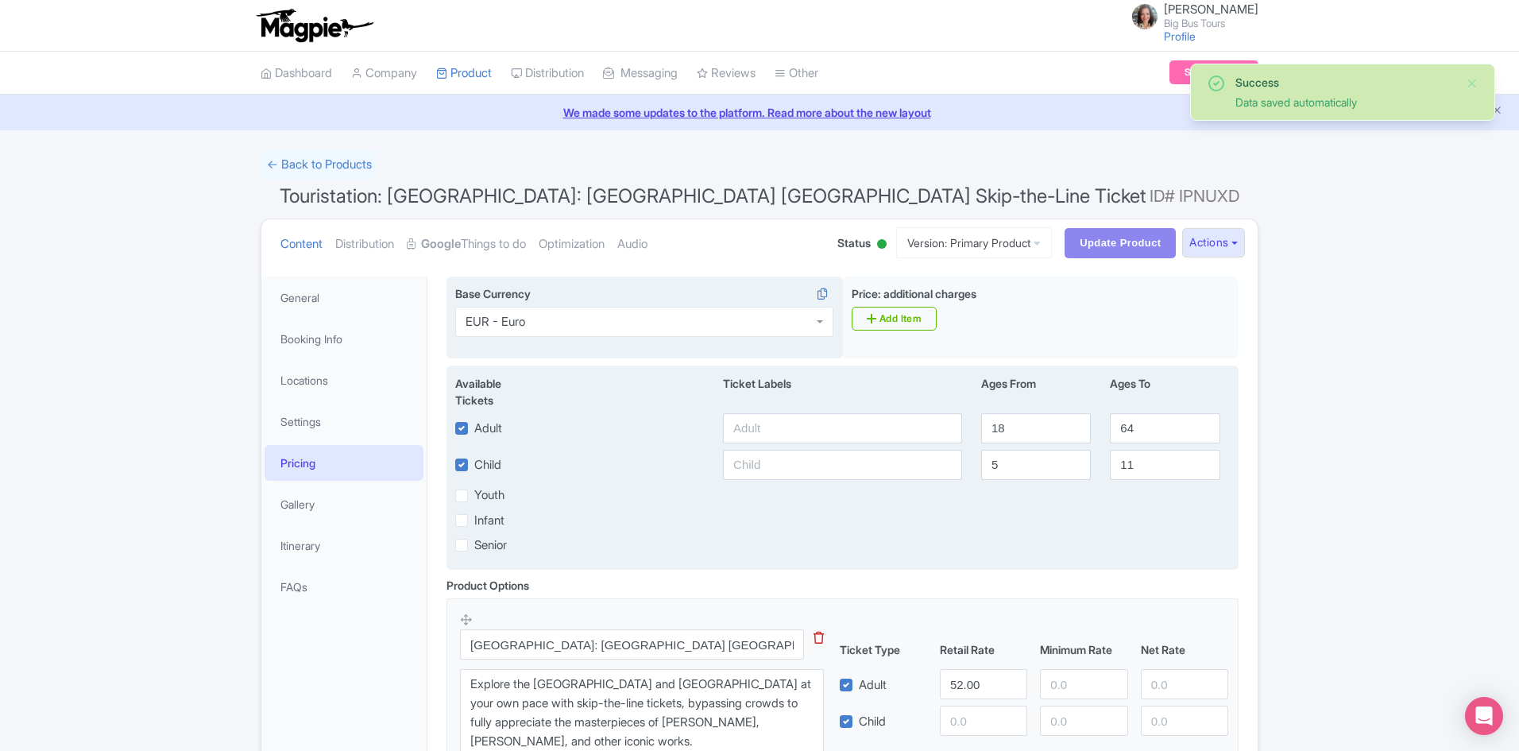
click at [474, 521] on label "Infant" at bounding box center [489, 521] width 30 height 18
click at [474, 521] on input "Infant" at bounding box center [479, 516] width 10 height 10
checkbox input "true"
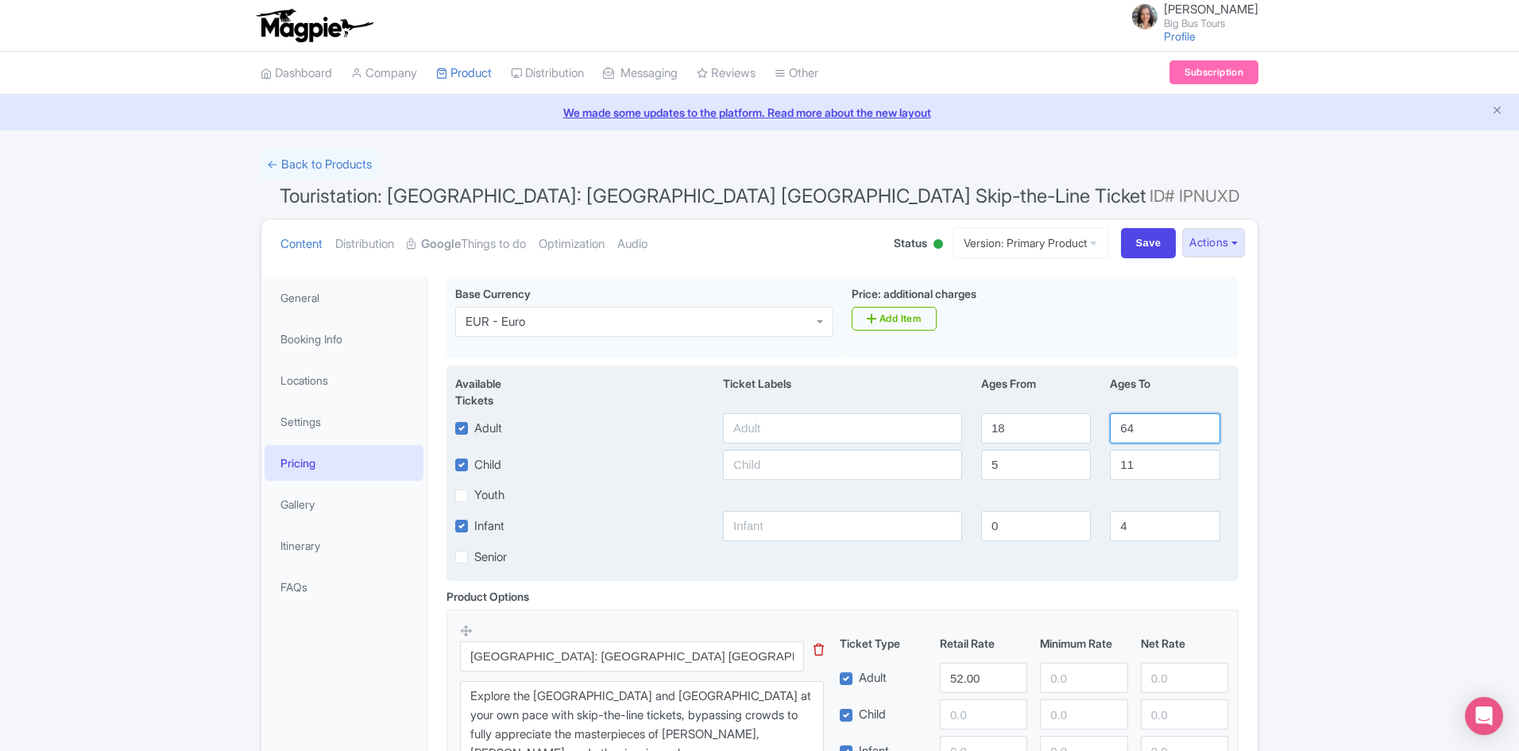
drag, startPoint x: 1132, startPoint y: 431, endPoint x: 1112, endPoint y: 422, distance: 21.7
click at [1111, 430] on input "64" at bounding box center [1165, 428] width 110 height 30
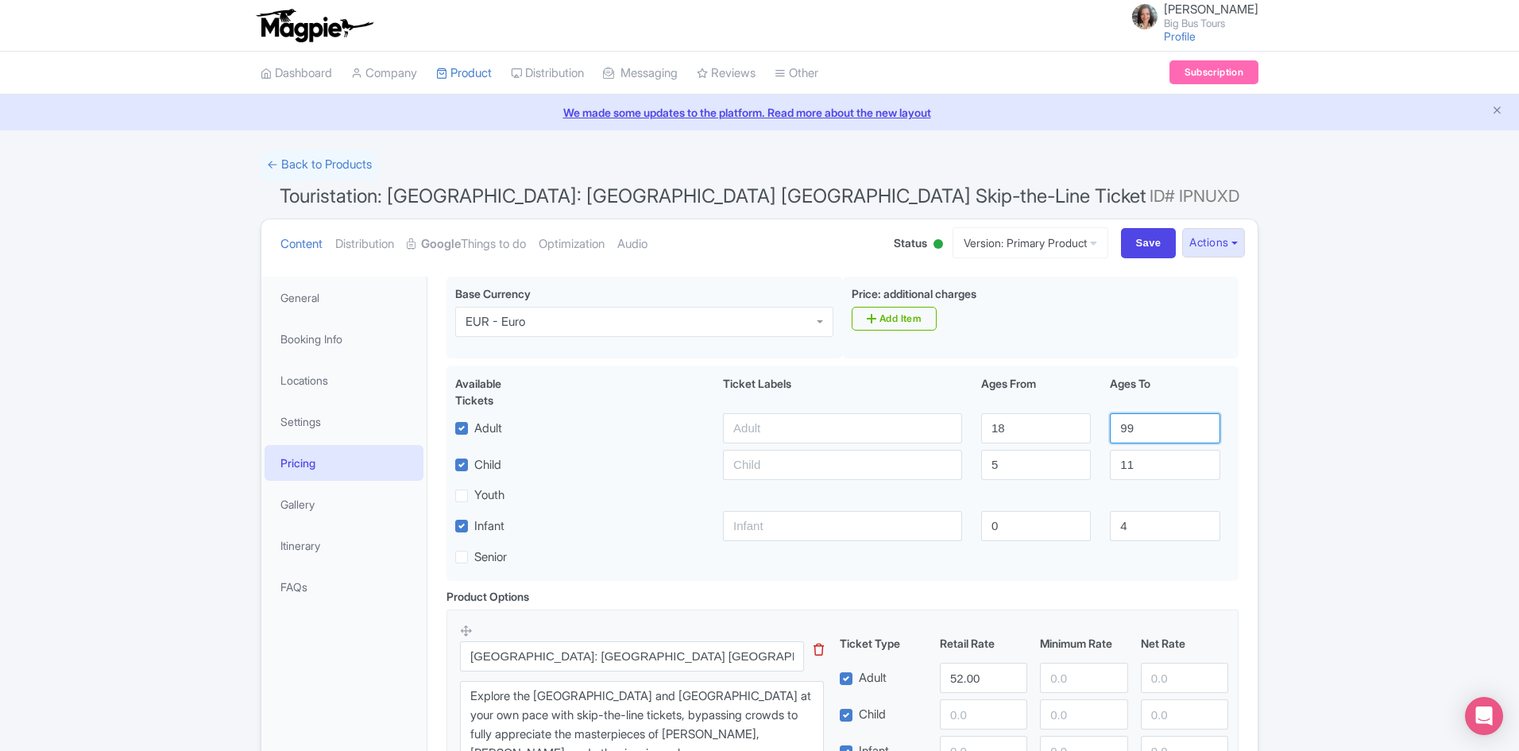
type input "99"
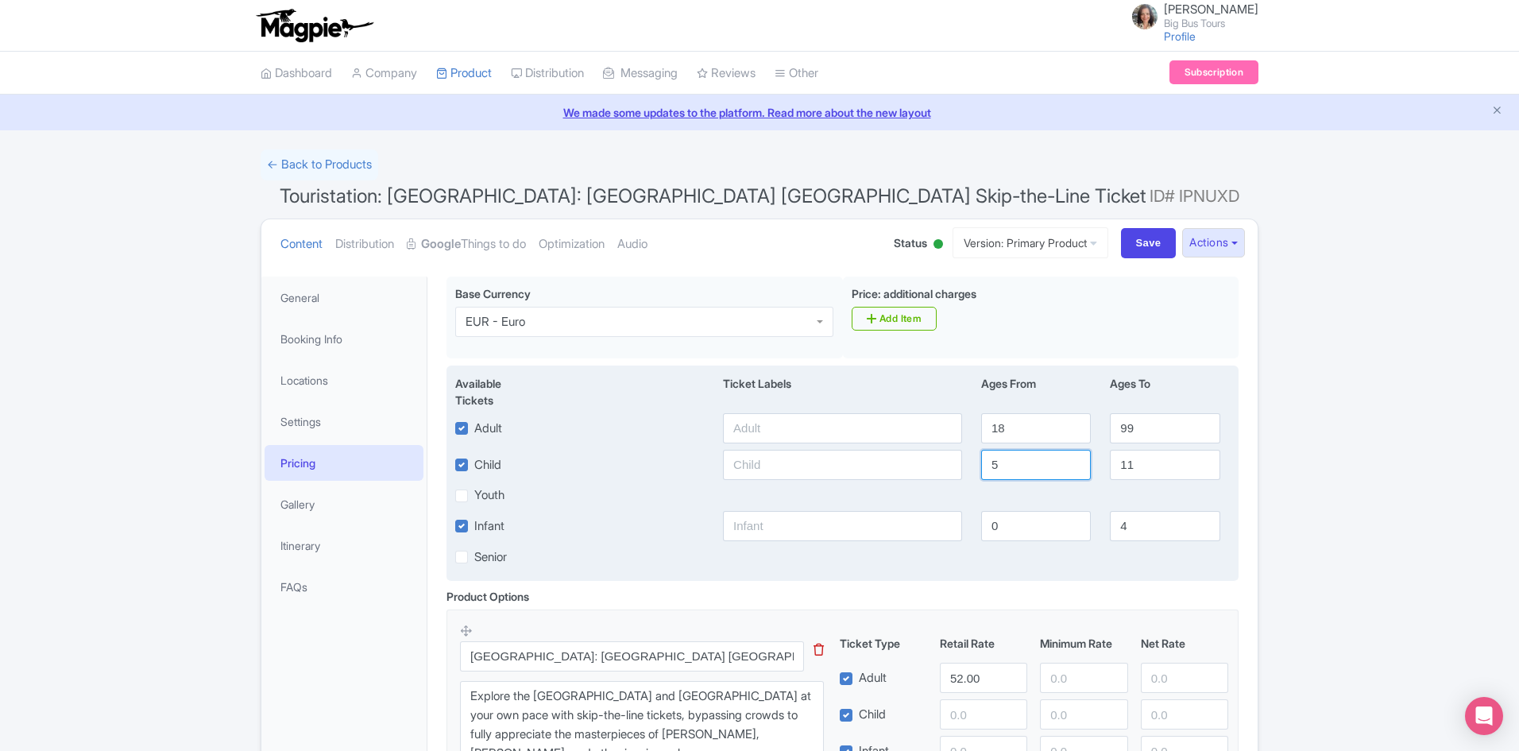
drag, startPoint x: 1018, startPoint y: 466, endPoint x: 964, endPoint y: 427, distance: 67.2
click at [942, 458] on div "Child 5 11" at bounding box center [843, 465] width 794 height 30
type input "7"
click at [1127, 462] on input "11" at bounding box center [1165, 465] width 110 height 30
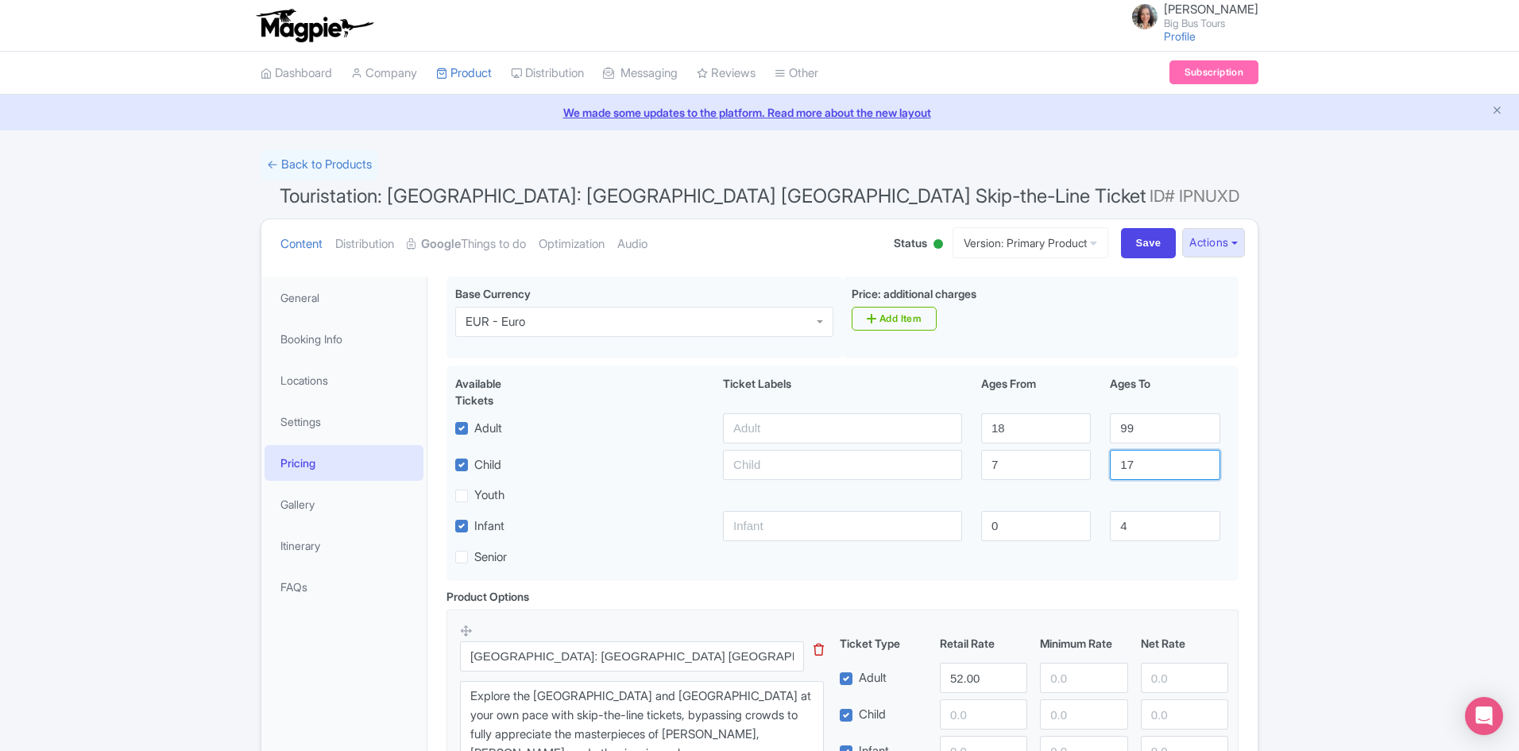
type input "17"
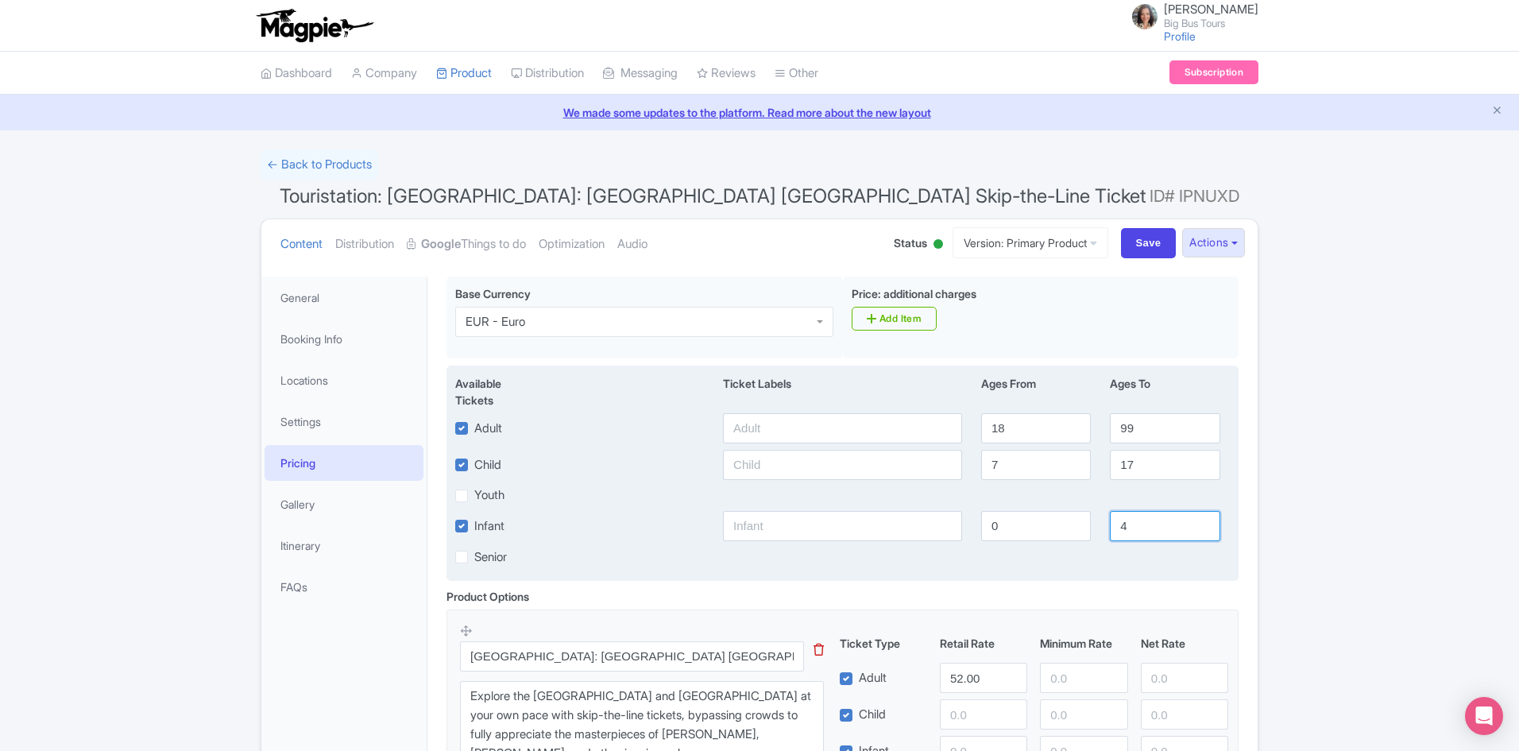
drag, startPoint x: 1142, startPoint y: 522, endPoint x: 1070, endPoint y: 531, distance: 72.8
click at [1070, 531] on div "Infant 0 4" at bounding box center [843, 526] width 794 height 30
type input "6"
click at [1079, 548] on div "Senior" at bounding box center [843, 556] width 794 height 18
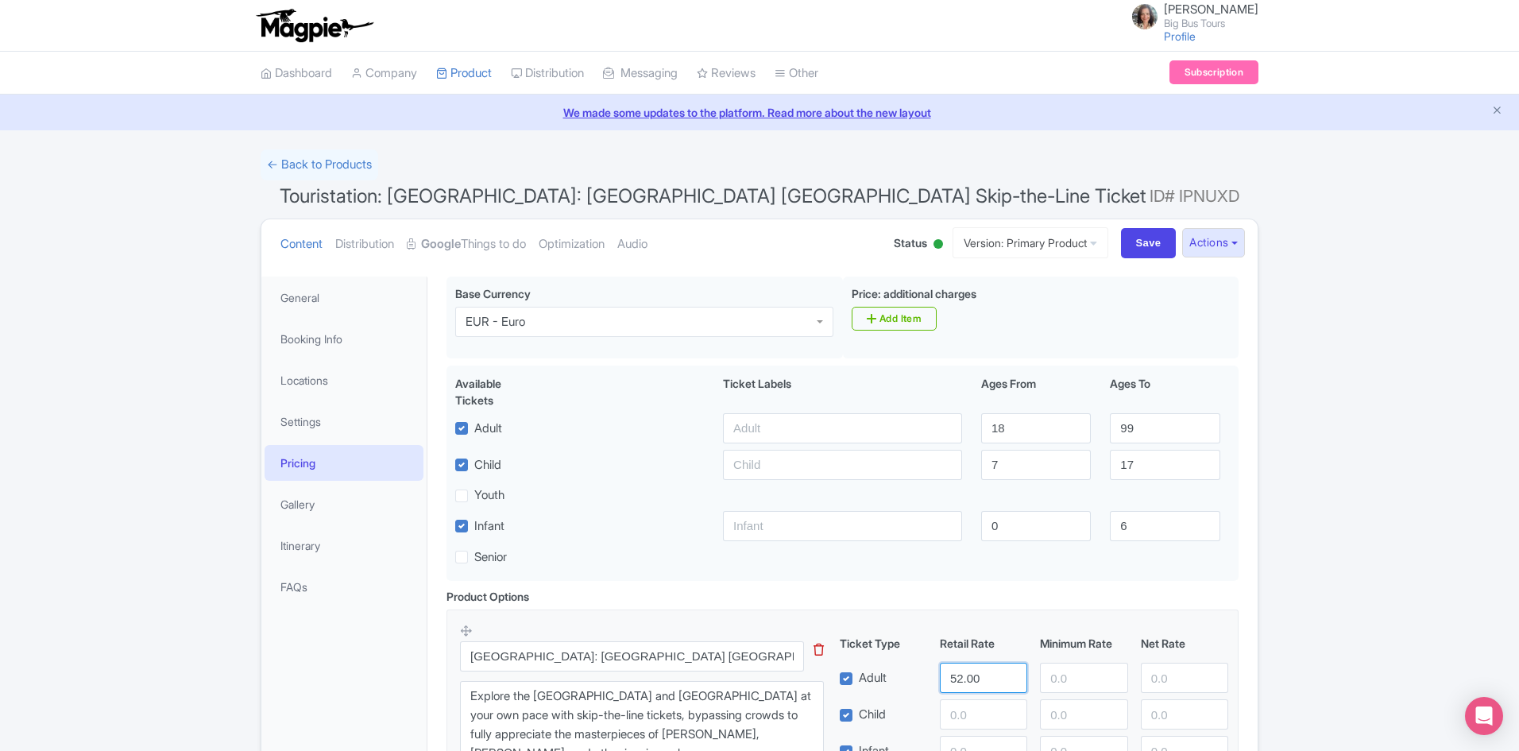
drag, startPoint x: 967, startPoint y: 678, endPoint x: 883, endPoint y: 686, distance: 83.9
click at [893, 689] on div "Adult 52.00" at bounding box center [1034, 678] width 402 height 30
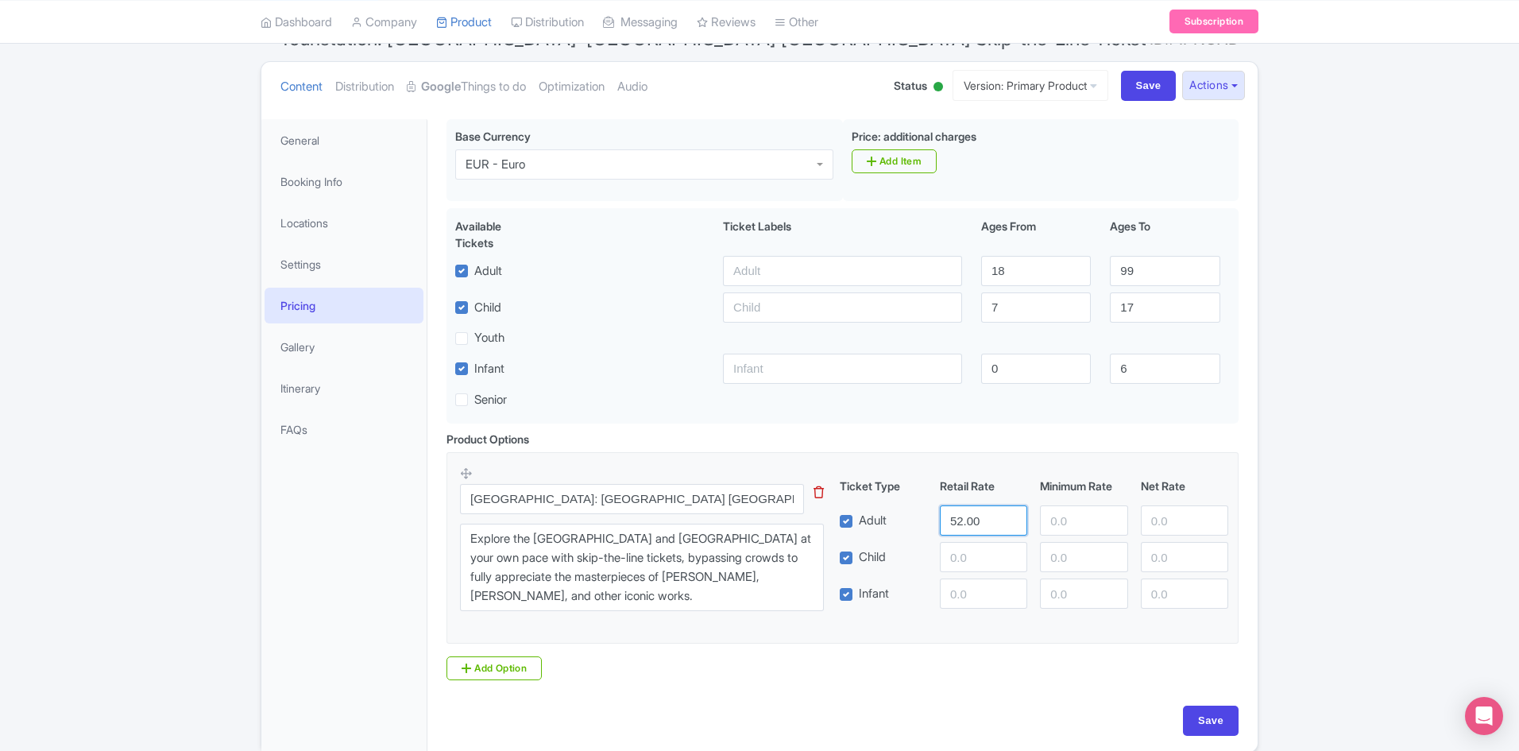
scroll to position [159, 0]
drag, startPoint x: 813, startPoint y: 698, endPoint x: 962, endPoint y: 709, distance: 149.8
click at [829, 698] on div "Base Currency EUR - Euro EUR - Euro Price: additional charges i Add Item Availa…" at bounding box center [842, 411] width 811 height 586
drag, startPoint x: 1213, startPoint y: 719, endPoint x: 1398, endPoint y: 550, distance: 250.8
click at [1215, 715] on input "Save" at bounding box center [1211, 719] width 56 height 30
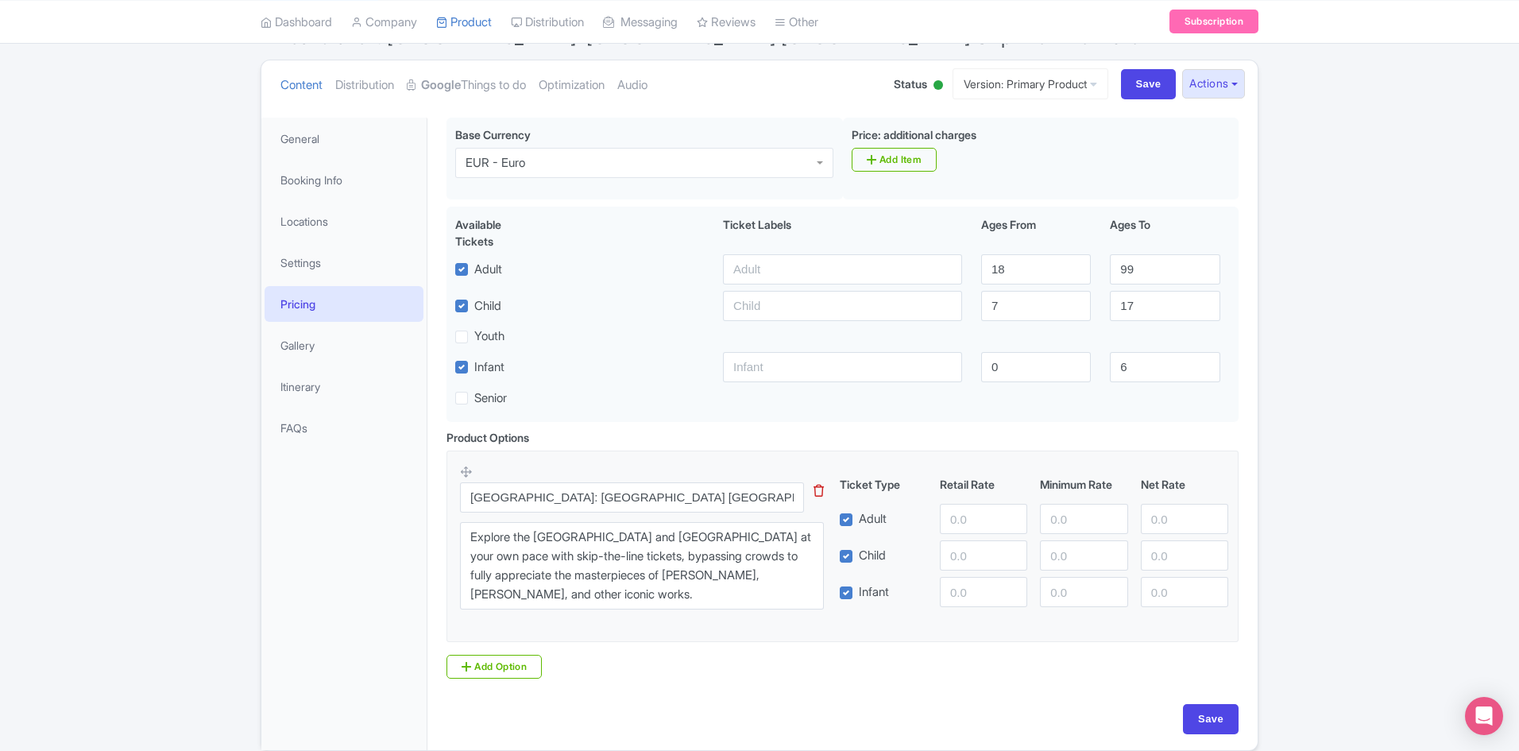
type input "Update Product"
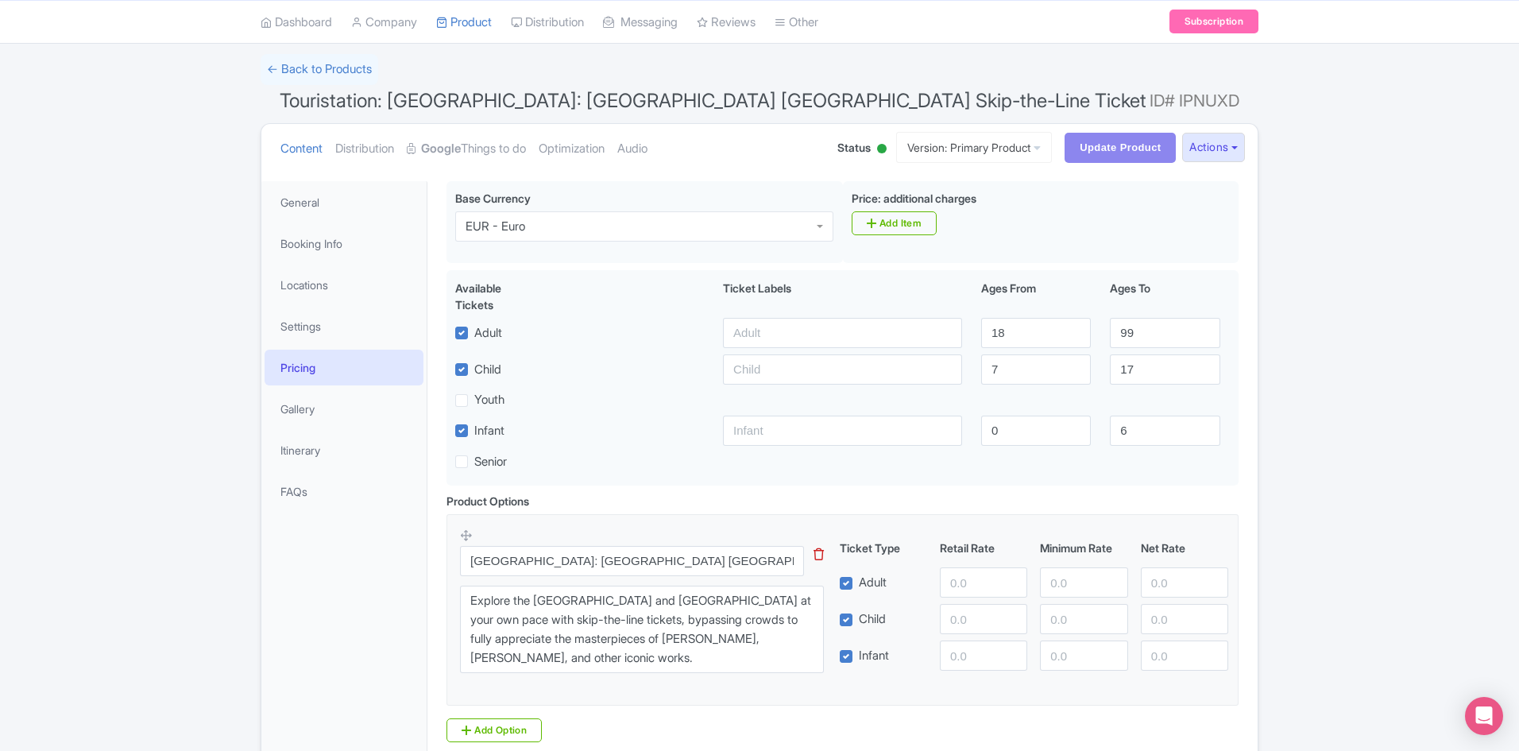
scroll to position [0, 0]
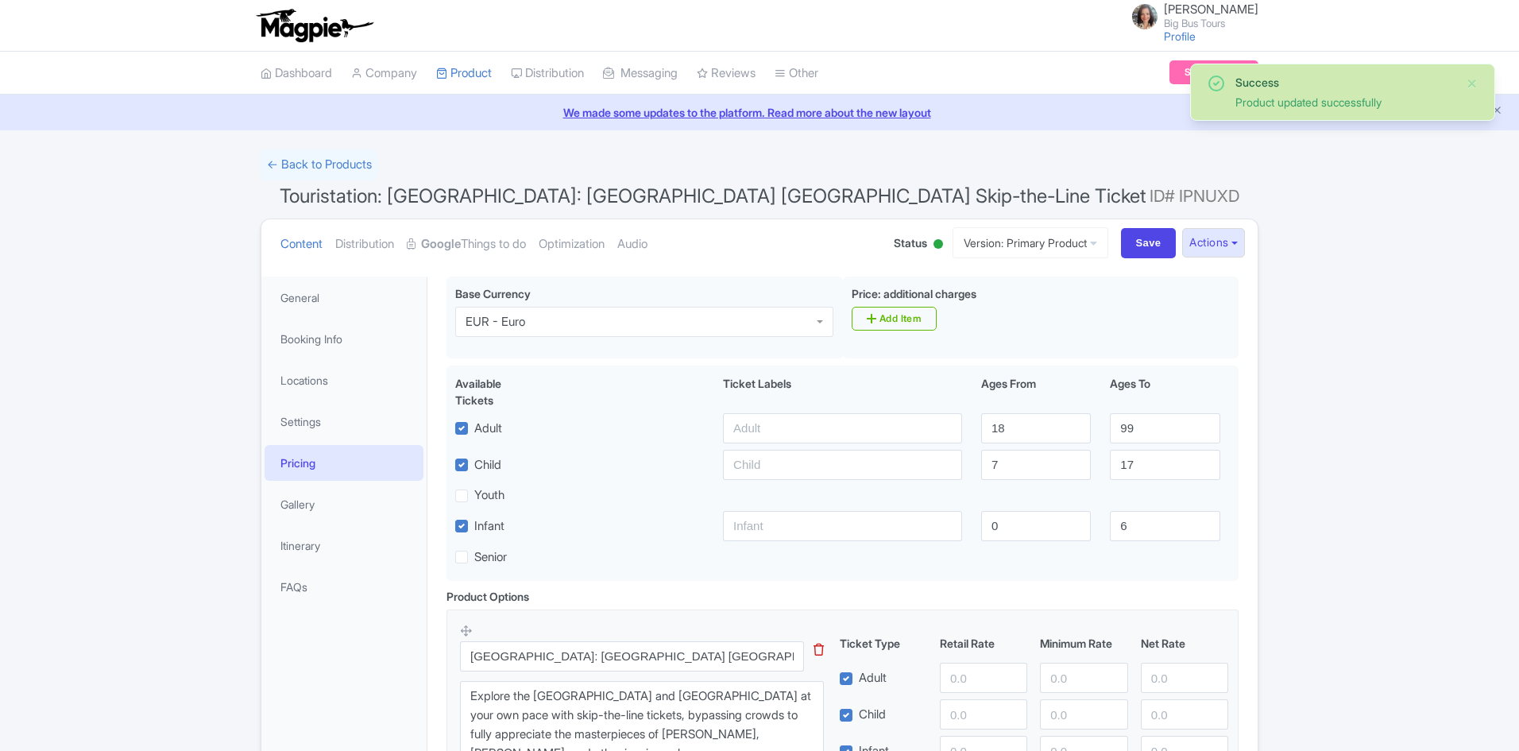
scroll to position [203, 0]
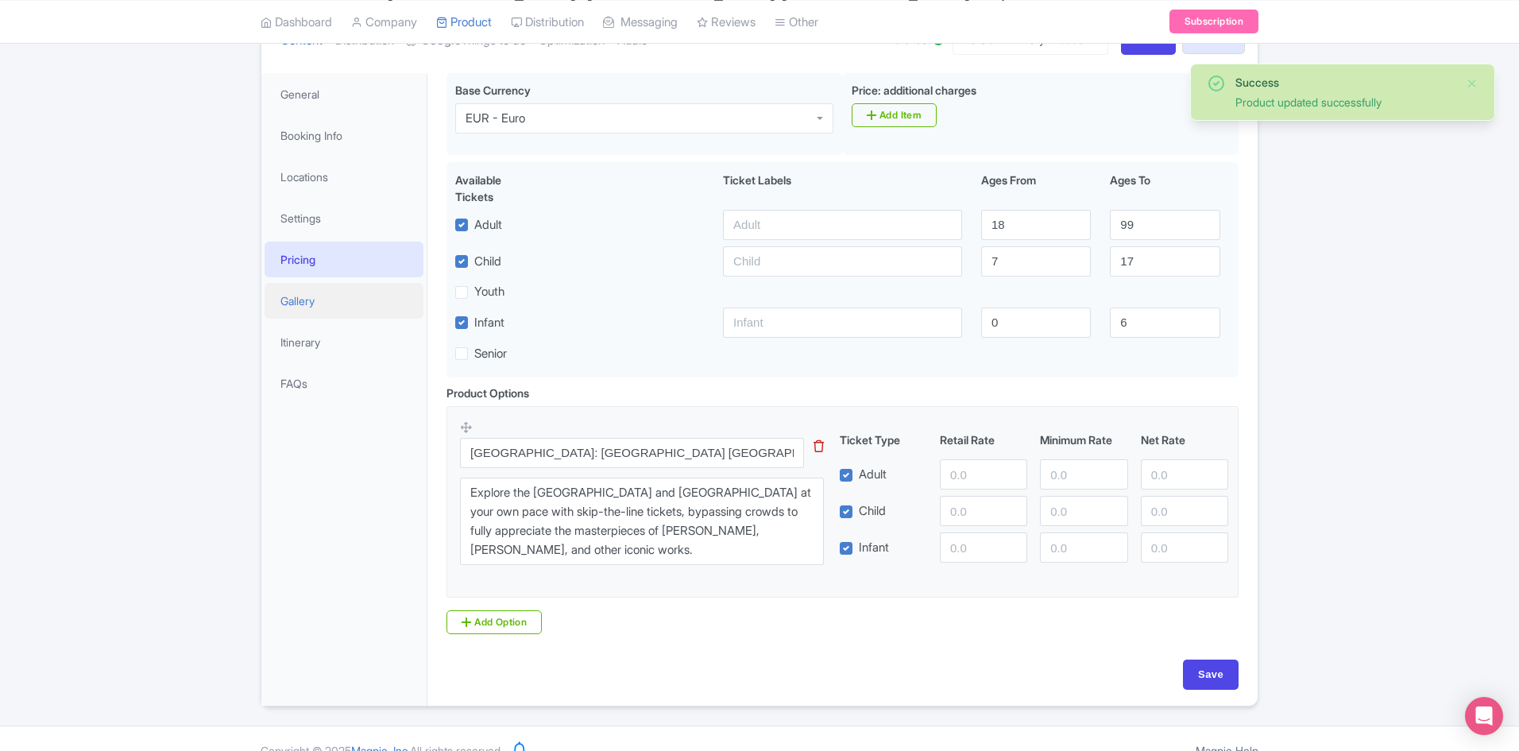
click at [310, 306] on link "Gallery" at bounding box center [344, 301] width 159 height 36
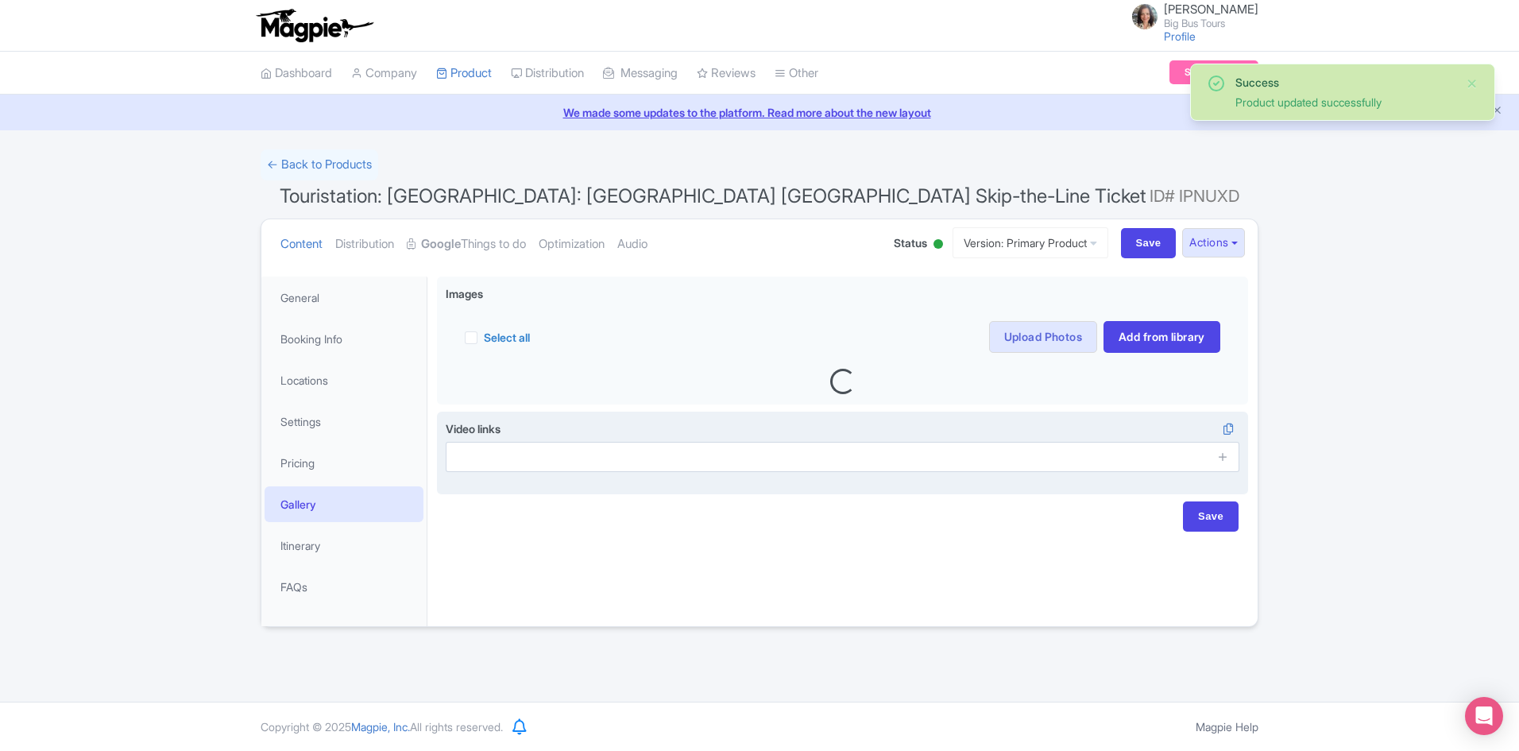
scroll to position [0, 0]
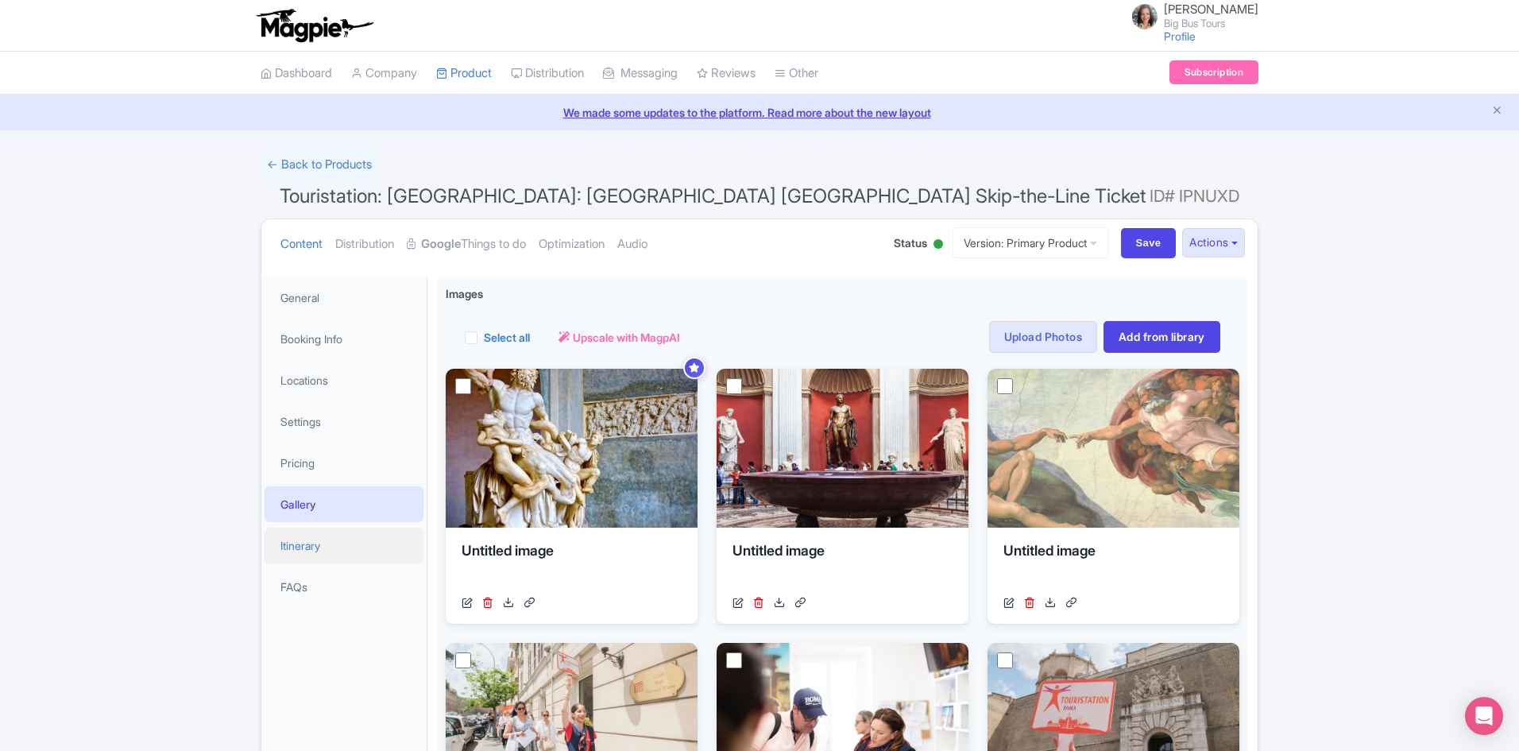
click at [320, 548] on link "Itinerary" at bounding box center [344, 546] width 159 height 36
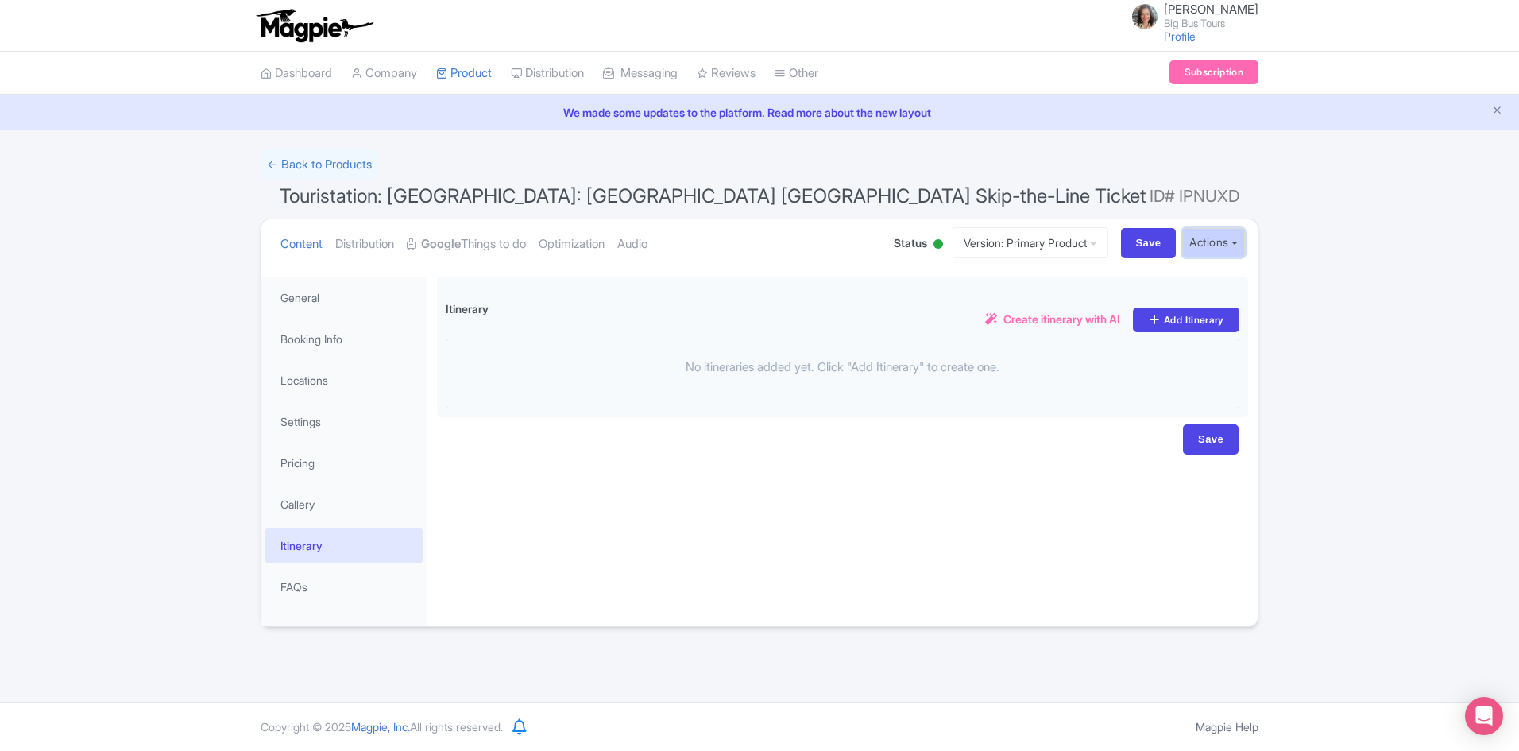
click at [1241, 243] on button "Actions" at bounding box center [1213, 242] width 63 height 29
click at [1231, 239] on button "Actions" at bounding box center [1213, 242] width 63 height 29
click at [1219, 242] on button "Actions" at bounding box center [1213, 242] width 63 height 29
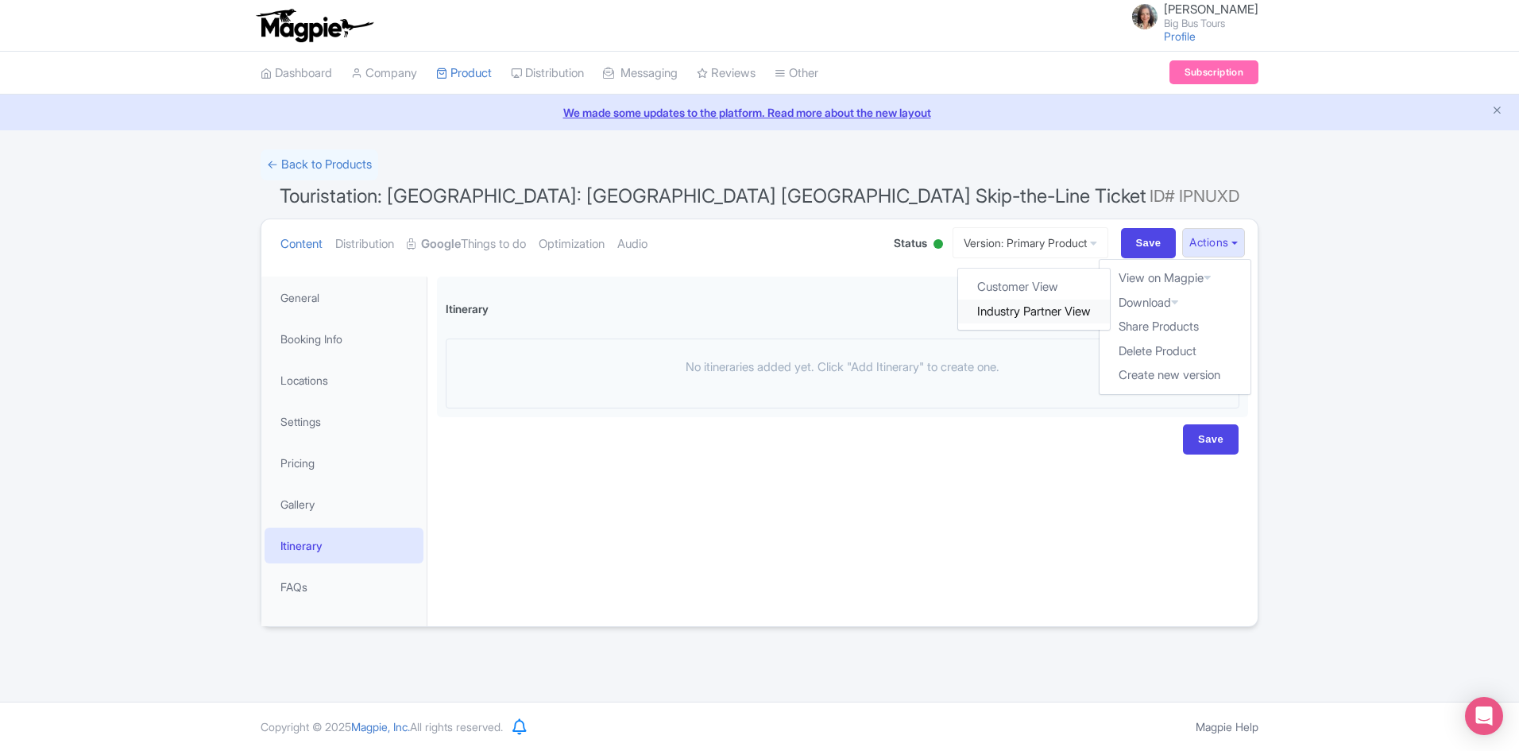
click at [1057, 312] on link "Industry Partner View" at bounding box center [1035, 312] width 152 height 25
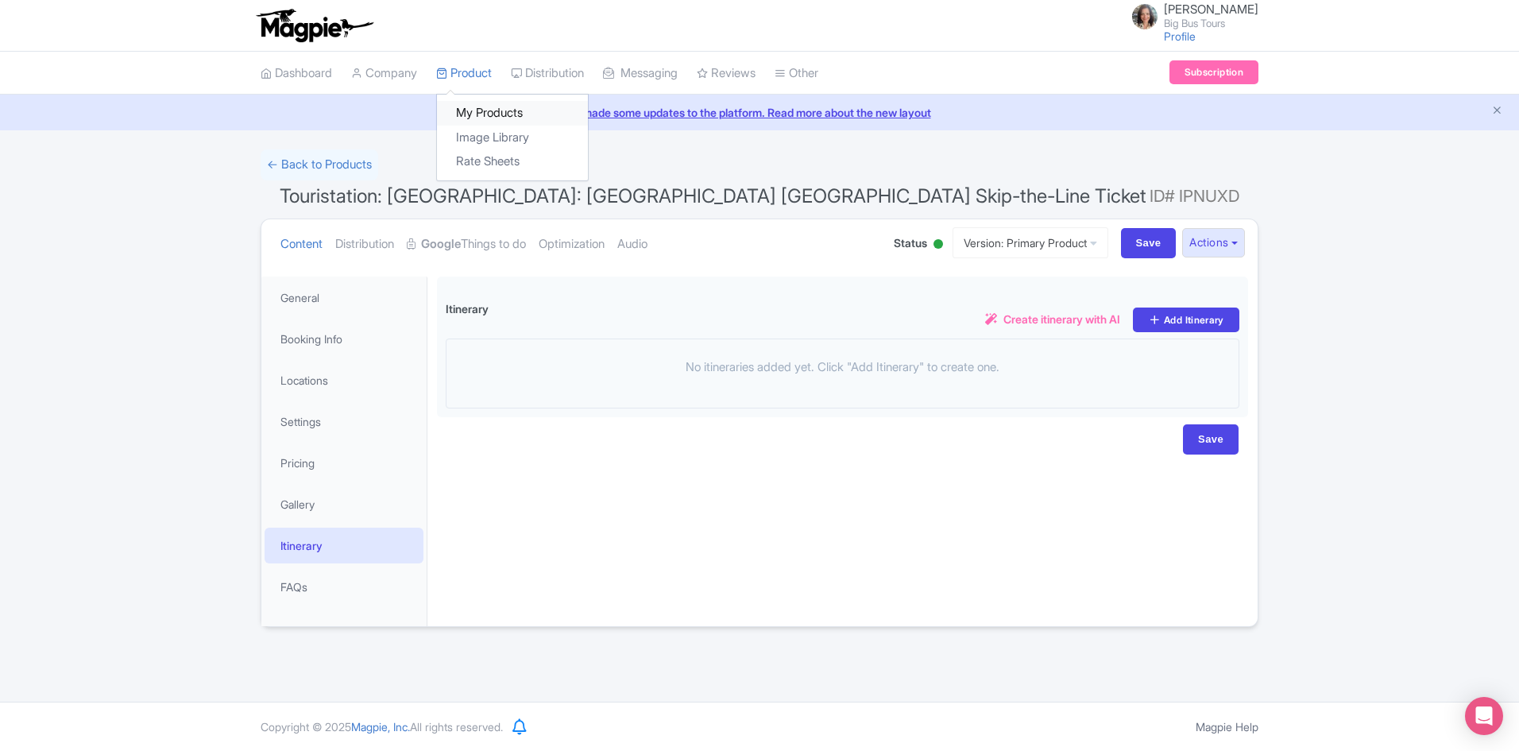
drag, startPoint x: 477, startPoint y: 110, endPoint x: 484, endPoint y: 116, distance: 9.0
click at [477, 110] on link "My Products" at bounding box center [512, 113] width 151 height 25
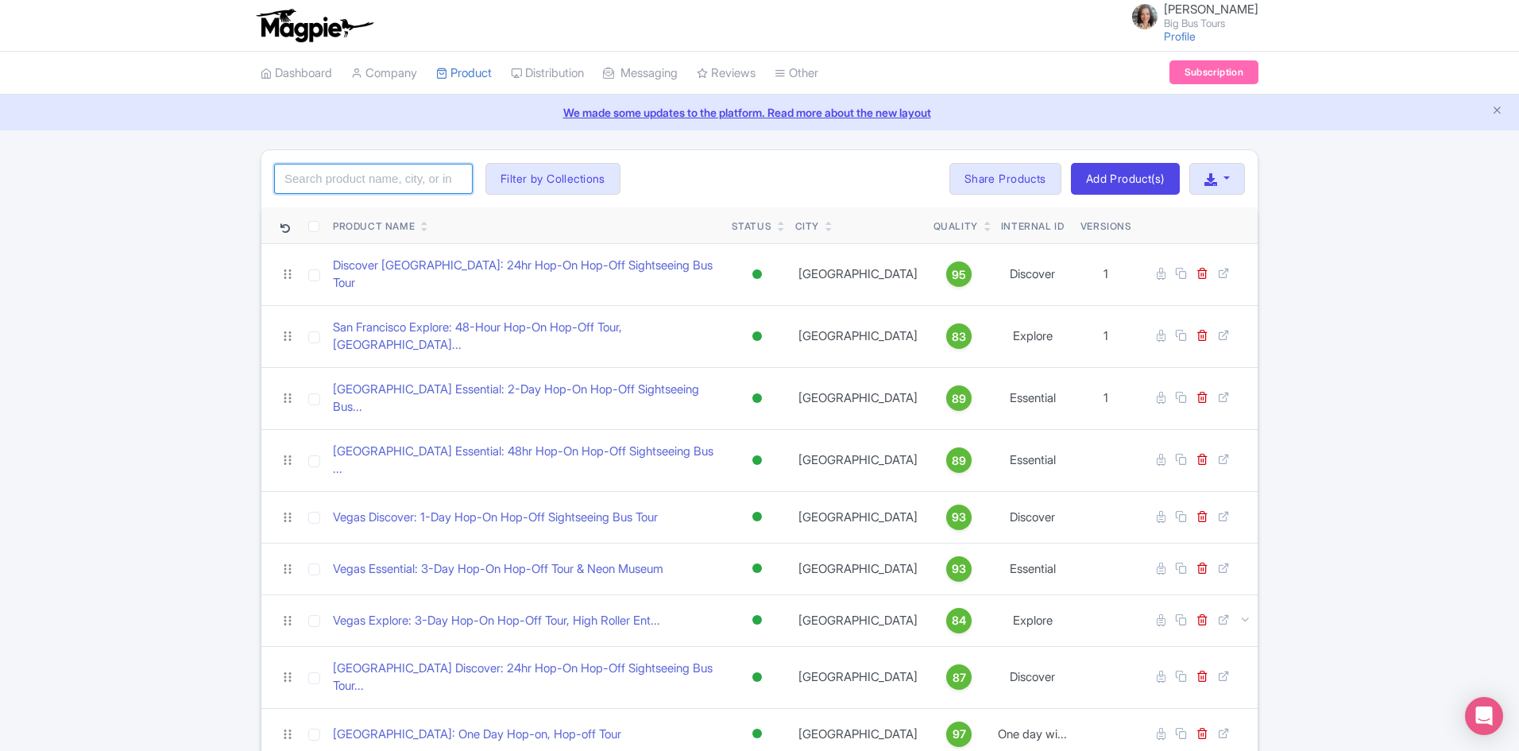
click at [354, 175] on input "search" at bounding box center [373, 179] width 199 height 30
type input "touristation"
click button "Search" at bounding box center [0, 0] width 0 height 0
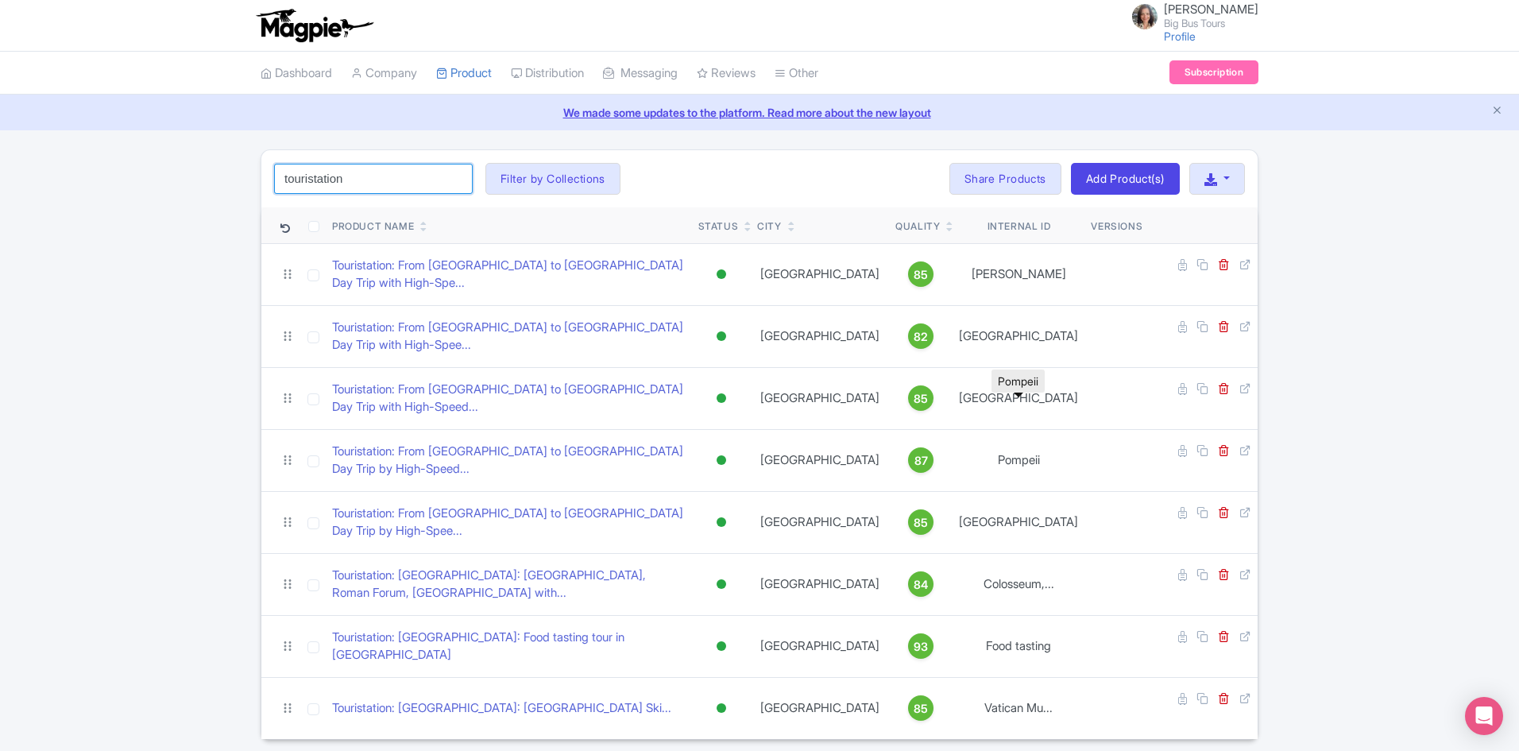
click at [454, 179] on input "touristation" at bounding box center [373, 179] width 199 height 30
click at [458, 179] on input "touristation" at bounding box center [373, 179] width 199 height 30
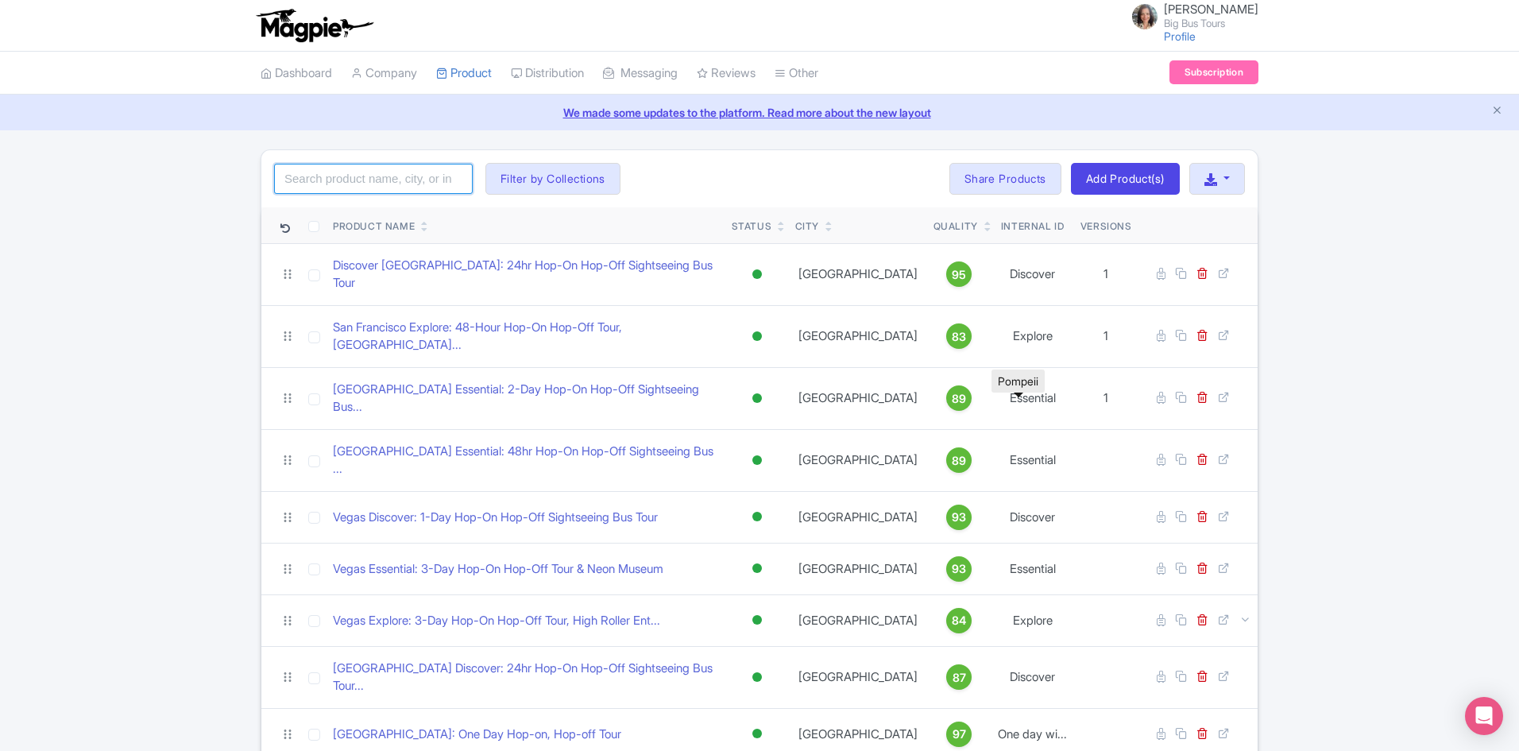
click at [412, 168] on input "search" at bounding box center [373, 179] width 199 height 30
click at [352, 184] on input "search" at bounding box center [373, 179] width 199 height 30
click button "Search" at bounding box center [0, 0] width 0 height 0
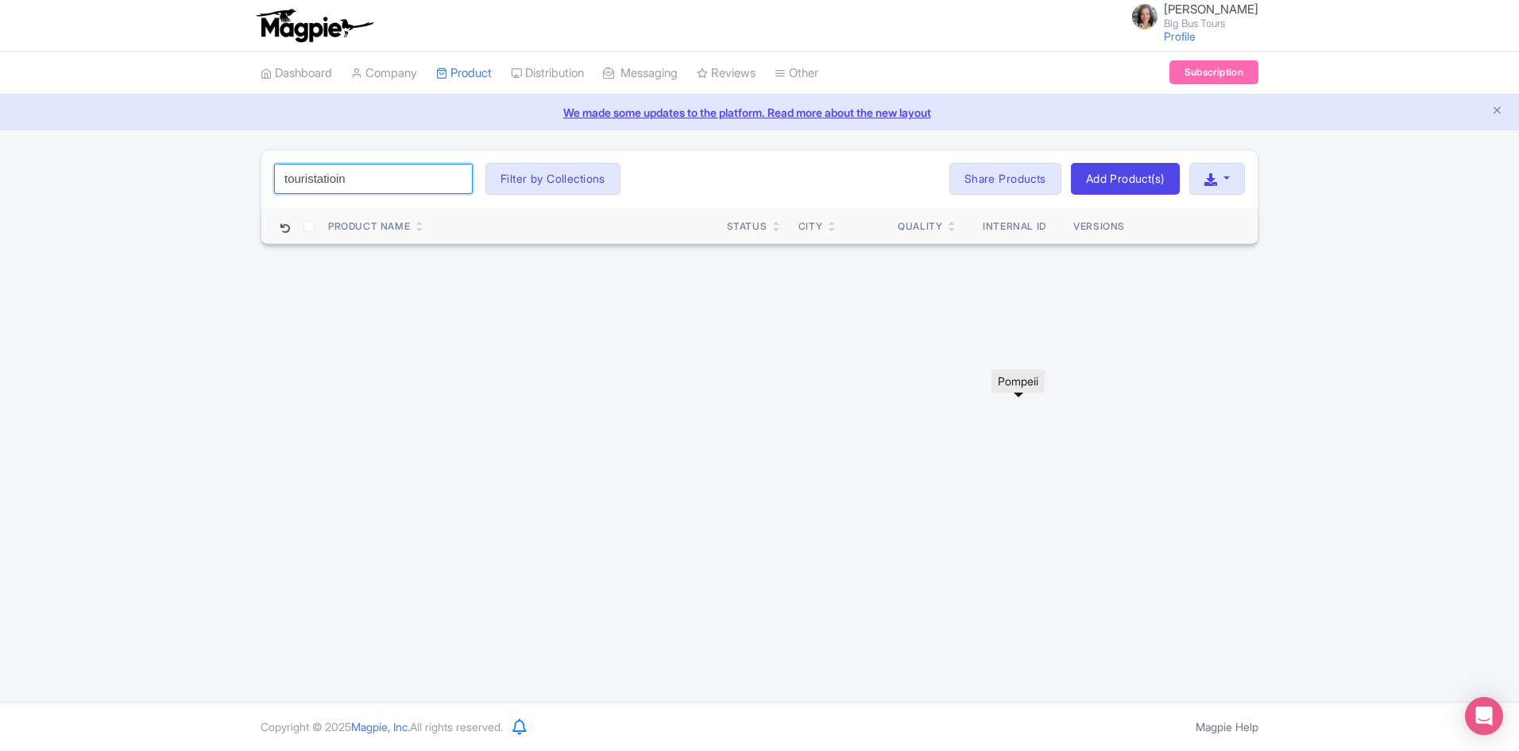
drag, startPoint x: 270, startPoint y: 175, endPoint x: 243, endPoint y: 175, distance: 27.0
click at [243, 175] on div "touristatioin Search Filter by Collections [PERSON_NAME] License [PERSON_NAME] …" at bounding box center [759, 196] width 1519 height 95
type input "touristation"
click button "Search" at bounding box center [0, 0] width 0 height 0
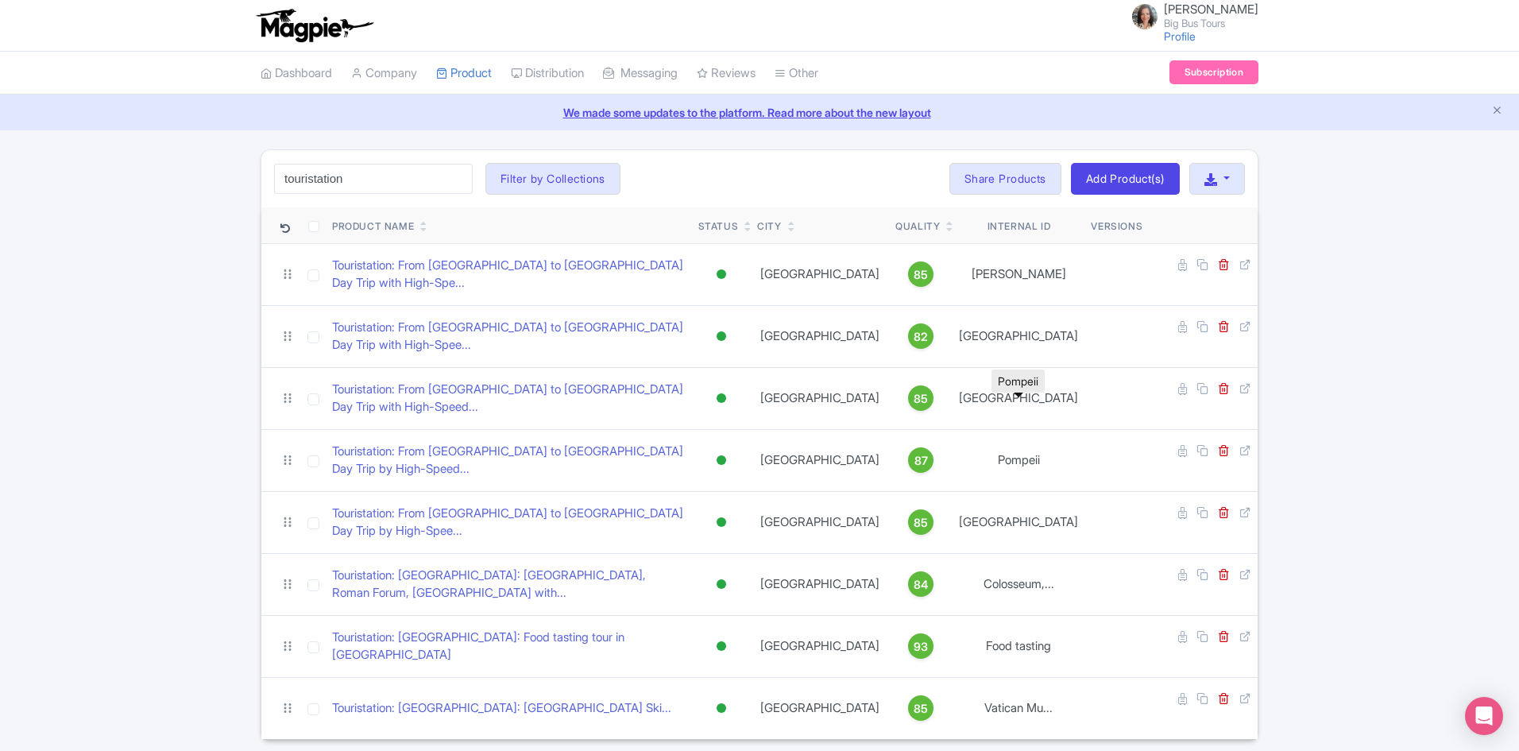
click at [1438, 418] on div "touristation Search Filter by Collections [PERSON_NAME] License [PERSON_NAME] C…" at bounding box center [759, 444] width 1519 height 590
click at [1382, 606] on div "touristation Search Filter by Collections [PERSON_NAME] License [PERSON_NAME] C…" at bounding box center [759, 444] width 1519 height 590
click at [1337, 402] on div "touristation Search Filter by Collections [PERSON_NAME] License [PERSON_NAME] C…" at bounding box center [759, 444] width 1519 height 590
click at [1347, 357] on div "touristation Search Filter by Collections [PERSON_NAME] License [PERSON_NAME] C…" at bounding box center [759, 444] width 1519 height 590
click at [1343, 535] on div "touristation Search Filter by Collections [PERSON_NAME] License [PERSON_NAME] C…" at bounding box center [759, 444] width 1519 height 590
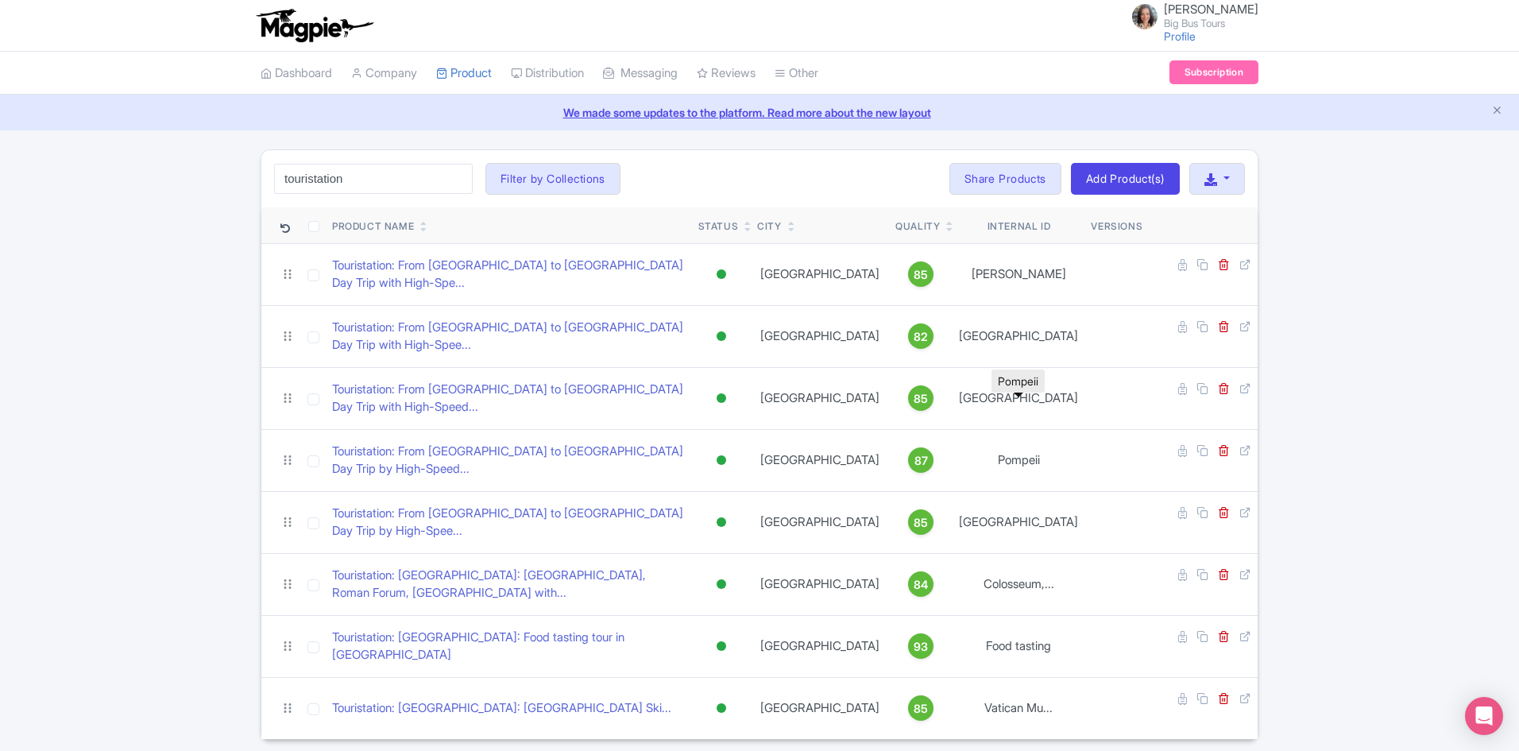
click at [1436, 464] on div "touristation Search Filter by Collections [PERSON_NAME] License [PERSON_NAME] C…" at bounding box center [759, 444] width 1519 height 590
drag, startPoint x: 1430, startPoint y: 629, endPoint x: 1423, endPoint y: 624, distance: 9.1
click at [1430, 629] on div "touristation Search Filter by Collections [PERSON_NAME] License [PERSON_NAME] C…" at bounding box center [759, 444] width 1519 height 590
click at [1466, 401] on div "touristation Search Filter by Collections [PERSON_NAME] License [PERSON_NAME] C…" at bounding box center [759, 444] width 1519 height 590
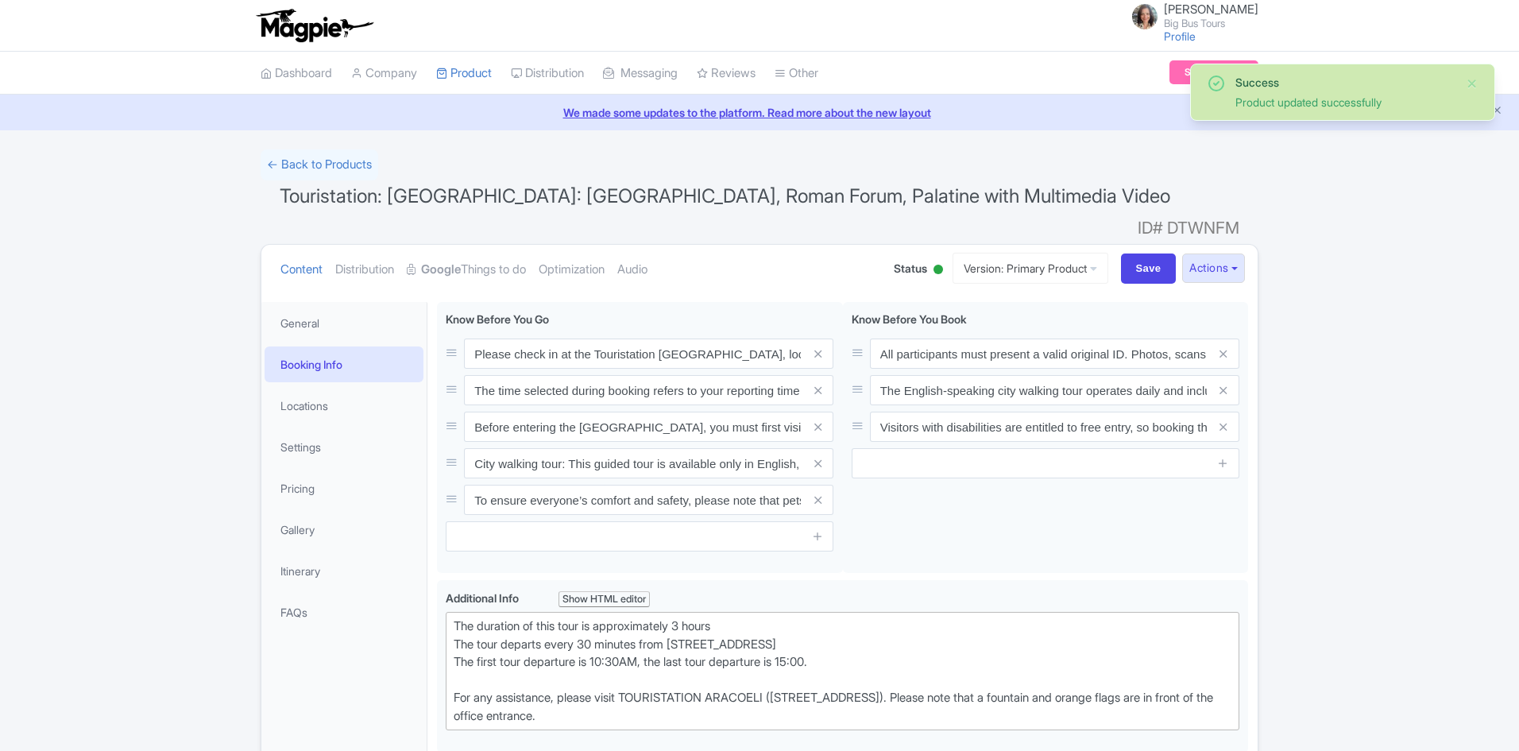
scroll to position [276, 0]
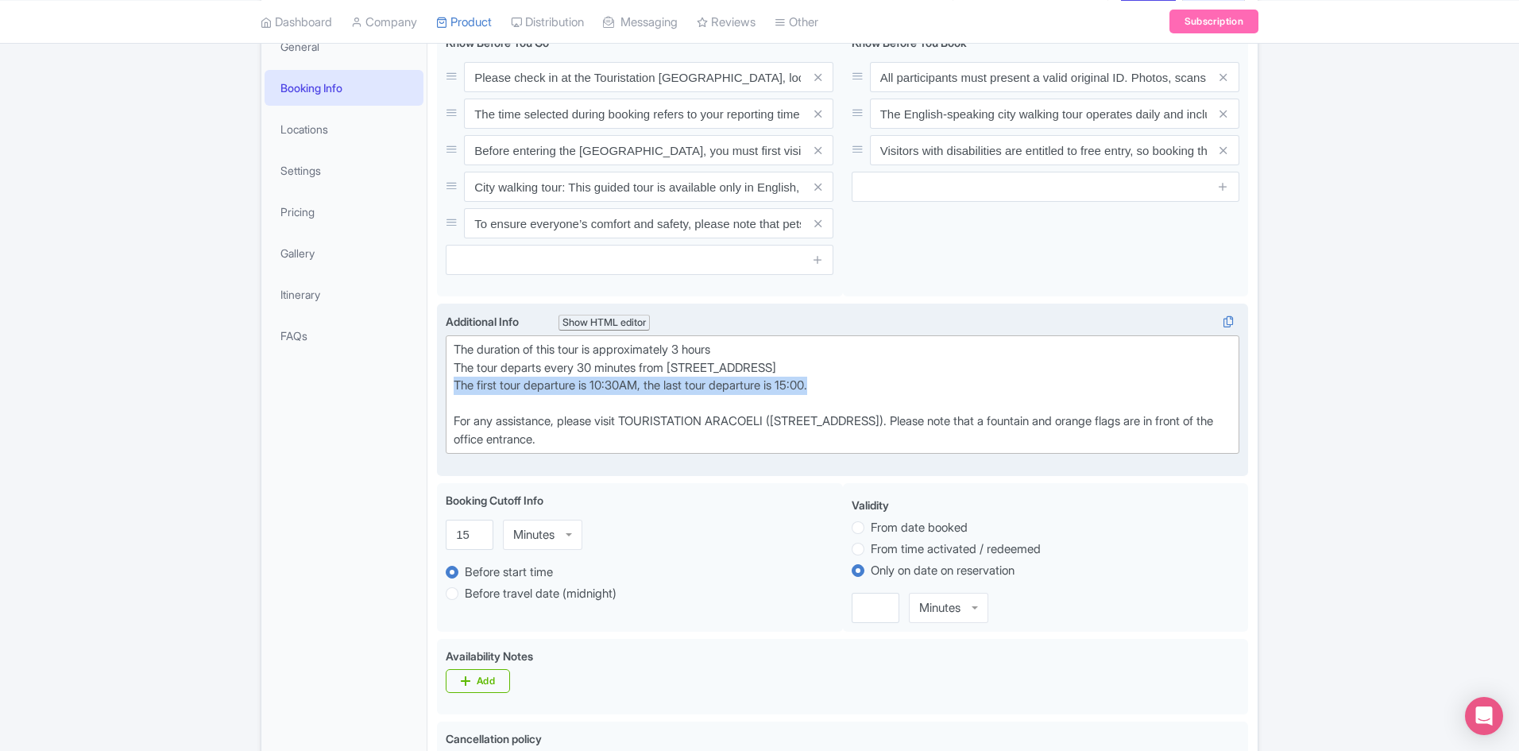
drag, startPoint x: 848, startPoint y: 365, endPoint x: 478, endPoint y: 290, distance: 377.8
click at [448, 354] on trix-editor "The duration of this tour is approximately 3 hours The tour departs every 30 mi…" at bounding box center [843, 394] width 794 height 118
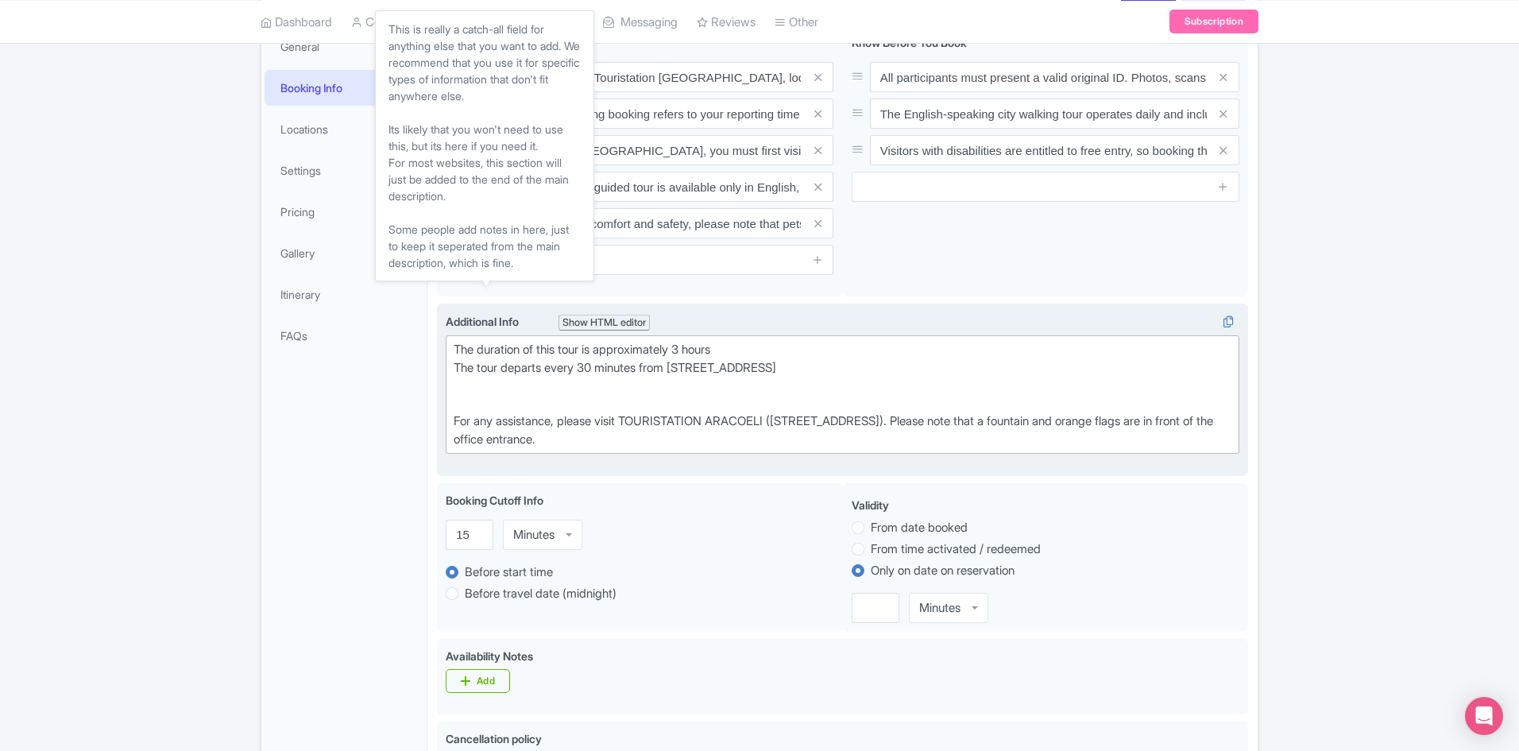
type trix-editor "<div>The duration of this tour is approximately 3 hours<br>The tour departs eve…"
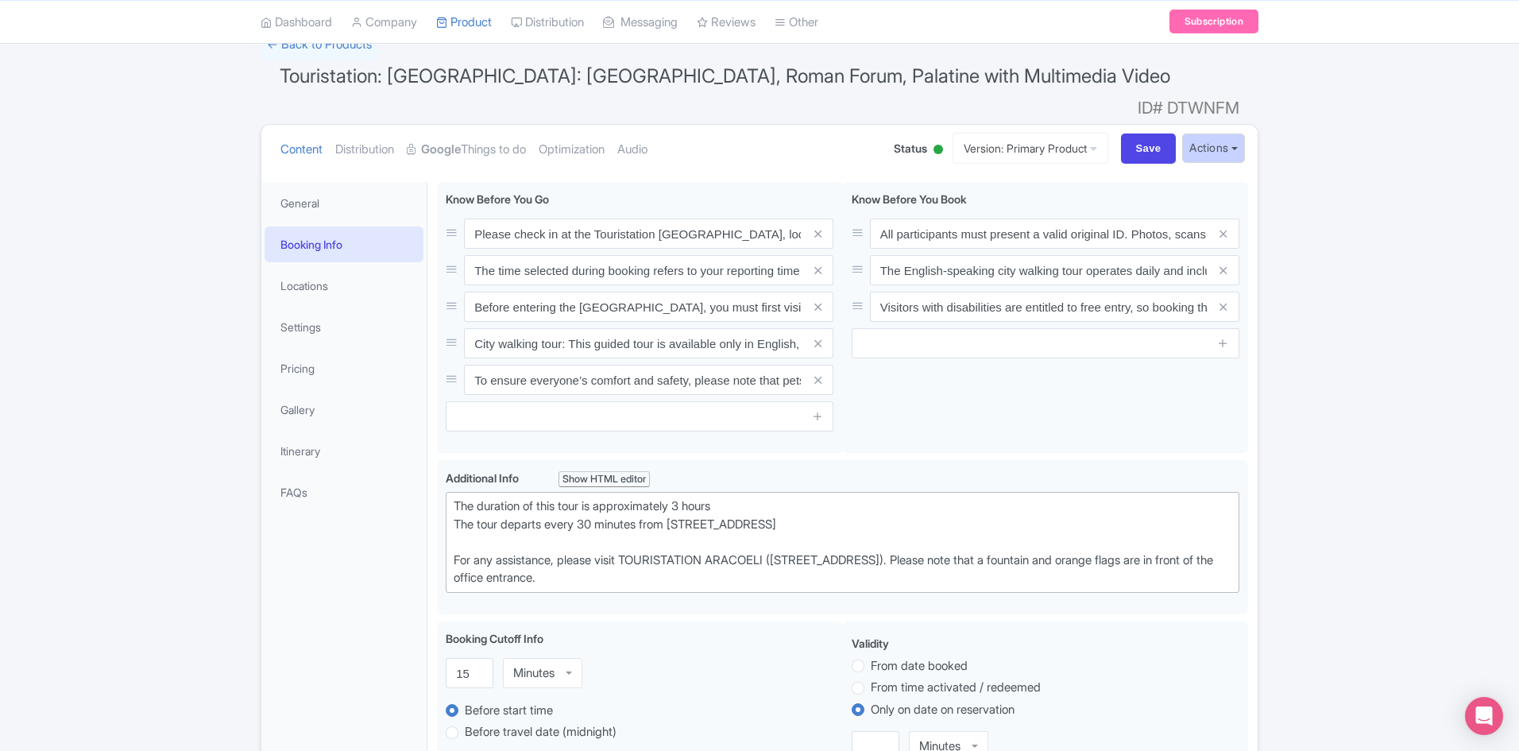
scroll to position [0, 0]
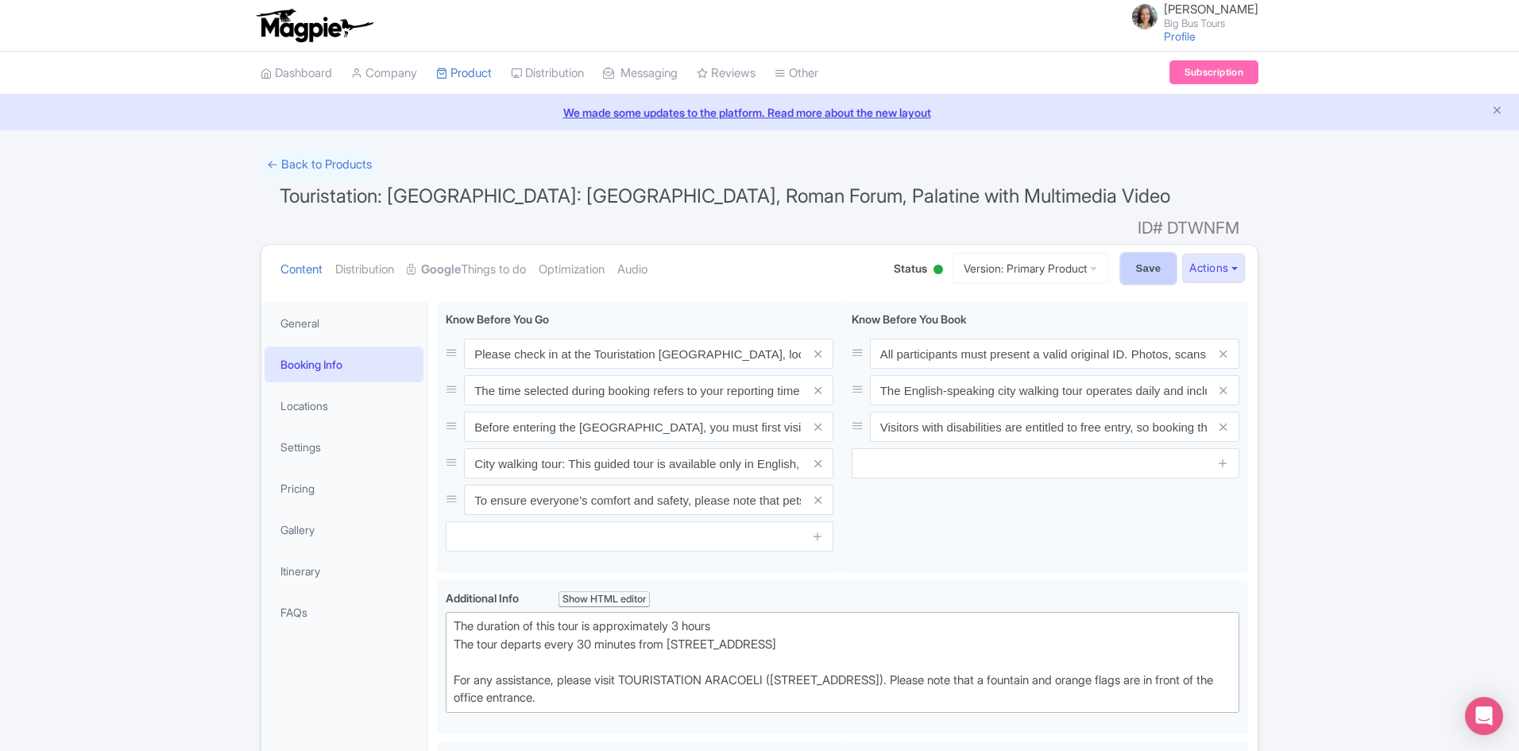
click at [1145, 253] on input "Save" at bounding box center [1149, 268] width 56 height 30
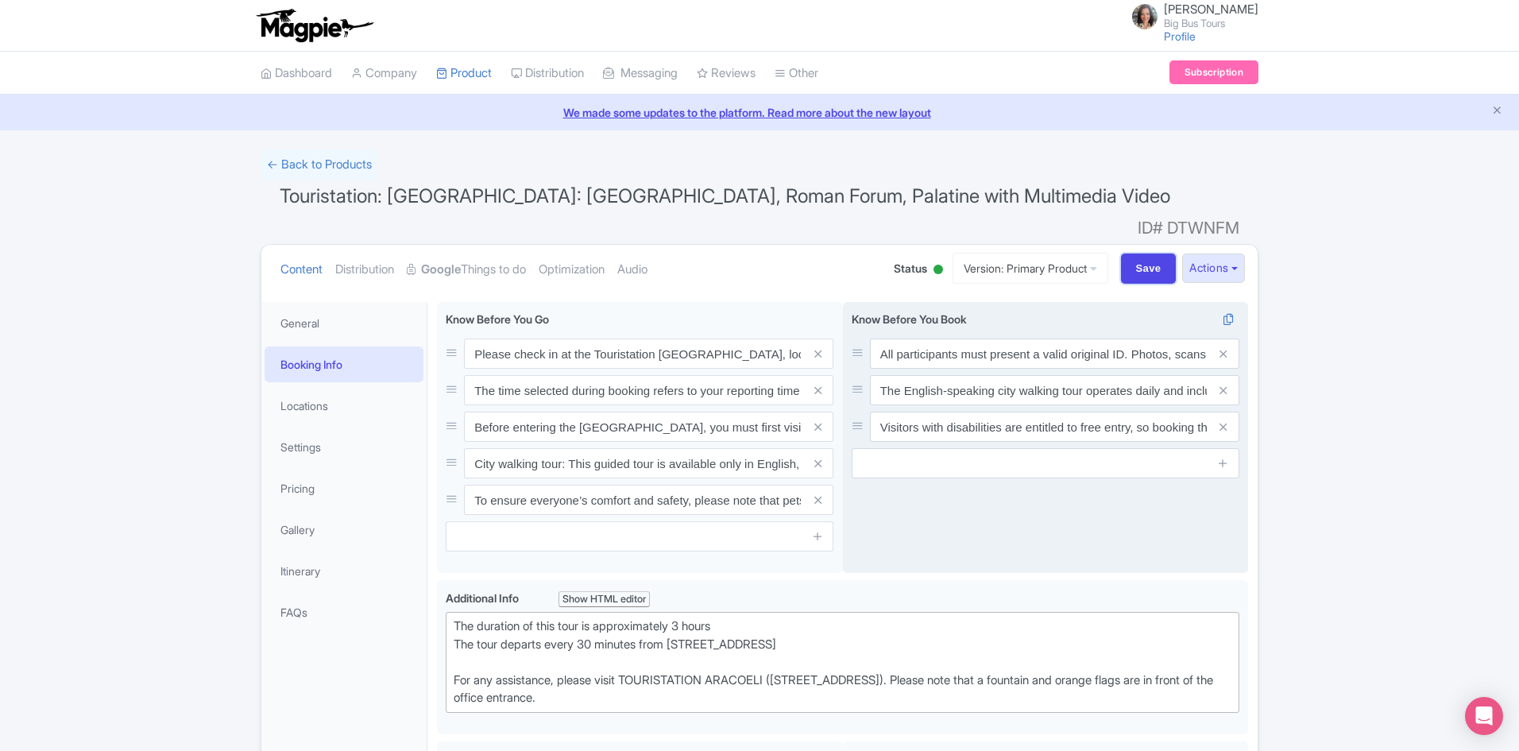
type input "Saving..."
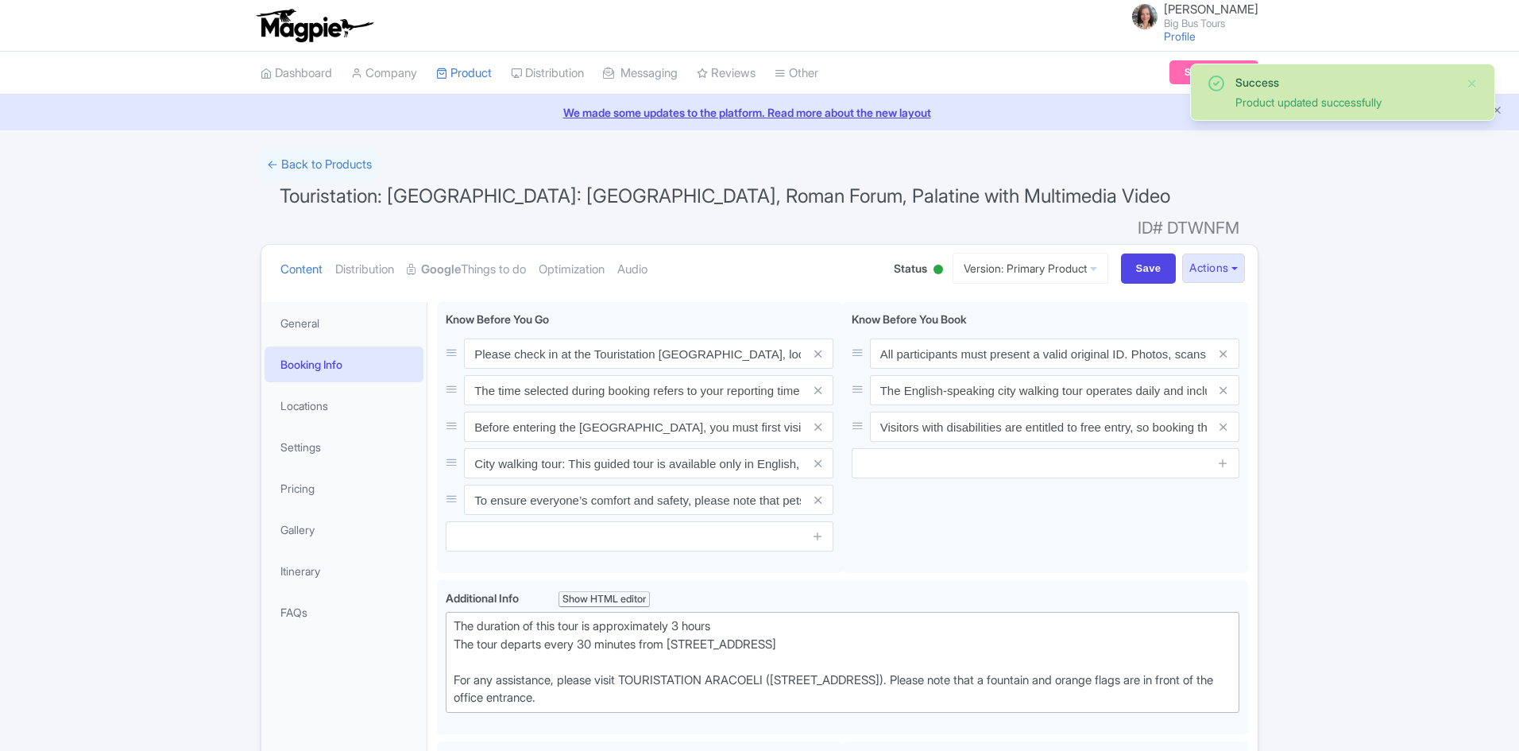
scroll to position [276, 0]
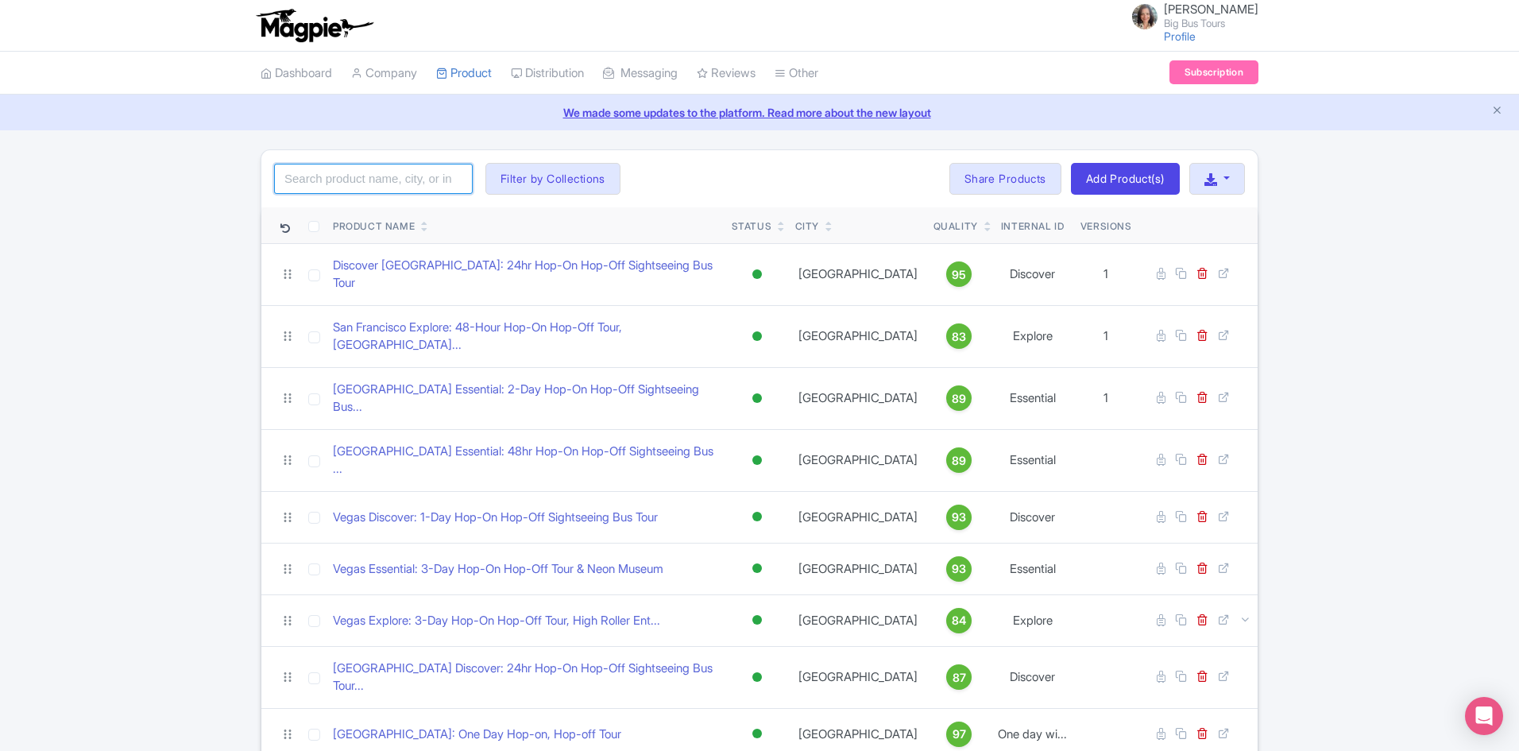
click at [416, 175] on input "search" at bounding box center [373, 179] width 199 height 30
click button "Search" at bounding box center [0, 0] width 0 height 0
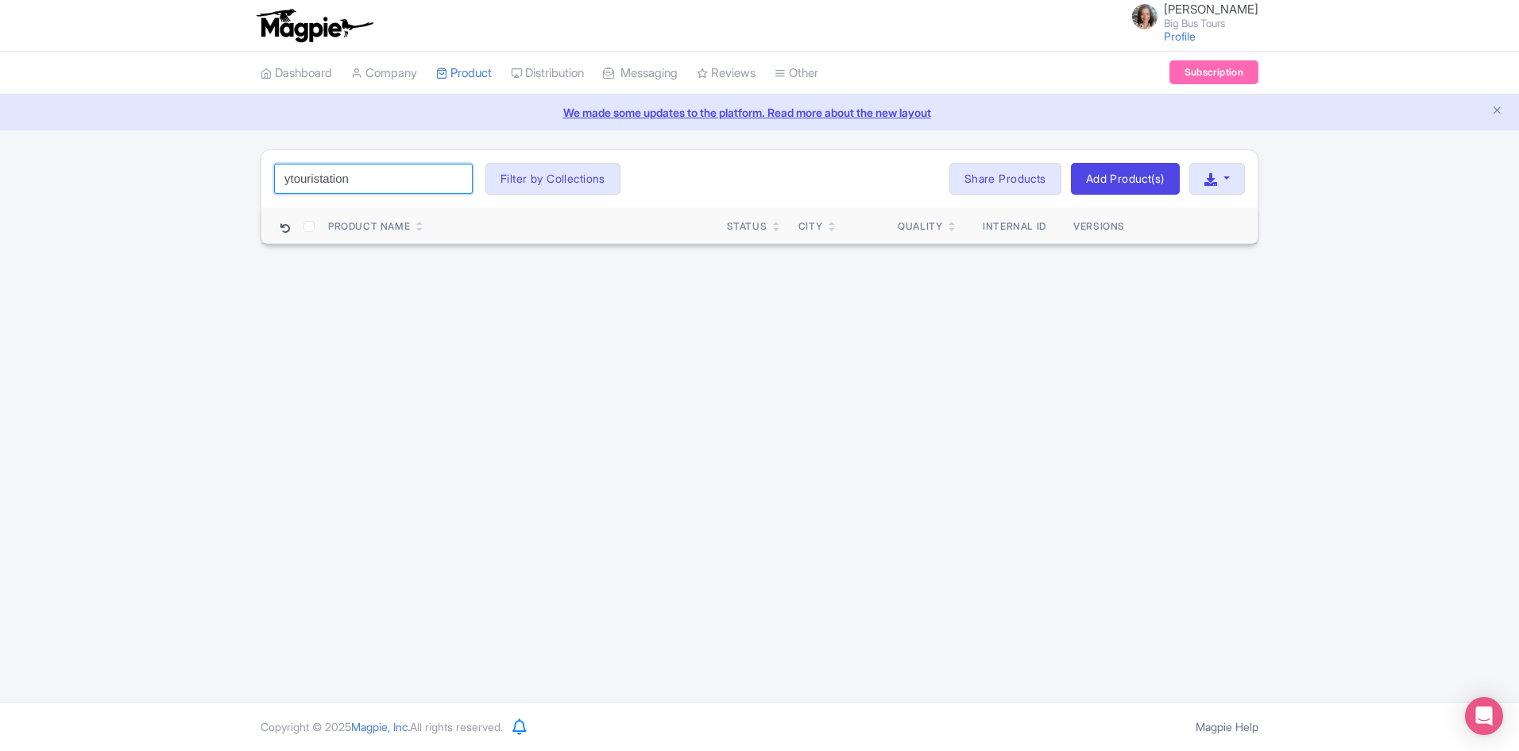
drag, startPoint x: 358, startPoint y: 181, endPoint x: 78, endPoint y: 151, distance: 282.1
click at [78, 151] on div "ytouristation Search Filter by Collections Andrew Brand License Brian Combos Co…" at bounding box center [759, 196] width 1519 height 95
type input "touristation"
click button "Search" at bounding box center [0, 0] width 0 height 0
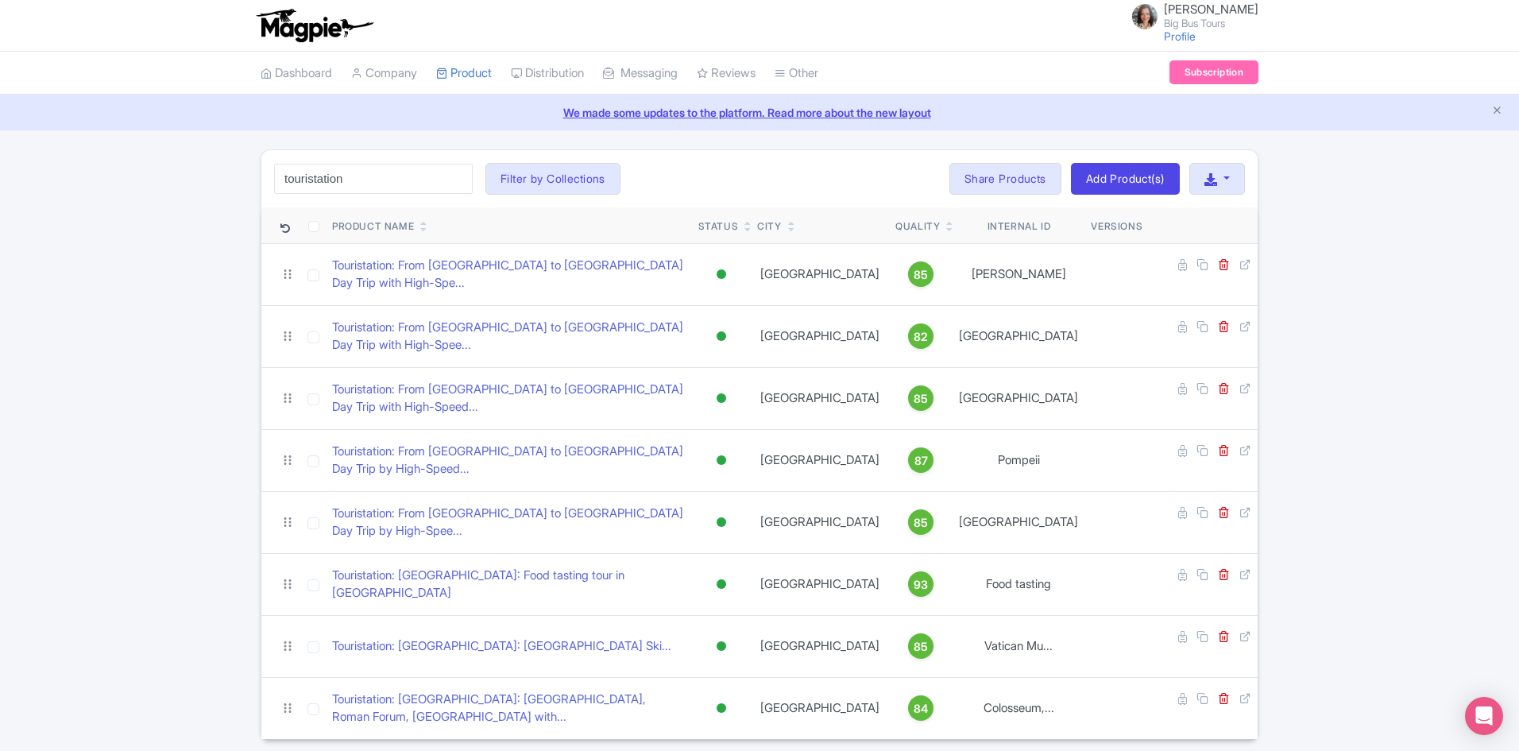
click at [1446, 582] on div "touristation Search Filter by Collections Andrew Brand License Brian Combos Cor…" at bounding box center [759, 444] width 1519 height 590
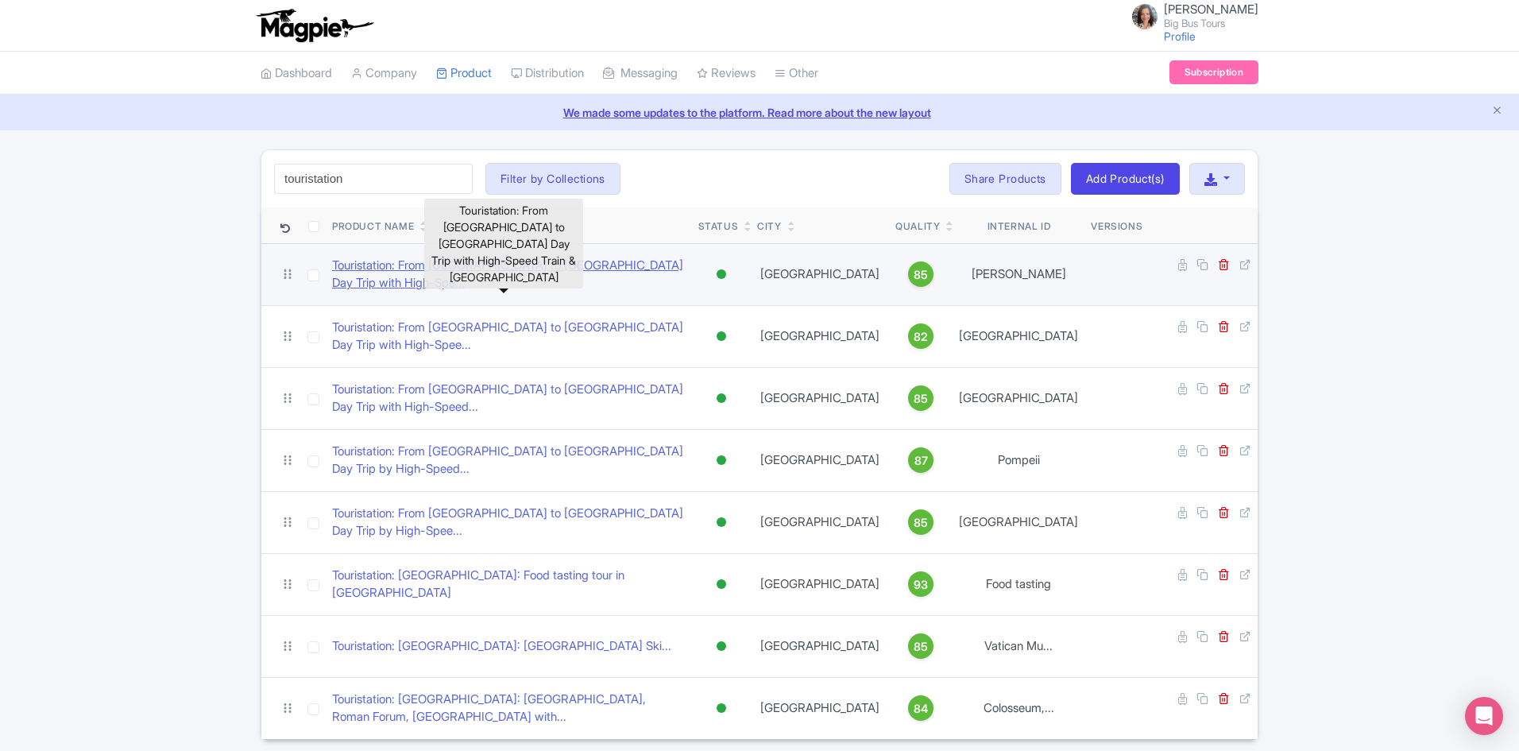
click at [423, 268] on link "Touristation: From [GEOGRAPHIC_DATA] to [GEOGRAPHIC_DATA] Day Trip with High-Sp…" at bounding box center [509, 275] width 354 height 36
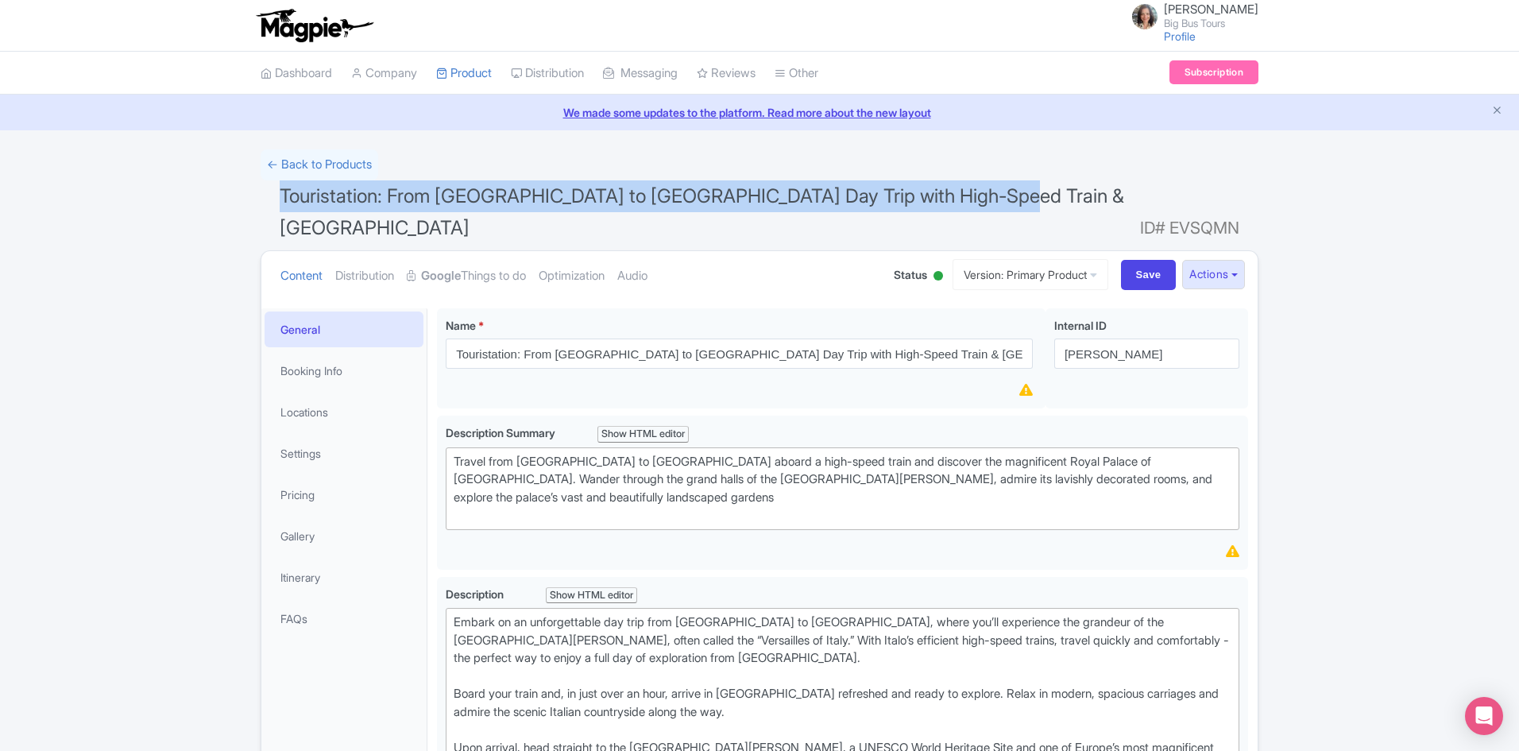
drag, startPoint x: 933, startPoint y: 195, endPoint x: 275, endPoint y: 193, distance: 658.6
click at [275, 193] on h1 "Touristation: From Rome to Caserta Day Trip with High-Speed Train & Royal Palac…" at bounding box center [760, 215] width 998 height 70
copy span "Touristation: From Rome to Caserta Day Trip with High-Speed Train & Royal Palace"
click at [1233, 260] on button "Actions" at bounding box center [1213, 274] width 63 height 29
click at [1027, 331] on link "Industry Partner View" at bounding box center [1035, 343] width 152 height 25
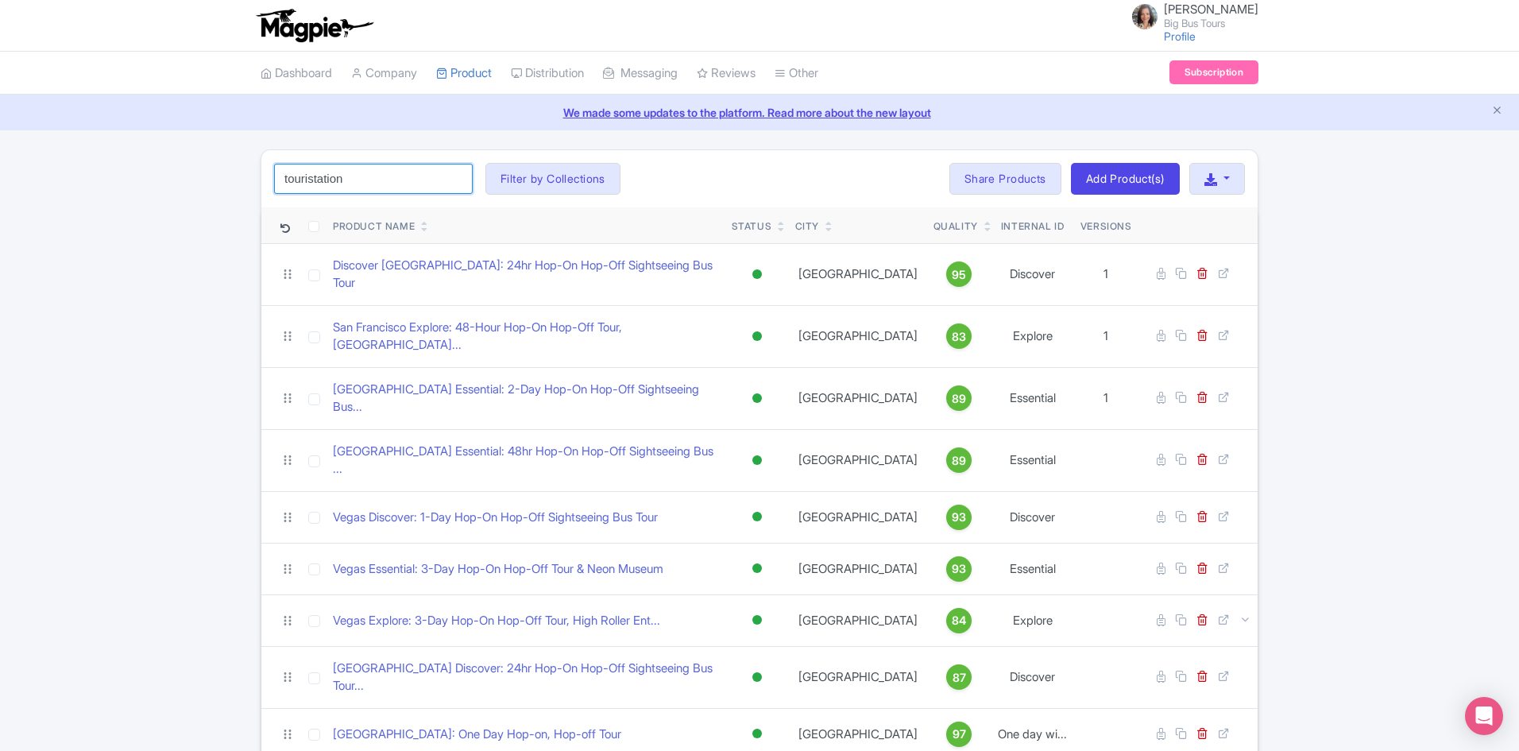
click at [402, 176] on input "touristation" at bounding box center [373, 179] width 199 height 30
click button "Search" at bounding box center [0, 0] width 0 height 0
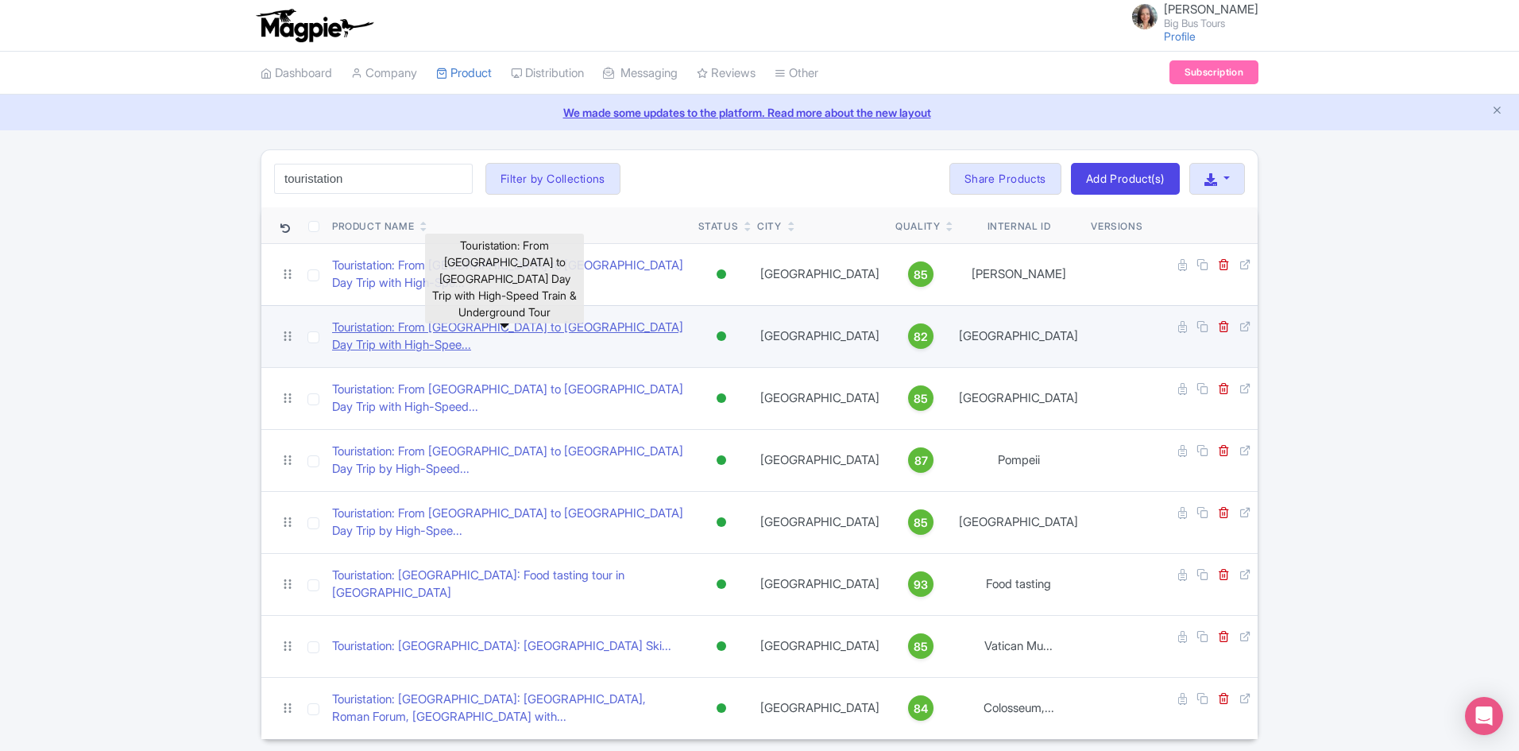
click at [558, 321] on link "Touristation: From [GEOGRAPHIC_DATA] to [GEOGRAPHIC_DATA] Day Trip with High-Sp…" at bounding box center [509, 337] width 354 height 36
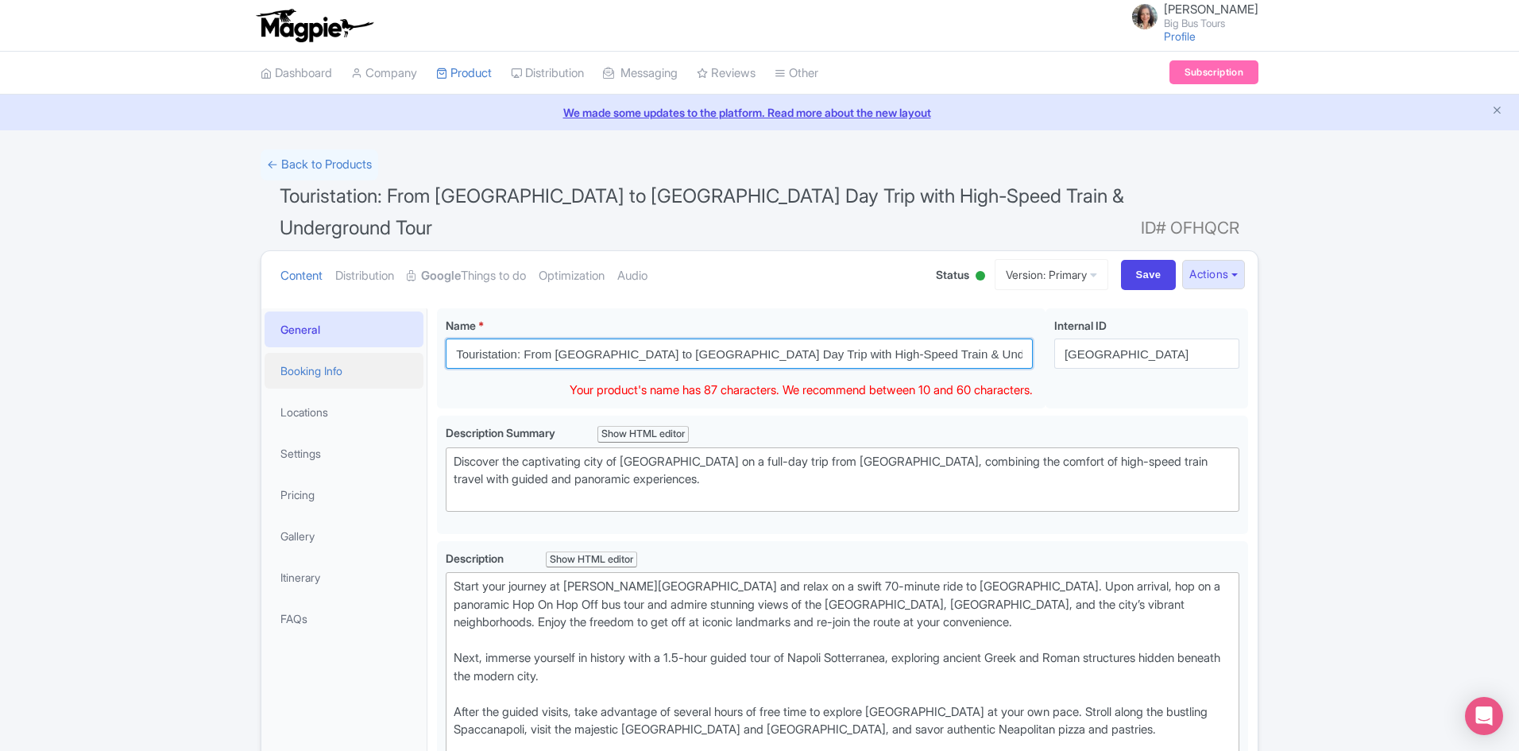
drag, startPoint x: 620, startPoint y: 321, endPoint x: 333, endPoint y: 321, distance: 286.8
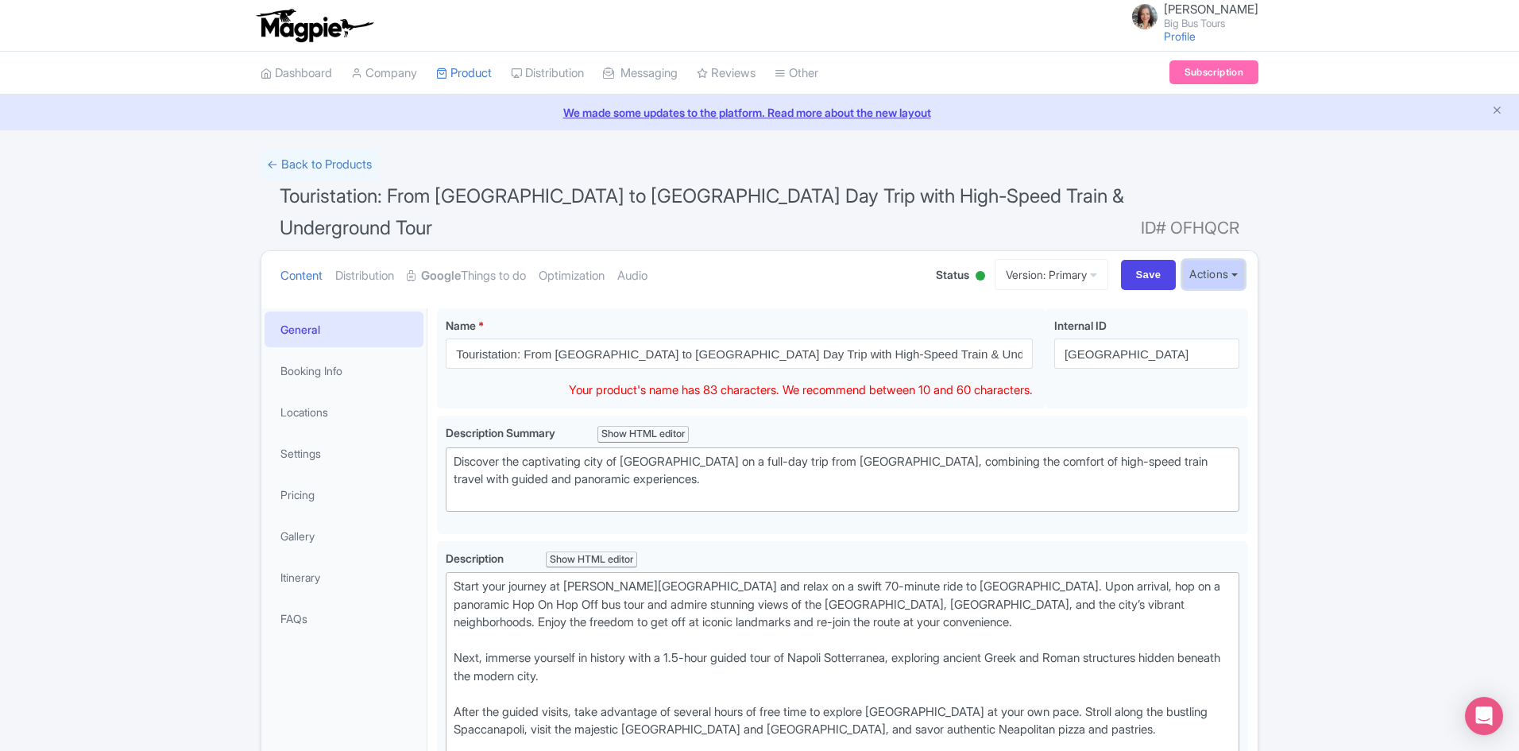
click at [1239, 260] on button "Actions" at bounding box center [1213, 274] width 63 height 29
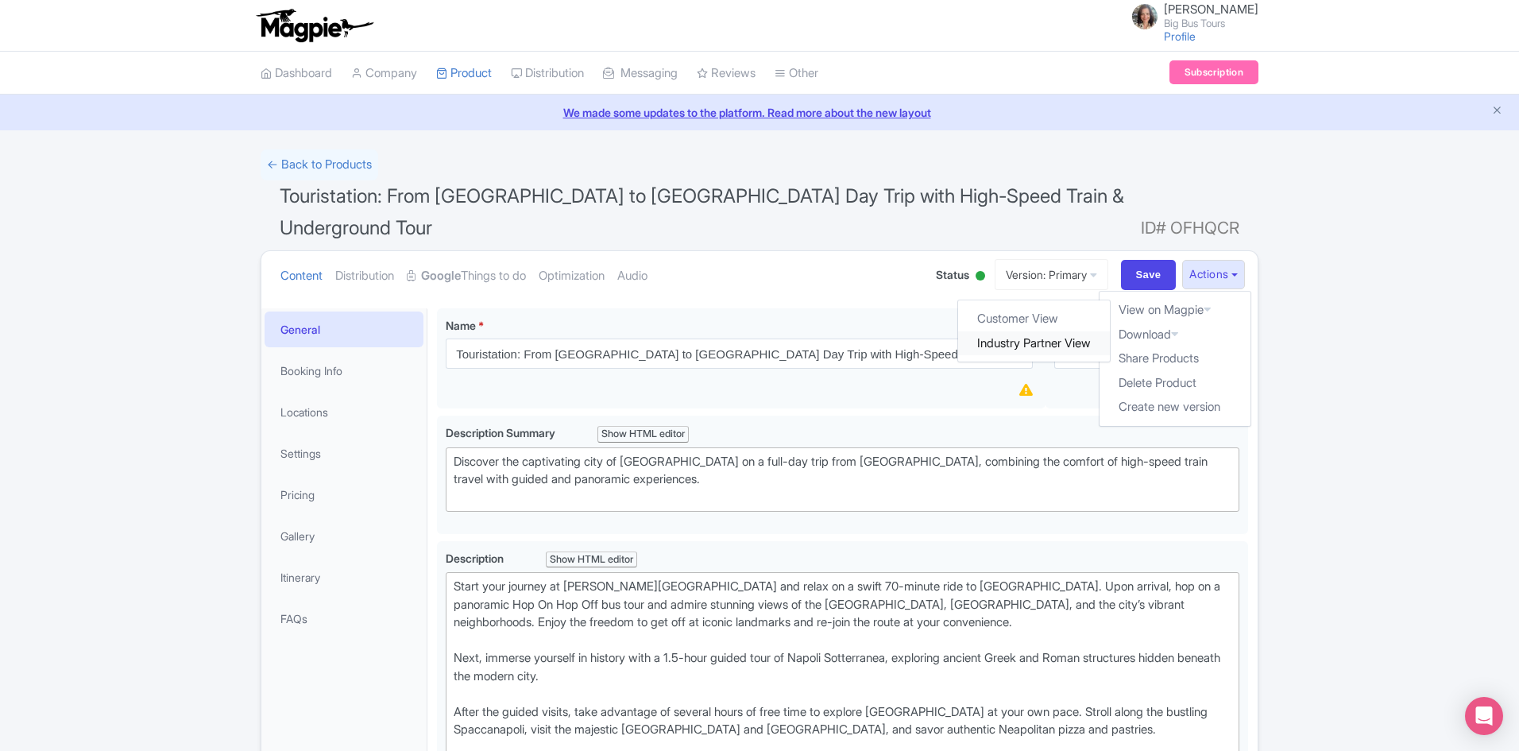
click at [1061, 331] on link "Industry Partner View" at bounding box center [1035, 343] width 152 height 25
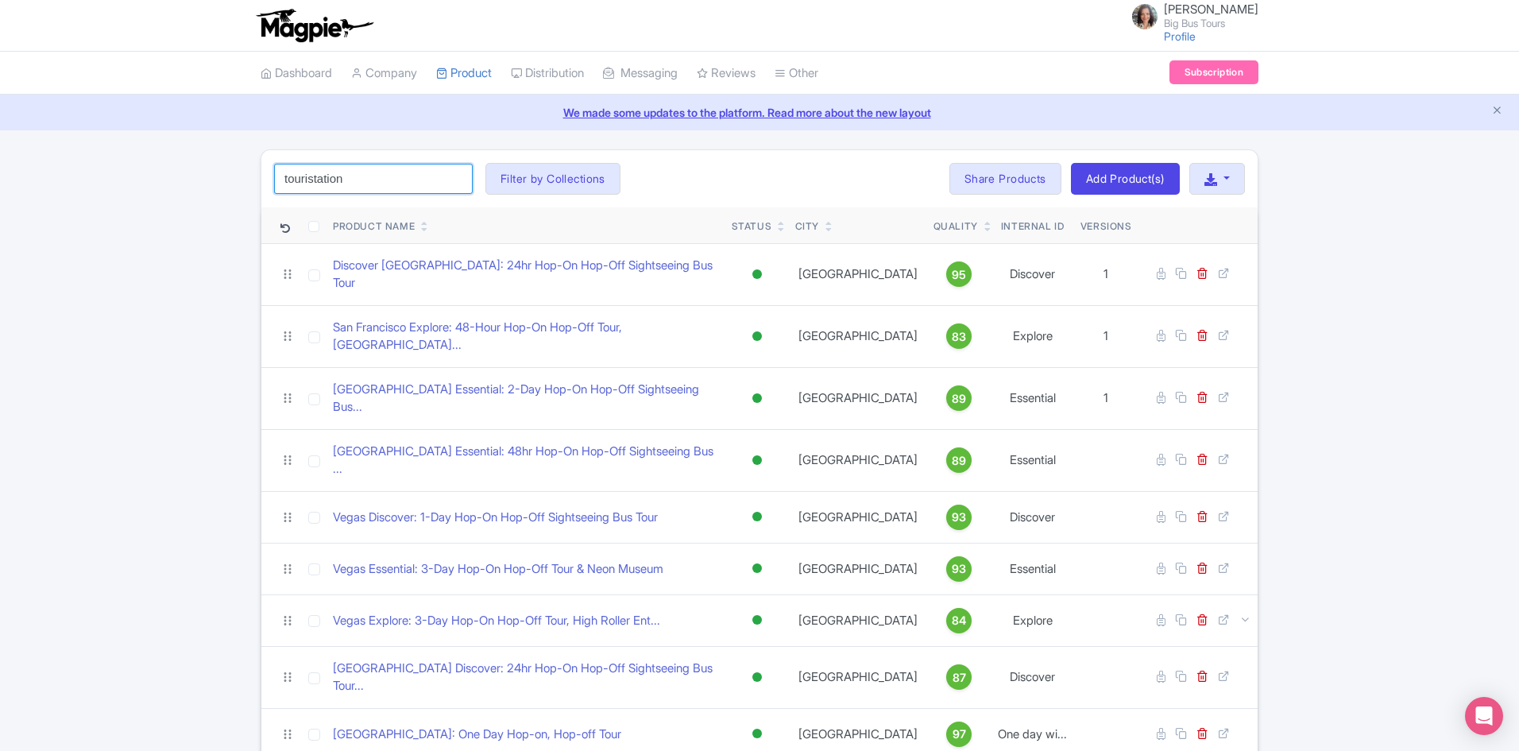
drag, startPoint x: 372, startPoint y: 173, endPoint x: 369, endPoint y: 165, distance: 8.3
click at [370, 171] on input "touristation" at bounding box center [373, 179] width 199 height 30
click button "Search" at bounding box center [0, 0] width 0 height 0
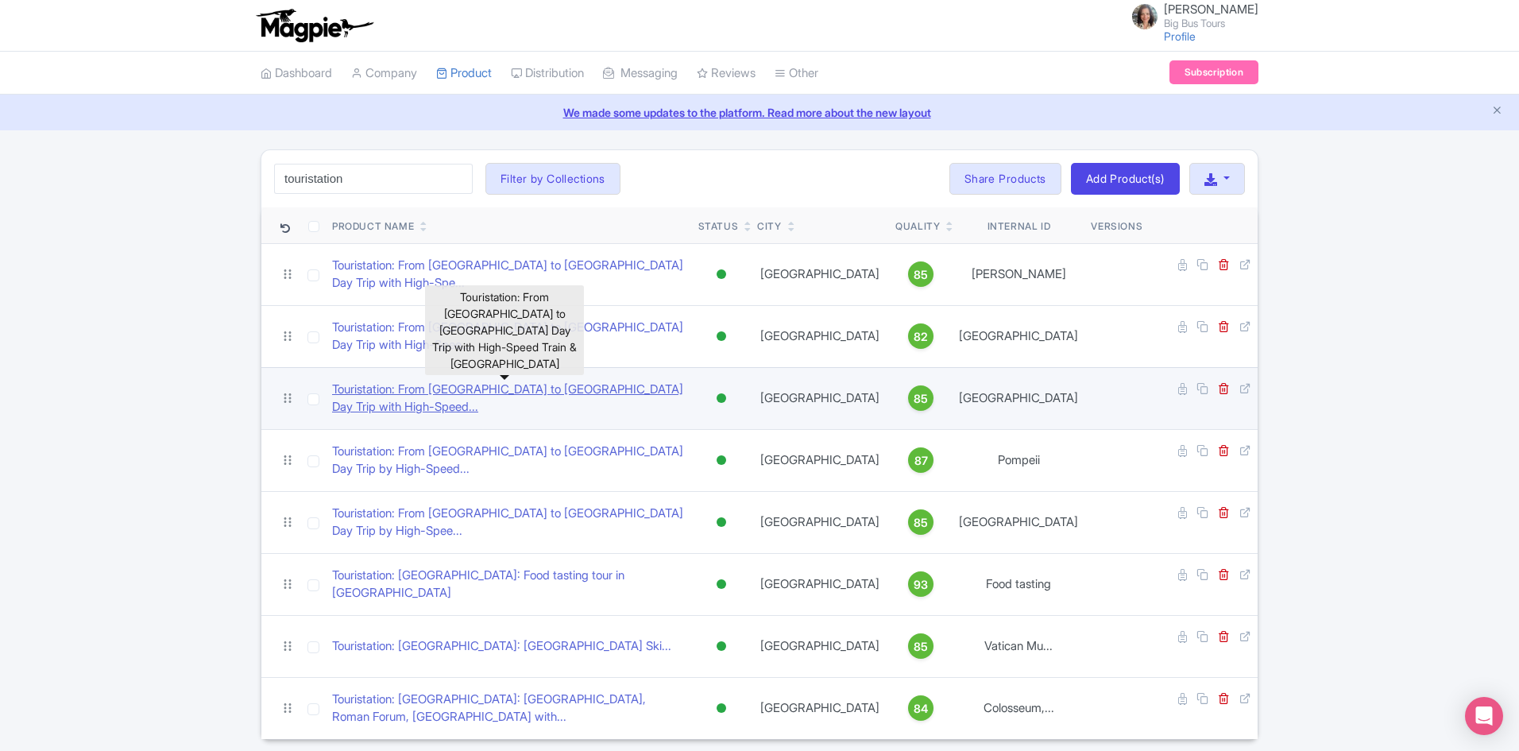
click at [610, 381] on link "Touristation: From [GEOGRAPHIC_DATA] to [GEOGRAPHIC_DATA] Day Trip with High-Sp…" at bounding box center [509, 399] width 354 height 36
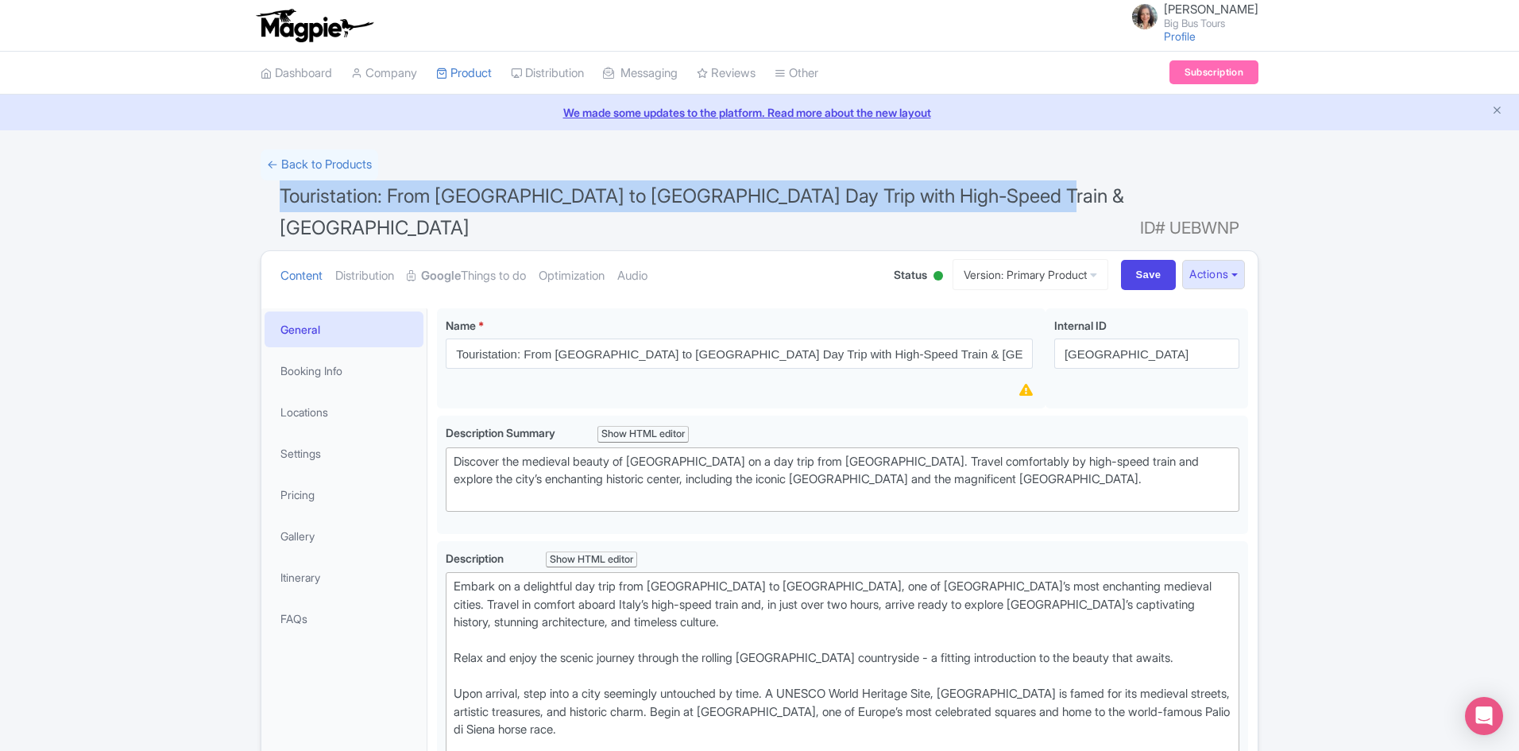
drag, startPoint x: 1024, startPoint y: 195, endPoint x: 270, endPoint y: 201, distance: 753.9
click at [270, 201] on h1 "Touristation: From Rome to Siena Day Trip with High-Speed Train & Cathedral of …" at bounding box center [760, 215] width 998 height 70
copy span "Touristation: From Rome to Siena Day Trip with High-Speed Train & Cathedral of …"
click at [1238, 260] on button "Actions" at bounding box center [1213, 274] width 63 height 29
click at [1053, 331] on link "Industry Partner View" at bounding box center [1035, 343] width 152 height 25
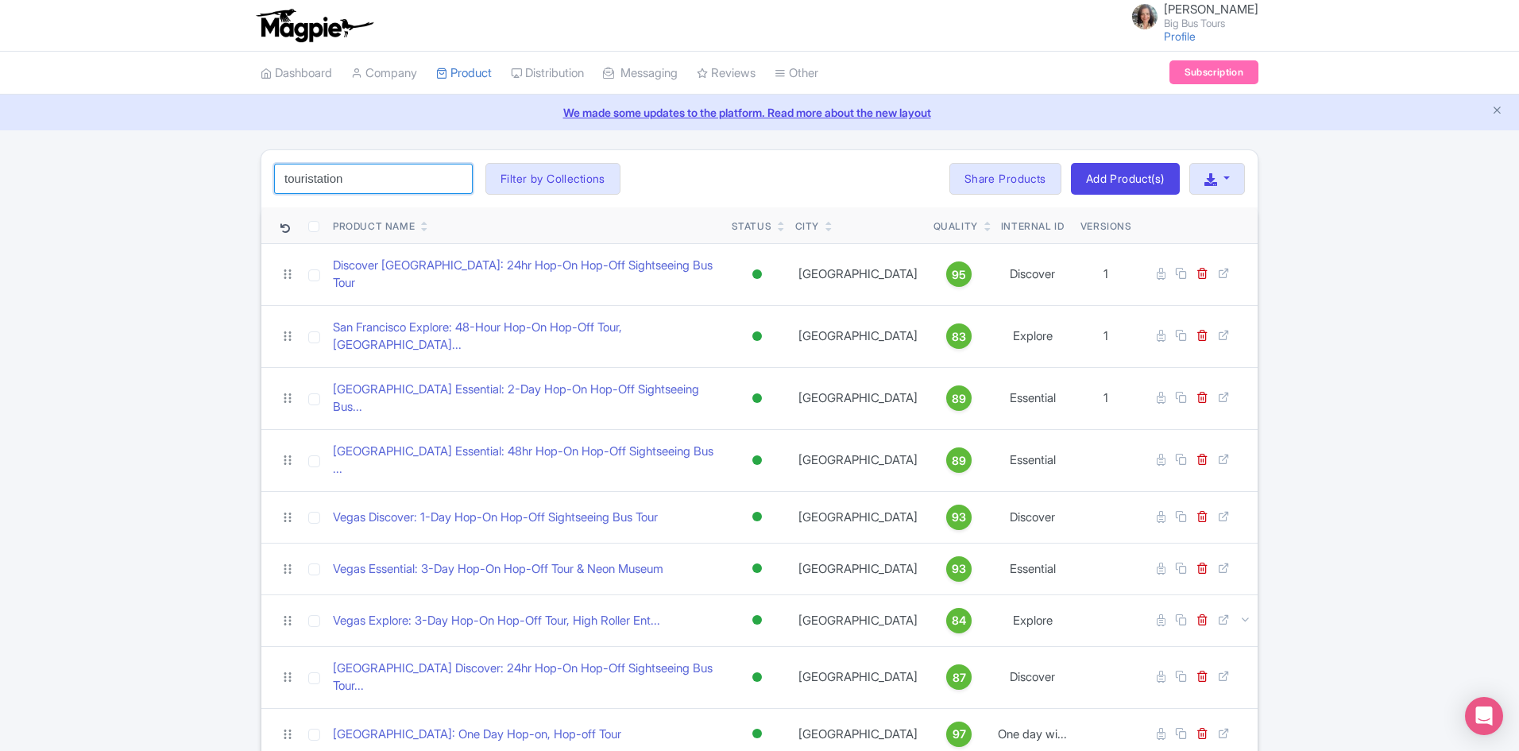
click at [388, 176] on input "touristation" at bounding box center [373, 179] width 199 height 30
click button "Search" at bounding box center [0, 0] width 0 height 0
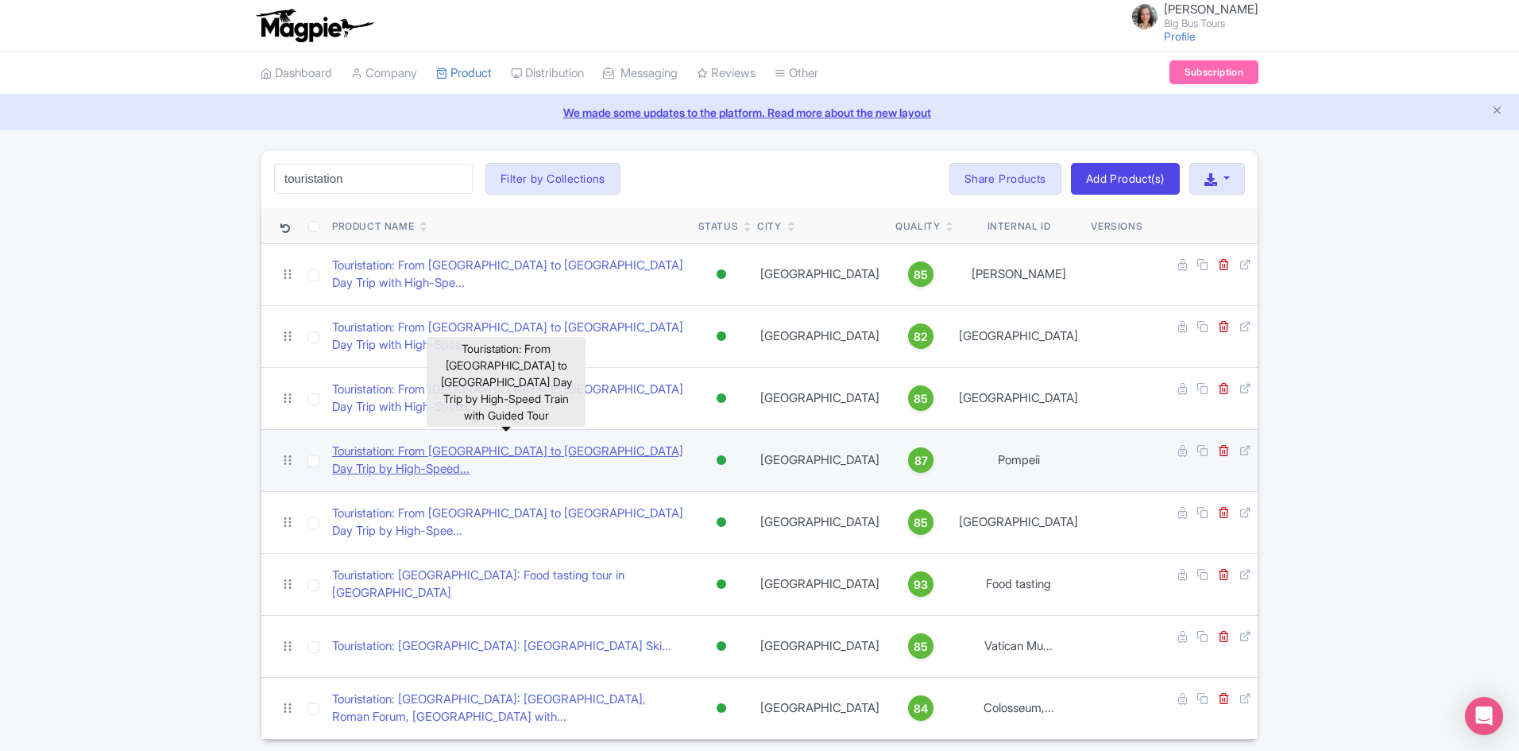
click at [557, 442] on link "Touristation: From Rome to Pompeii Day Trip by High-Speed..." at bounding box center [509, 460] width 354 height 36
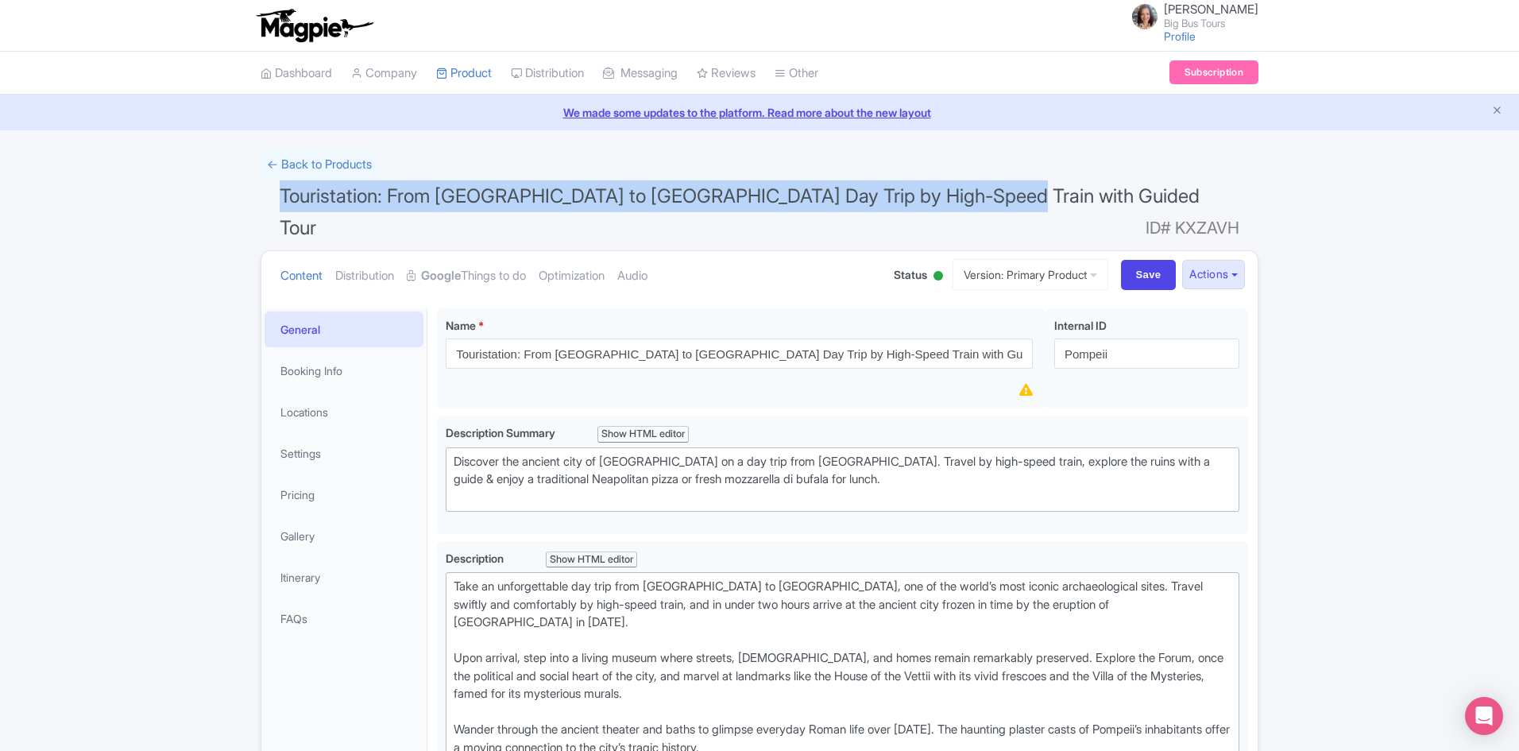
drag, startPoint x: 993, startPoint y: 196, endPoint x: 195, endPoint y: 196, distance: 797.6
copy span "Touristation: From [GEOGRAPHIC_DATA] to [GEOGRAPHIC_DATA] Day Trip by High-Spee…"
click at [1236, 260] on button "Actions" at bounding box center [1213, 274] width 63 height 29
click at [1034, 331] on link "Industry Partner View" at bounding box center [1035, 343] width 152 height 25
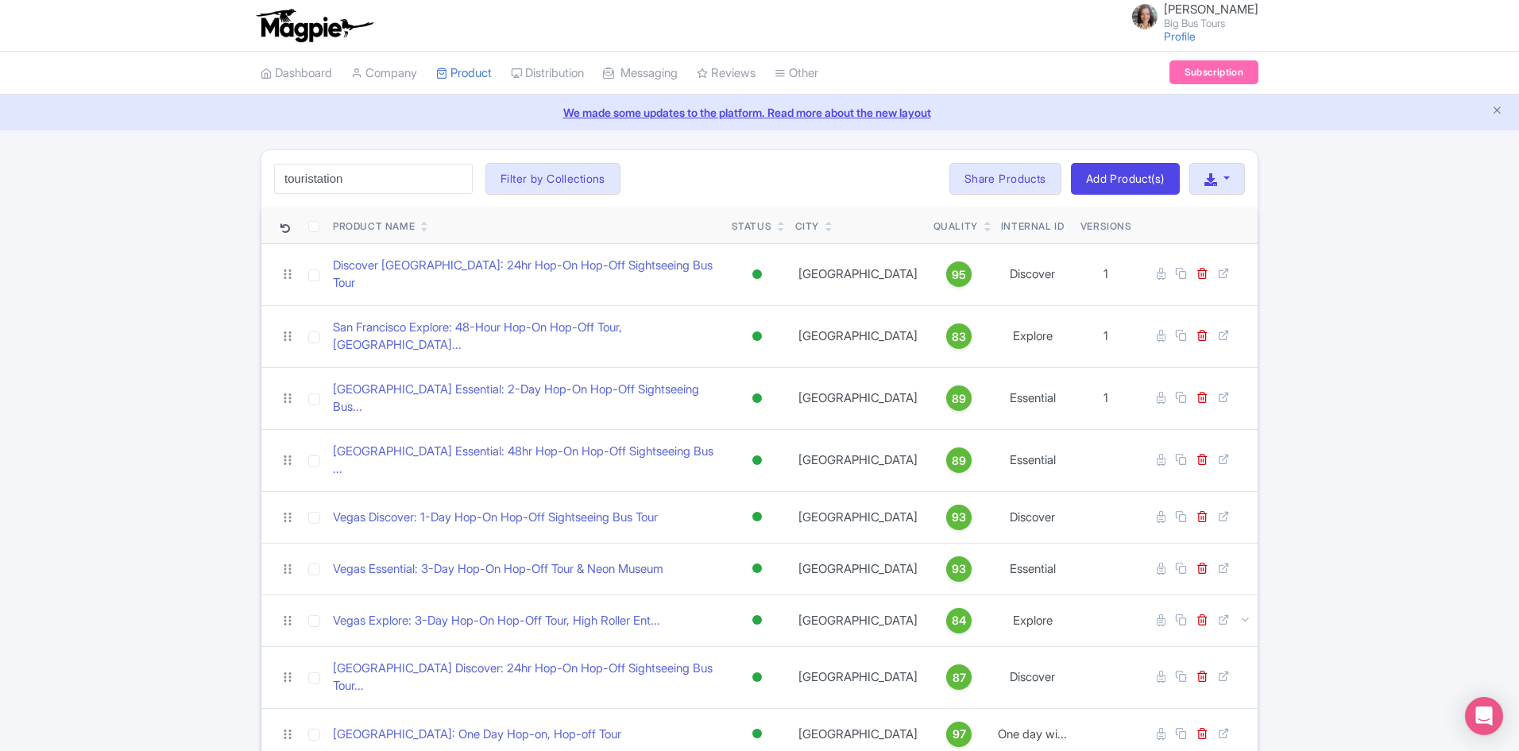
click at [391, 195] on div "touristation Search Filter by Collections [PERSON_NAME] License [PERSON_NAME] C…" at bounding box center [759, 178] width 996 height 57
click at [386, 180] on input "touristation" at bounding box center [373, 179] width 199 height 30
click button "Search" at bounding box center [0, 0] width 0 height 0
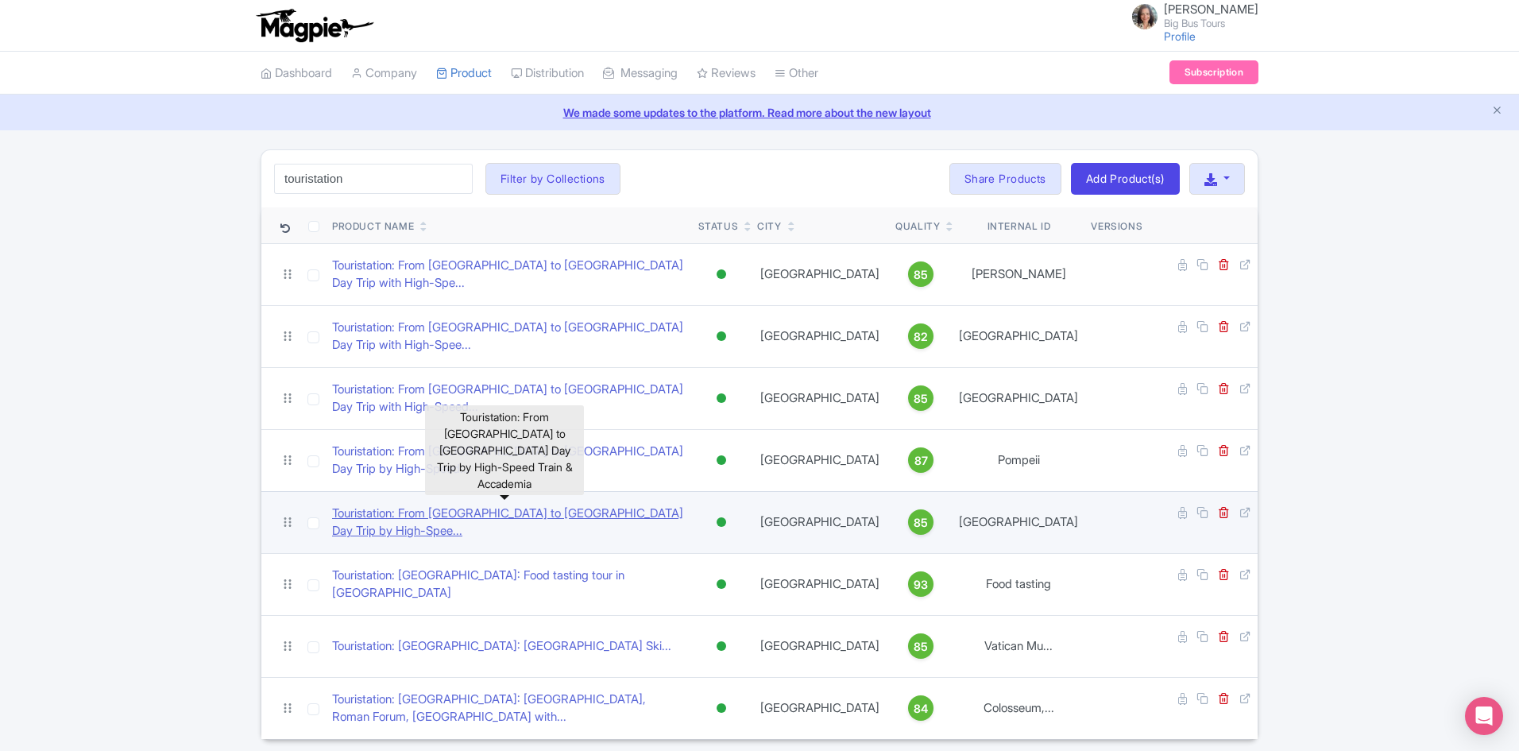
click at [624, 504] on link "Touristation: From Rome to Florence Day Trip by High-Spee..." at bounding box center [509, 522] width 354 height 36
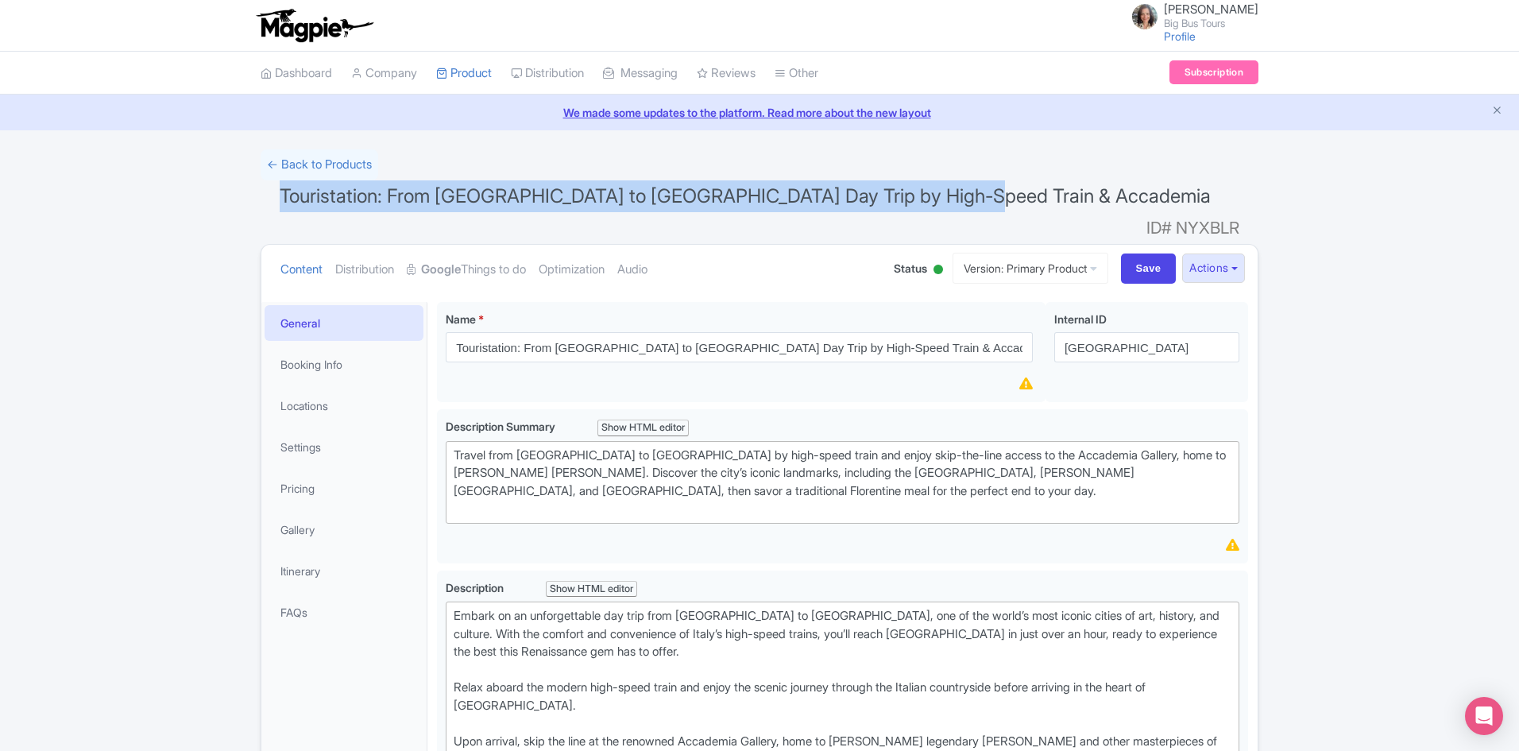
drag, startPoint x: 962, startPoint y: 195, endPoint x: 241, endPoint y: 187, distance: 721.4
copy span "Touristation: From Rome to Florence Day Trip by High-Speed Train & Accademia"
click at [1238, 253] on button "Actions" at bounding box center [1213, 267] width 63 height 29
click at [1061, 325] on link "Industry Partner View" at bounding box center [1035, 337] width 152 height 25
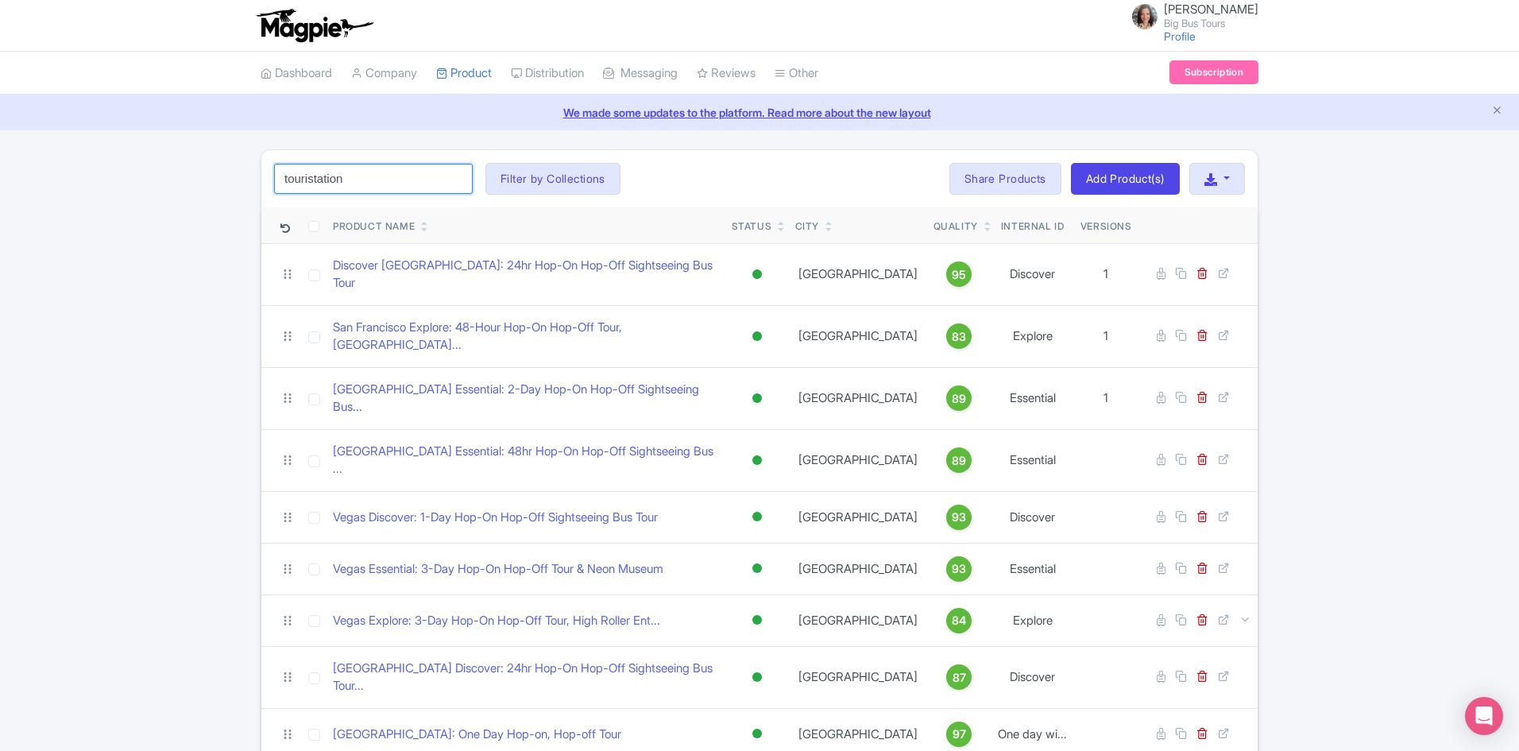
click at [384, 173] on input "touristation" at bounding box center [373, 179] width 199 height 30
click button "Search" at bounding box center [0, 0] width 0 height 0
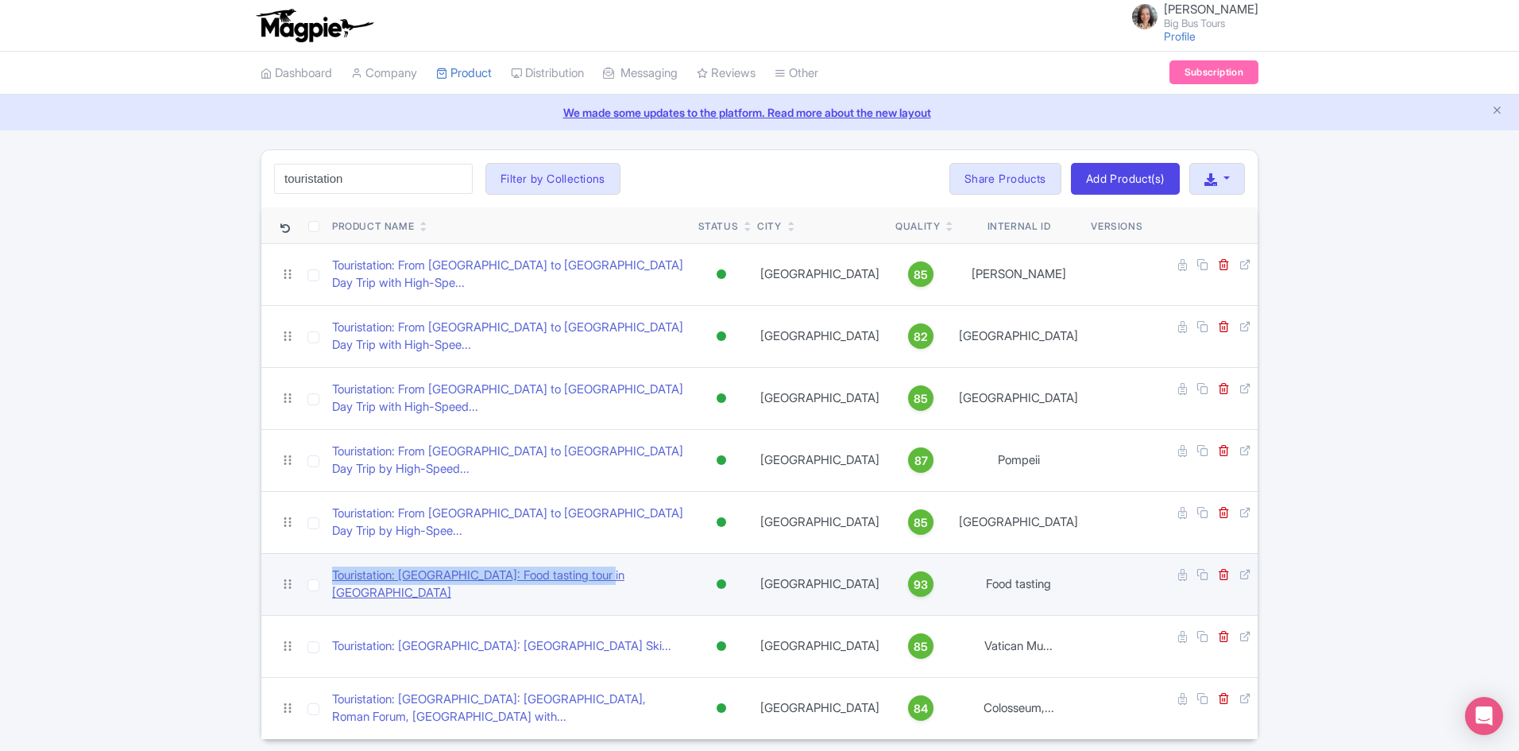
drag, startPoint x: 628, startPoint y: 527, endPoint x: 350, endPoint y: 535, distance: 277.4
click at [332, 553] on td "Touristation: Rome: Food tasting tour in Trastevere" at bounding box center [509, 584] width 366 height 62
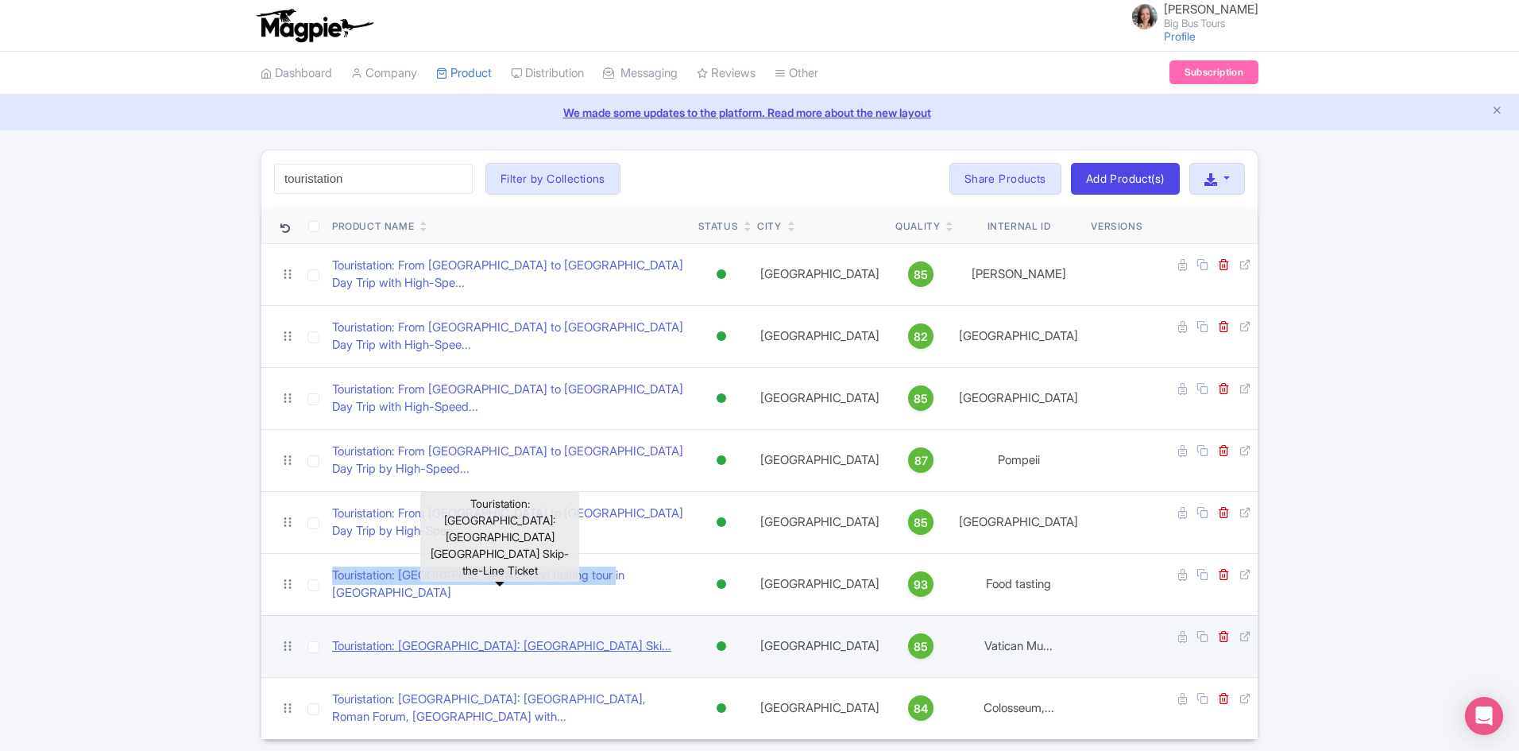
copy link "Touristation: Rome: Food tasting tour in Trastevere"
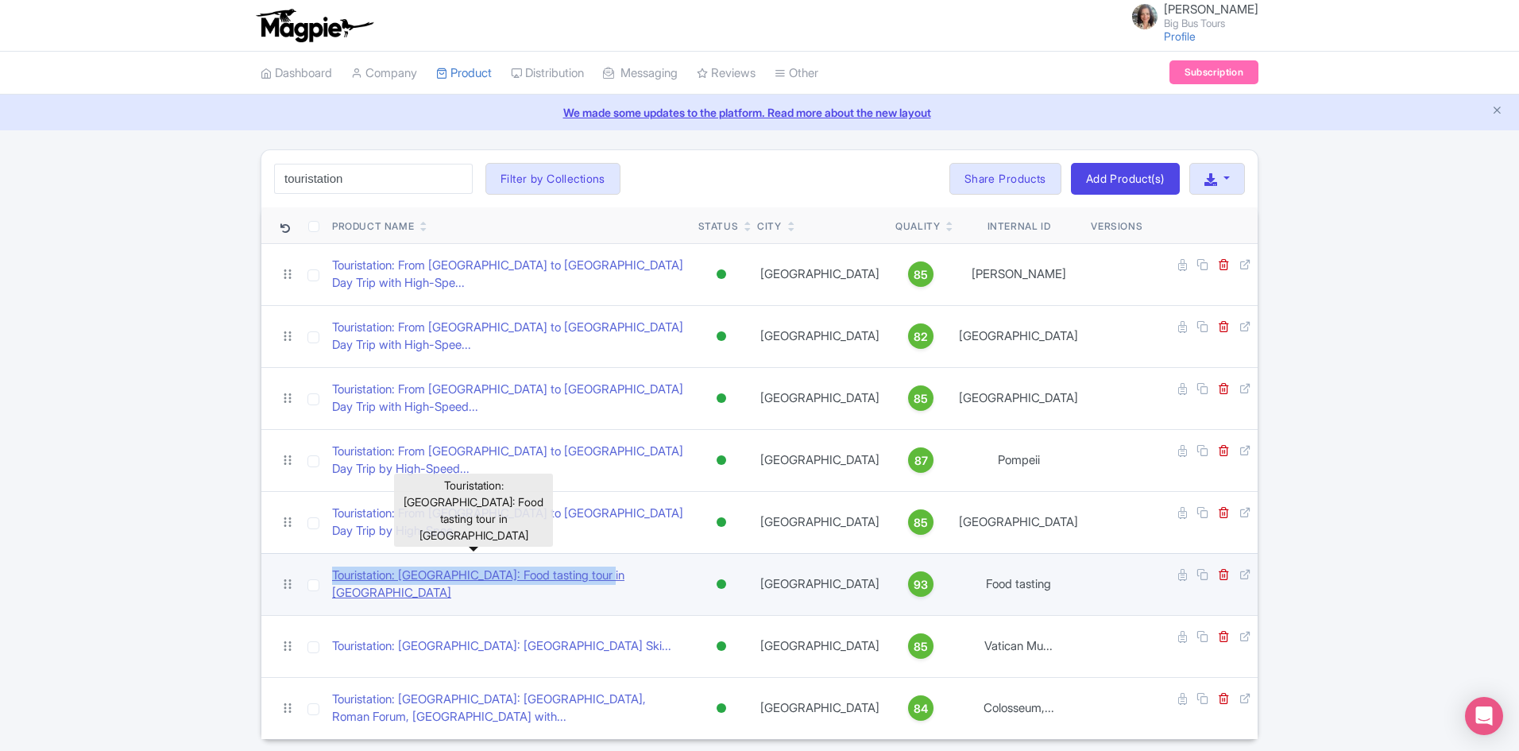
click at [522, 566] on link "Touristation: Rome: Food tasting tour in Trastevere" at bounding box center [509, 584] width 354 height 36
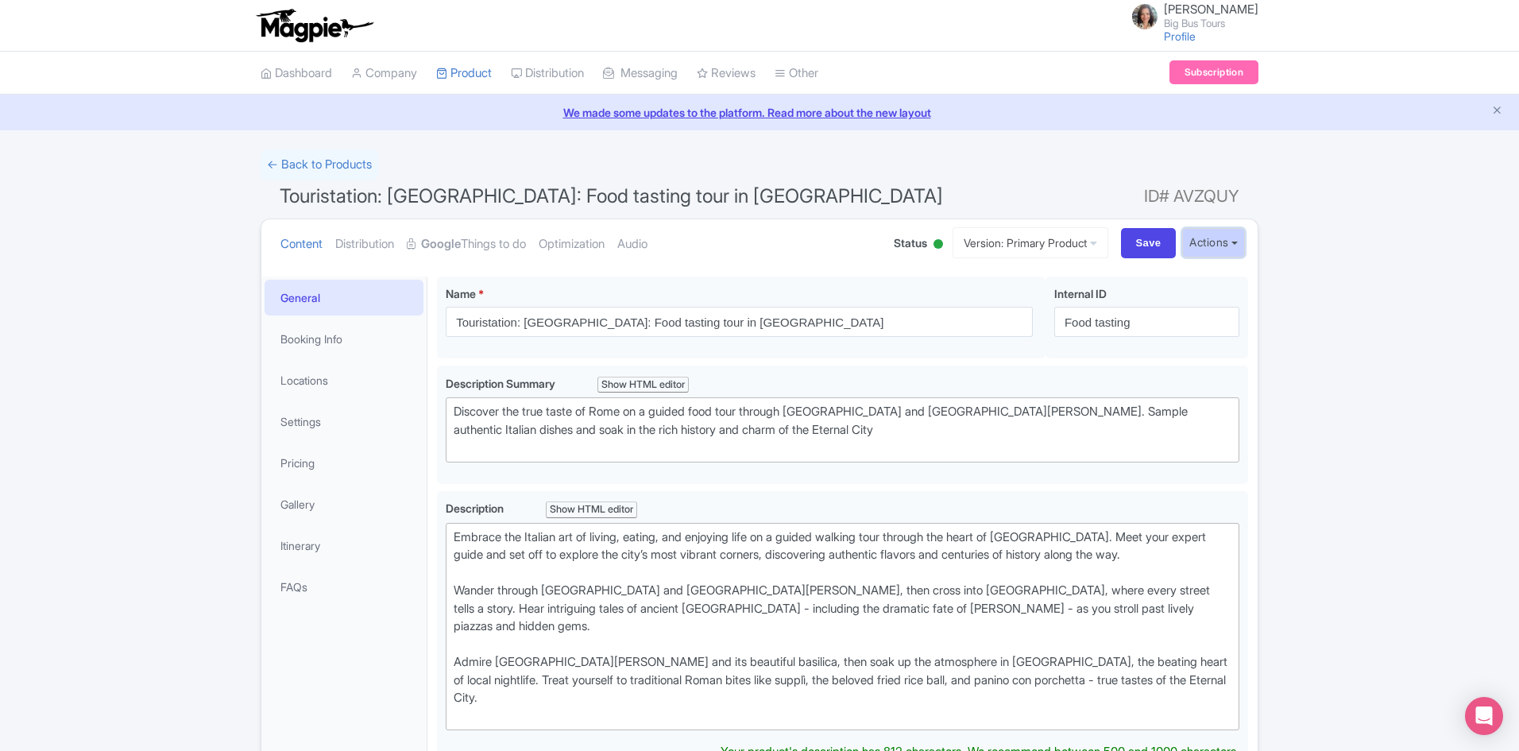
click at [1236, 241] on button "Actions" at bounding box center [1213, 242] width 63 height 29
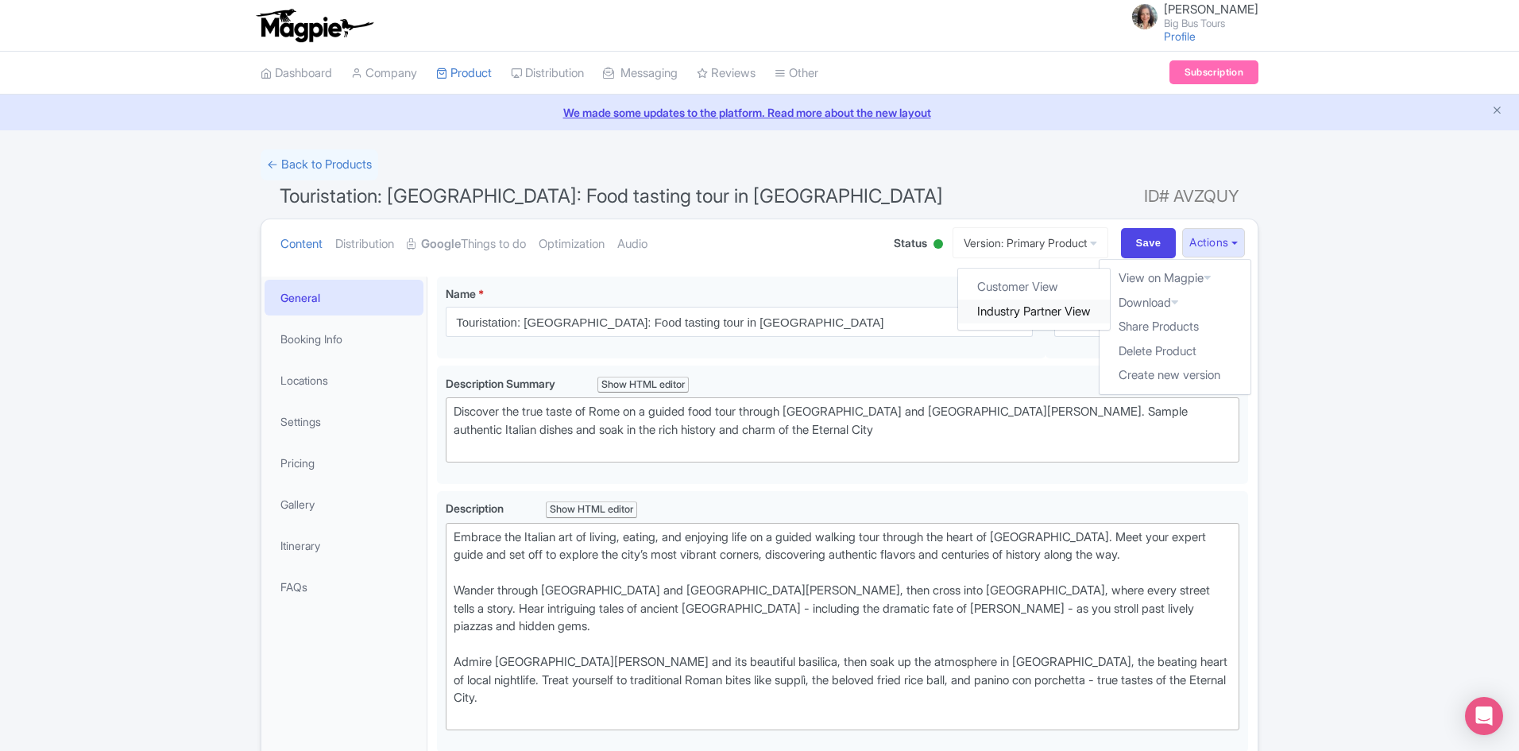
click at [1068, 311] on link "Industry Partner View" at bounding box center [1035, 312] width 152 height 25
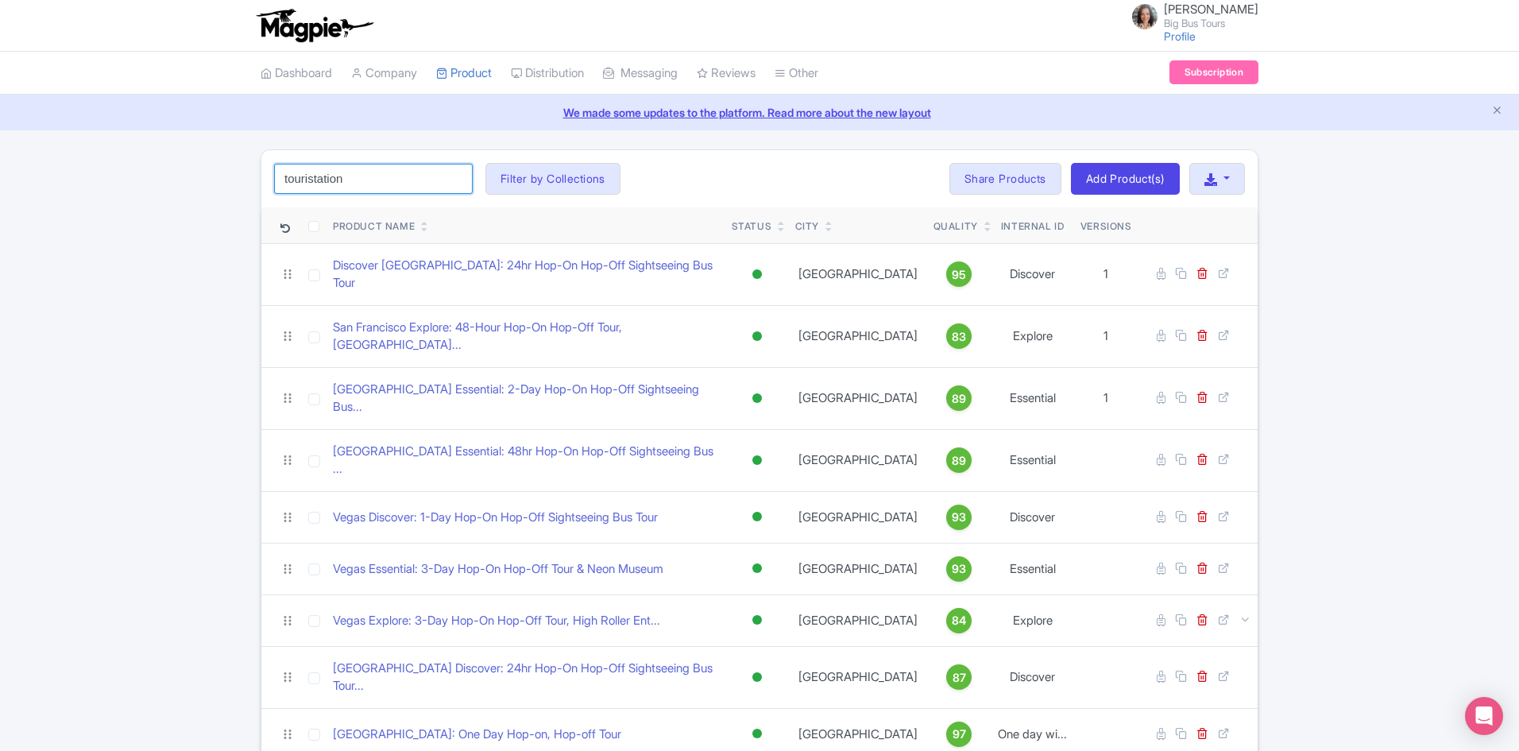
click at [381, 186] on input "touristation" at bounding box center [373, 179] width 199 height 30
click button "Search" at bounding box center [0, 0] width 0 height 0
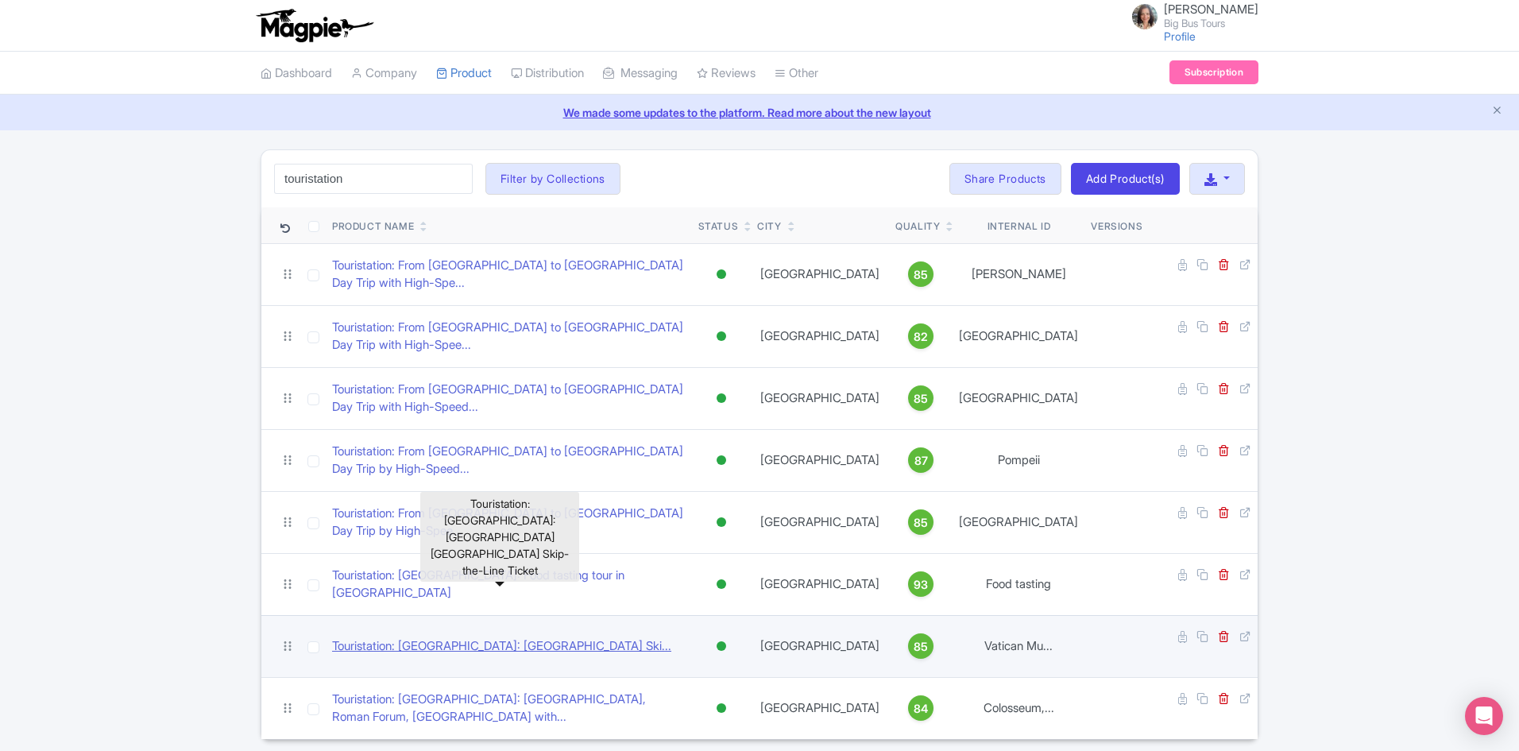
click at [597, 637] on link "Touristation: [GEOGRAPHIC_DATA]: [GEOGRAPHIC_DATA] Ski..." at bounding box center [501, 646] width 339 height 18
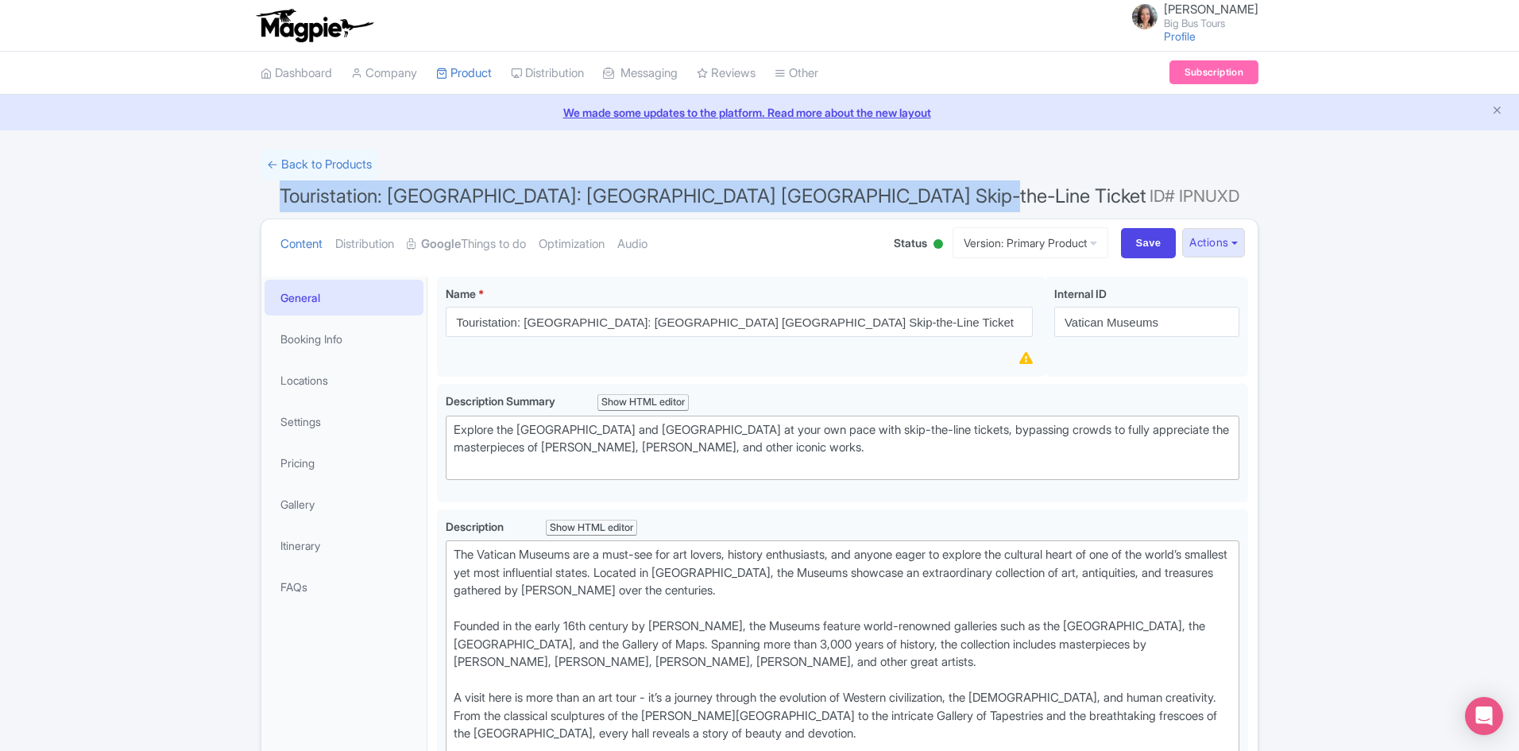
drag, startPoint x: 0, startPoint y: 0, endPoint x: 276, endPoint y: 194, distance: 337.6
click at [276, 194] on h1 "Touristation: Vatican: Vatican Museums Sistine Chapel Skip-the-Line Ticket ID# …" at bounding box center [760, 199] width 998 height 38
copy span "Touristation: Vatican: Vatican Museums Sistine Chapel Skip-the-Line Ticket"
drag, startPoint x: 1231, startPoint y: 246, endPoint x: 1184, endPoint y: 265, distance: 51.0
click at [1231, 246] on button "Actions" at bounding box center [1213, 242] width 63 height 29
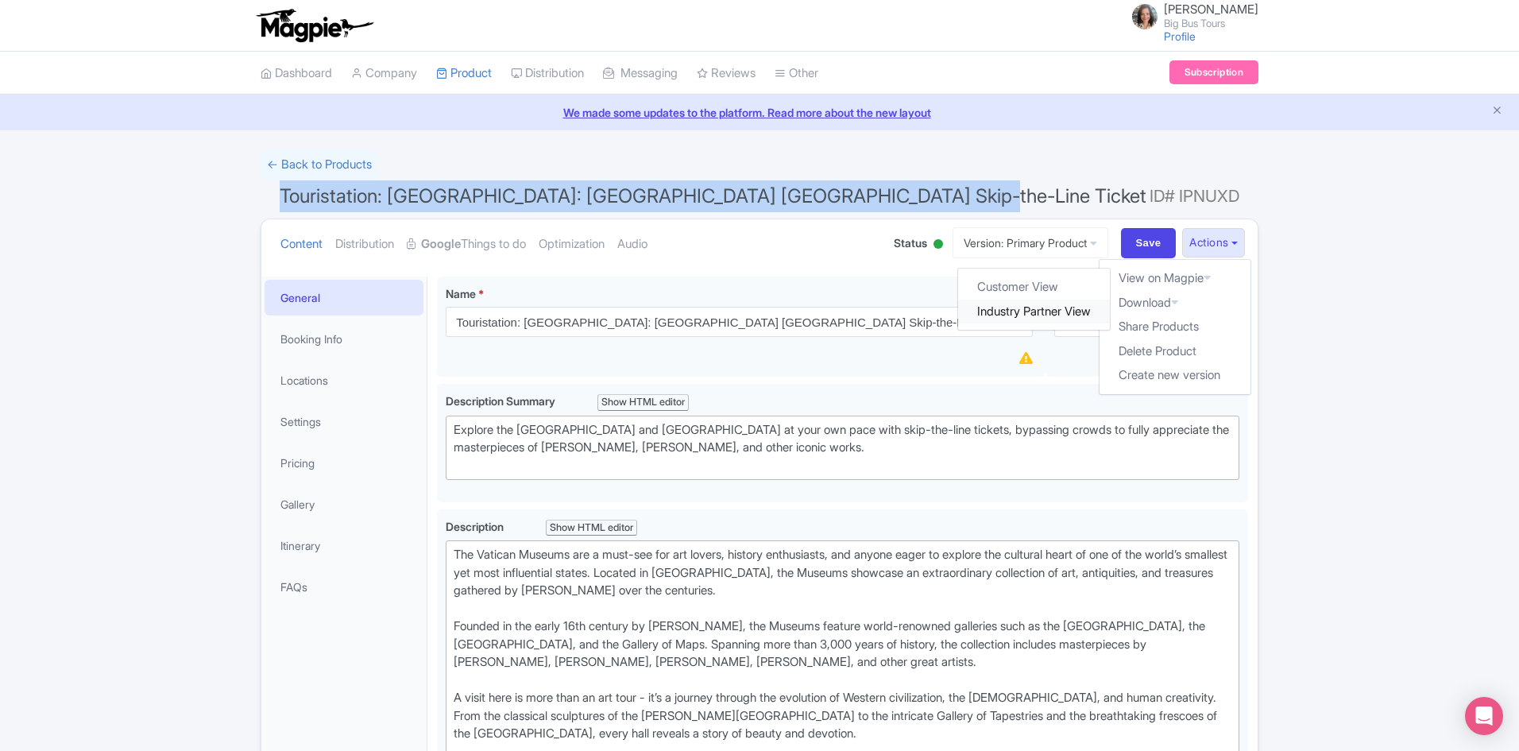
click at [1029, 305] on link "Industry Partner View" at bounding box center [1035, 312] width 152 height 25
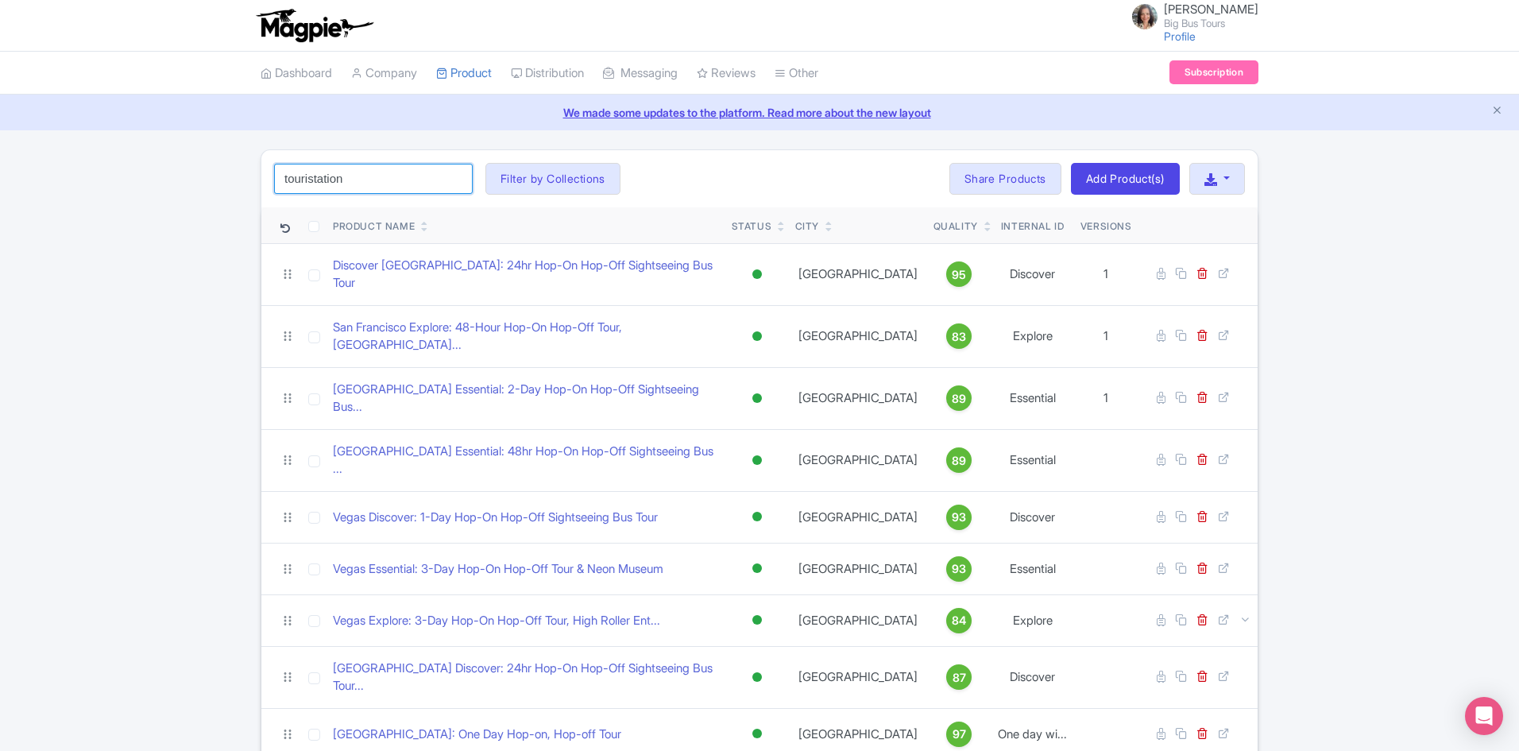
drag, startPoint x: 404, startPoint y: 171, endPoint x: 351, endPoint y: 172, distance: 52.5
click at [404, 171] on input "touristation" at bounding box center [373, 179] width 199 height 30
click button "Search" at bounding box center [0, 0] width 0 height 0
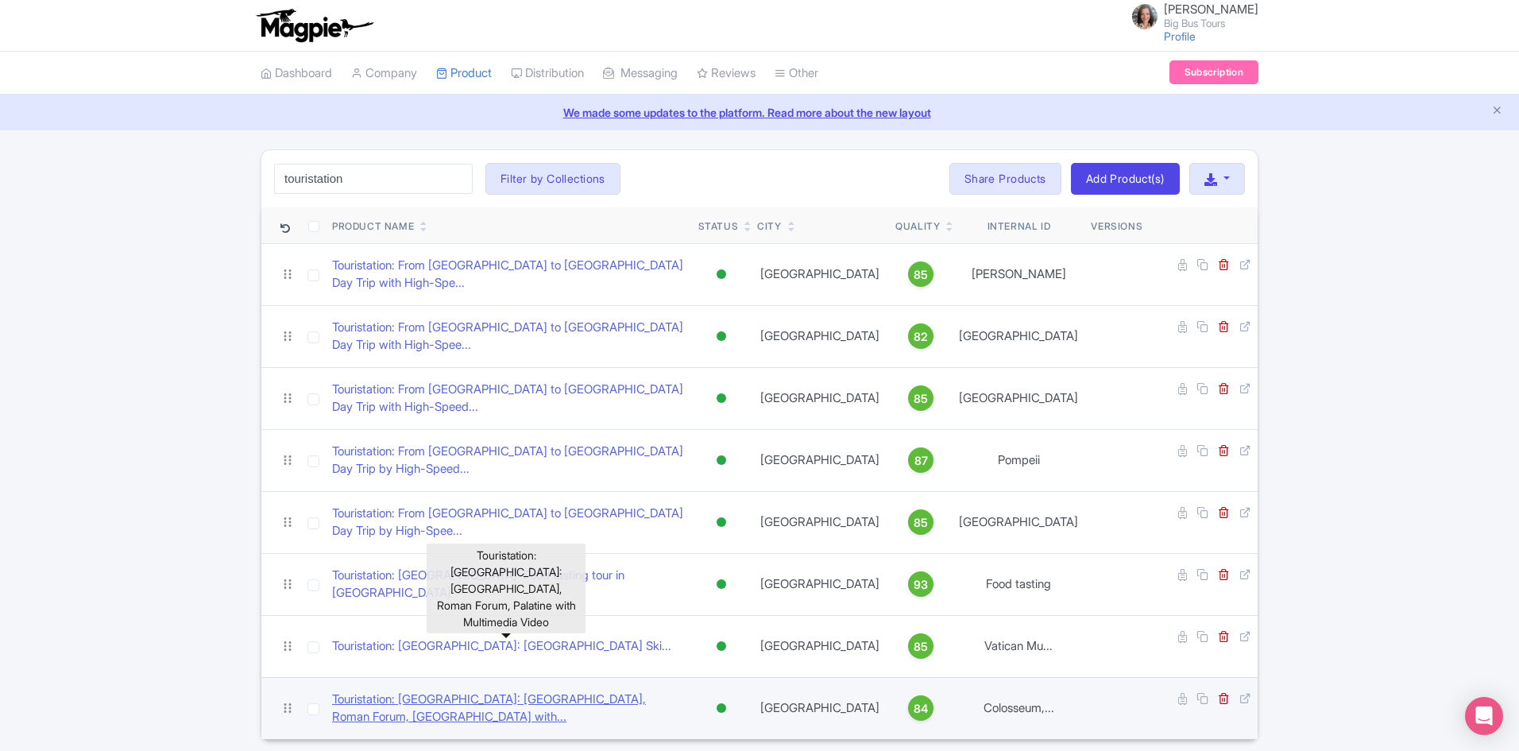
click at [566, 690] on link "Touristation: Rome: Colosseum, Roman Forum, Palatine with..." at bounding box center [509, 708] width 354 height 36
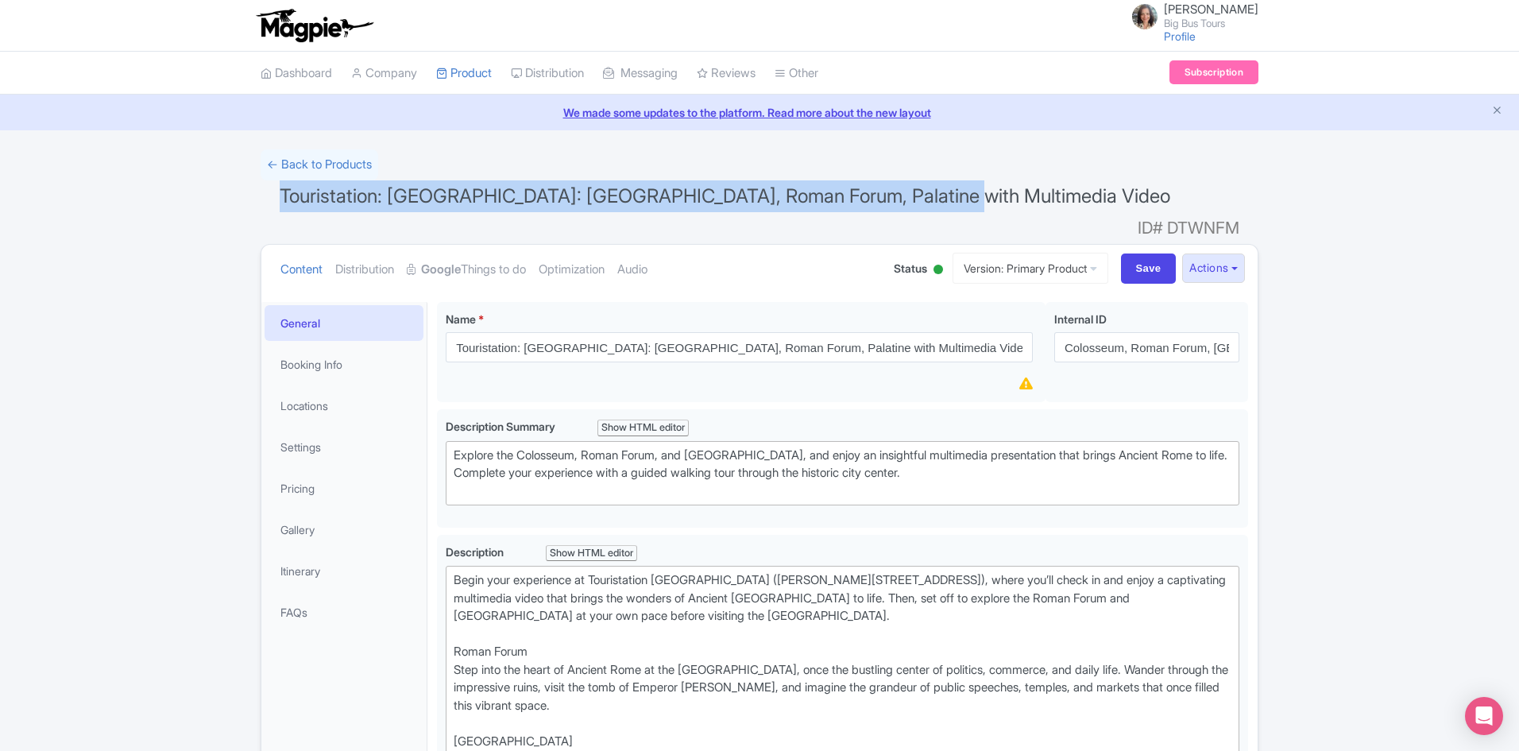
drag, startPoint x: 949, startPoint y: 196, endPoint x: 140, endPoint y: 196, distance: 809.5
copy span "Touristation: [GEOGRAPHIC_DATA]: [GEOGRAPHIC_DATA], Roman Forum, Palatine with …"
click at [1232, 253] on button "Actions" at bounding box center [1213, 267] width 63 height 29
click at [1035, 325] on link "Industry Partner View" at bounding box center [1035, 337] width 152 height 25
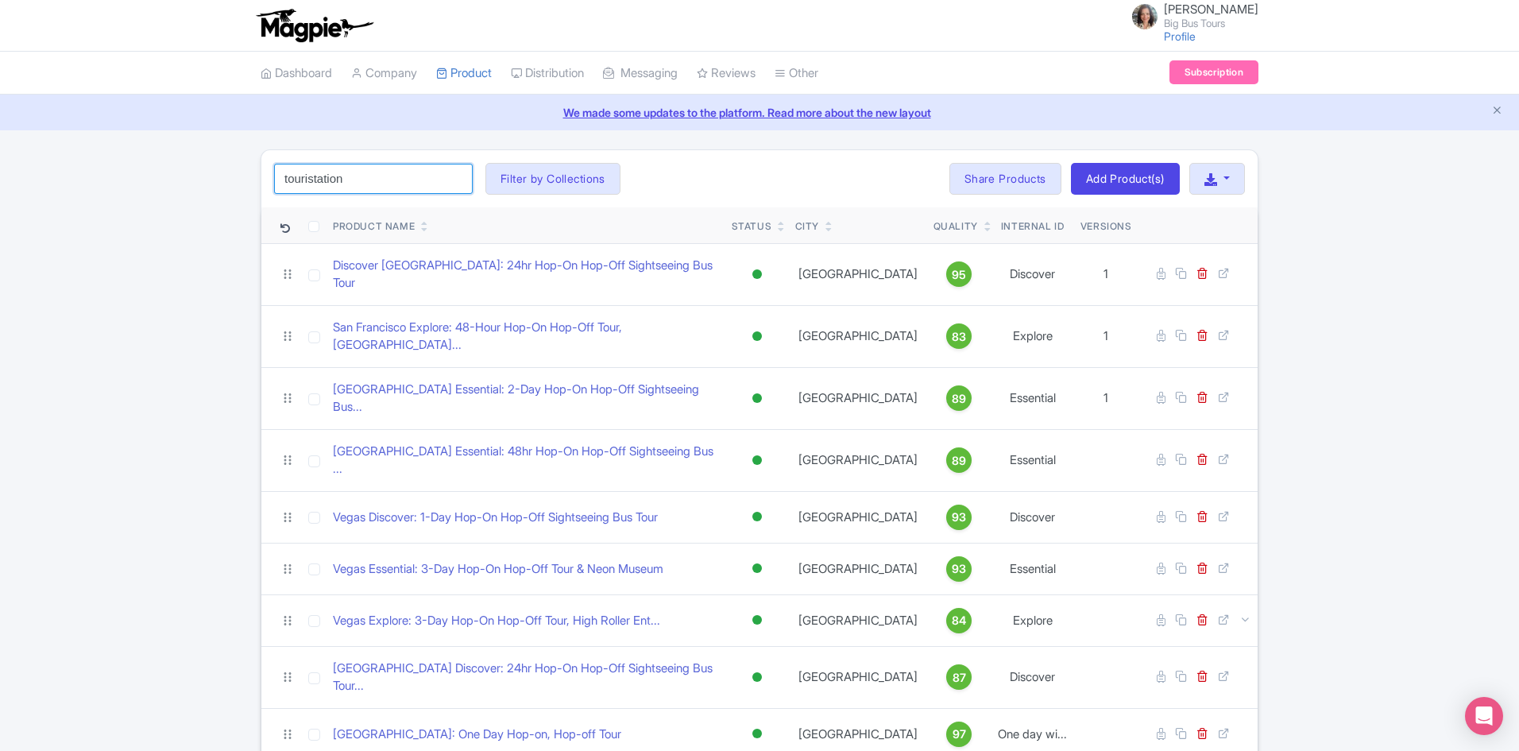
click at [423, 182] on input "touristation" at bounding box center [373, 179] width 199 height 30
click button "Search" at bounding box center [0, 0] width 0 height 0
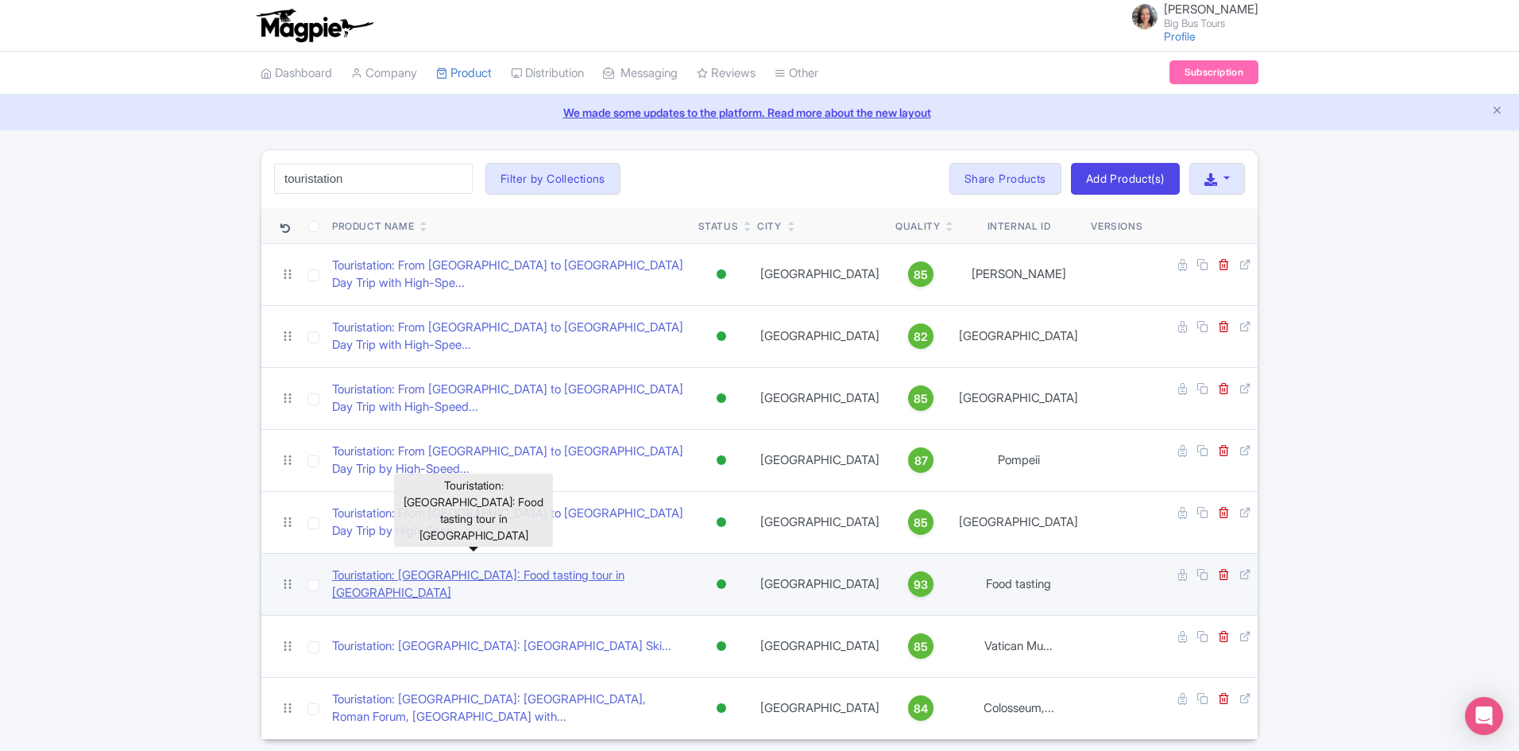
click at [578, 566] on link "Touristation: [GEOGRAPHIC_DATA]: Food tasting tour in [GEOGRAPHIC_DATA]" at bounding box center [509, 584] width 354 height 36
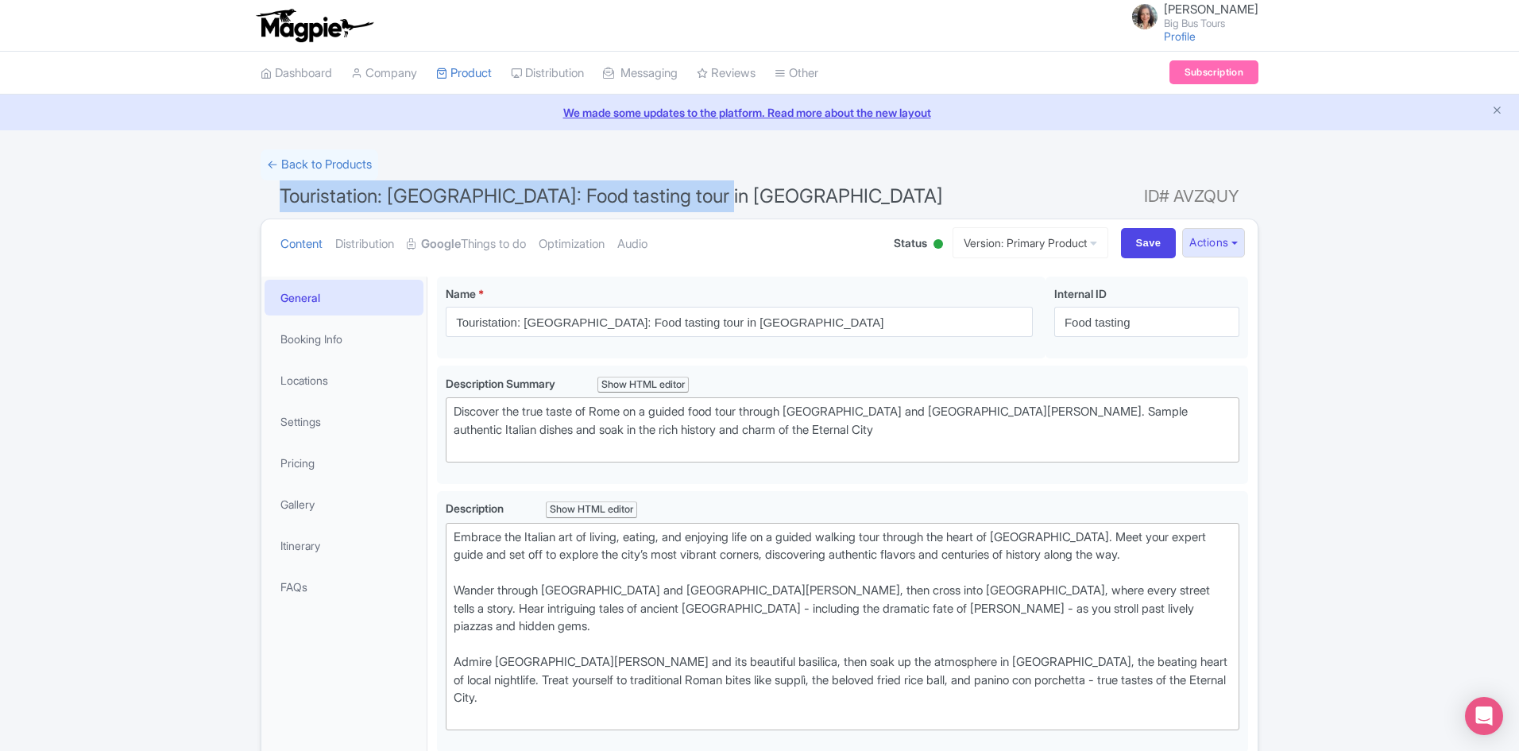
drag, startPoint x: 732, startPoint y: 193, endPoint x: 223, endPoint y: 192, distance: 508.4
copy span "Touristation: [GEOGRAPHIC_DATA]: Food tasting tour in [GEOGRAPHIC_DATA]"
click at [1237, 240] on button "Actions" at bounding box center [1213, 242] width 63 height 29
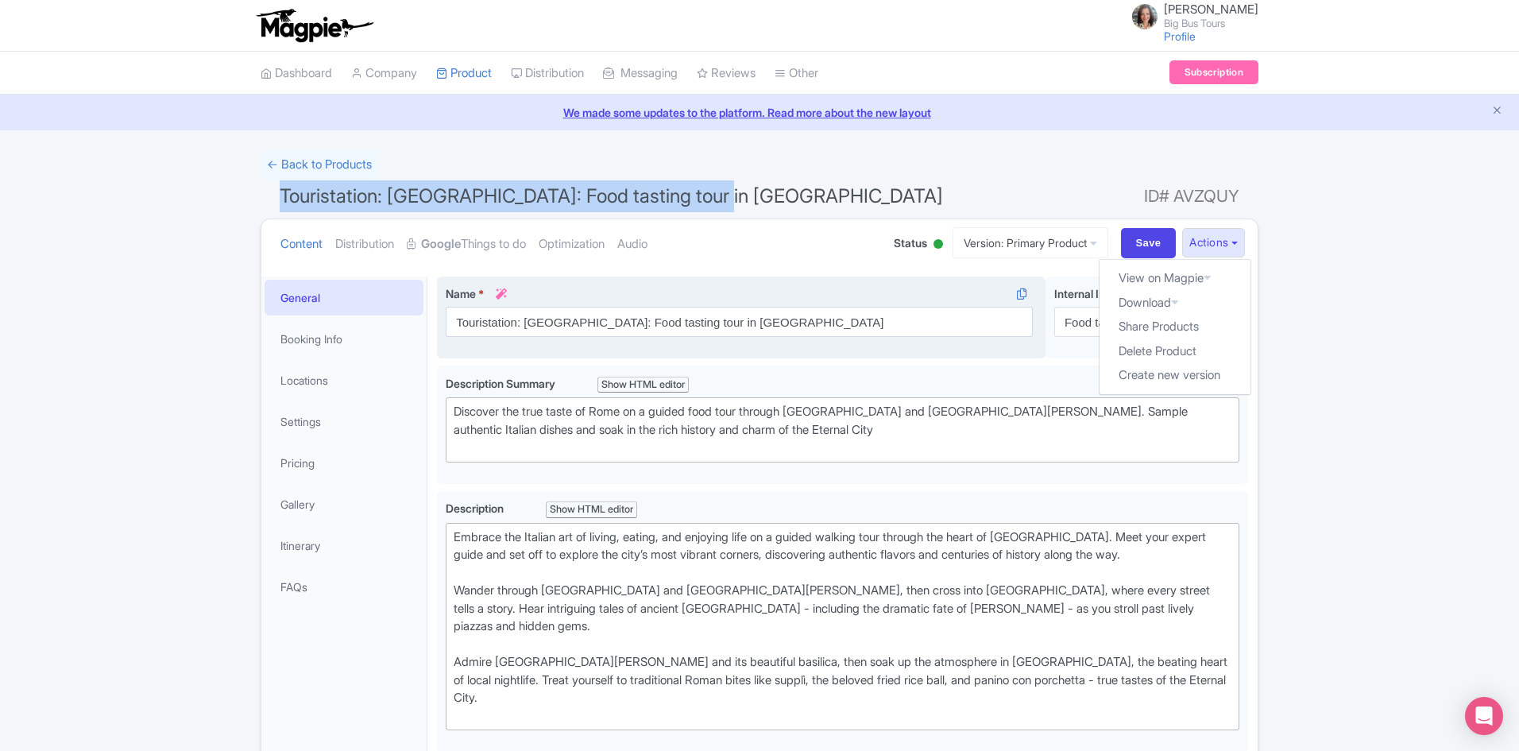
drag, startPoint x: 1040, startPoint y: 307, endPoint x: 1022, endPoint y: 307, distance: 18.3
click at [0, 0] on link "Industry Partner View" at bounding box center [0, 0] width 0 height 0
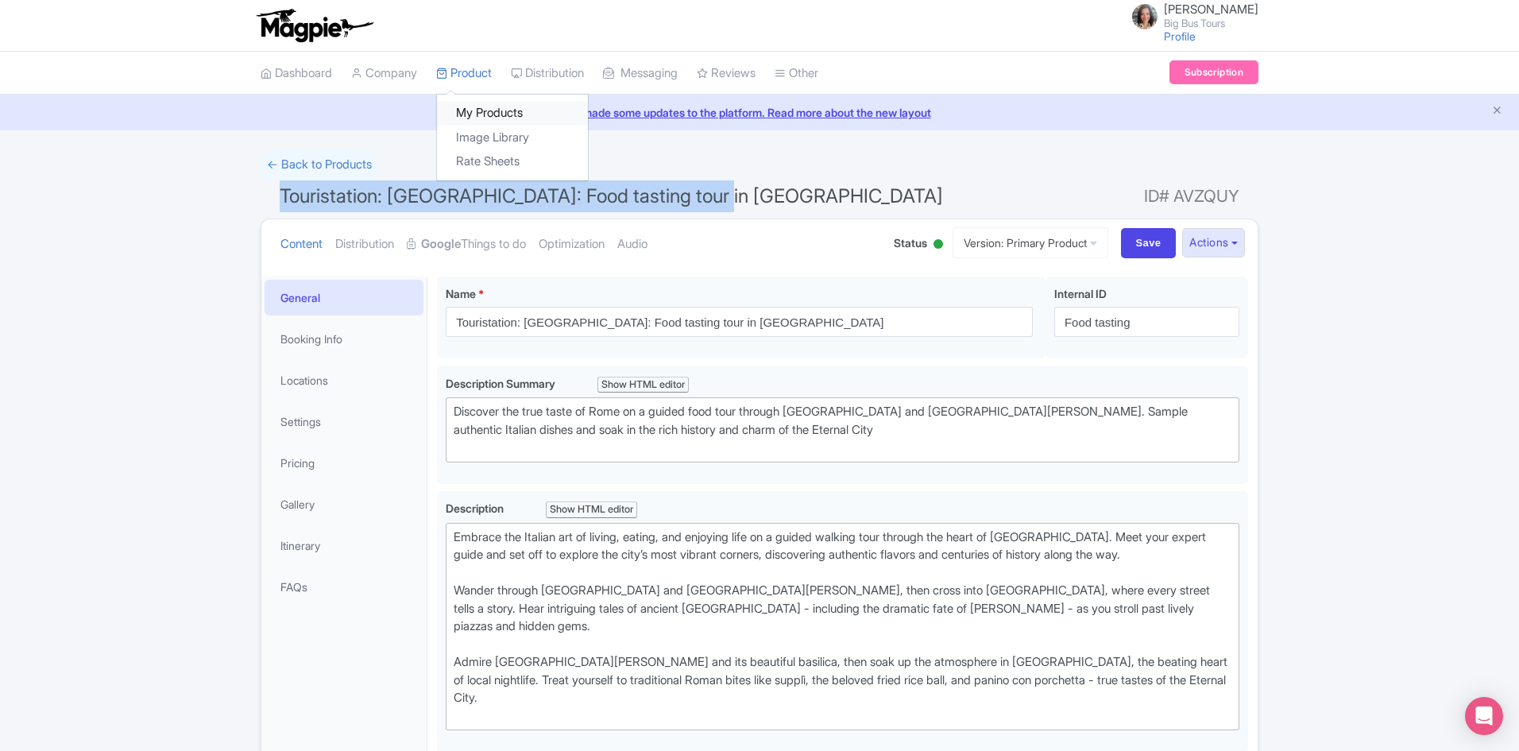
drag, startPoint x: 482, startPoint y: 106, endPoint x: 576, endPoint y: 264, distance: 183.8
click at [0, 0] on link "My Products" at bounding box center [0, 0] width 0 height 0
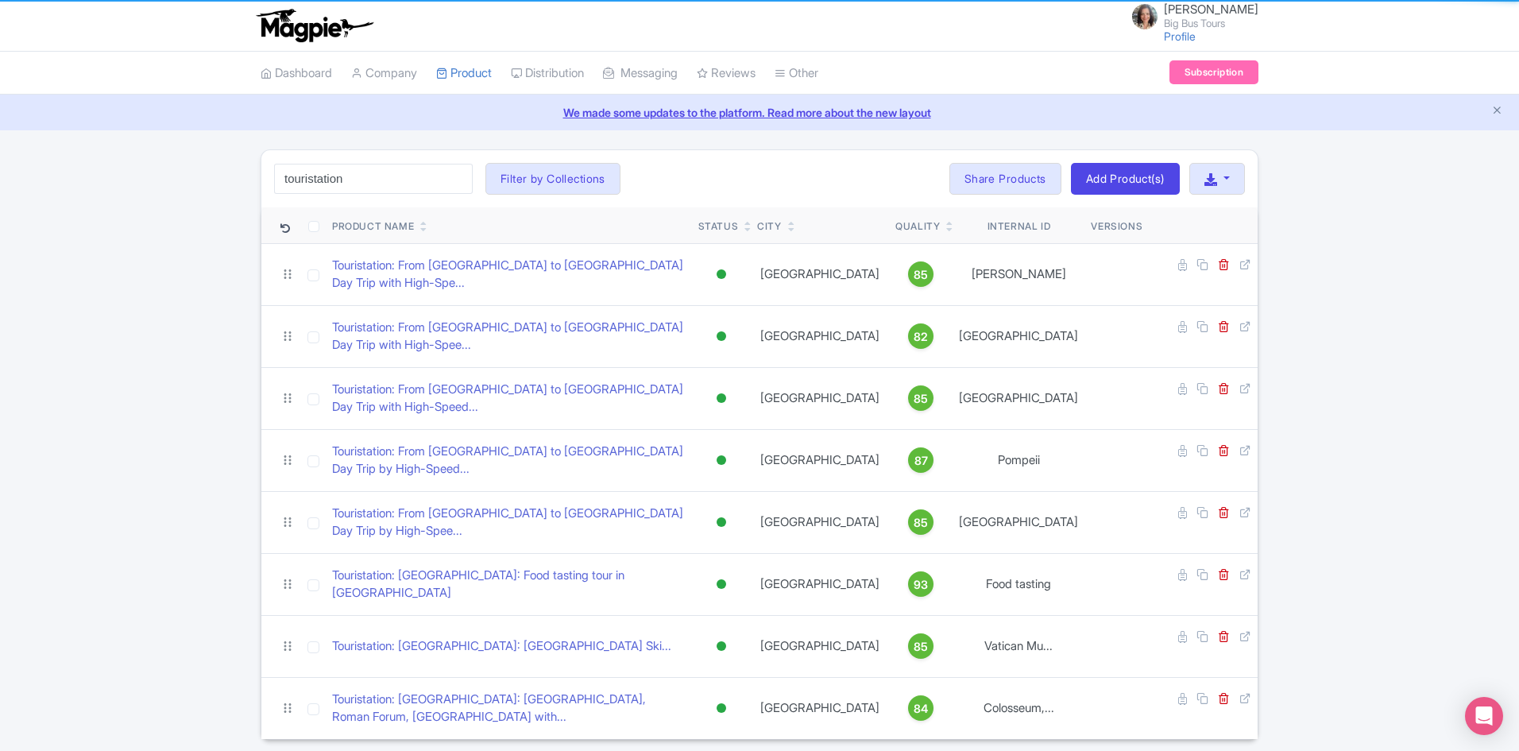
type input "touristation"
click button "Search" at bounding box center [0, 0] width 0 height 0
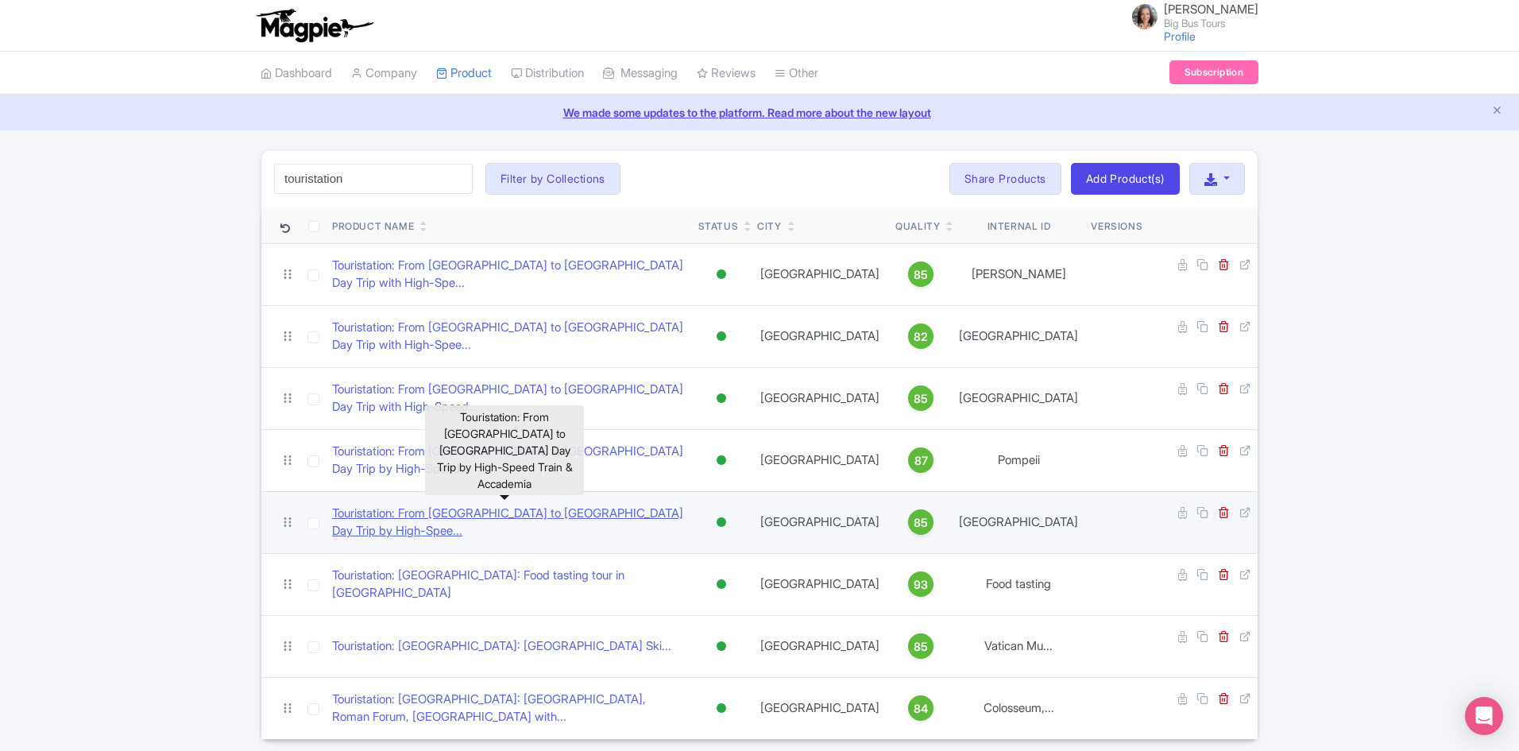
drag, startPoint x: 460, startPoint y: 475, endPoint x: 476, endPoint y: 470, distance: 16.6
click at [460, 504] on link "Touristation: From [GEOGRAPHIC_DATA] to [GEOGRAPHIC_DATA] Day Trip by High-Spee…" at bounding box center [509, 522] width 354 height 36
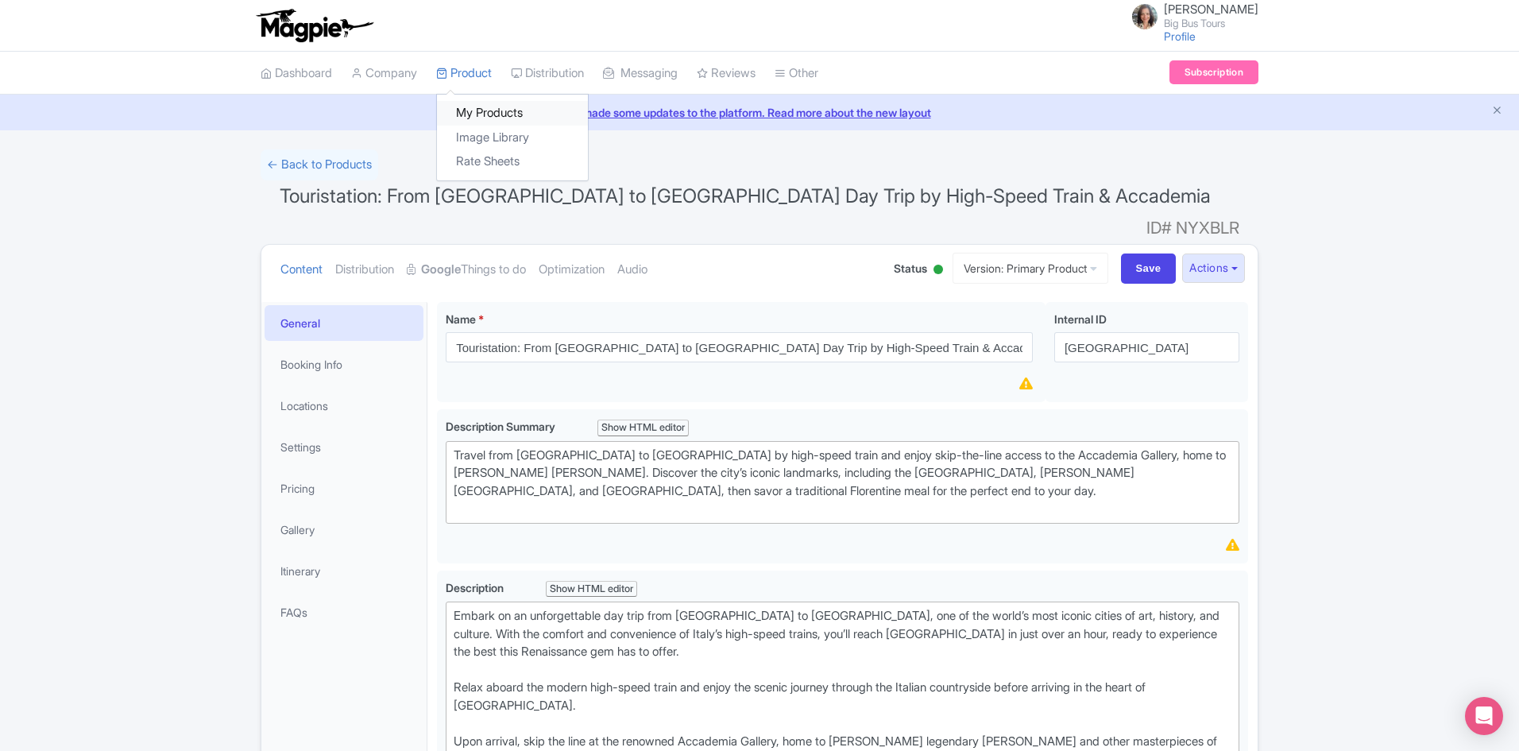
click at [489, 107] on link "My Products" at bounding box center [512, 113] width 151 height 25
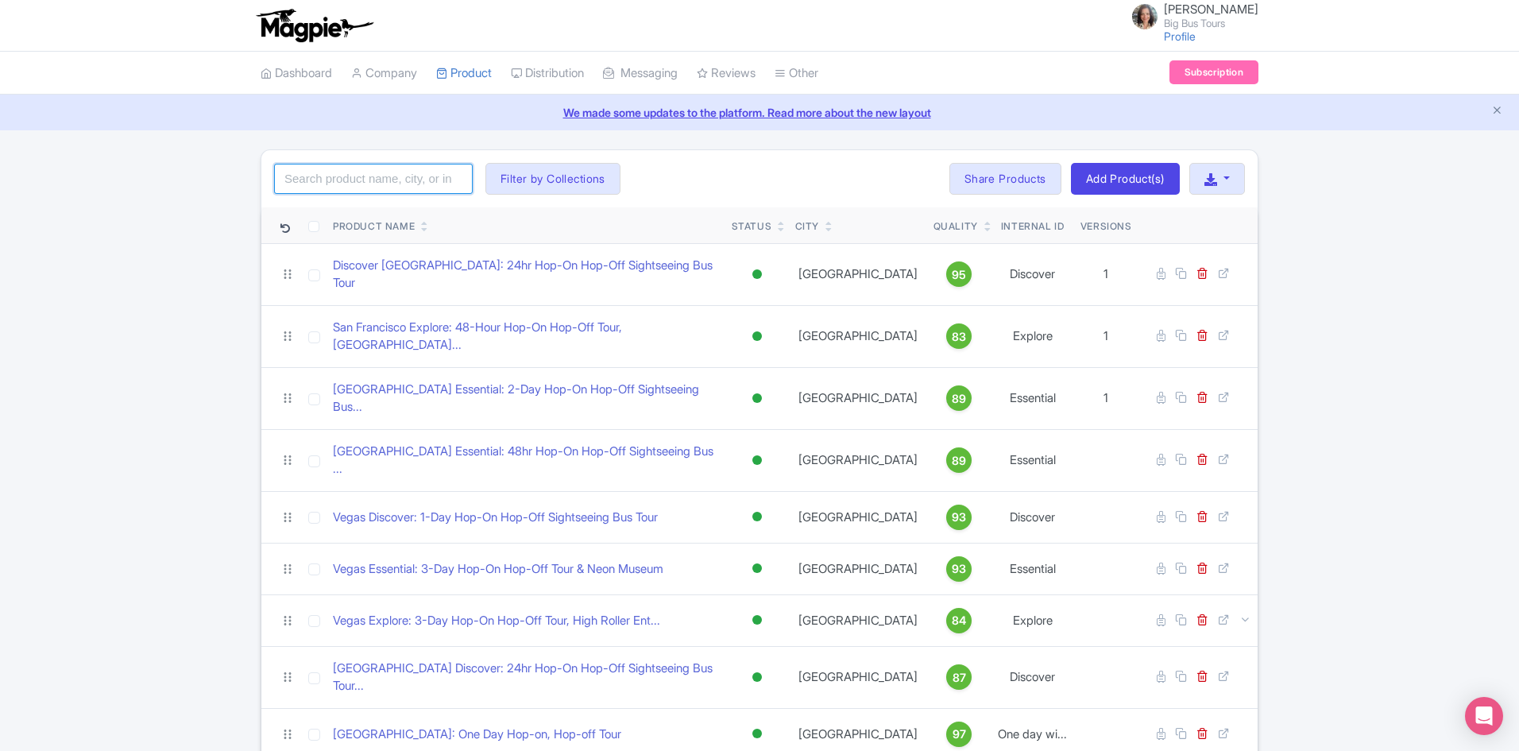
drag, startPoint x: 361, startPoint y: 170, endPoint x: 373, endPoint y: 172, distance: 12.0
click at [361, 170] on input "search" at bounding box center [373, 179] width 199 height 30
type input "pompeii"
click button "Search" at bounding box center [0, 0] width 0 height 0
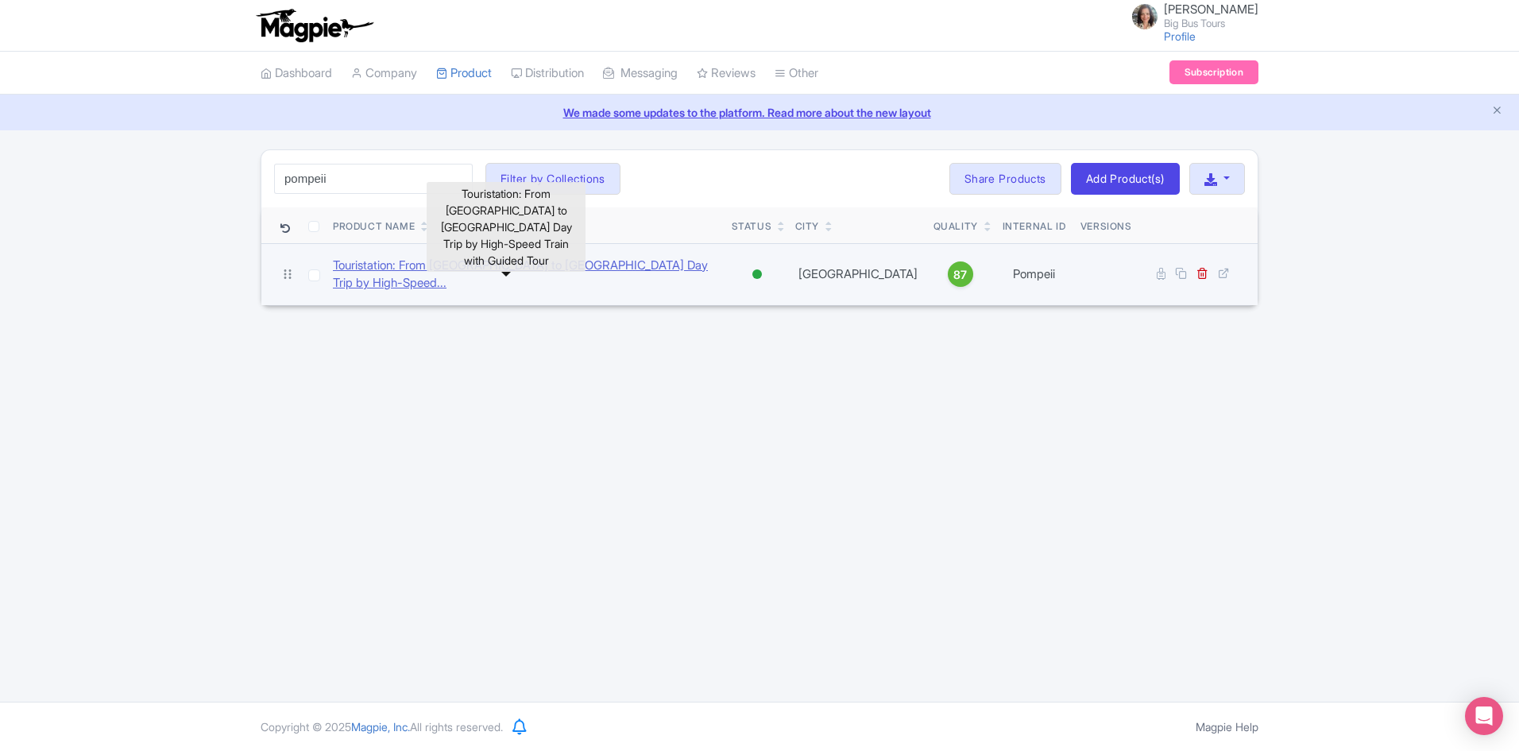
click at [520, 272] on link "Touristation: From Rome to Pompeii Day Trip by High-Speed..." at bounding box center [526, 275] width 386 height 36
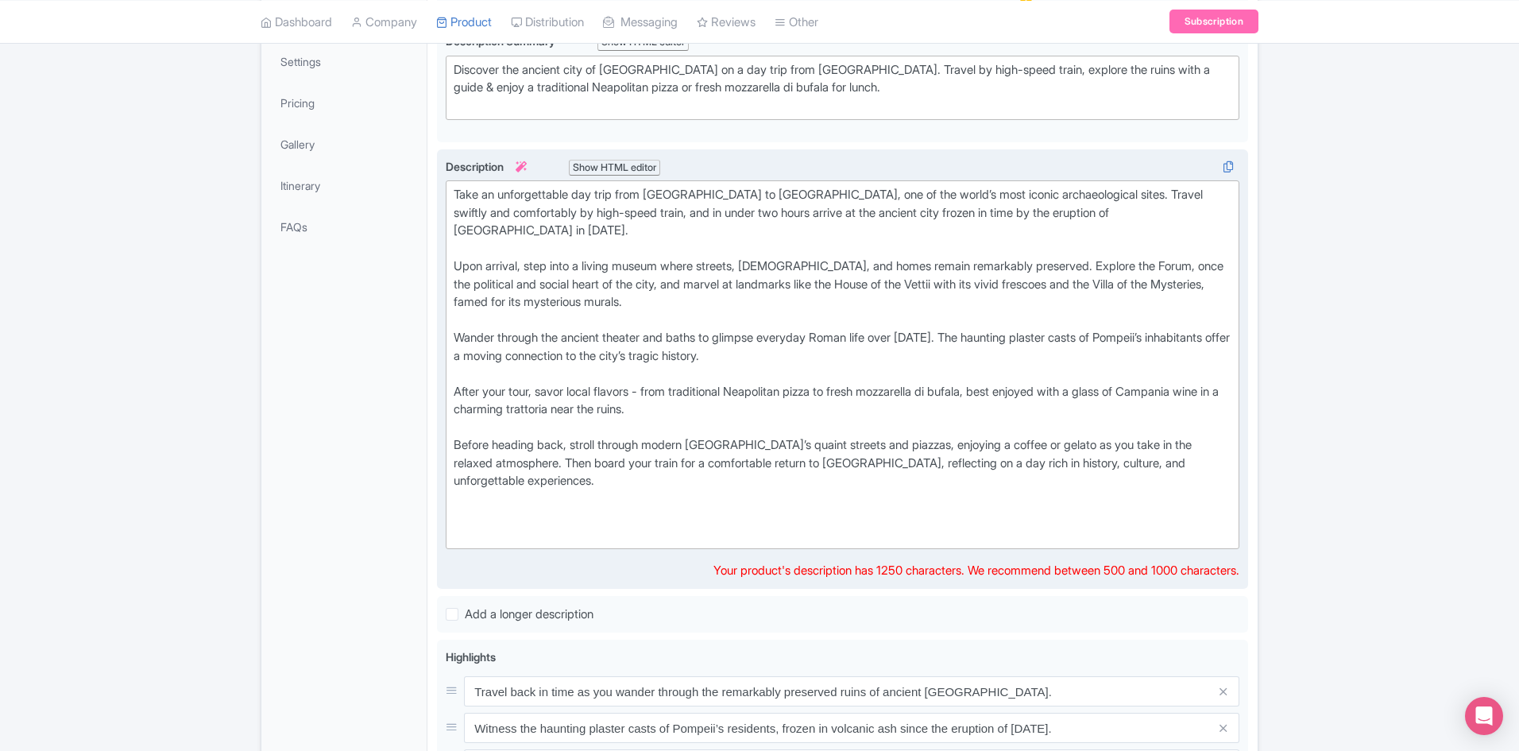
scroll to position [318, 0]
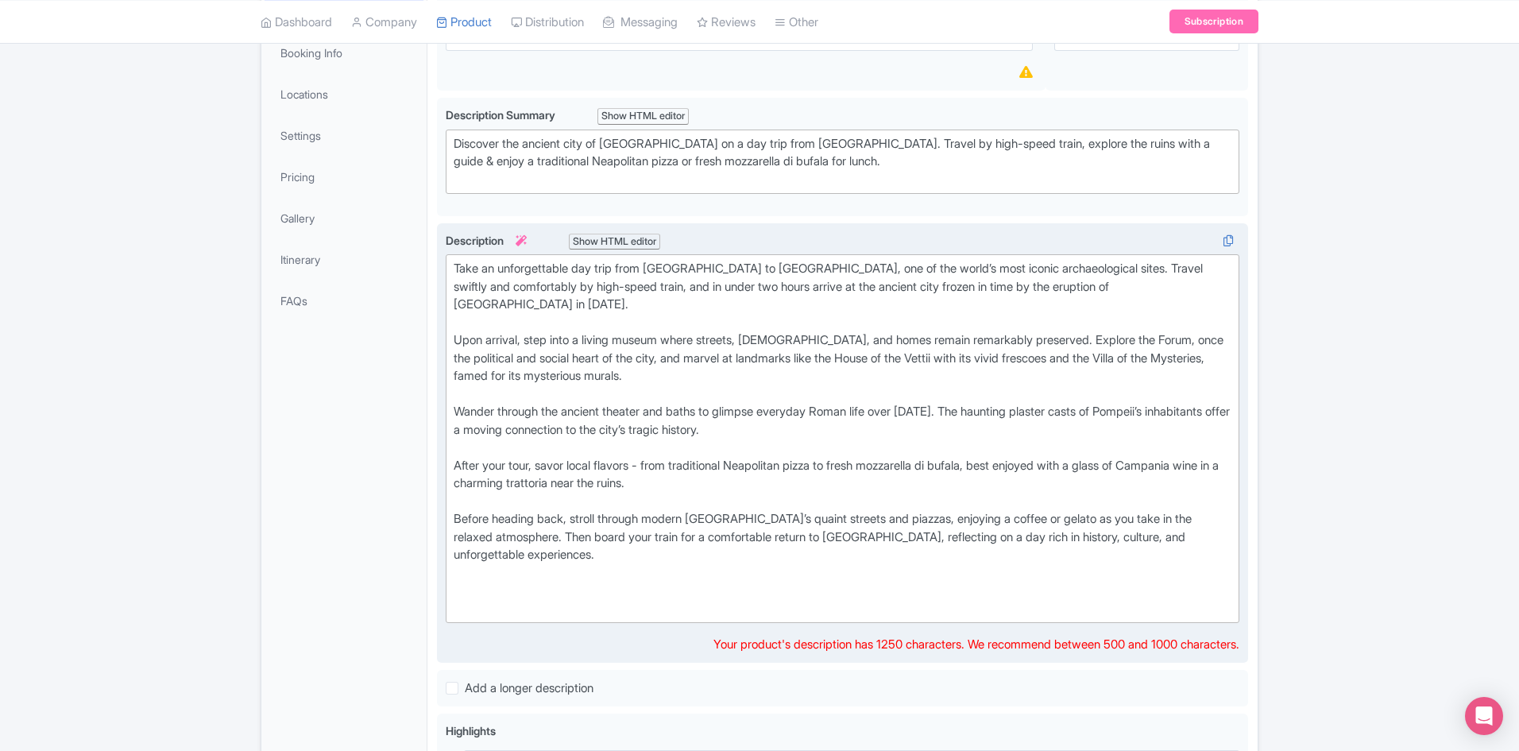
click at [719, 440] on div "Take an unforgettable day trip from Rome to Pompeii, one of the world’s most ic…" at bounding box center [843, 438] width 778 height 357
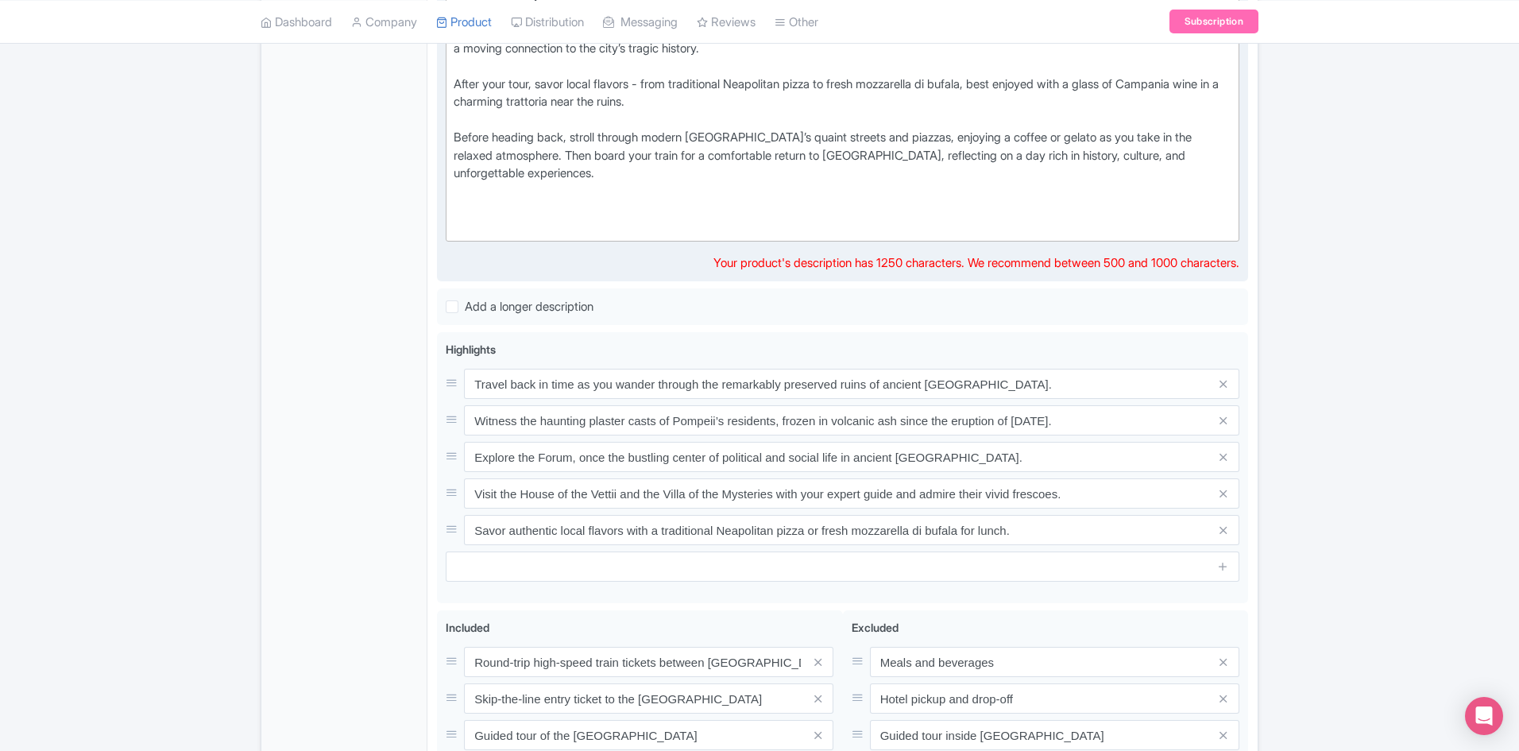
scroll to position [477, 0]
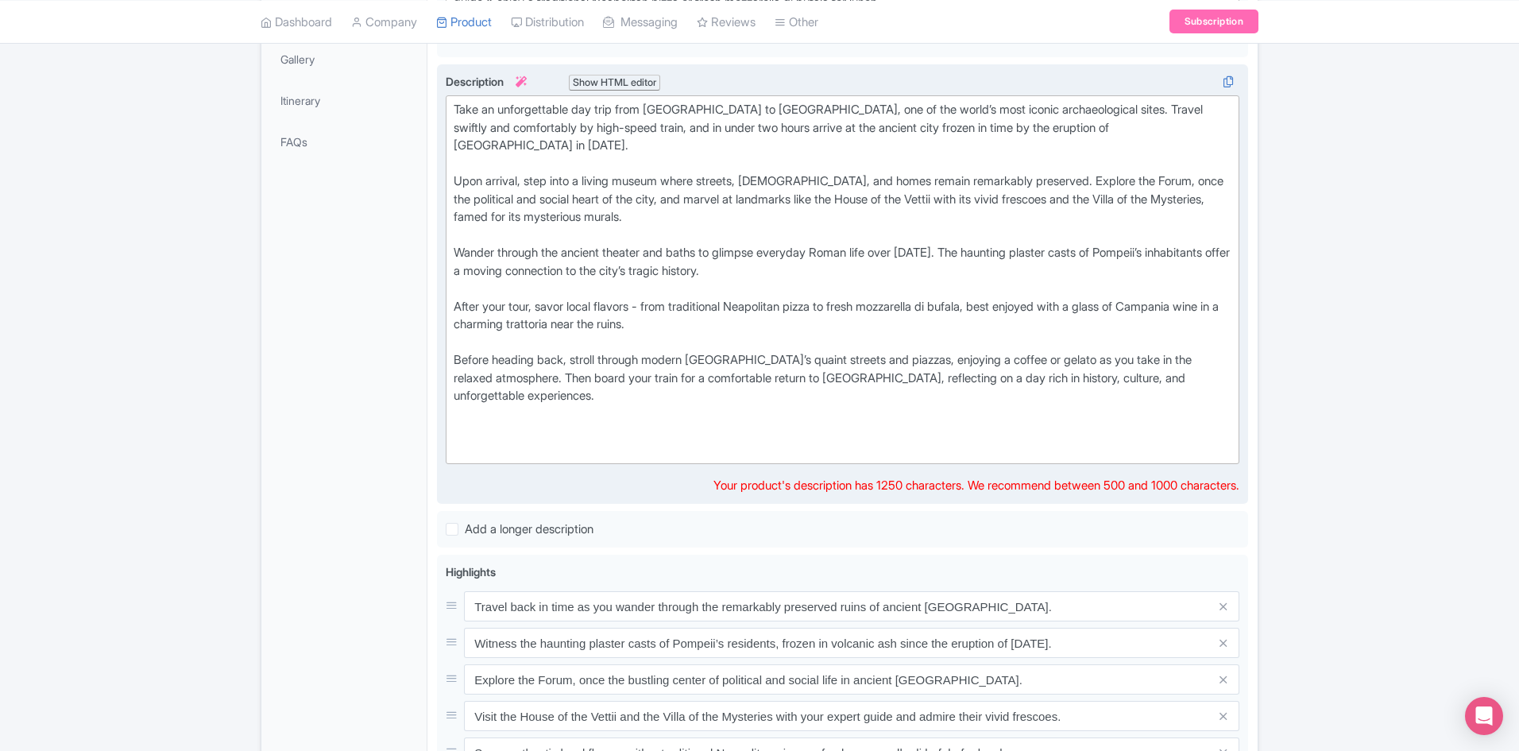
click at [705, 278] on div "Take an unforgettable day trip from Rome to Pompeii, one of the world’s most ic…" at bounding box center [843, 279] width 778 height 357
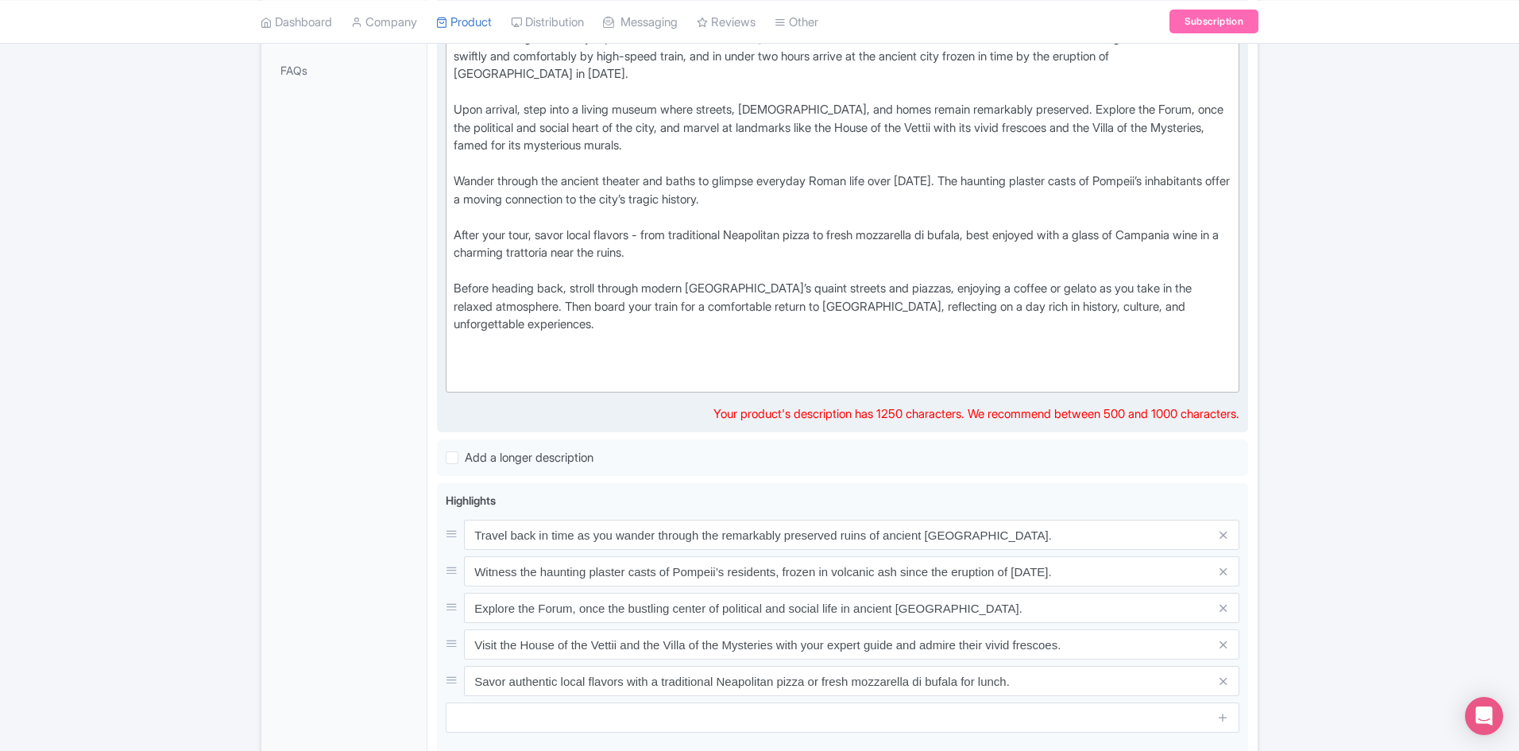
scroll to position [640, 0]
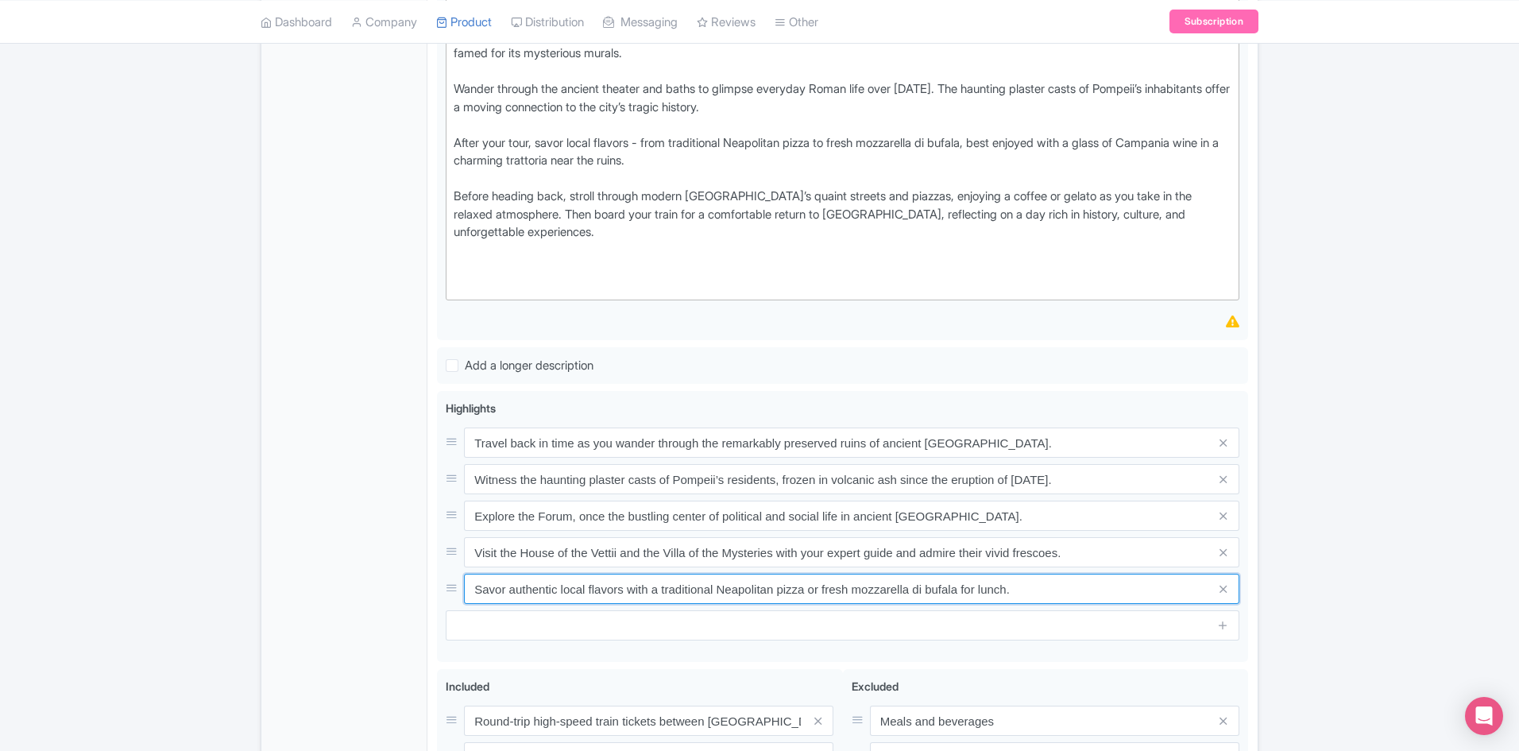
drag, startPoint x: 508, startPoint y: 539, endPoint x: 374, endPoint y: 554, distance: 135.0
click at [442, 535] on div "Travel back in time as you wander through the remarkably preserved ruins of anc…" at bounding box center [842, 527] width 811 height 272
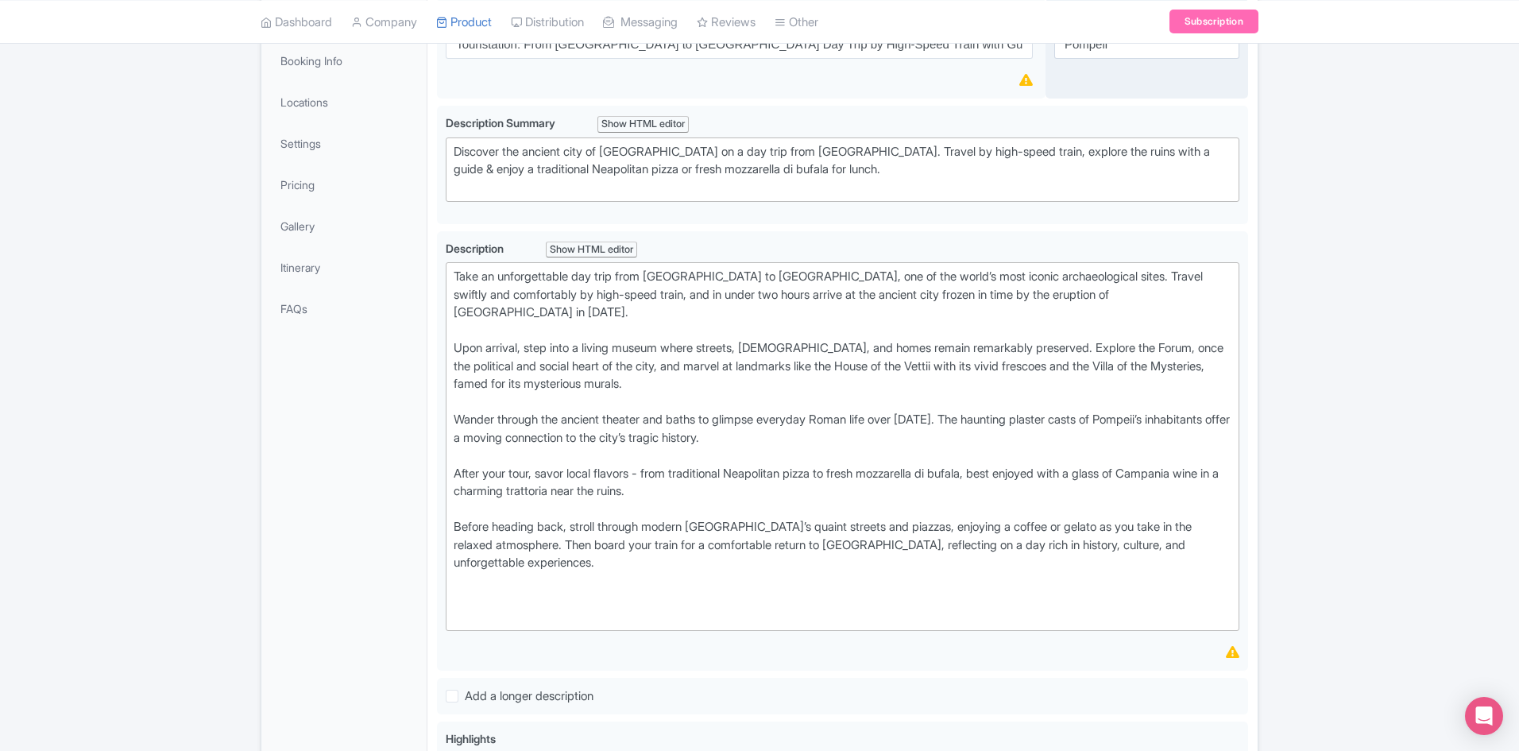
scroll to position [84, 0]
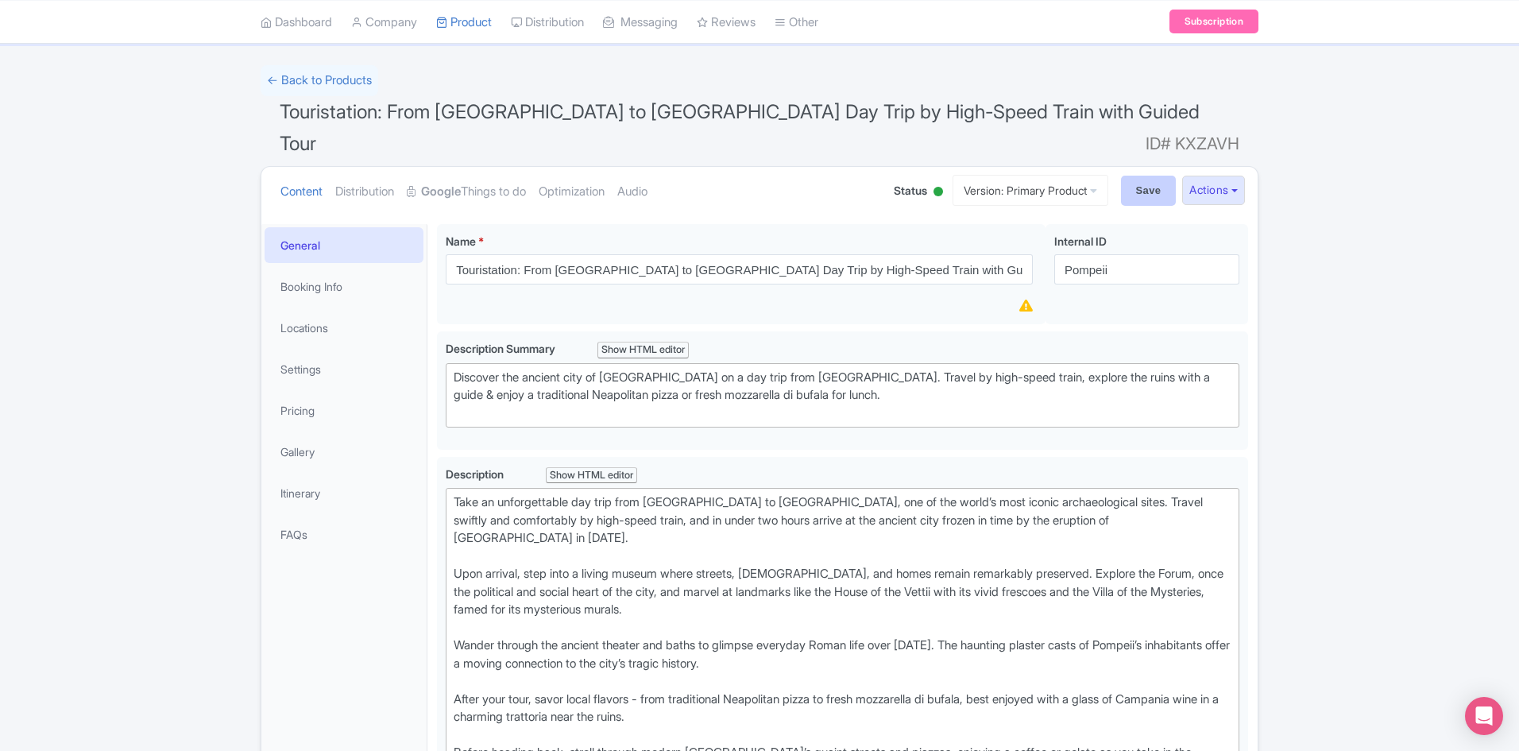
type input "Explore authentic local flavors with a traditional Neapolitan pizza or fresh mo…"
click at [1139, 176] on input "Save" at bounding box center [1149, 191] width 56 height 30
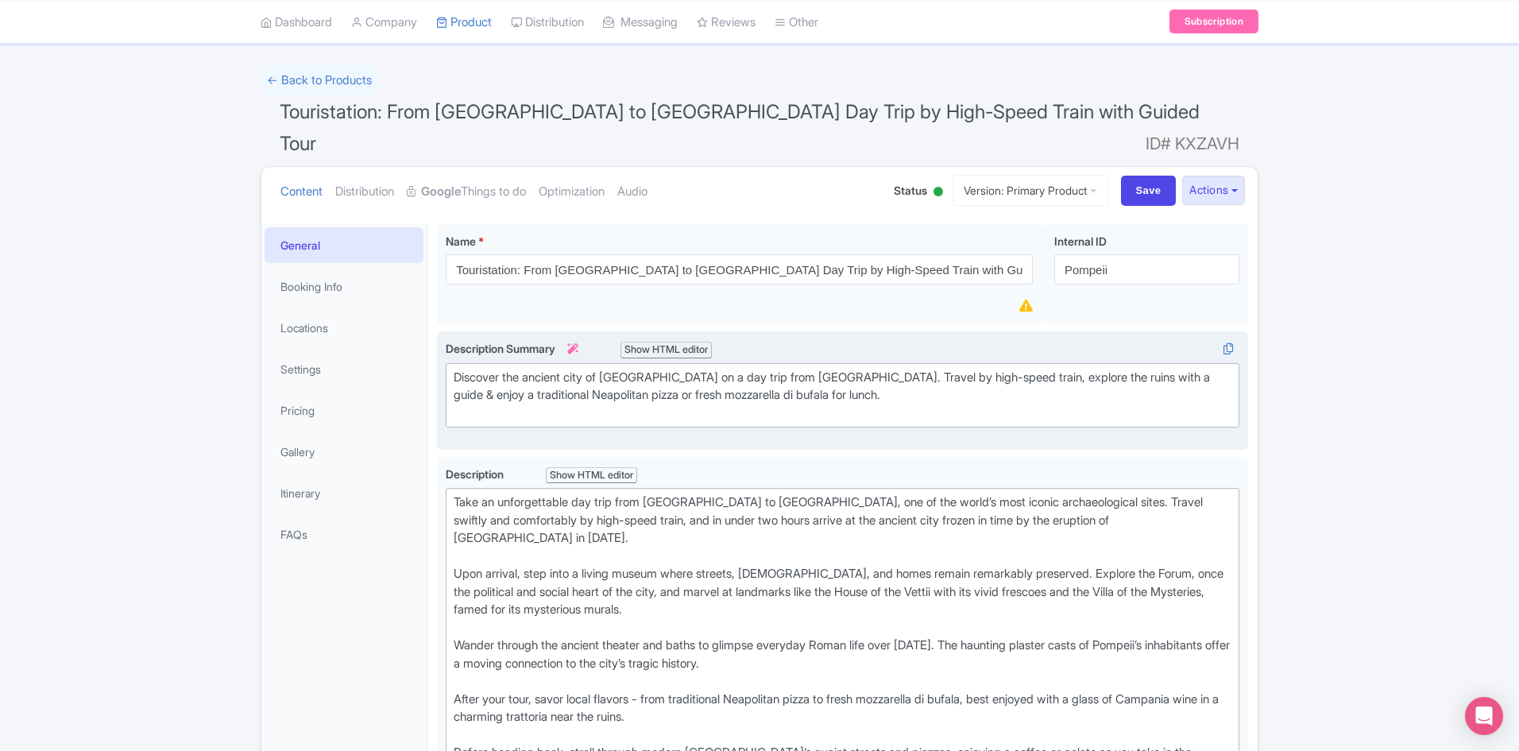
type input "Saving..."
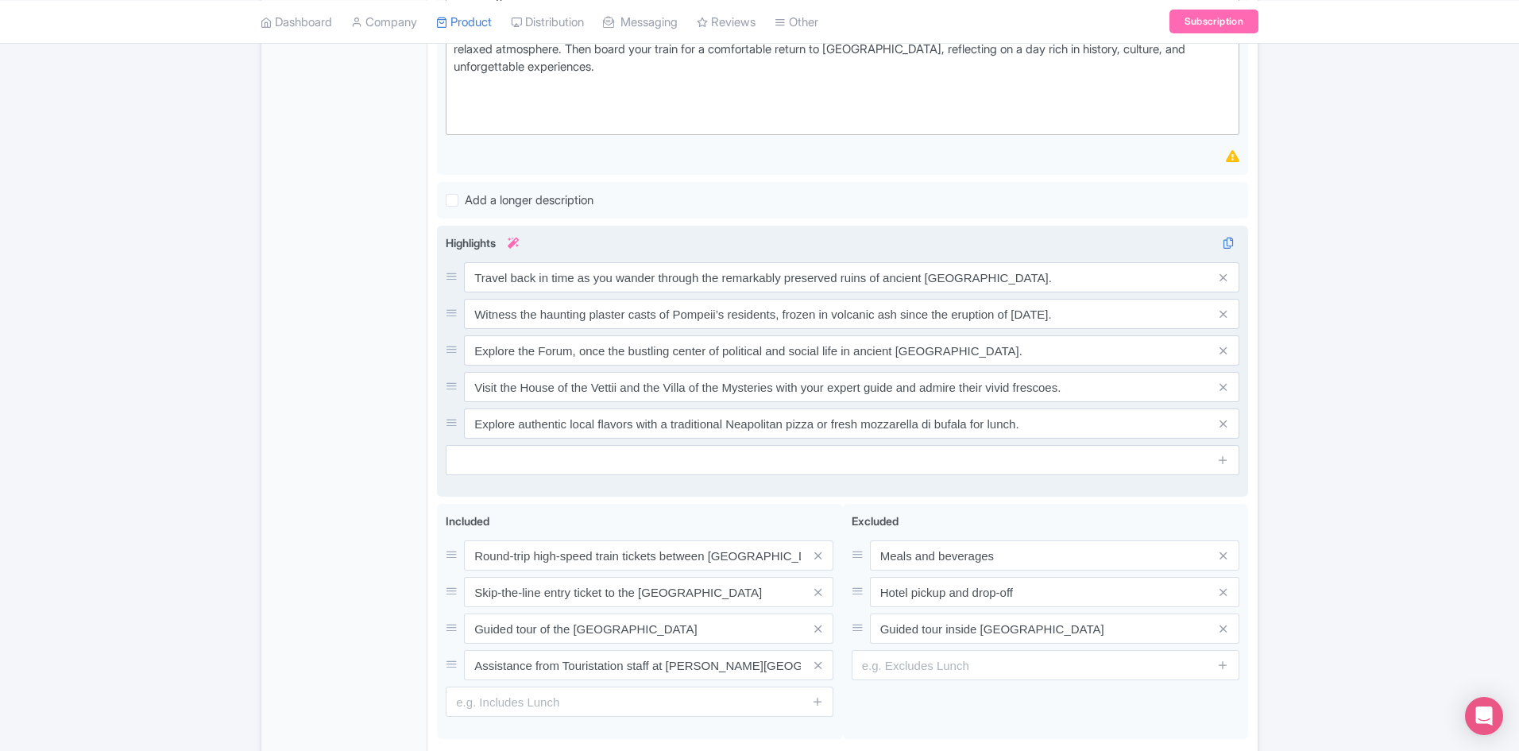
scroll to position [879, 0]
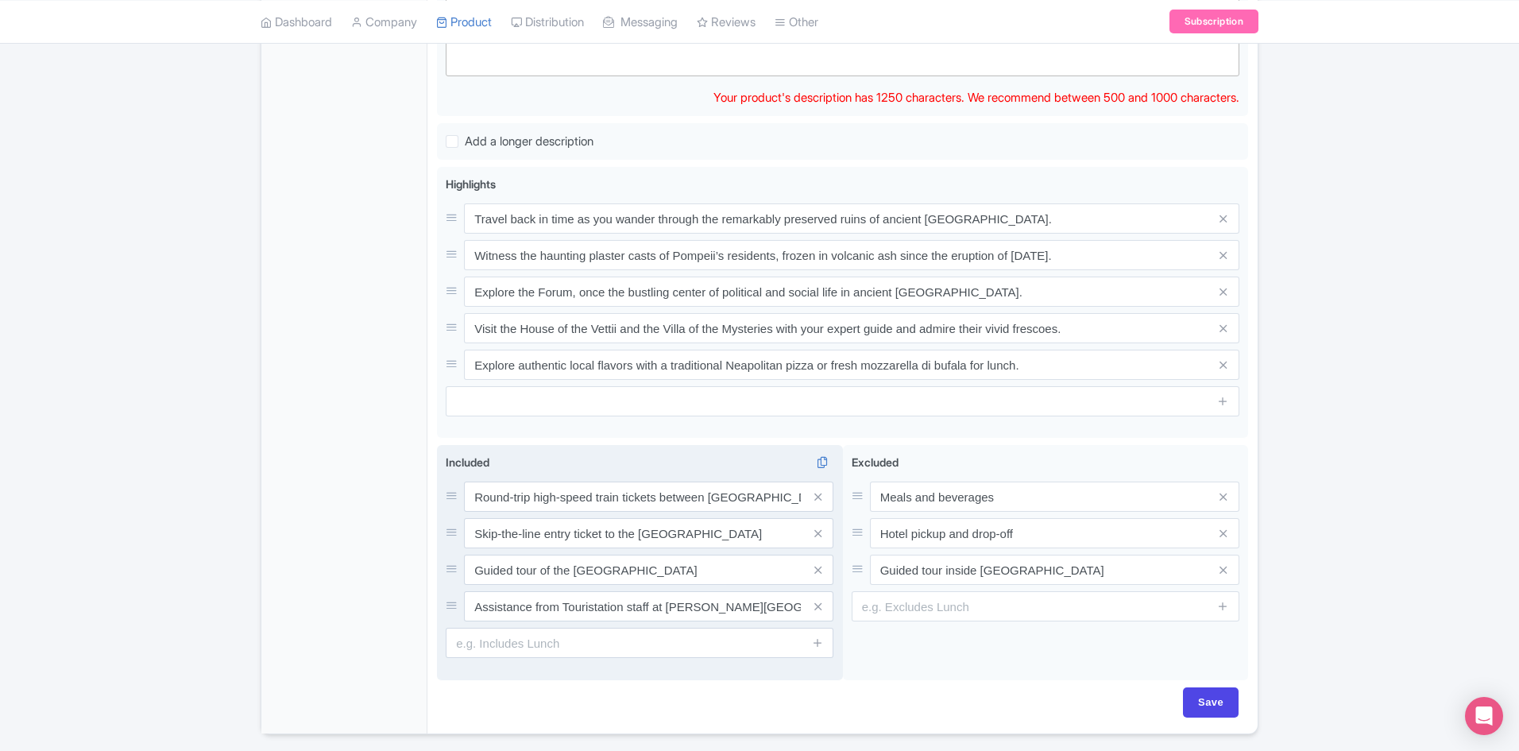
scroll to position [866, 0]
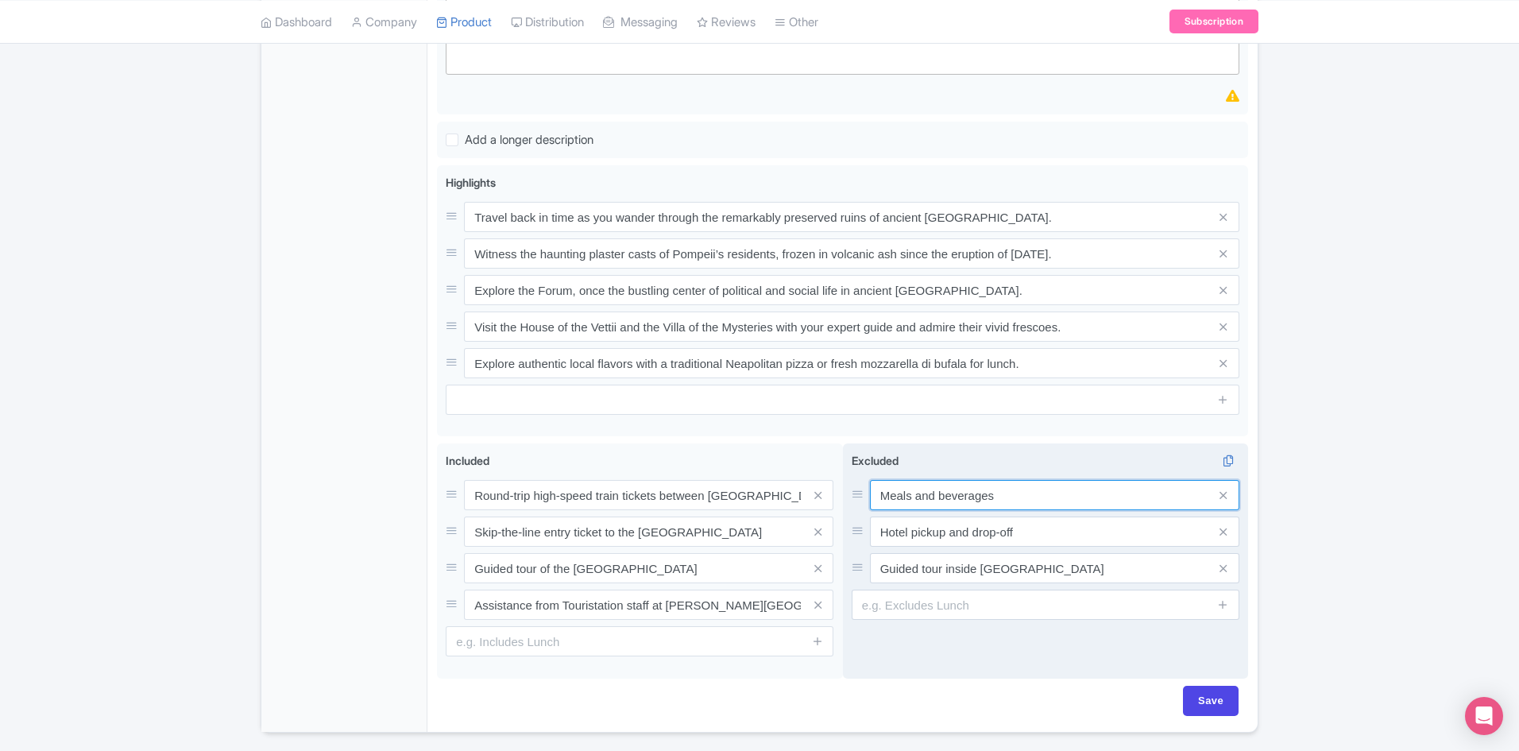
drag, startPoint x: 1036, startPoint y: 446, endPoint x: 934, endPoint y: 444, distance: 101.7
click at [874, 480] on input "Meals and beverages" at bounding box center [1054, 495] width 369 height 30
click at [1043, 480] on input "Meals and beverages" at bounding box center [1054, 495] width 369 height 30
click at [1047, 480] on input "Meals and beverages" at bounding box center [1054, 495] width 369 height 30
click at [1041, 480] on input "Meals and beverages" at bounding box center [1054, 495] width 369 height 30
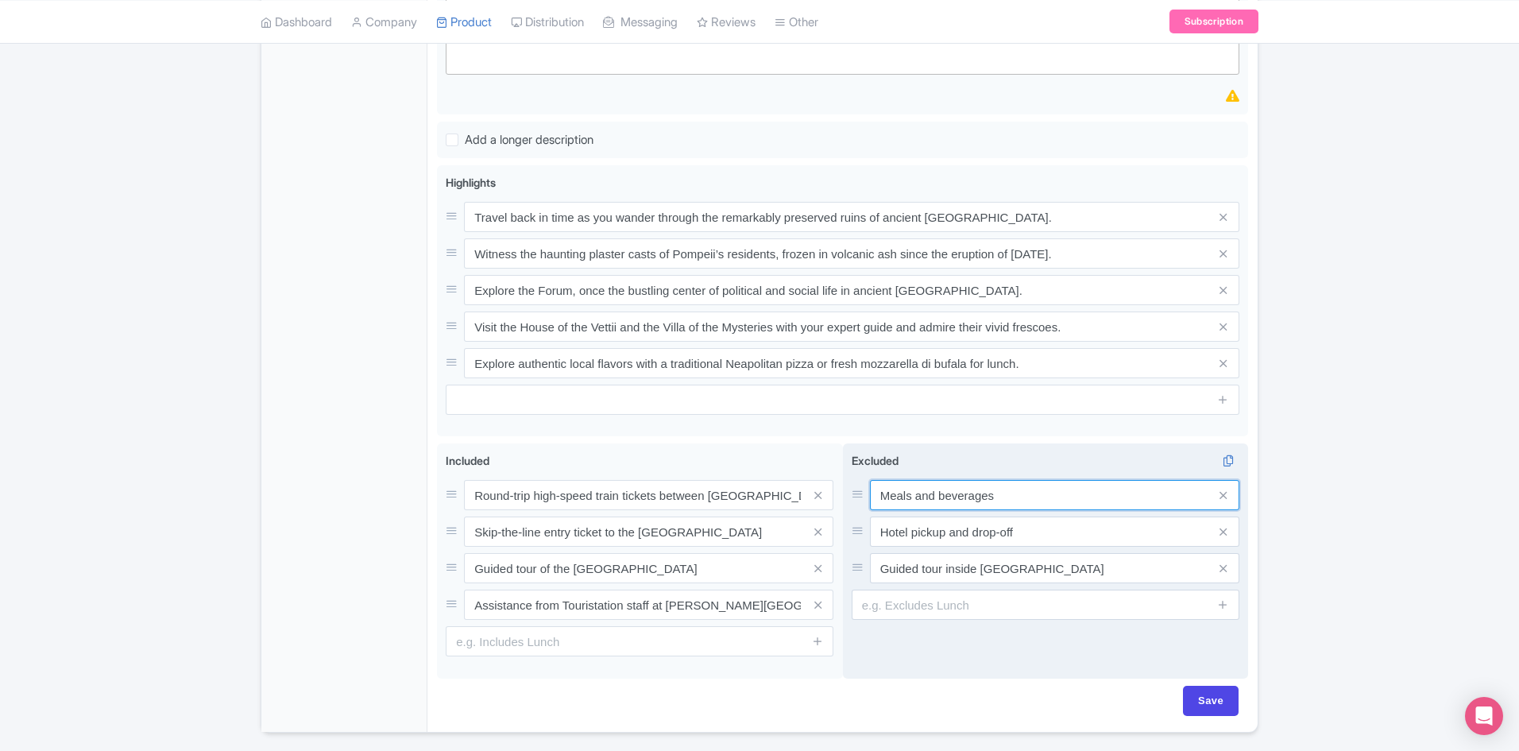
click at [1065, 480] on input "Meals and beverages" at bounding box center [1054, 495] width 369 height 30
click at [1046, 516] on input "Hotel pickup and drop-off" at bounding box center [1054, 531] width 369 height 30
drag, startPoint x: 1014, startPoint y: 441, endPoint x: 1018, endPoint y: 449, distance: 8.6
click at [1015, 480] on input "Meals and beverages" at bounding box center [1054, 495] width 369 height 30
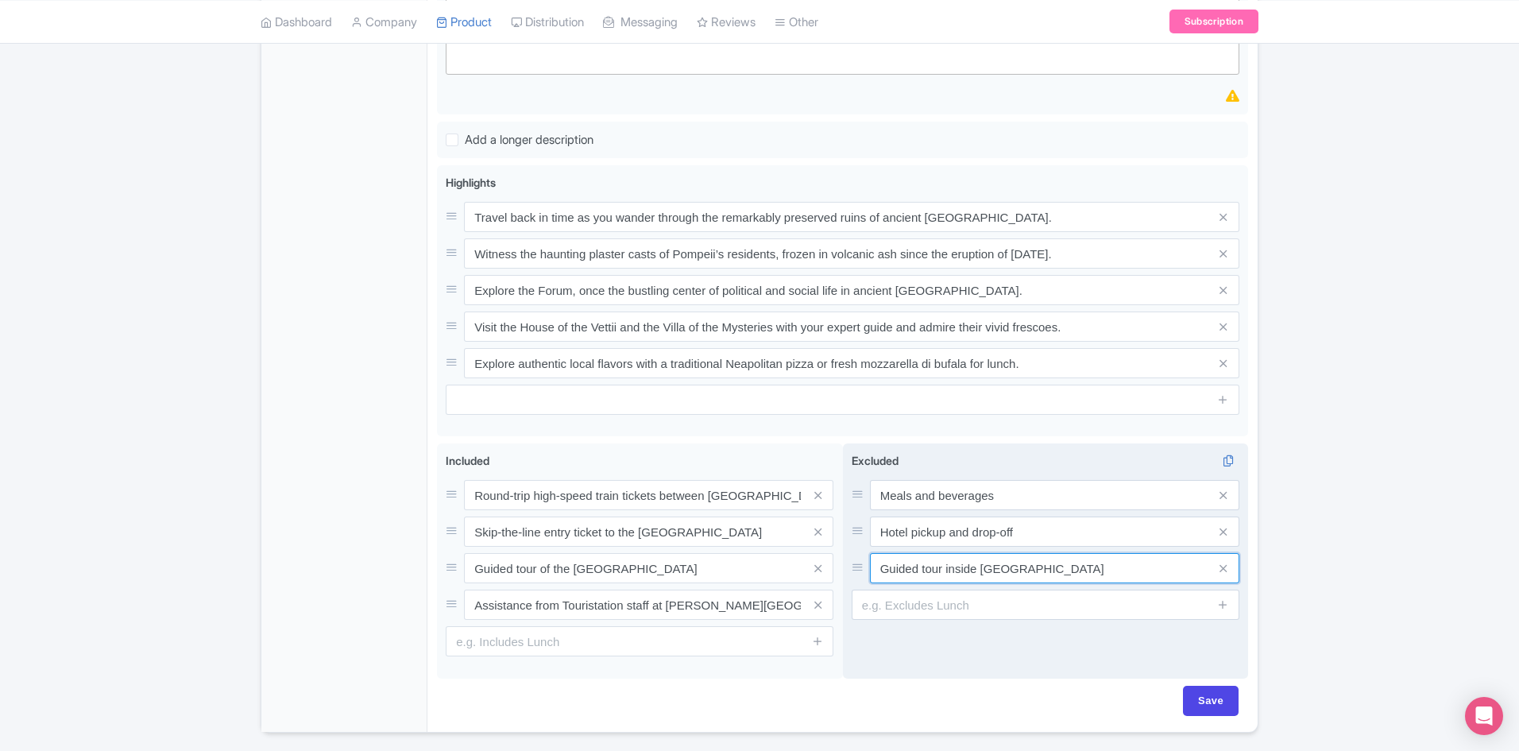
click at [879, 553] on input "Guided tour inside [GEOGRAPHIC_DATA]" at bounding box center [1054, 568] width 369 height 30
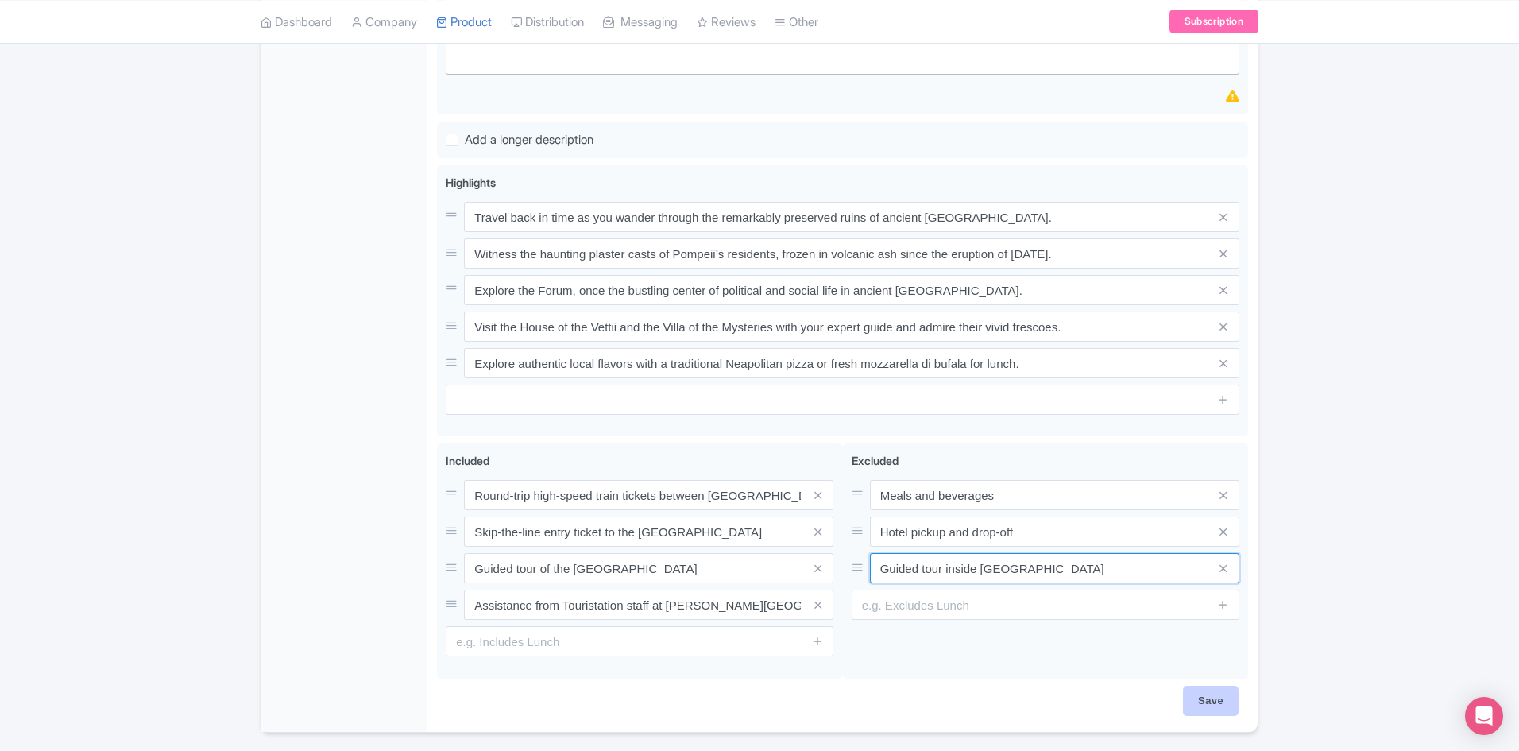
type input "Guided tour inside [GEOGRAPHIC_DATA]"
click at [1225, 686] on input "Save" at bounding box center [1211, 701] width 56 height 30
type input "Saving..."
